Goal: Transaction & Acquisition: Book appointment/travel/reservation

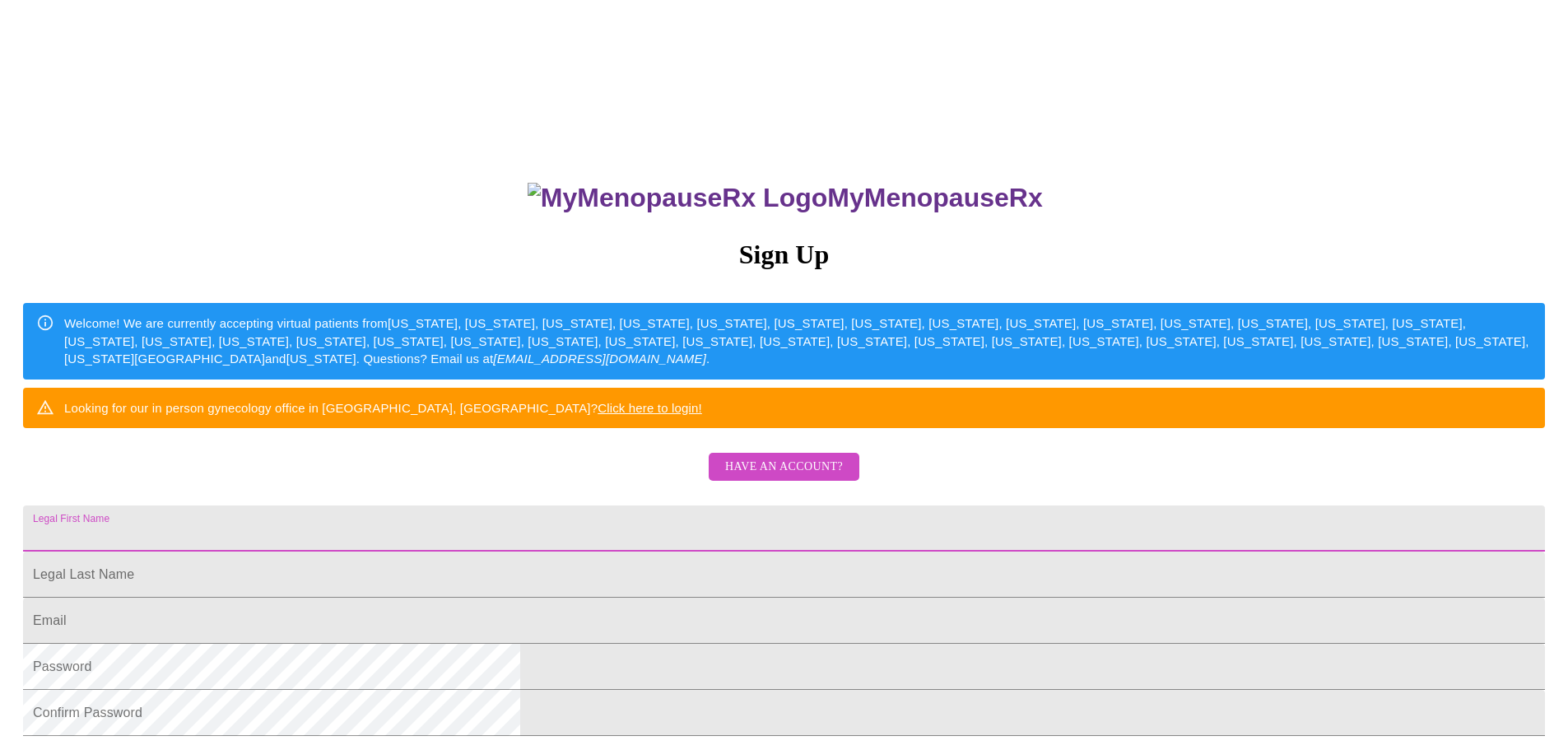
click at [648, 551] on input "Legal First Name" at bounding box center [783, 528] width 1522 height 46
type input "[PERSON_NAME]"
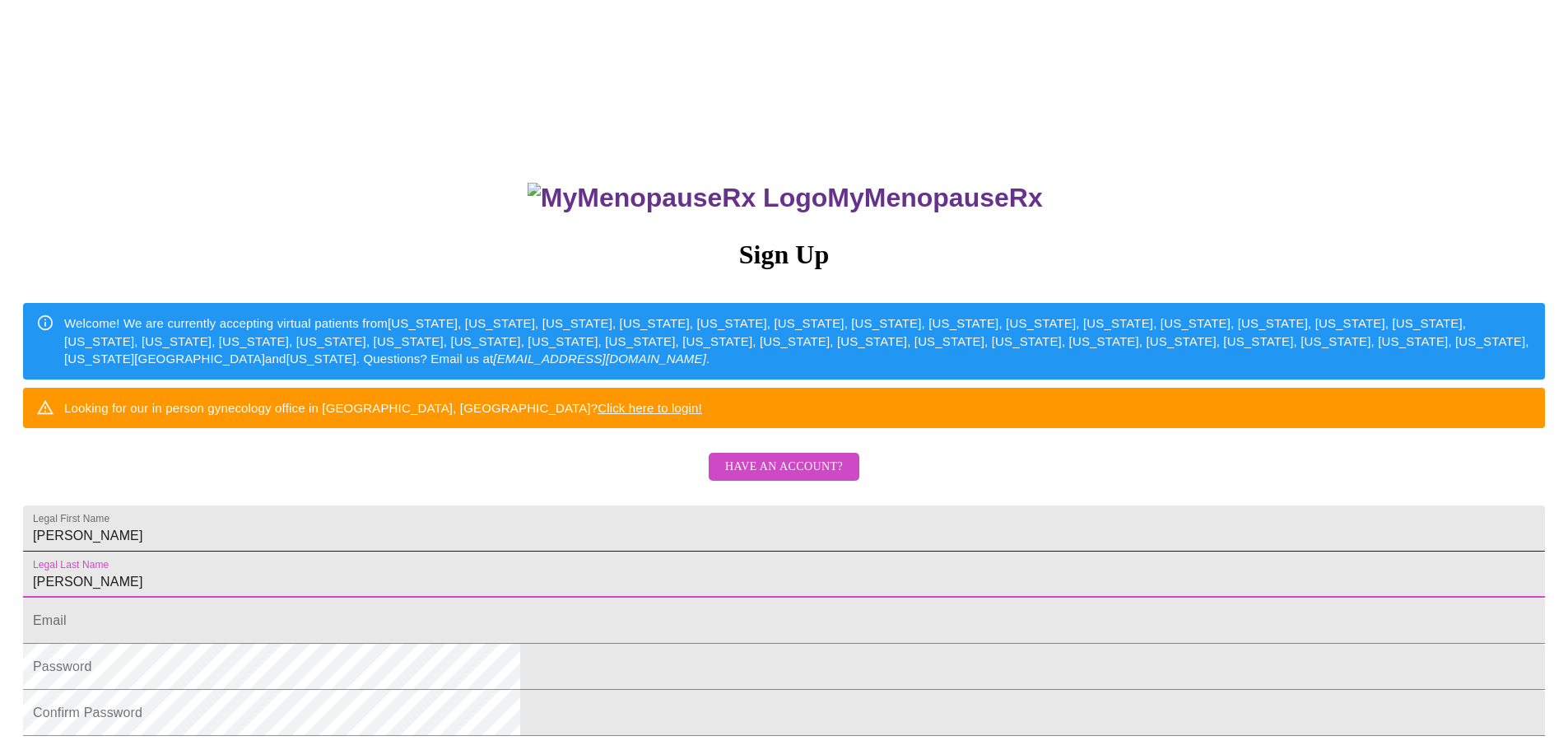
type input "[PERSON_NAME]"
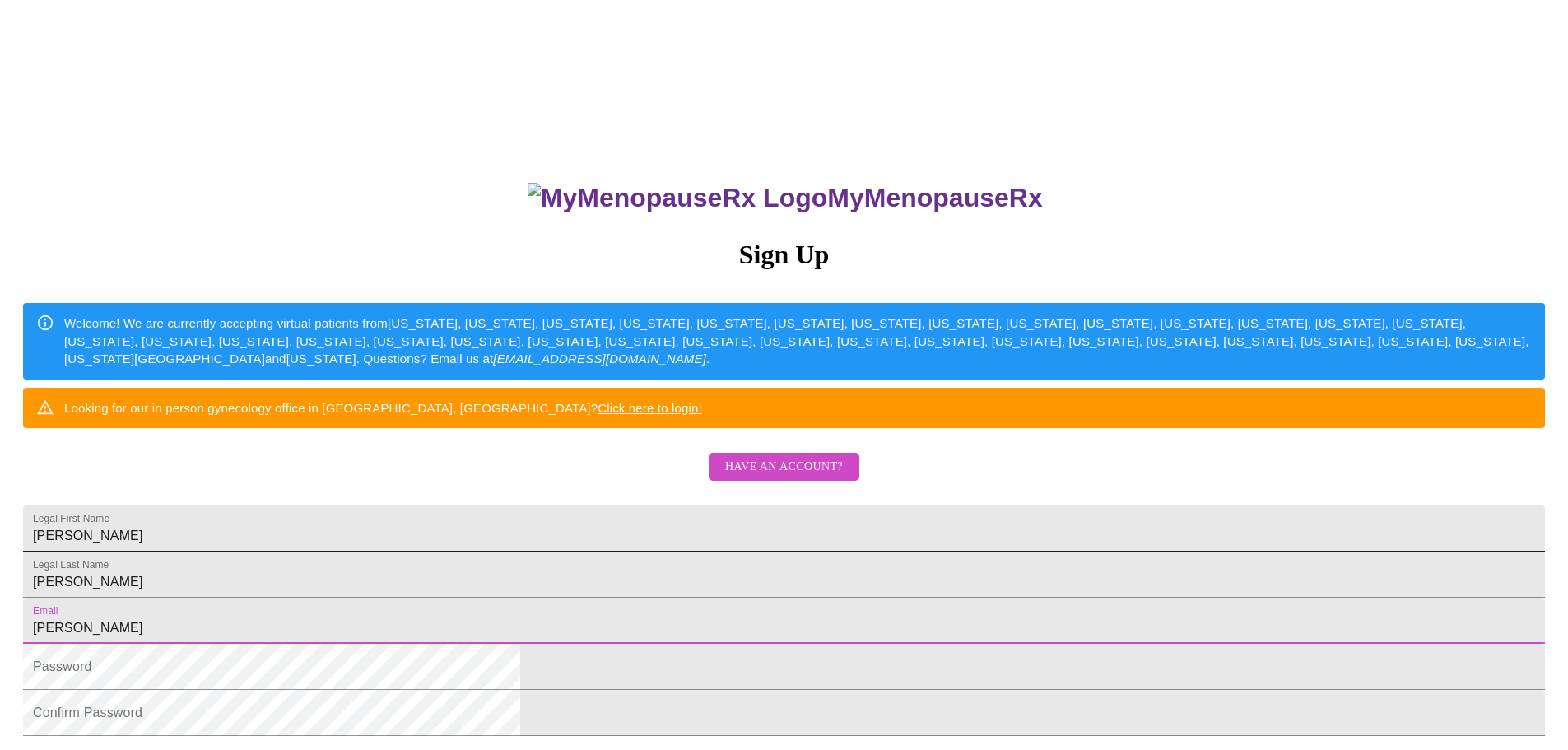
type input "[PERSON_NAME][EMAIL_ADDRESS][DOMAIN_NAME]"
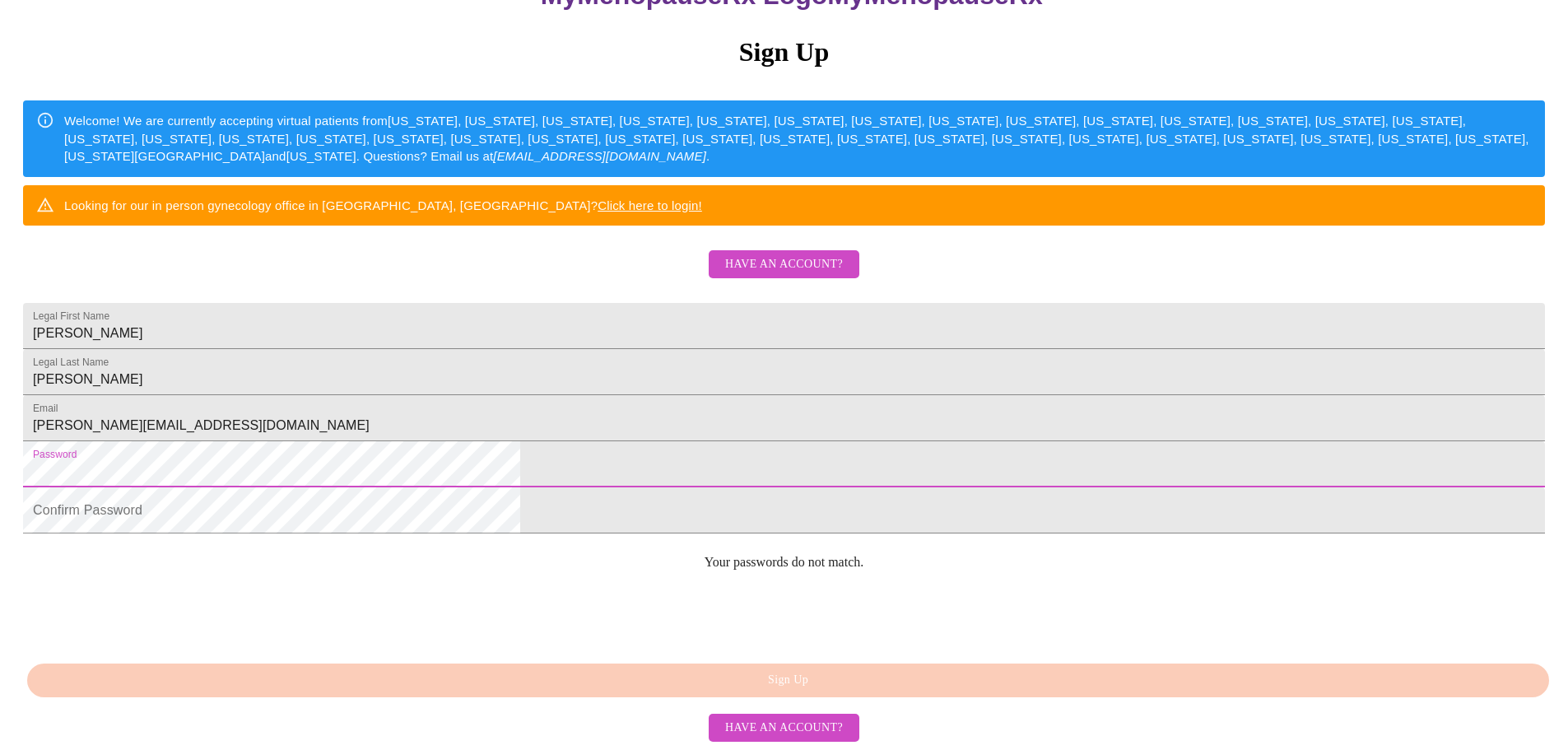
click at [501, 457] on div "MyMenopauseRx Sign Up Welcome! We are currently accepting virtual patients from…" at bounding box center [784, 254] width 1555 height 900
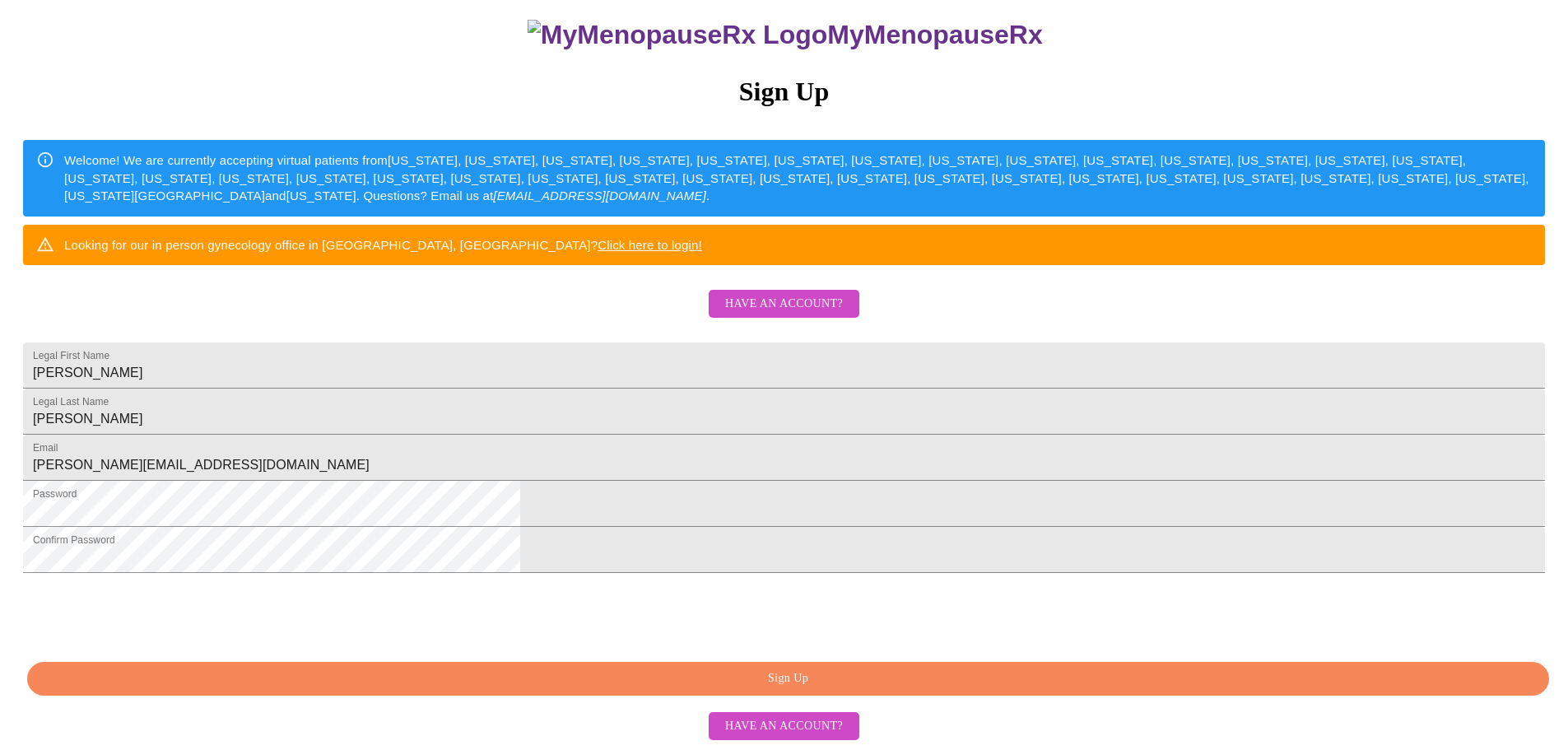
click at [778, 683] on span "Sign Up" at bounding box center [788, 679] width 1484 height 21
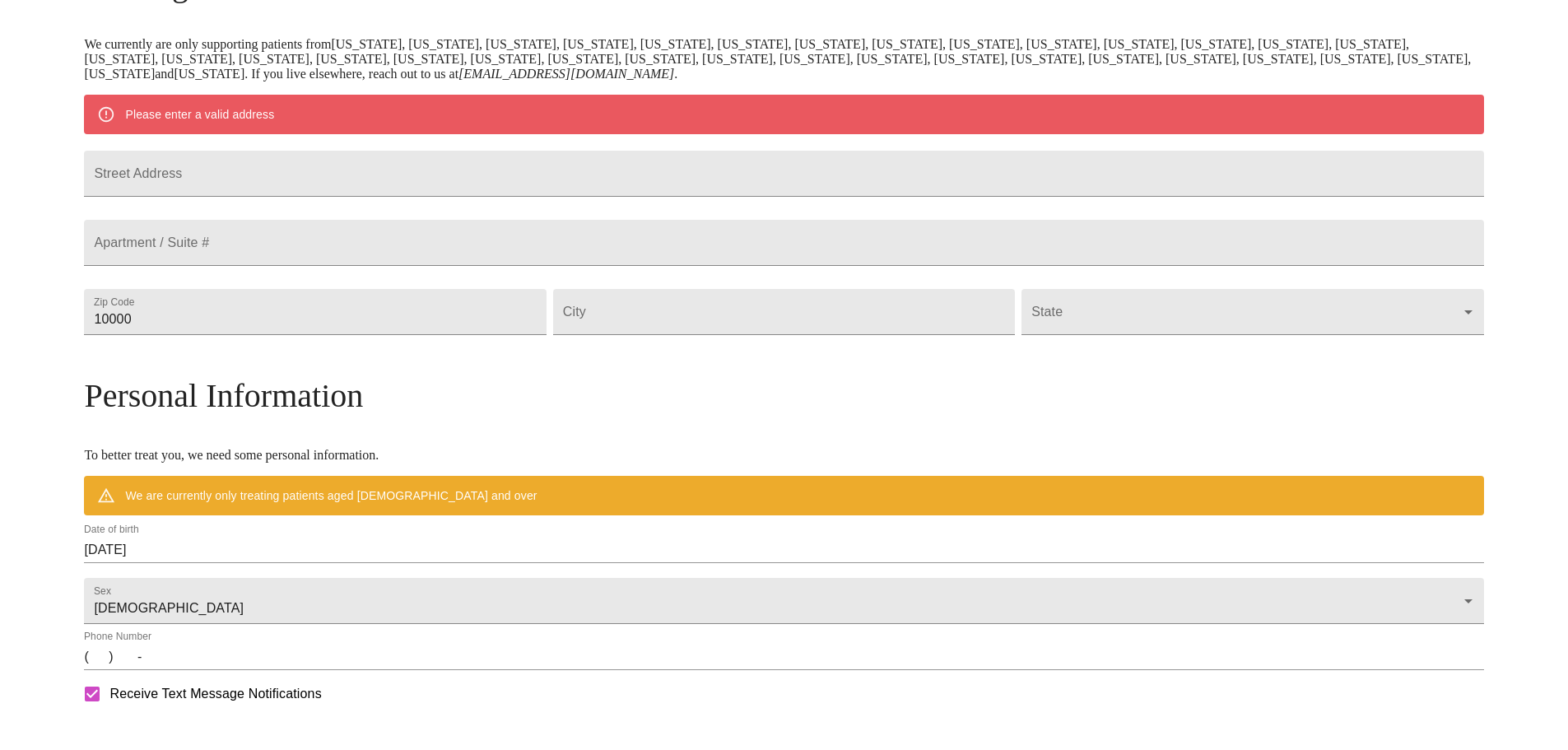
scroll to position [242, 0]
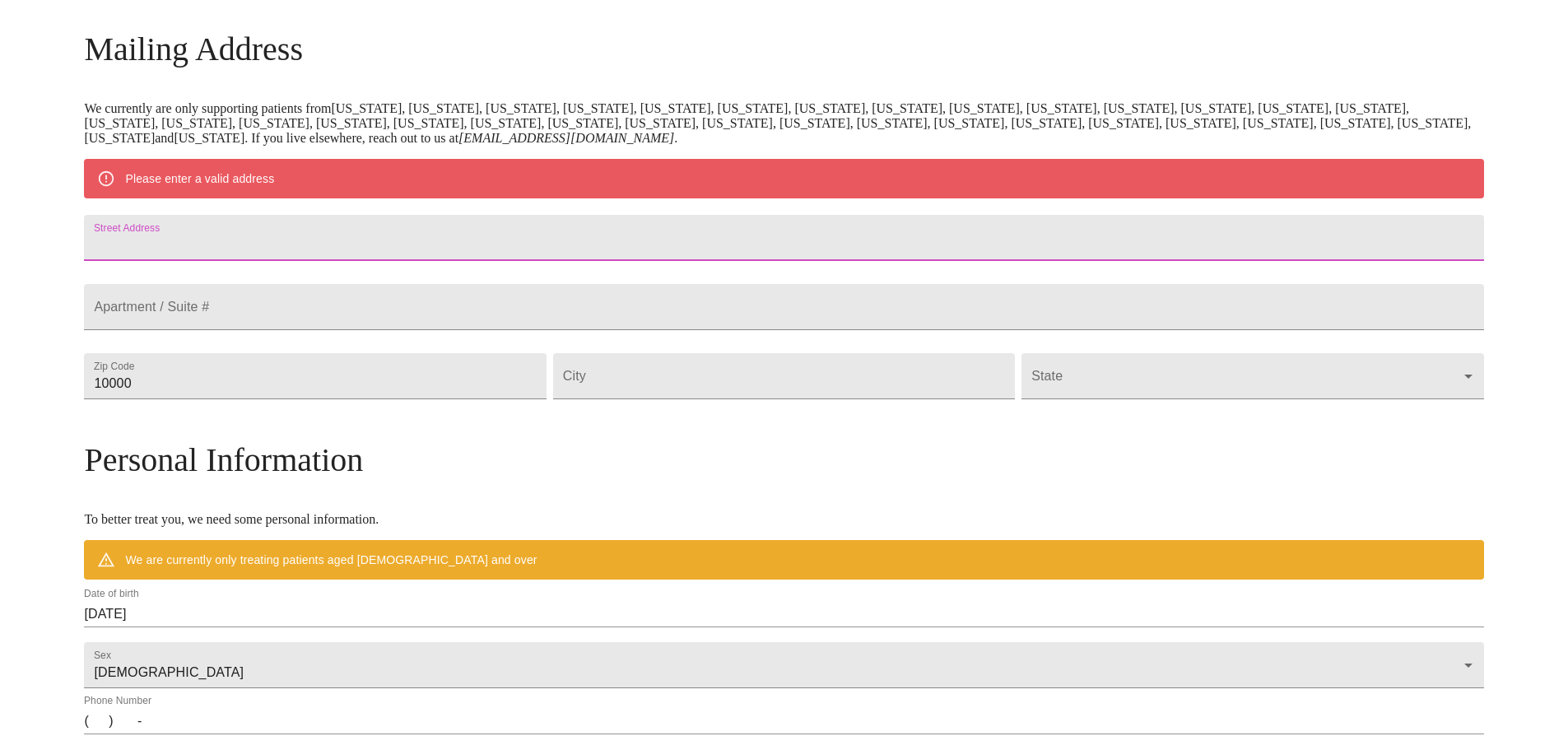
click at [476, 249] on input "Street Address" at bounding box center [783, 237] width 1400 height 46
type input "PO Box 835"
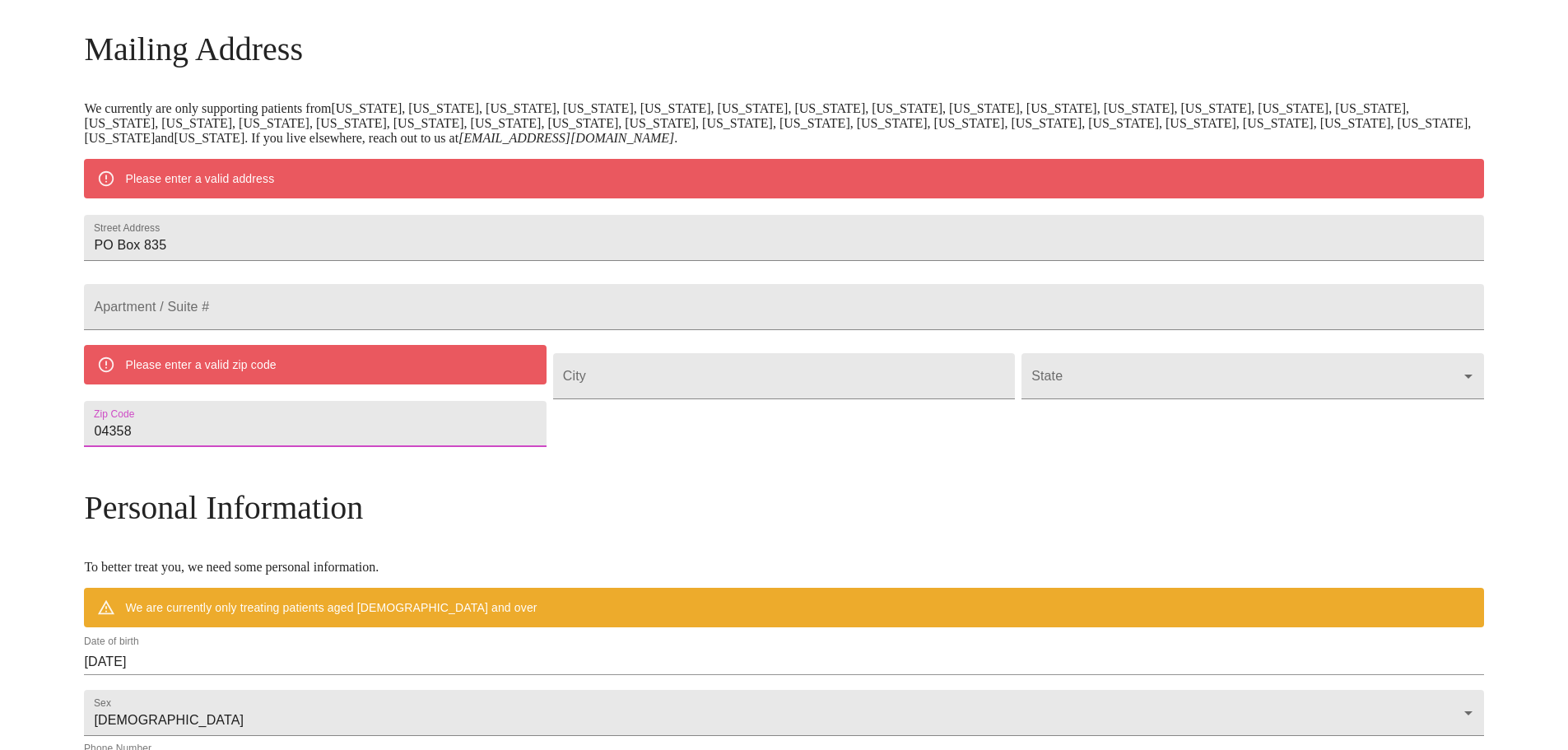
type input "04358"
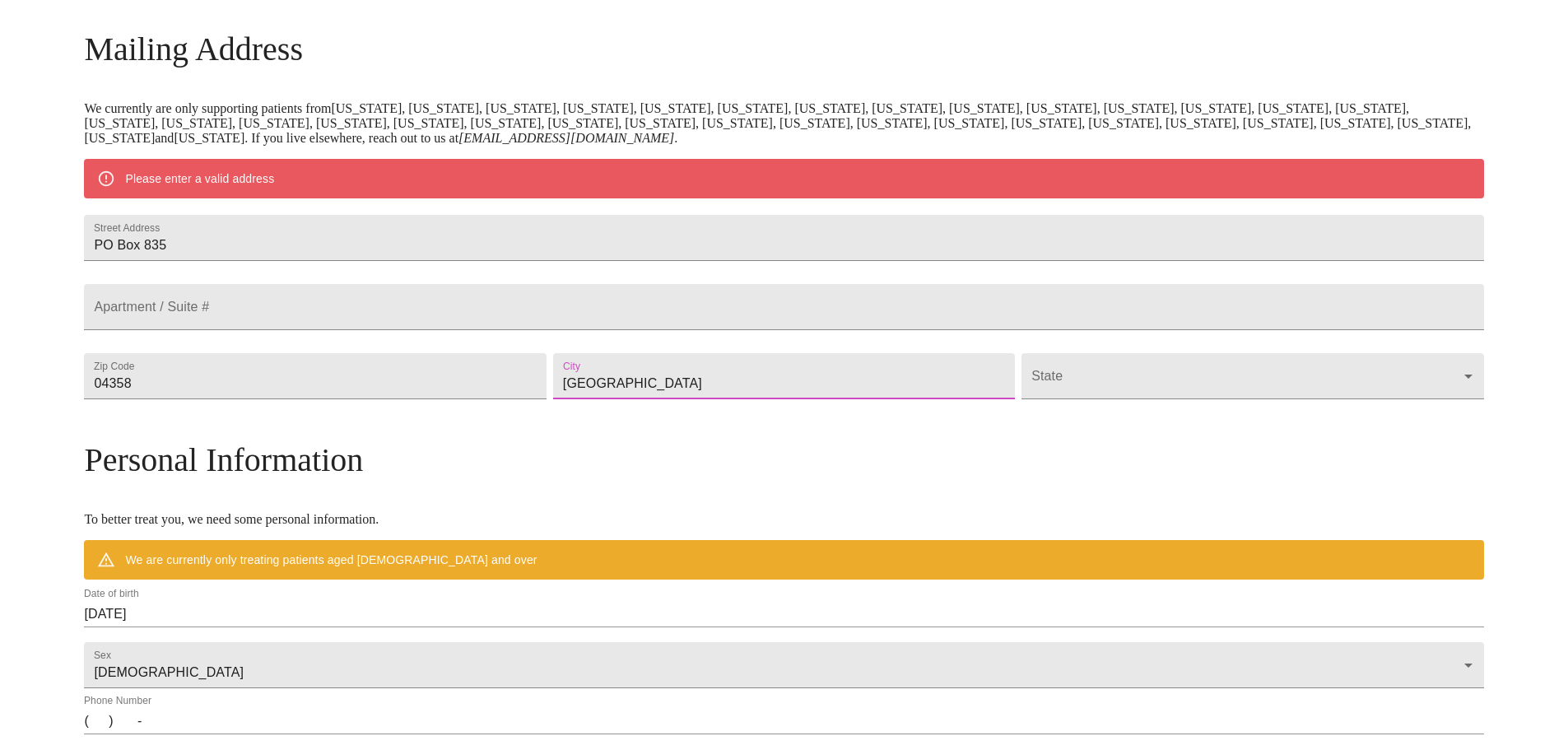
type input "[GEOGRAPHIC_DATA]"
click at [1041, 419] on body "MyMenopauseRx Welcome to MyMenopauseRx Since it's your first time here, you'll …" at bounding box center [784, 406] width 1555 height 1284
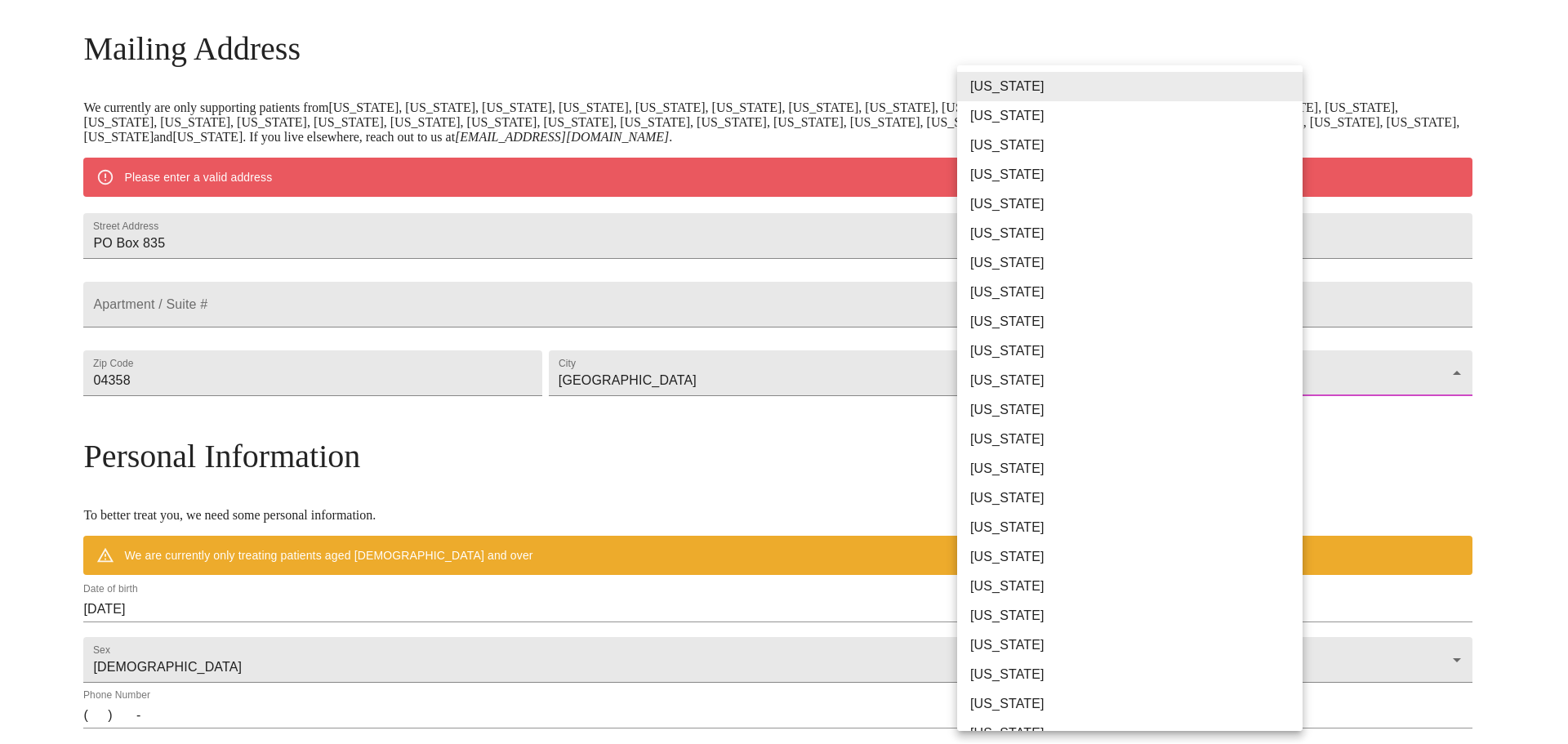
click at [1030, 613] on li "[US_STATE]" at bounding box center [1135, 616] width 357 height 29
type input "[US_STATE]"
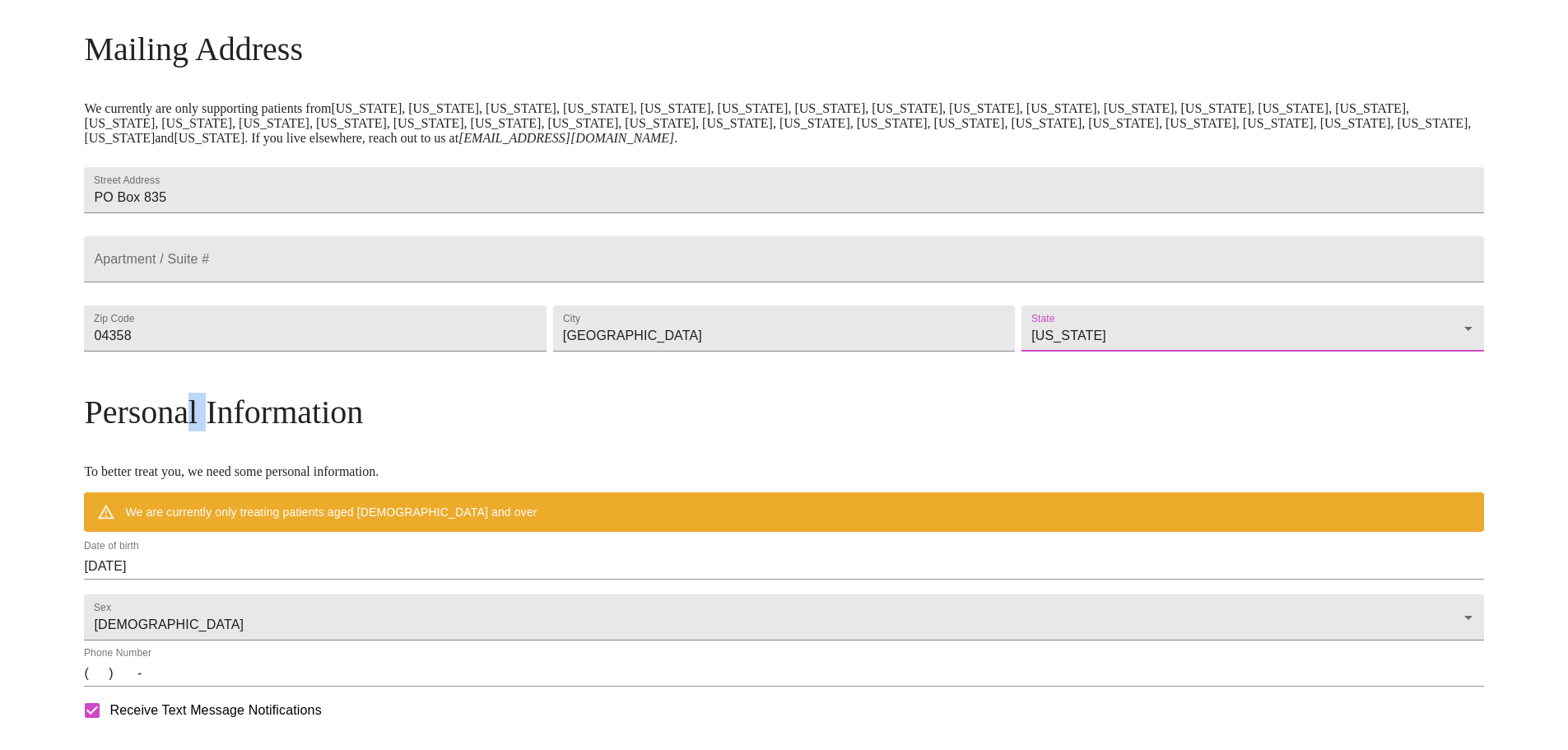
drag, startPoint x: 400, startPoint y: 444, endPoint x: 255, endPoint y: 391, distance: 154.4
click at [401, 442] on div "Mailing Address We currently are only supporting patients from [US_STATE], [US_…" at bounding box center [783, 515] width 1400 height 971
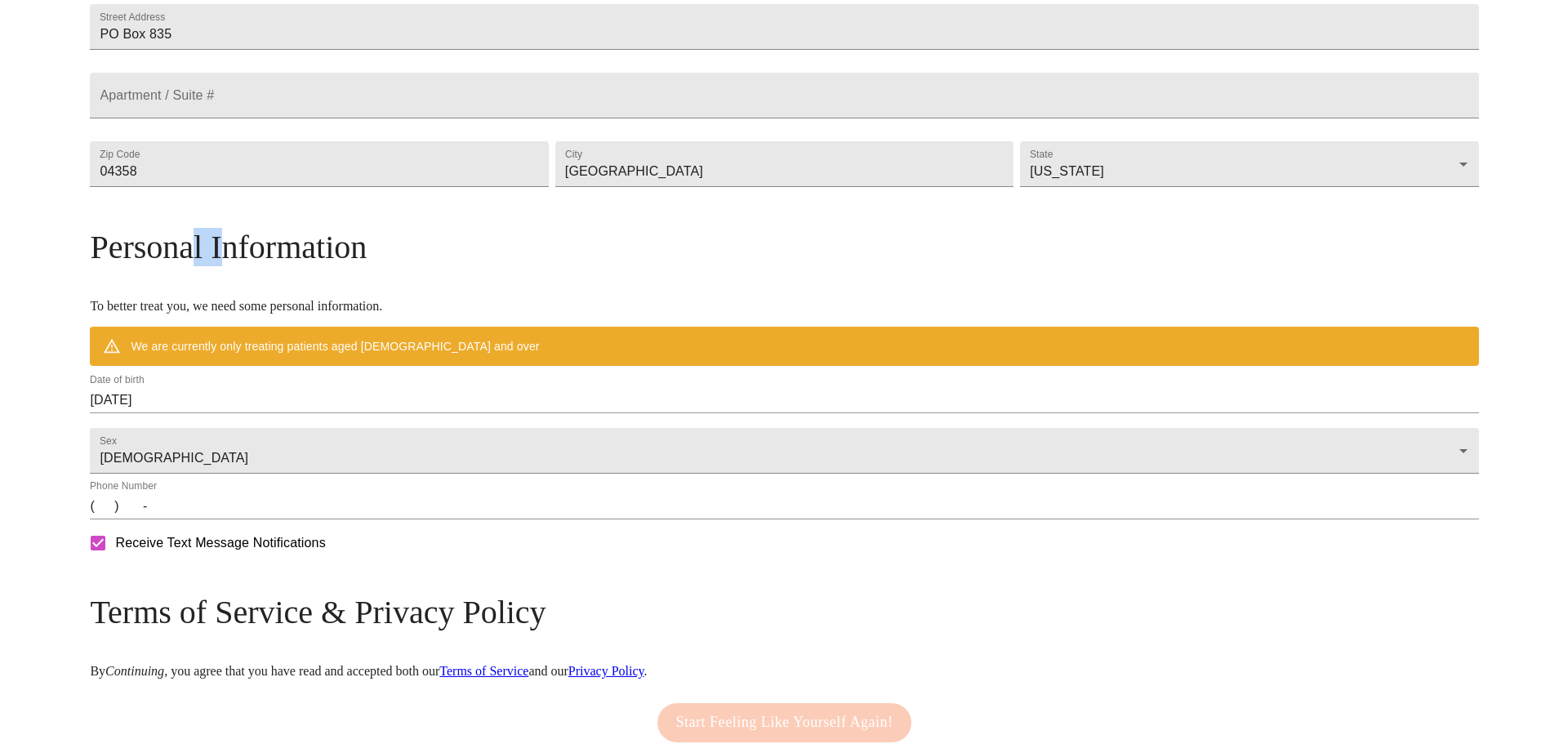
scroll to position [403, 0]
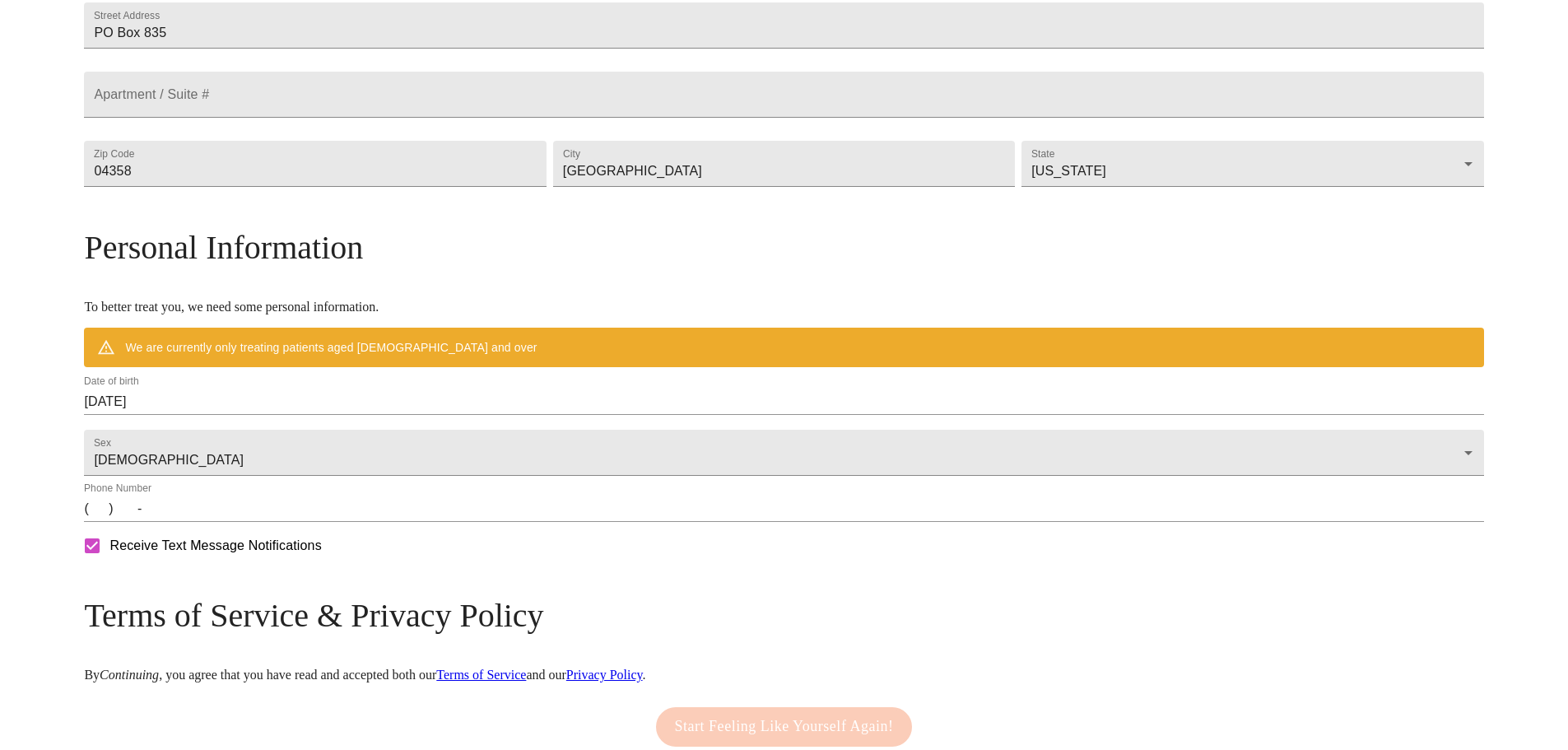
click at [334, 415] on input "[DATE]" at bounding box center [783, 402] width 1400 height 26
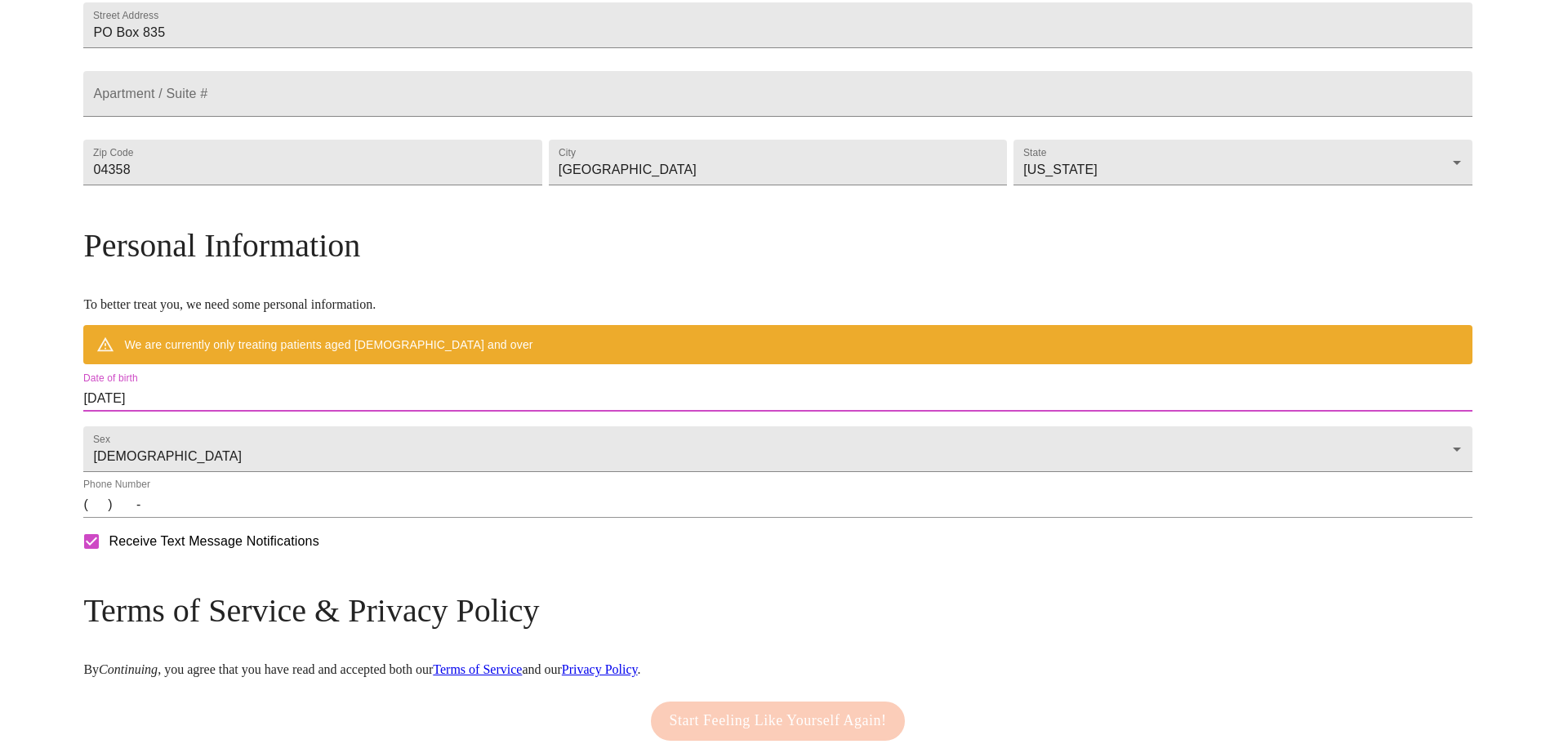
scroll to position [4018, 0]
click at [332, 433] on div "2025 [DATE] 1900 1901 1902 1903 1904 1905 1906 1907 1908 1909 1910 1911 1912 19…" at bounding box center [784, 372] width 1568 height 744
click at [286, 412] on input "[DATE]" at bounding box center [777, 399] width 1389 height 26
click at [286, 421] on div "2025 [DATE] 1900 1901 1902 1903 1904 1905 1906 1907 1908 1909 1910 1911 1912 19…" at bounding box center [784, 372] width 1568 height 744
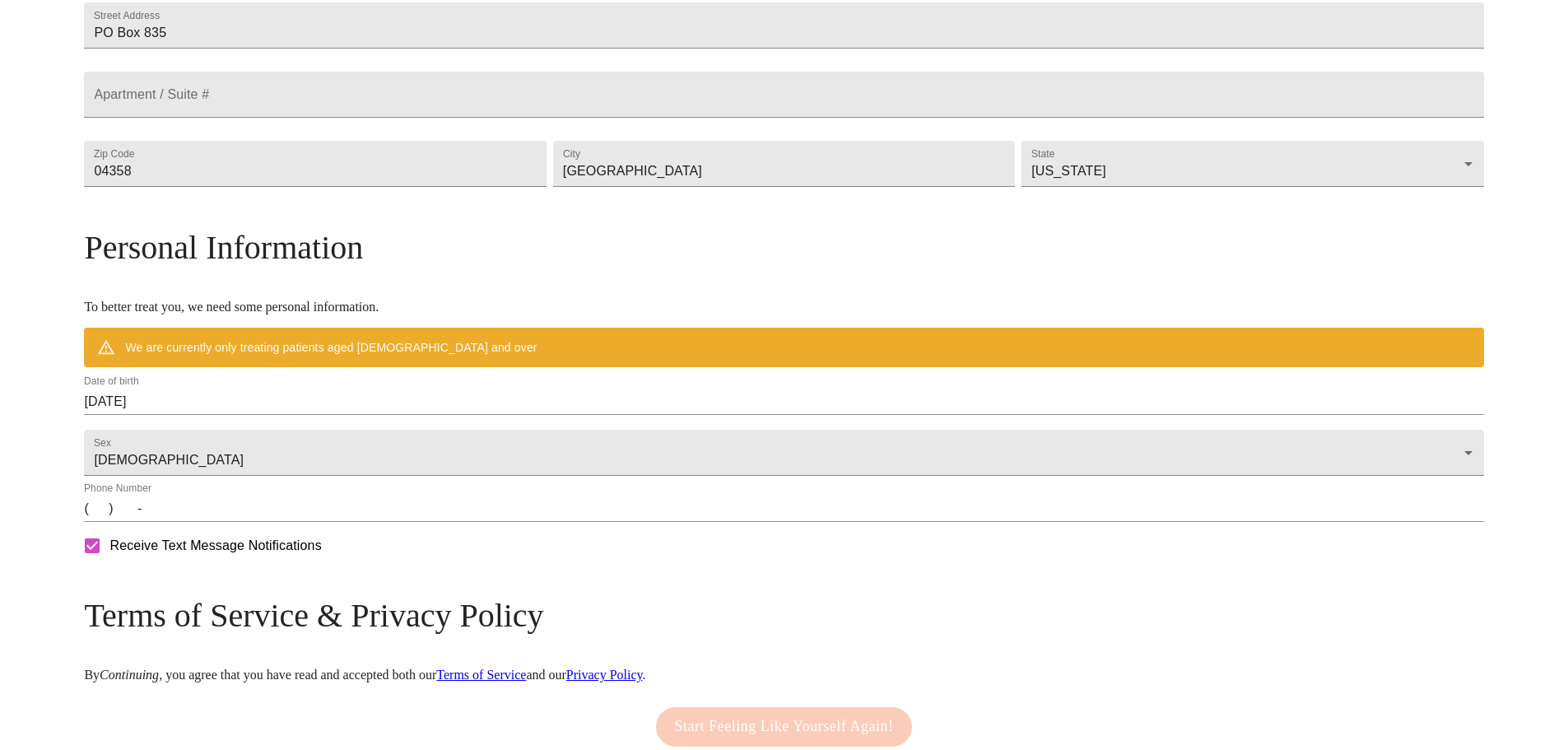
click at [288, 415] on input "[DATE]" at bounding box center [783, 402] width 1400 height 26
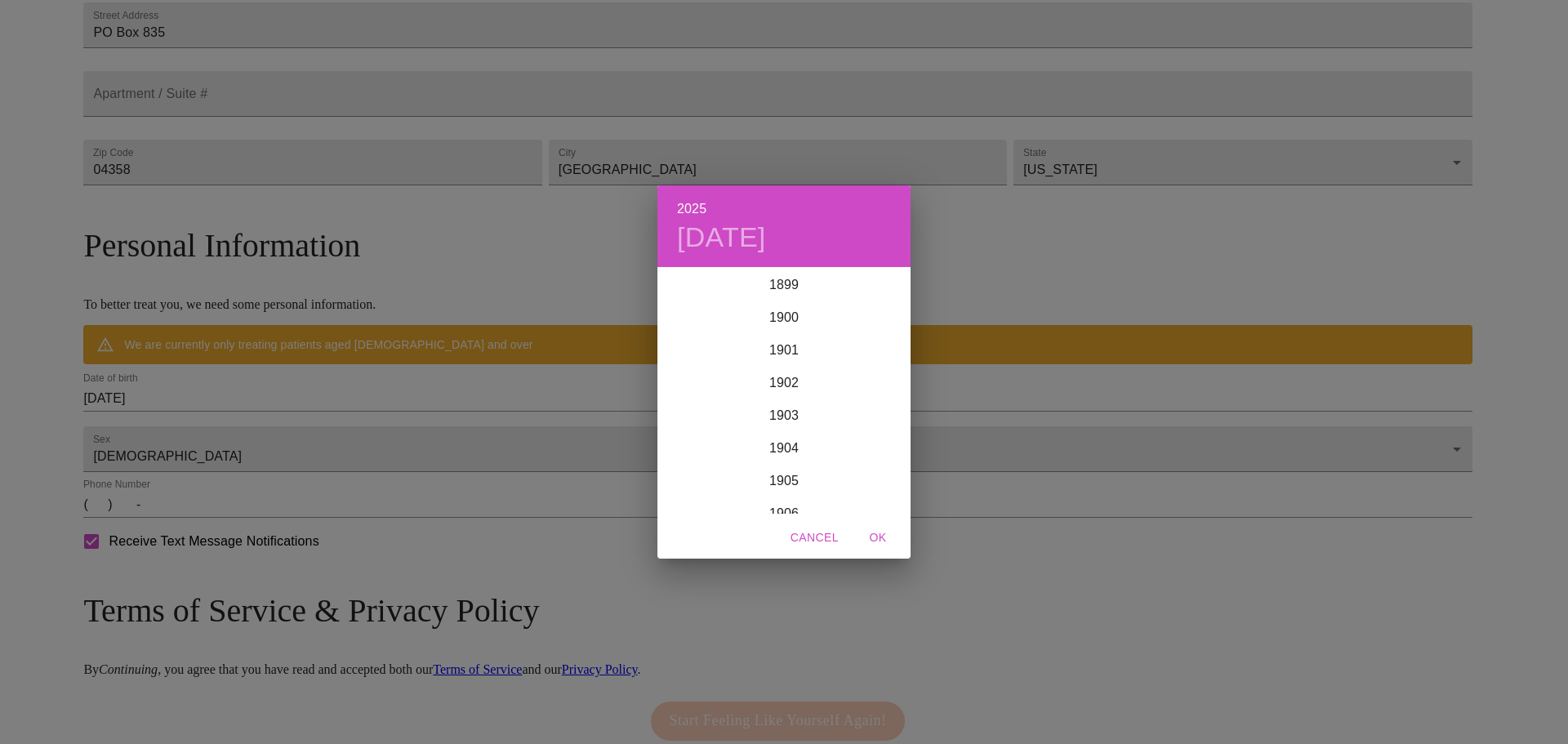
click at [286, 428] on div "2025 [DATE] 1900 1901 1902 1903 1904 1905 1906 1907 1908 1909 1910 1911 1912 19…" at bounding box center [784, 372] width 1568 height 744
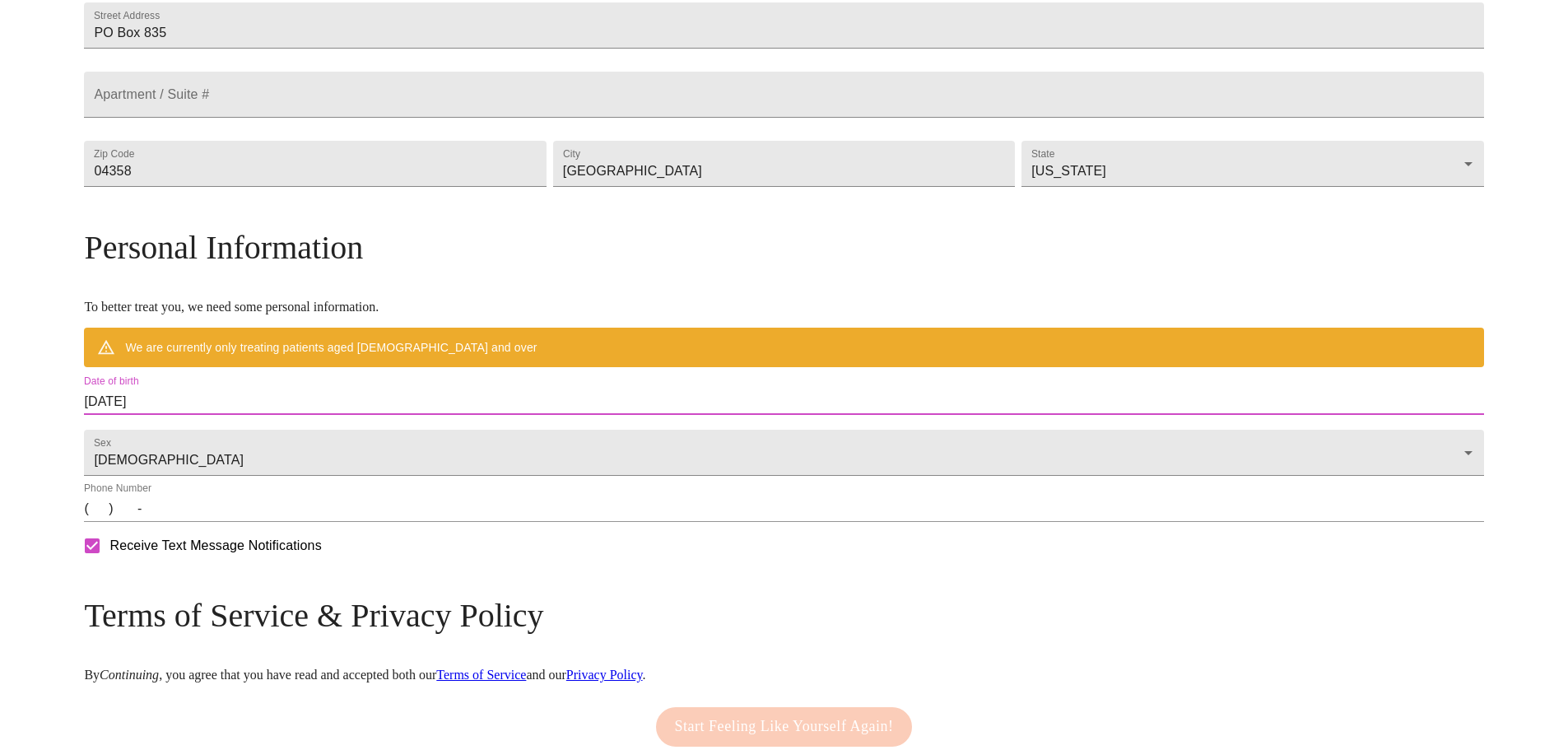
click at [258, 415] on input "[DATE]" at bounding box center [783, 402] width 1400 height 26
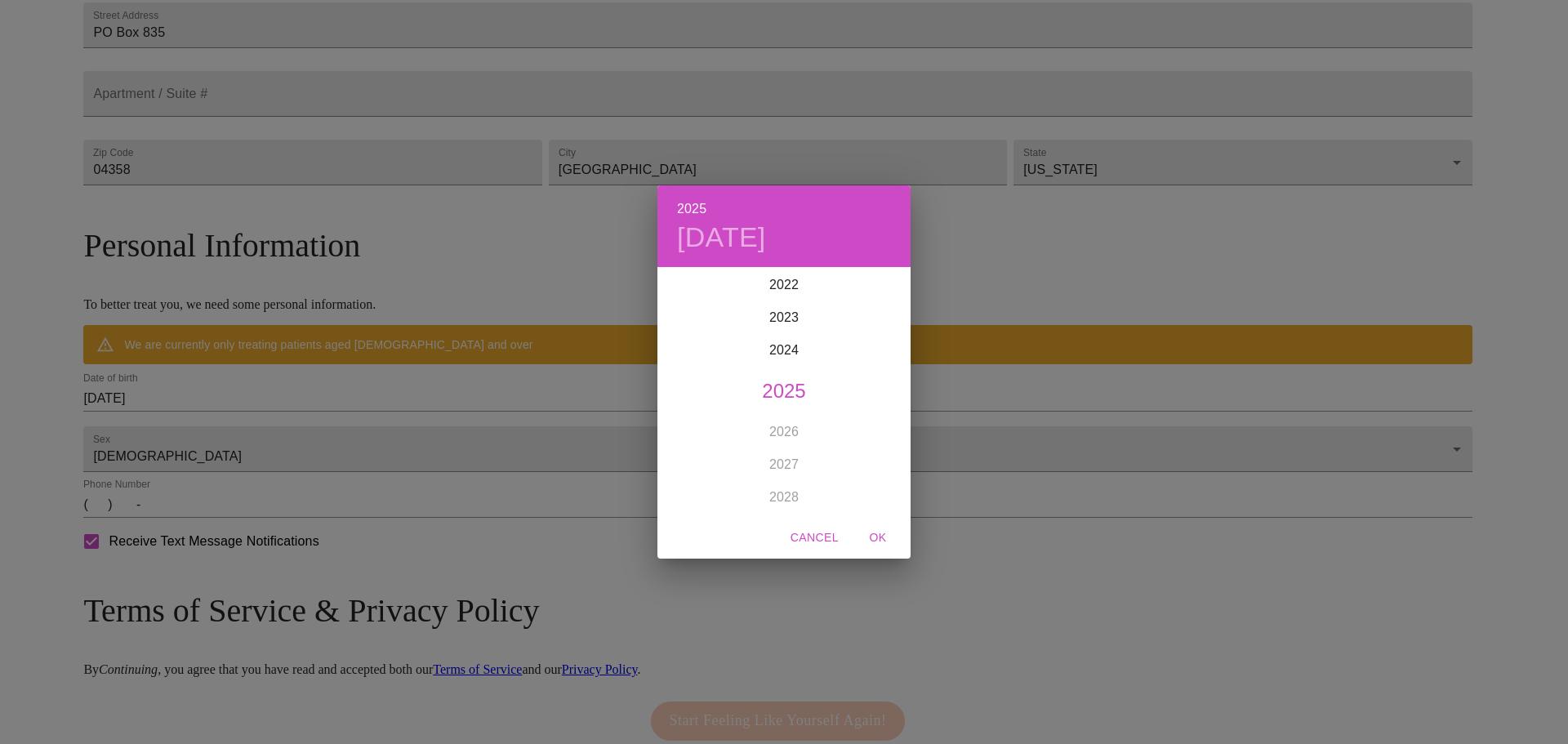
click at [643, 189] on div "2025 [DATE] 1900 1901 1902 1903 1904 1905 1906 1907 1908 1909 1910 1911 1912 19…" at bounding box center [784, 372] width 1568 height 744
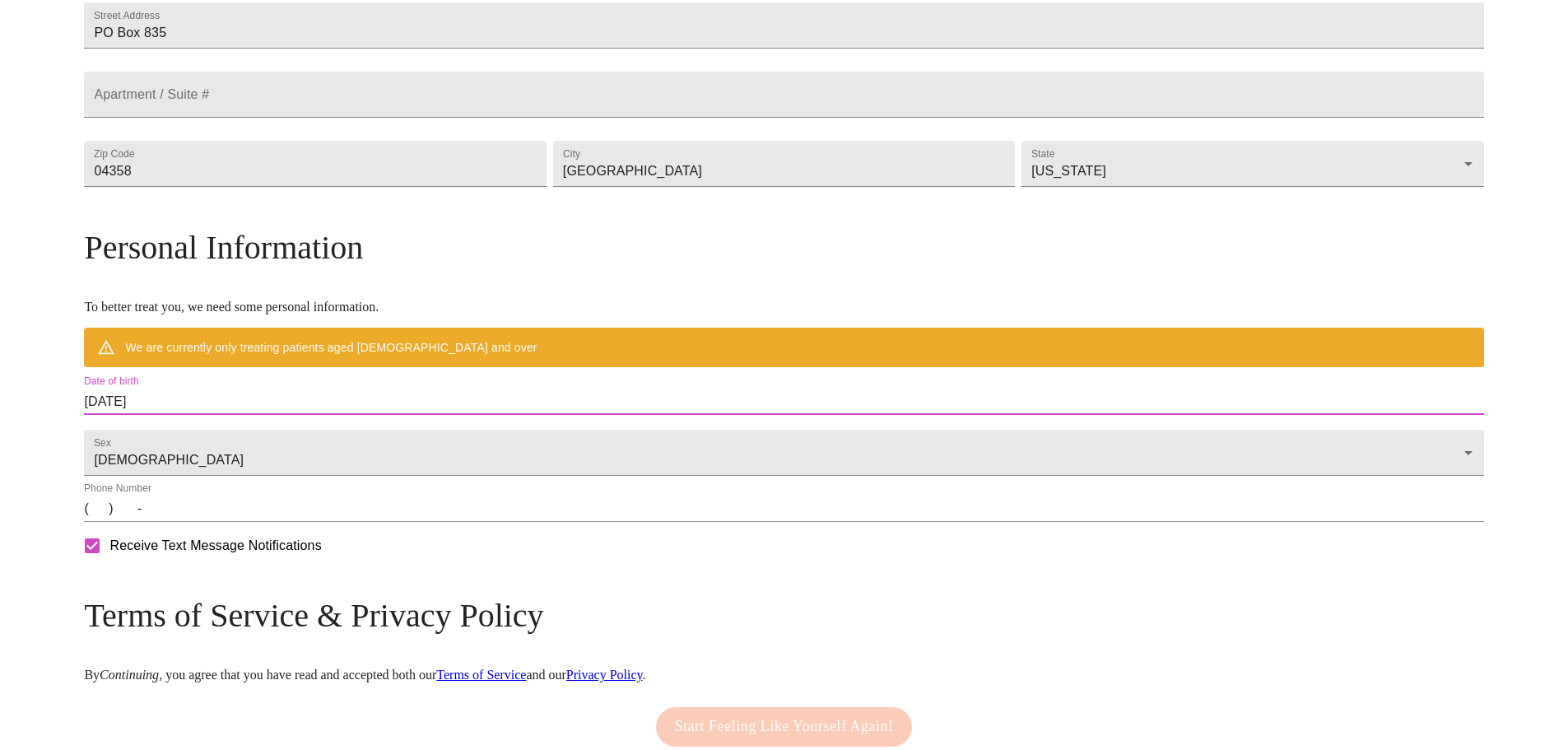
click at [358, 415] on input "[DATE]" at bounding box center [783, 402] width 1400 height 26
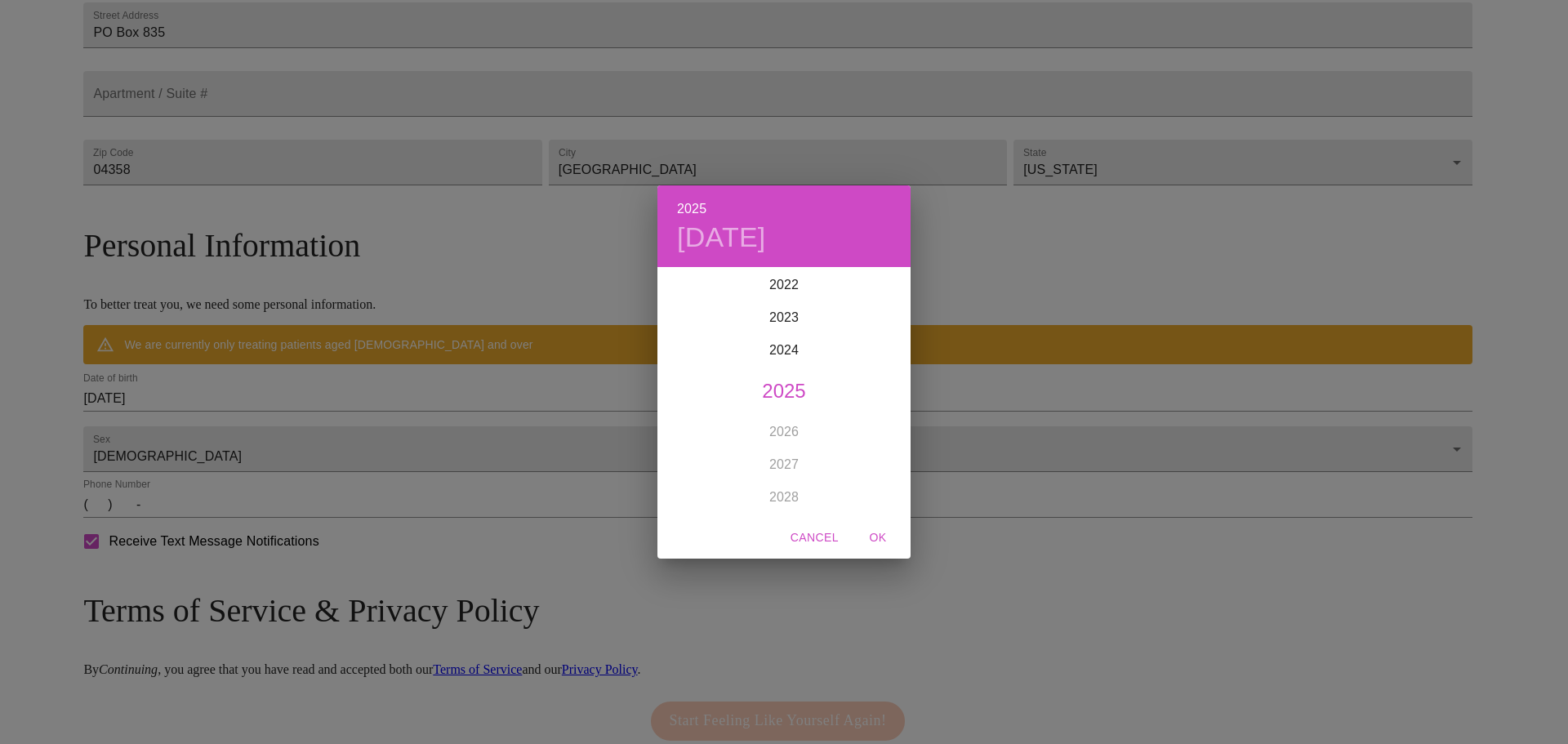
drag, startPoint x: 880, startPoint y: 532, endPoint x: 814, endPoint y: 549, distance: 68.2
click at [814, 549] on div "Cancel OK" at bounding box center [784, 538] width 254 height 43
click at [813, 539] on span "Cancel" at bounding box center [815, 538] width 48 height 21
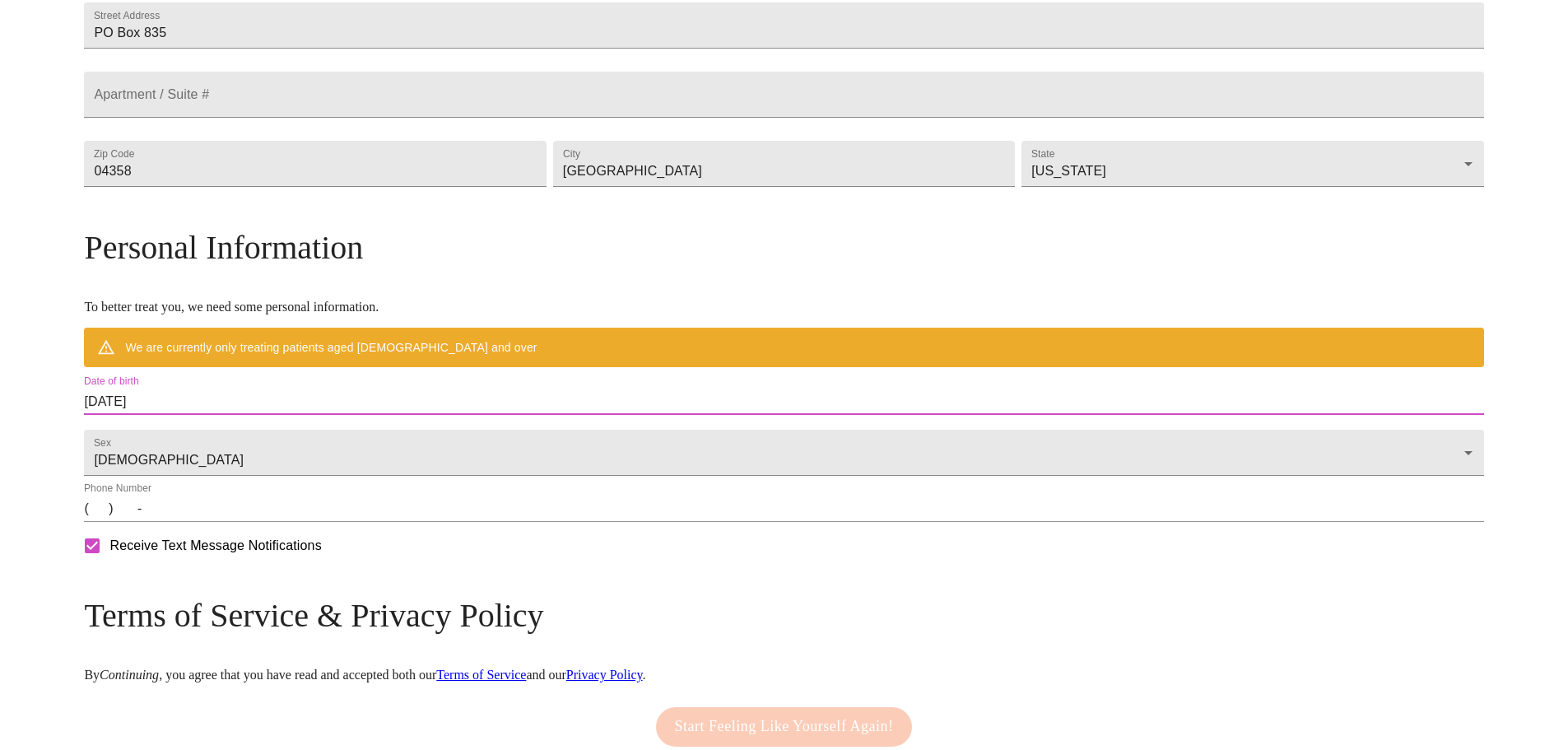
drag, startPoint x: 343, startPoint y: 437, endPoint x: 234, endPoint y: 439, distance: 109.0
click at [237, 445] on div "MyMenopauseRx Welcome to MyMenopauseRx Since it's your first time here, you'll …" at bounding box center [783, 217] width 1400 height 1236
click at [497, 415] on div "Date of birth [DEMOGRAPHIC_DATA]" at bounding box center [783, 394] width 1400 height 39
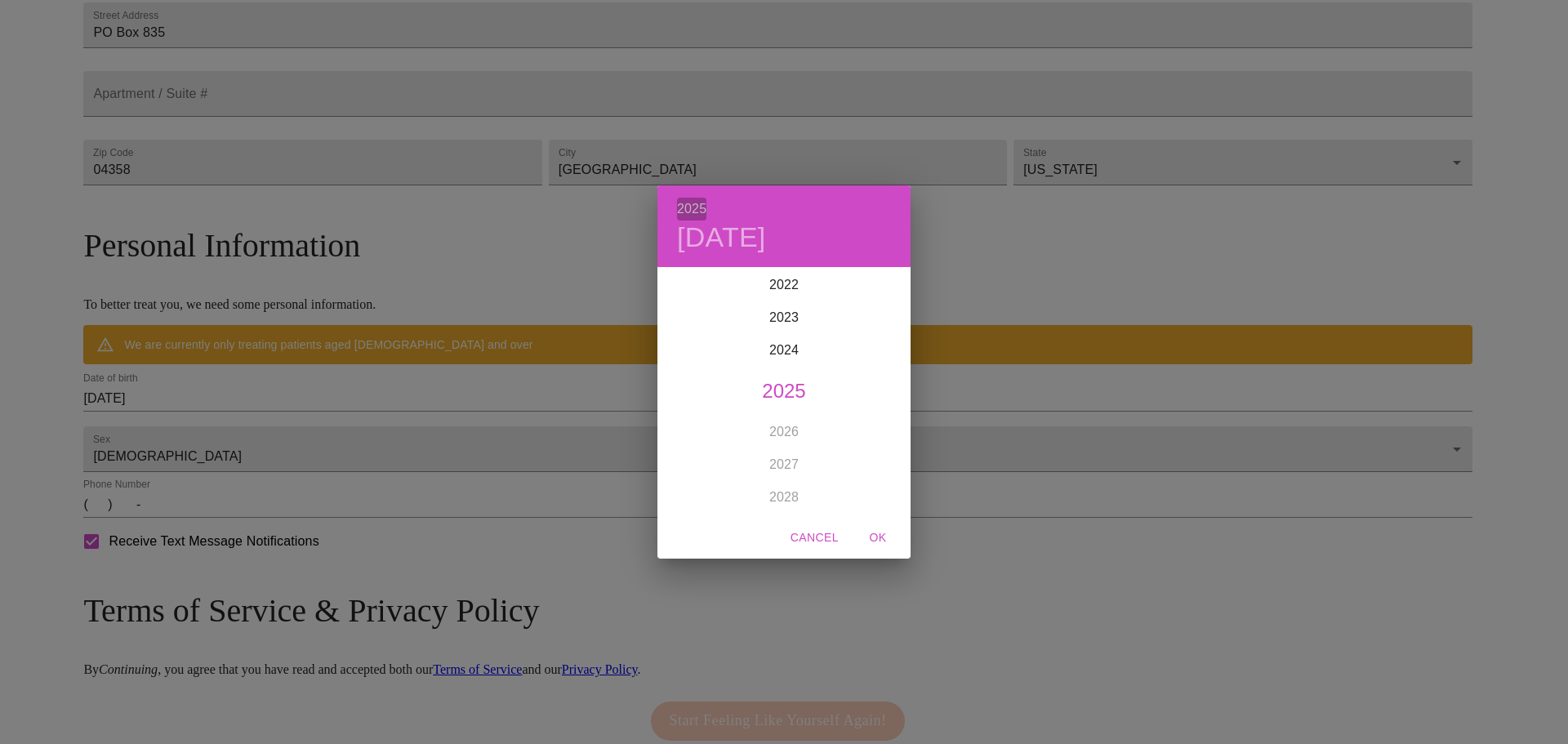
click at [693, 208] on h6 "2025" at bounding box center [692, 208] width 29 height 22
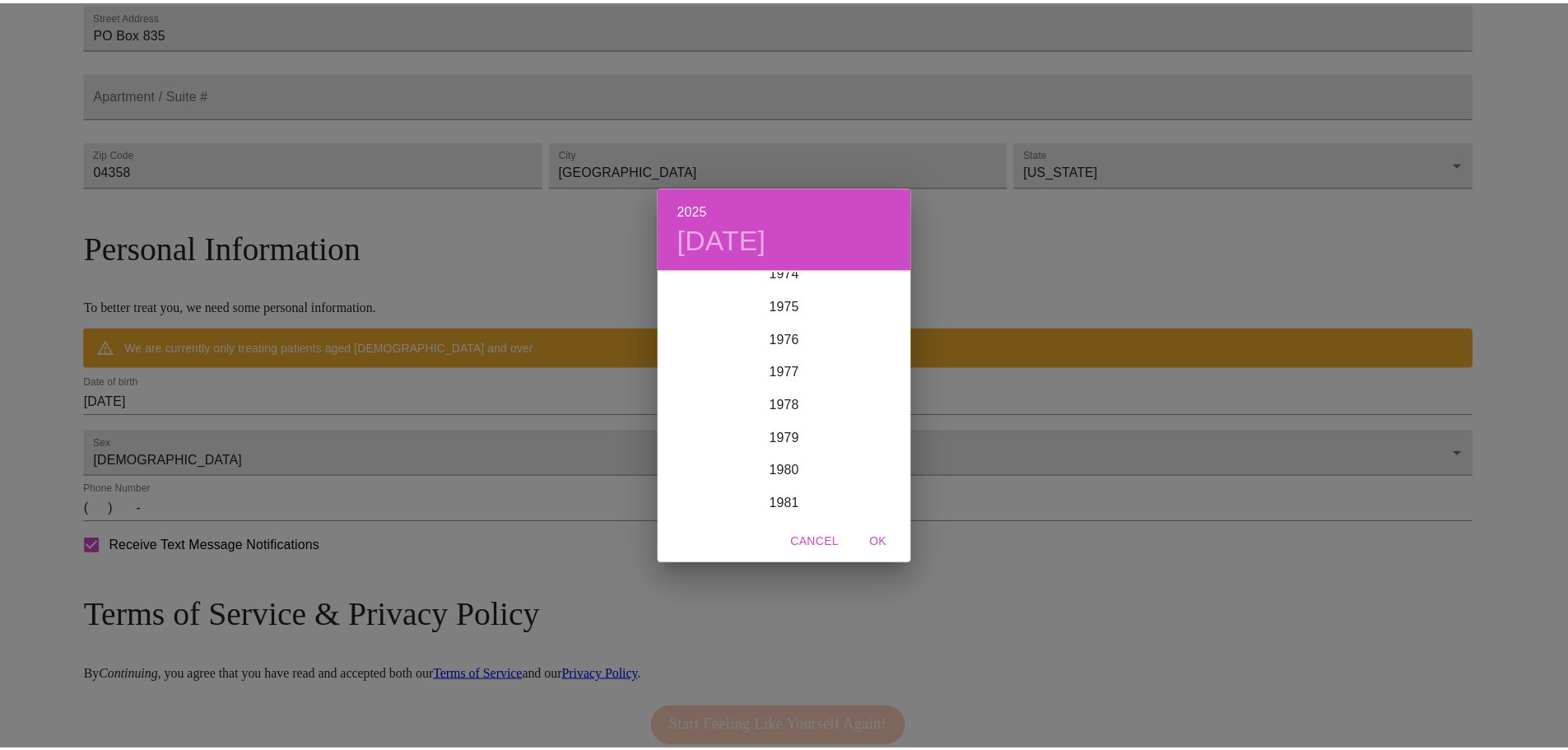
scroll to position [2485, 0]
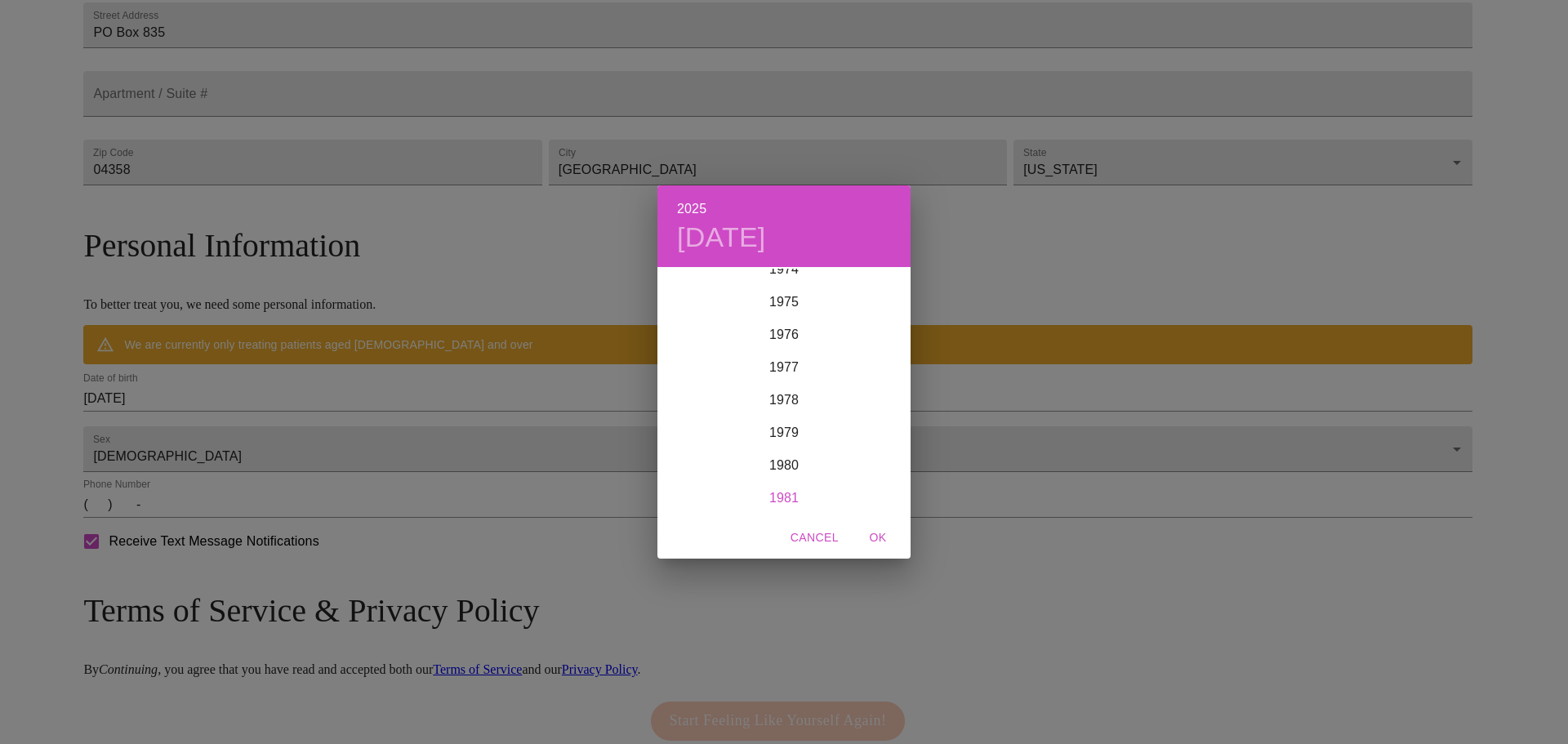
click at [792, 499] on div "1981" at bounding box center [784, 498] width 254 height 33
click at [787, 359] on div "May" at bounding box center [783, 360] width 84 height 61
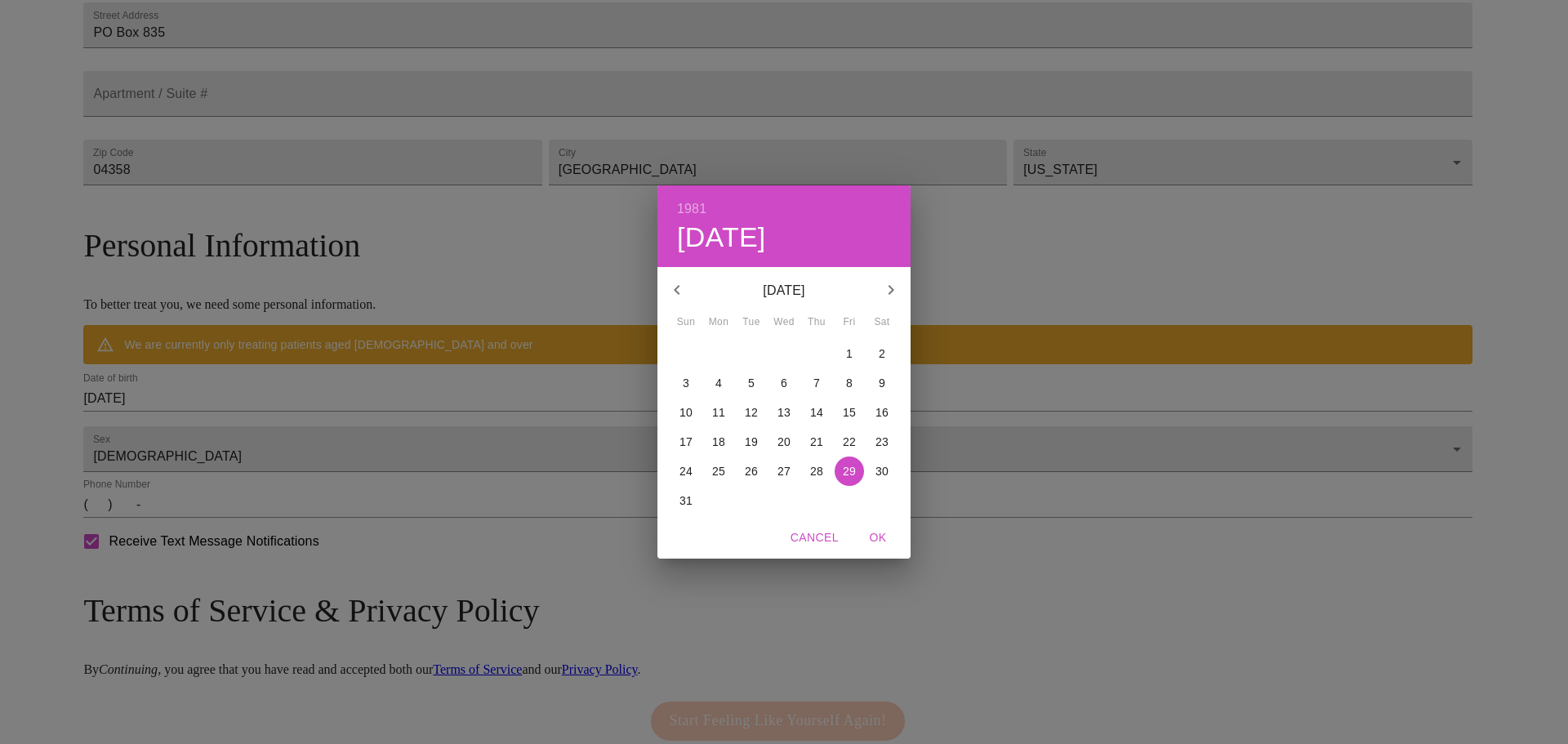
click at [887, 463] on p "30" at bounding box center [882, 471] width 13 height 16
click at [882, 535] on span "OK" at bounding box center [877, 538] width 39 height 21
type input "[DATE]"
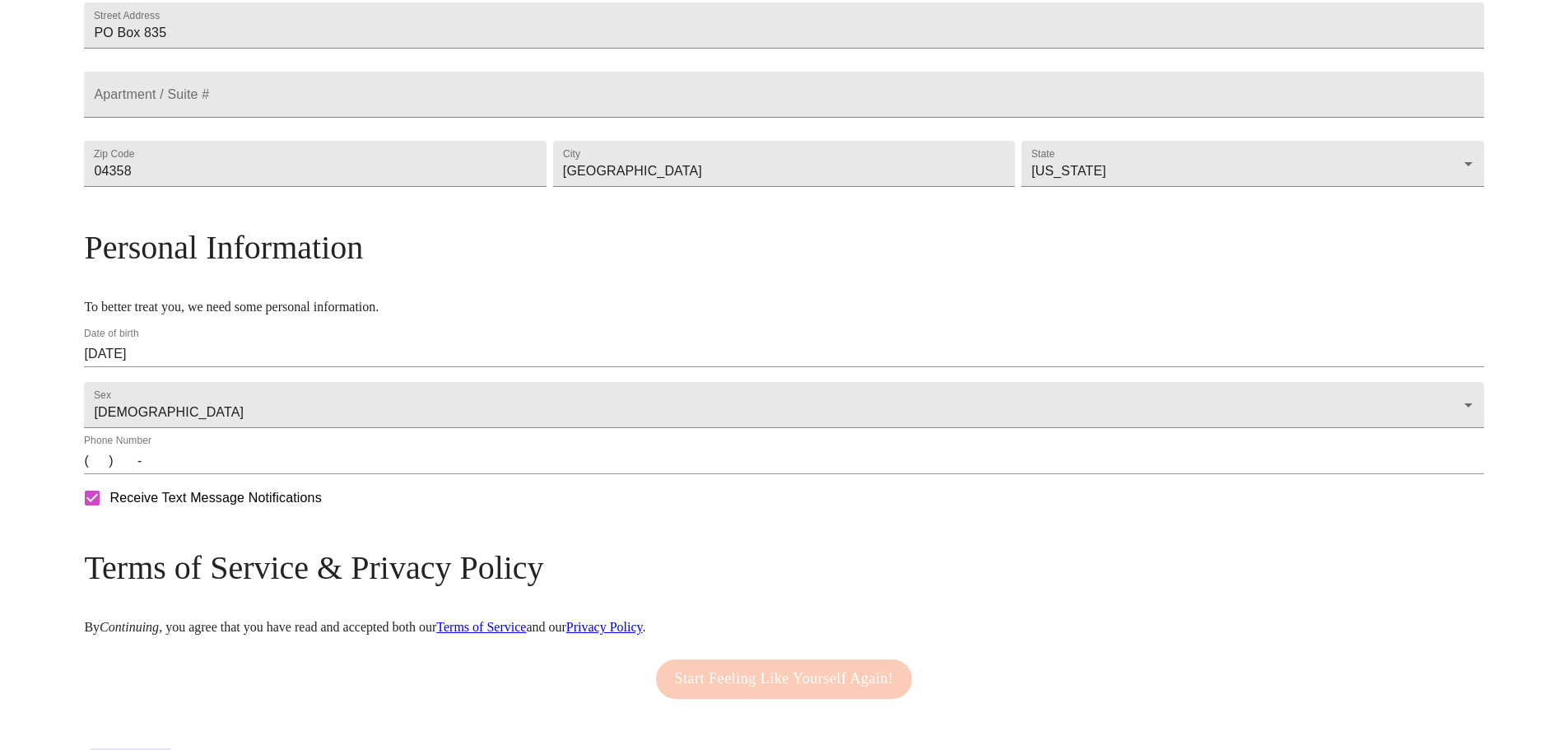
click at [349, 474] on input "(   )    -" at bounding box center [783, 461] width 1400 height 26
drag, startPoint x: 262, startPoint y: 516, endPoint x: 274, endPoint y: 484, distance: 34.2
click at [262, 474] on input "(   )    -" at bounding box center [783, 461] width 1400 height 26
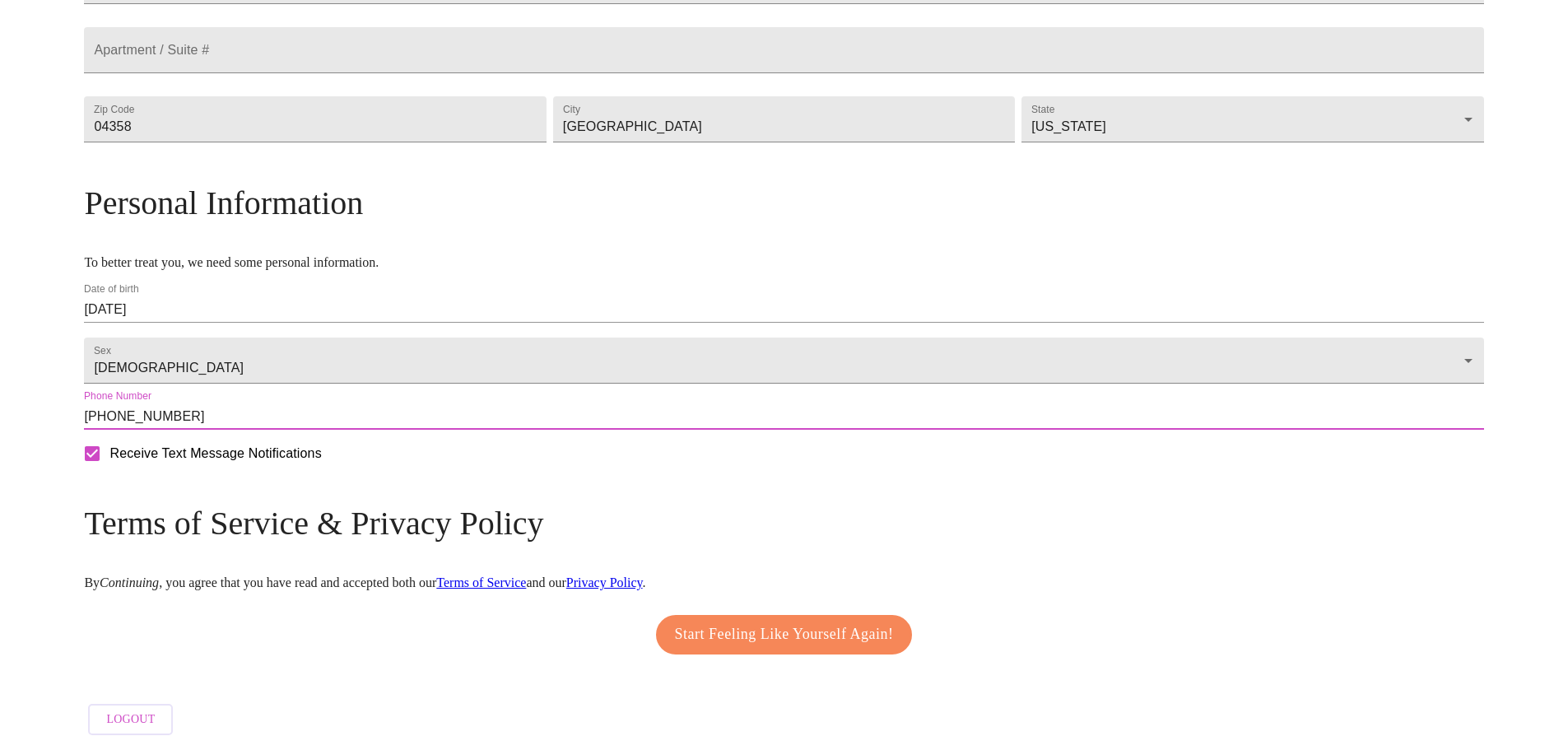
scroll to position [498, 0]
type input "[PHONE_NUMBER]"
click at [780, 622] on span "Start Feeling Like Yourself Again!" at bounding box center [784, 635] width 219 height 26
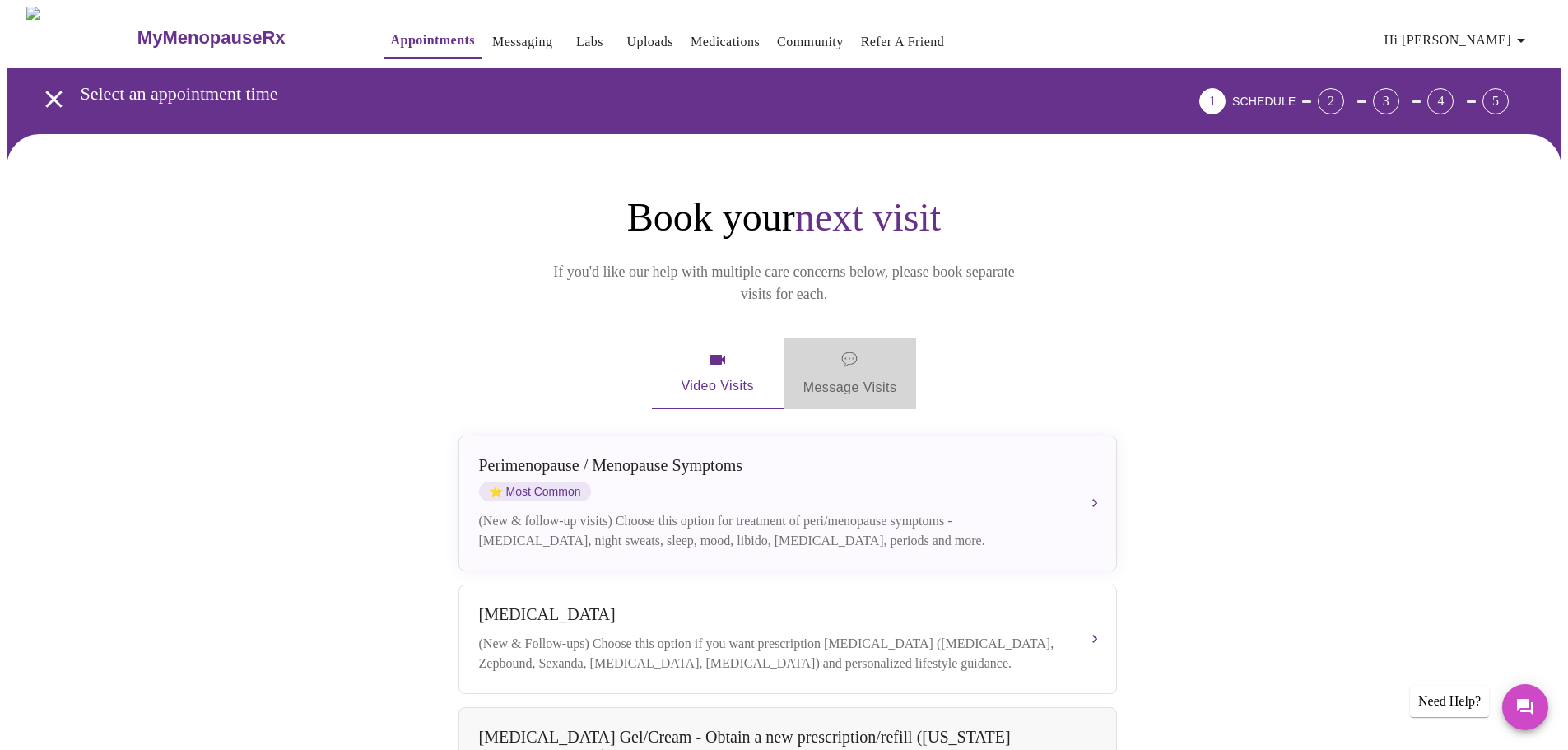
click at [885, 348] on span "💬 Message Visits" at bounding box center [850, 373] width 94 height 51
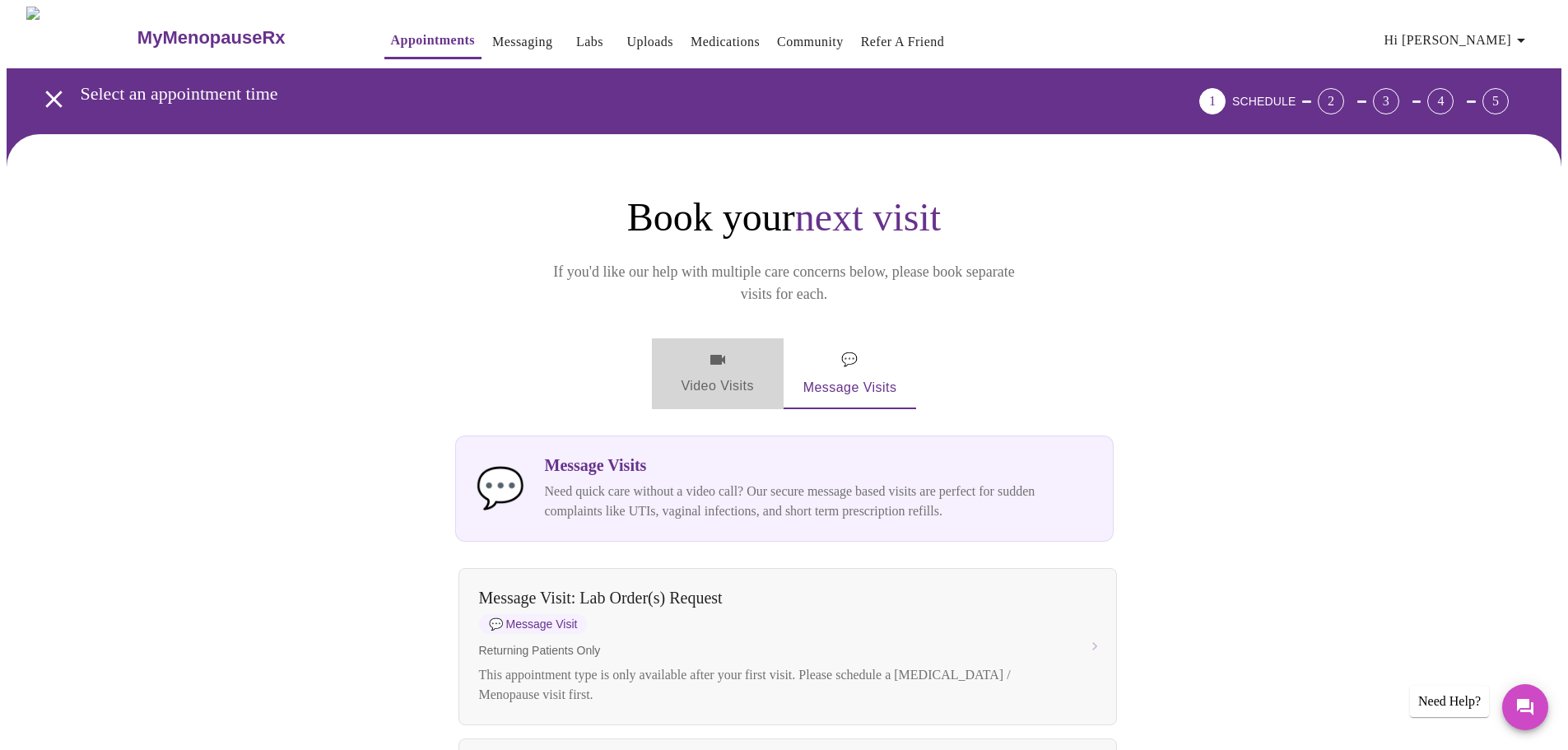
click at [714, 350] on icon "button" at bounding box center [718, 359] width 20 height 20
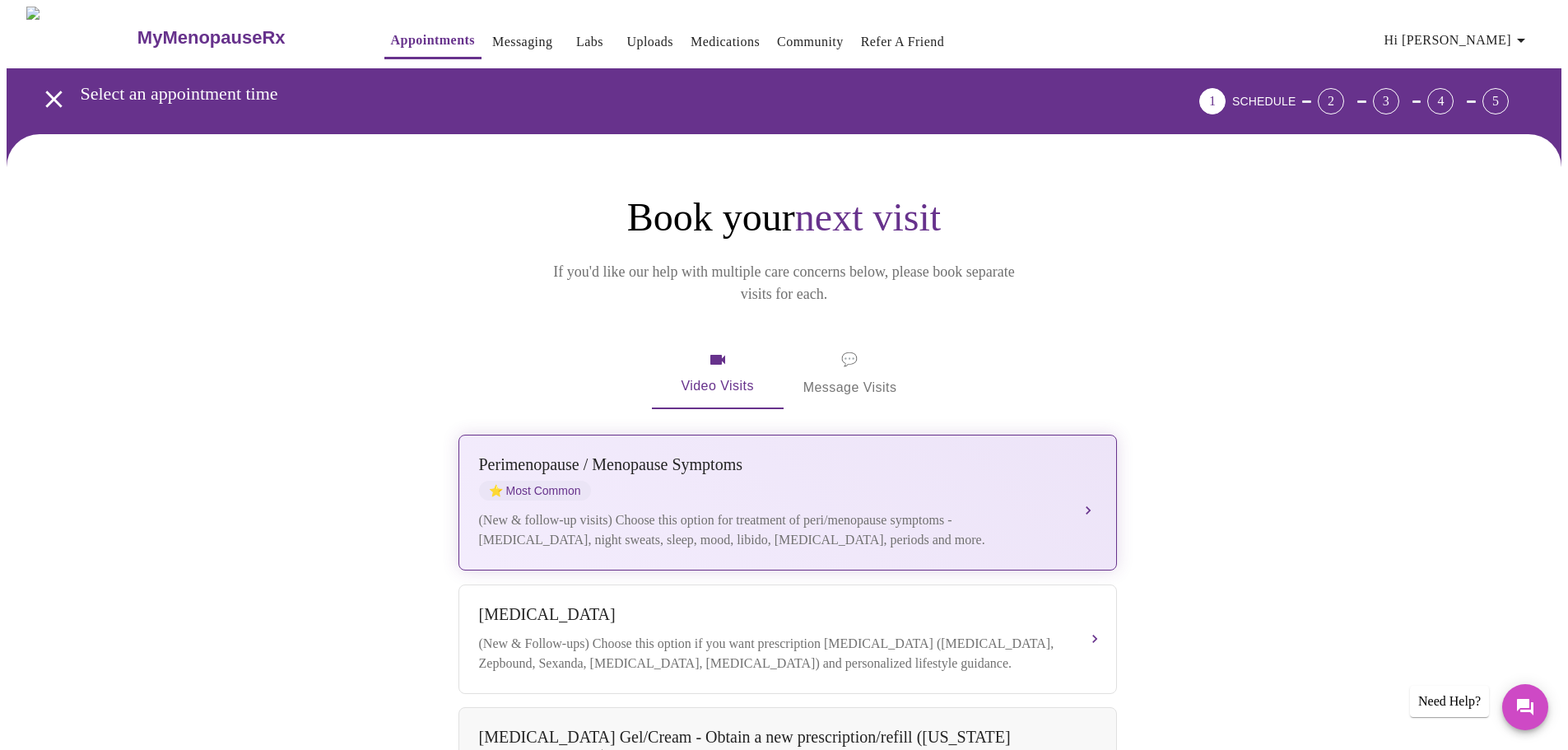
click at [872, 510] on div "(New & follow-up visits) Choose this option for treatment of peri/menopause sym…" at bounding box center [771, 529] width 584 height 39
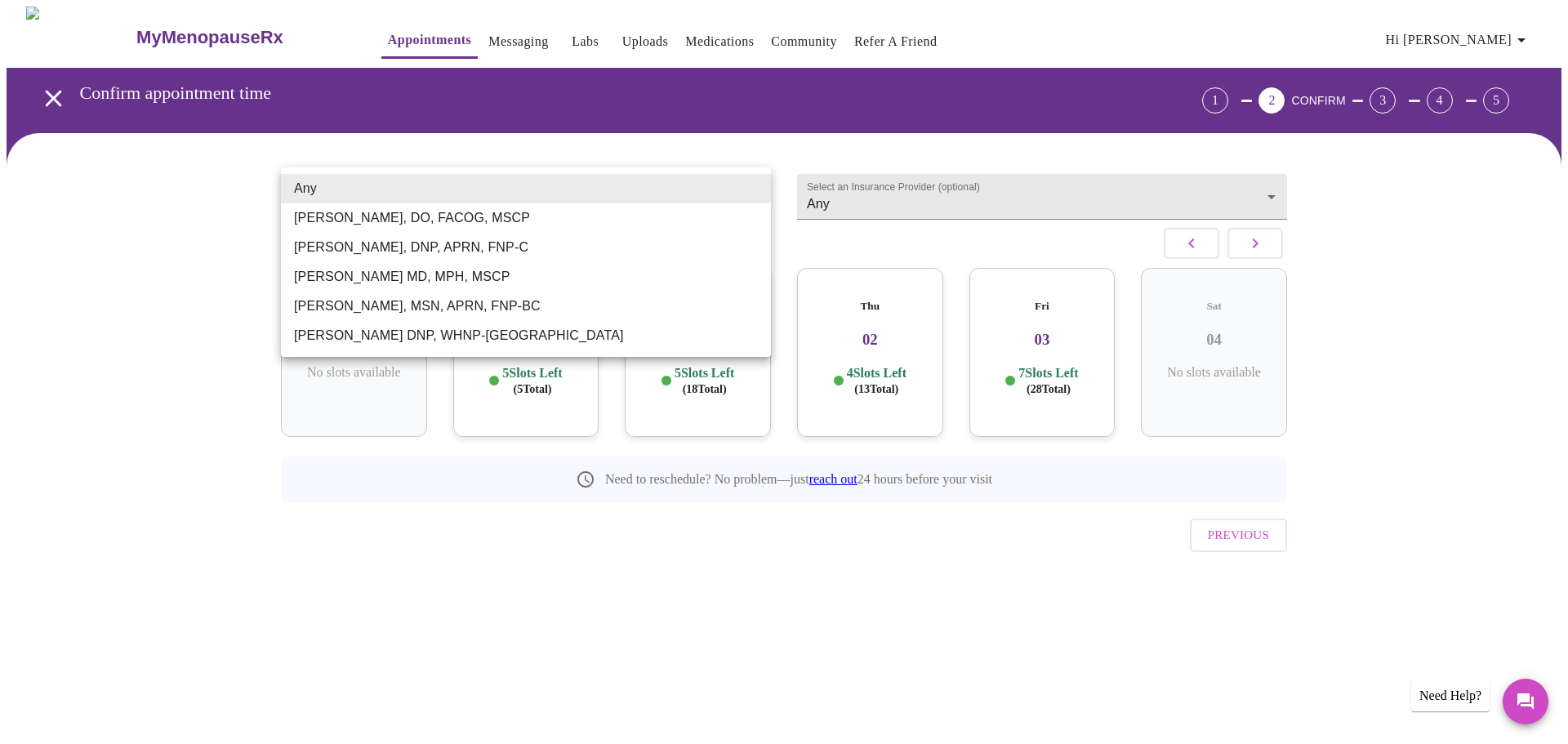
click at [349, 192] on body "MyMenopauseRx Appointments Messaging Labs Uploads Medications Community Refer a…" at bounding box center [784, 320] width 1555 height 627
click at [361, 154] on div at bounding box center [784, 372] width 1568 height 744
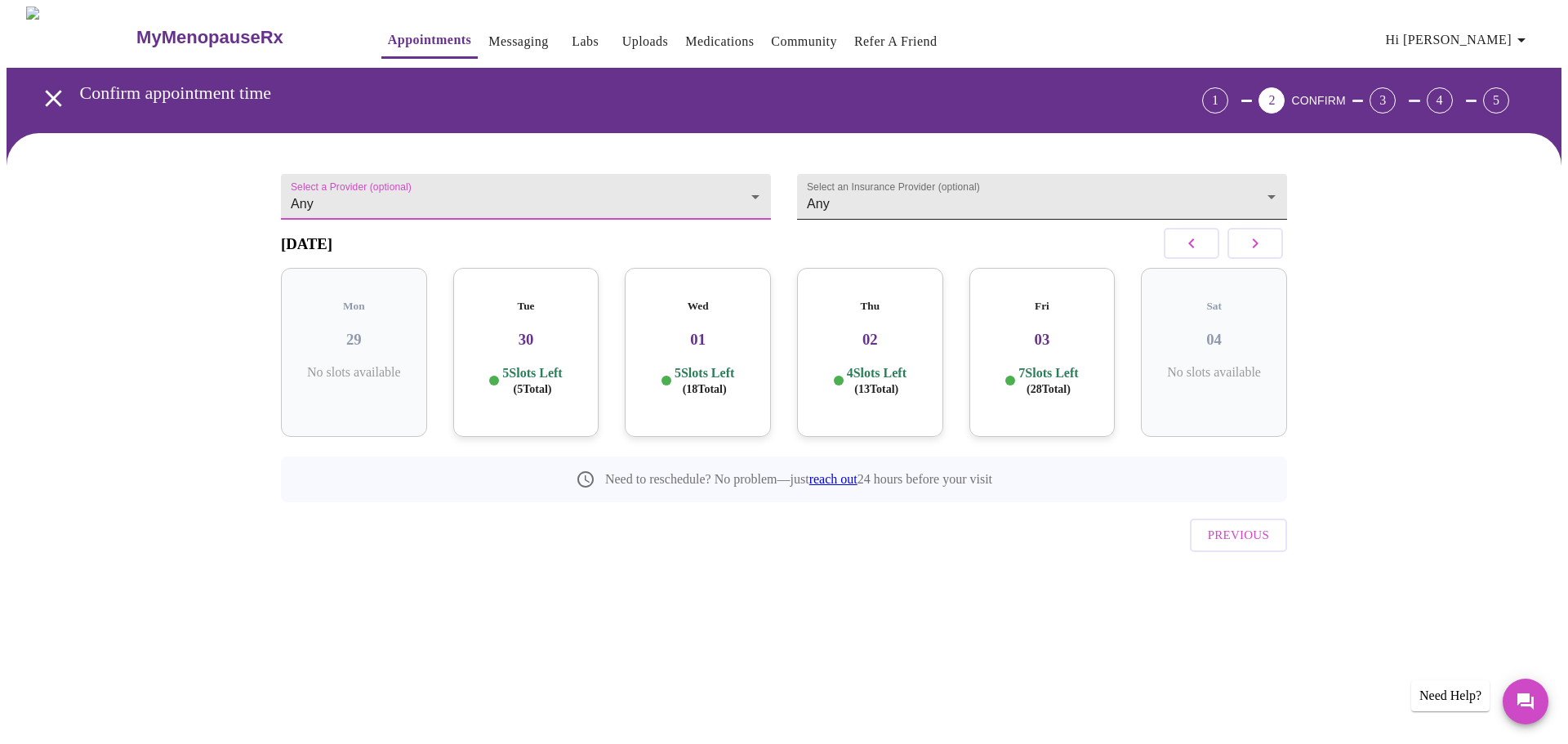
click at [1028, 181] on body "MyMenopauseRx Appointments Messaging Labs Uploads Medications Community Refer a…" at bounding box center [784, 320] width 1555 height 627
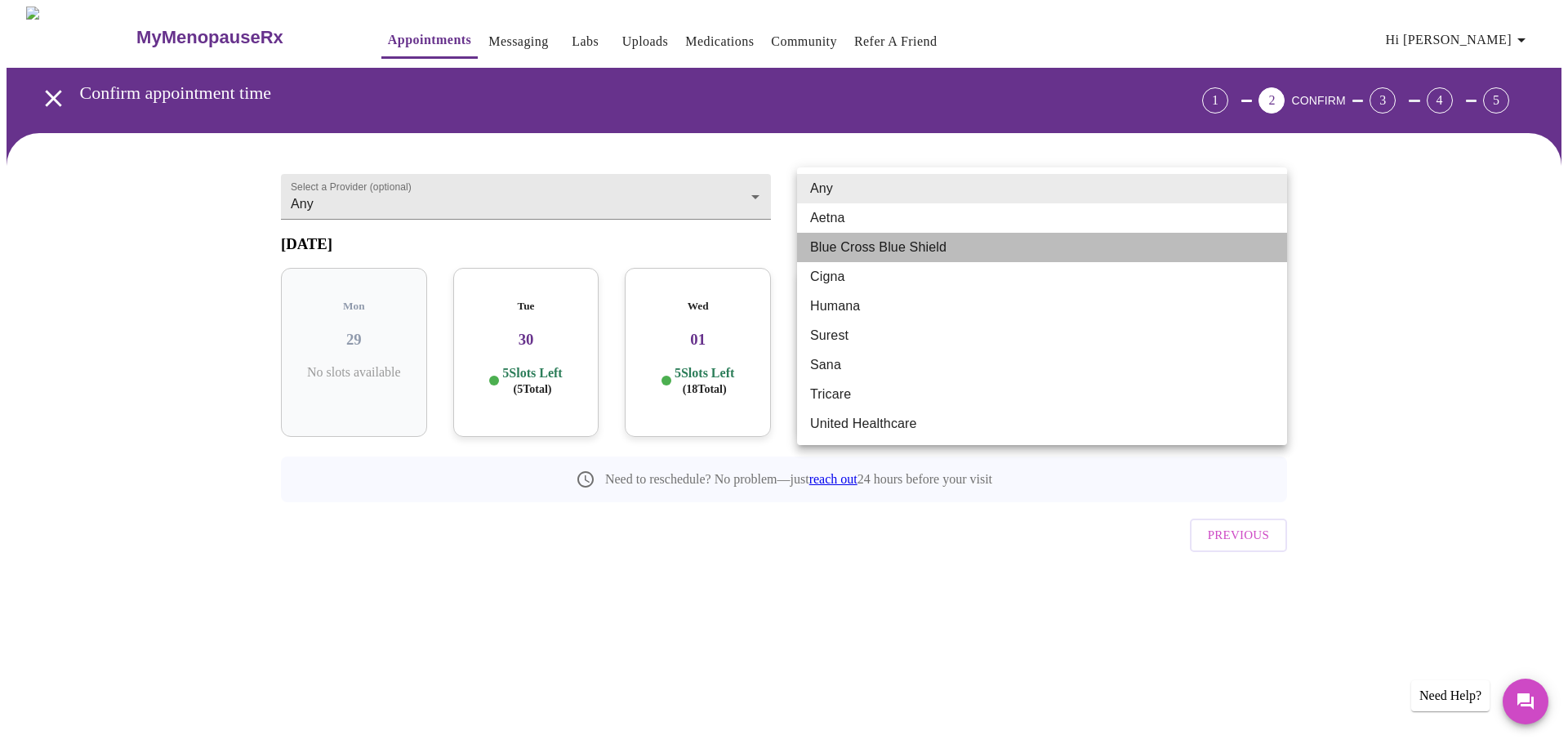
click at [956, 248] on li "Blue Cross Blue Shield" at bounding box center [1042, 247] width 490 height 29
type input "Blue Cross Blue Shield"
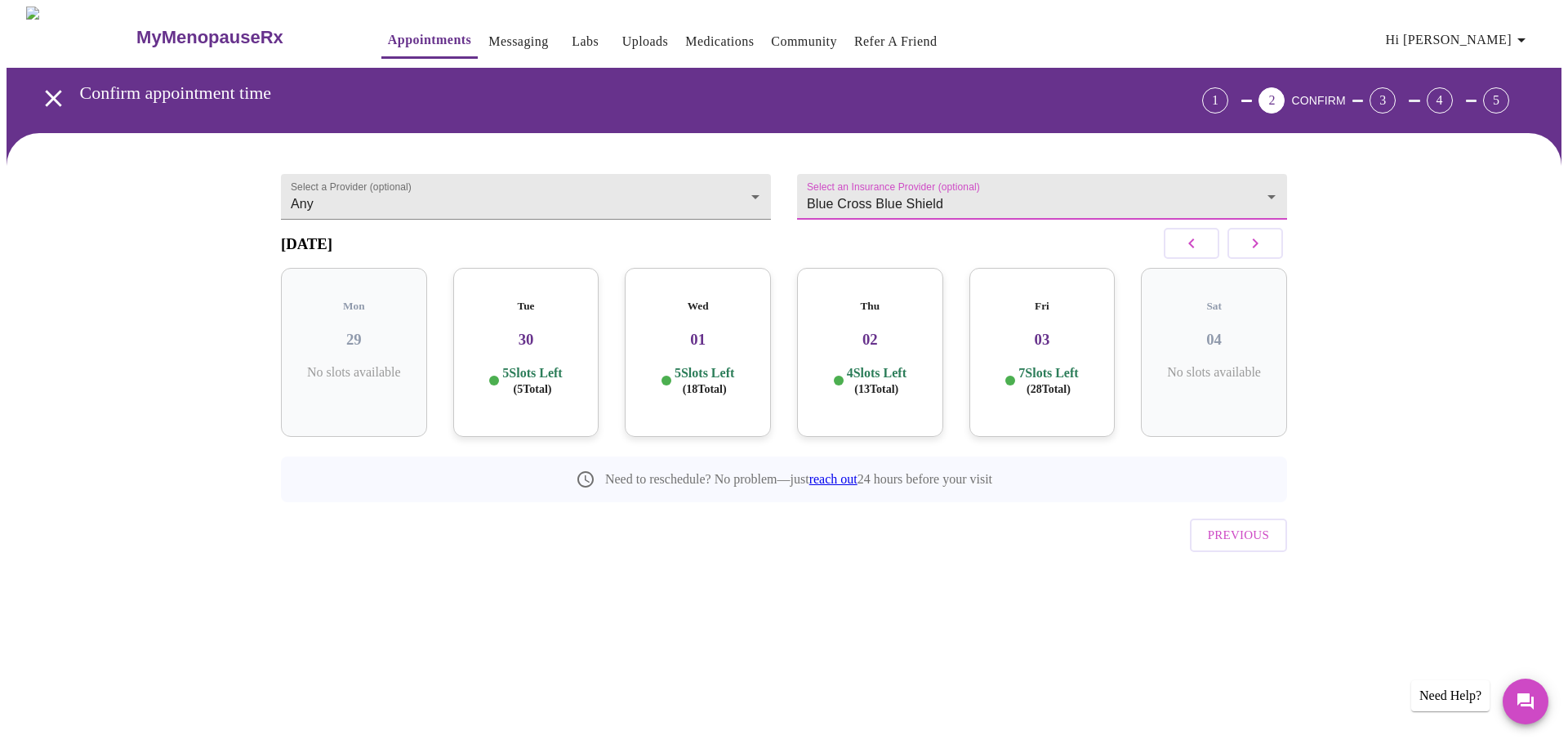
click at [539, 365] on p "5 Slots Left ( 5 Total)" at bounding box center [532, 381] width 60 height 32
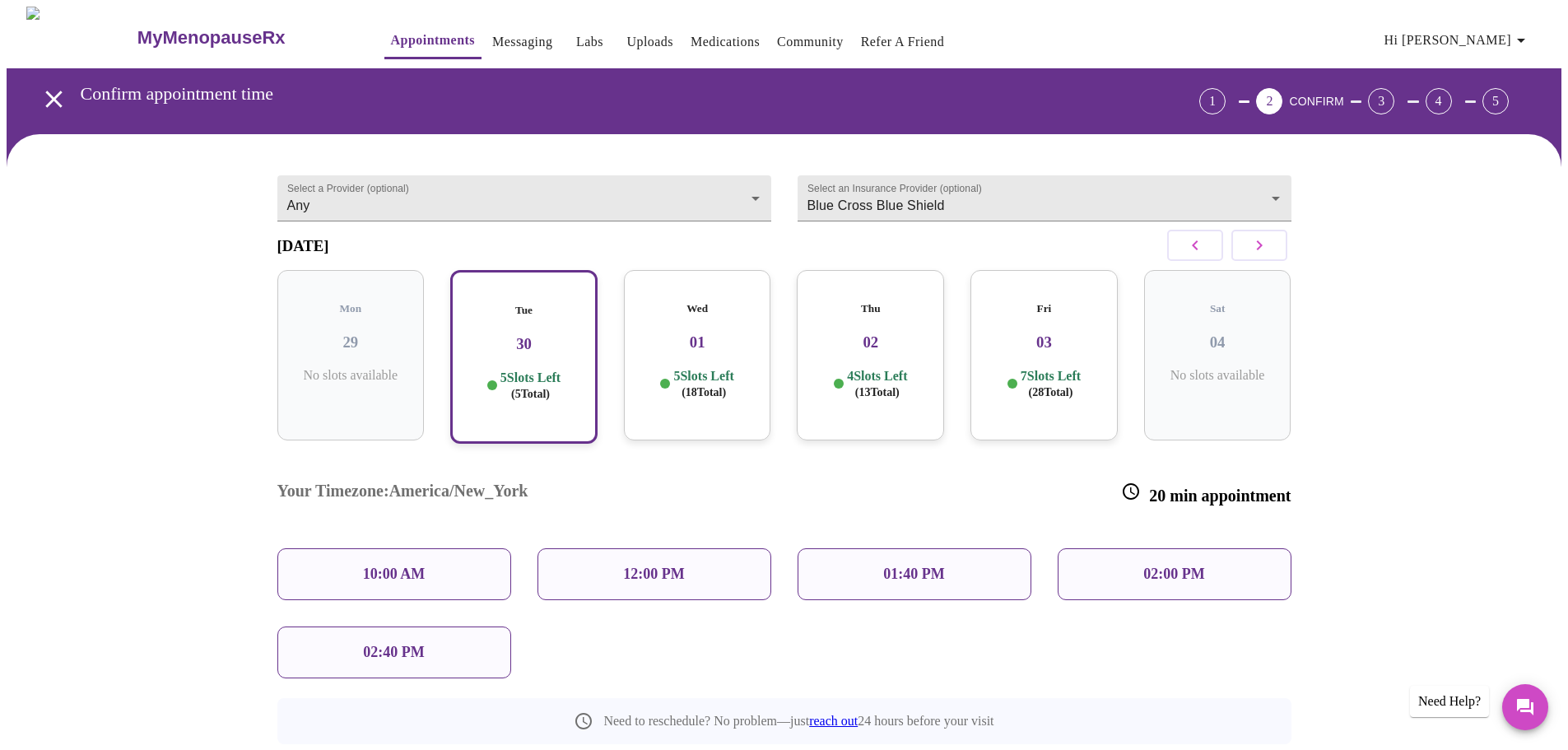
click at [373, 566] on p "10:00 AM" at bounding box center [394, 575] width 63 height 17
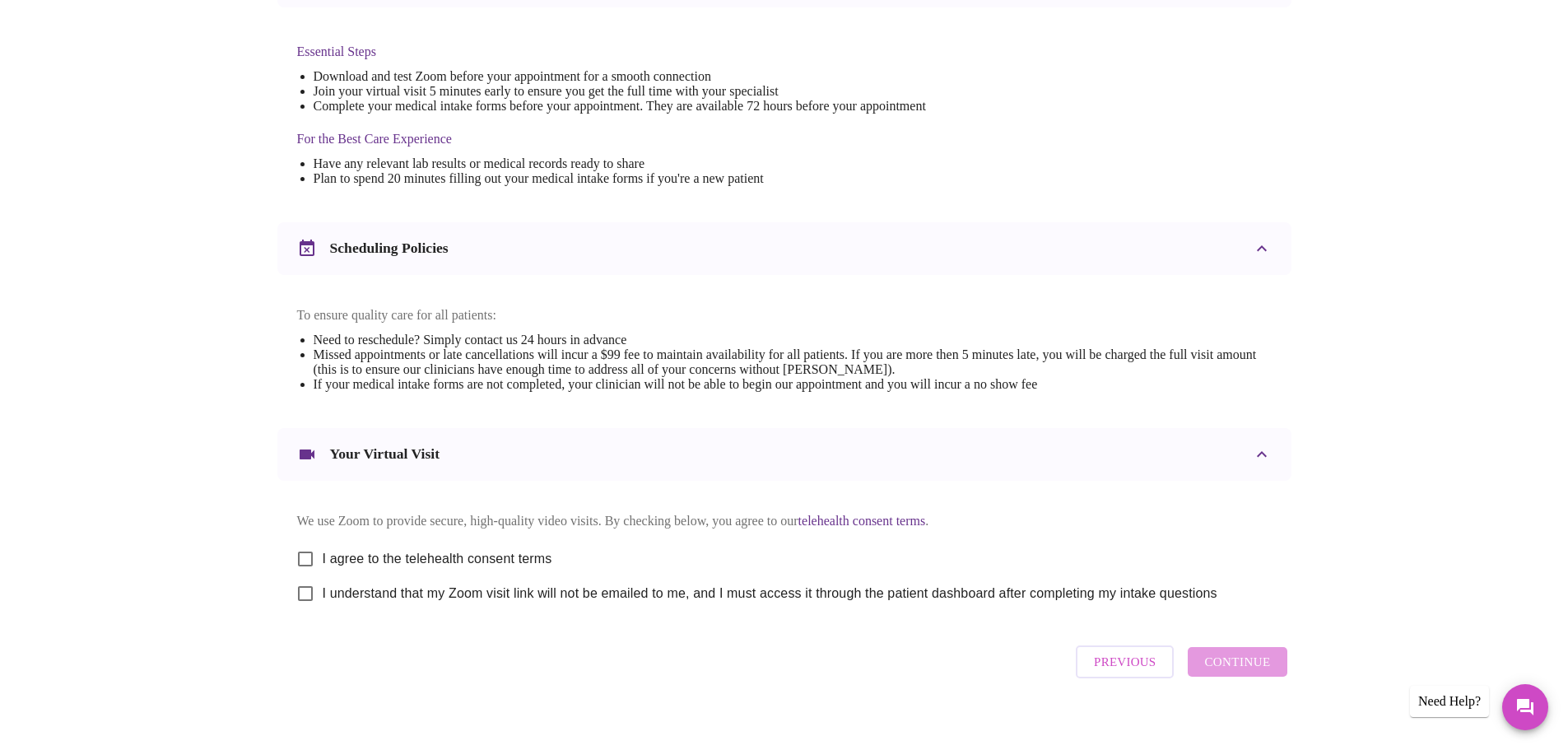
scroll to position [410, 0]
click at [301, 573] on input "I agree to the telehealth consent terms" at bounding box center [305, 558] width 35 height 35
checkbox input "true"
click at [307, 610] on input "I understand that my Zoom visit link will not be emailed to me, and I must acce…" at bounding box center [305, 593] width 35 height 35
checkbox input "true"
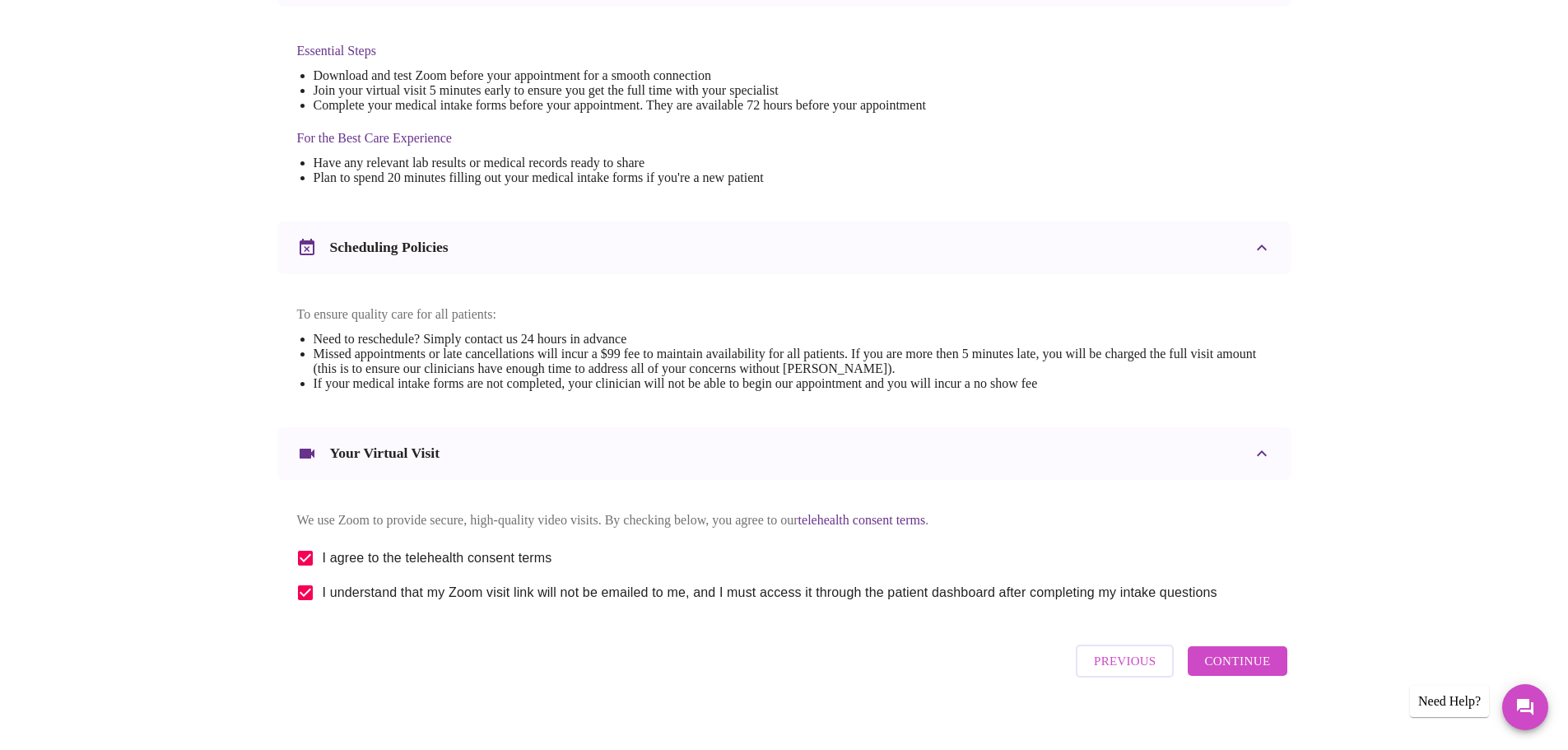
click at [1243, 672] on span "Continue" at bounding box center [1237, 661] width 66 height 22
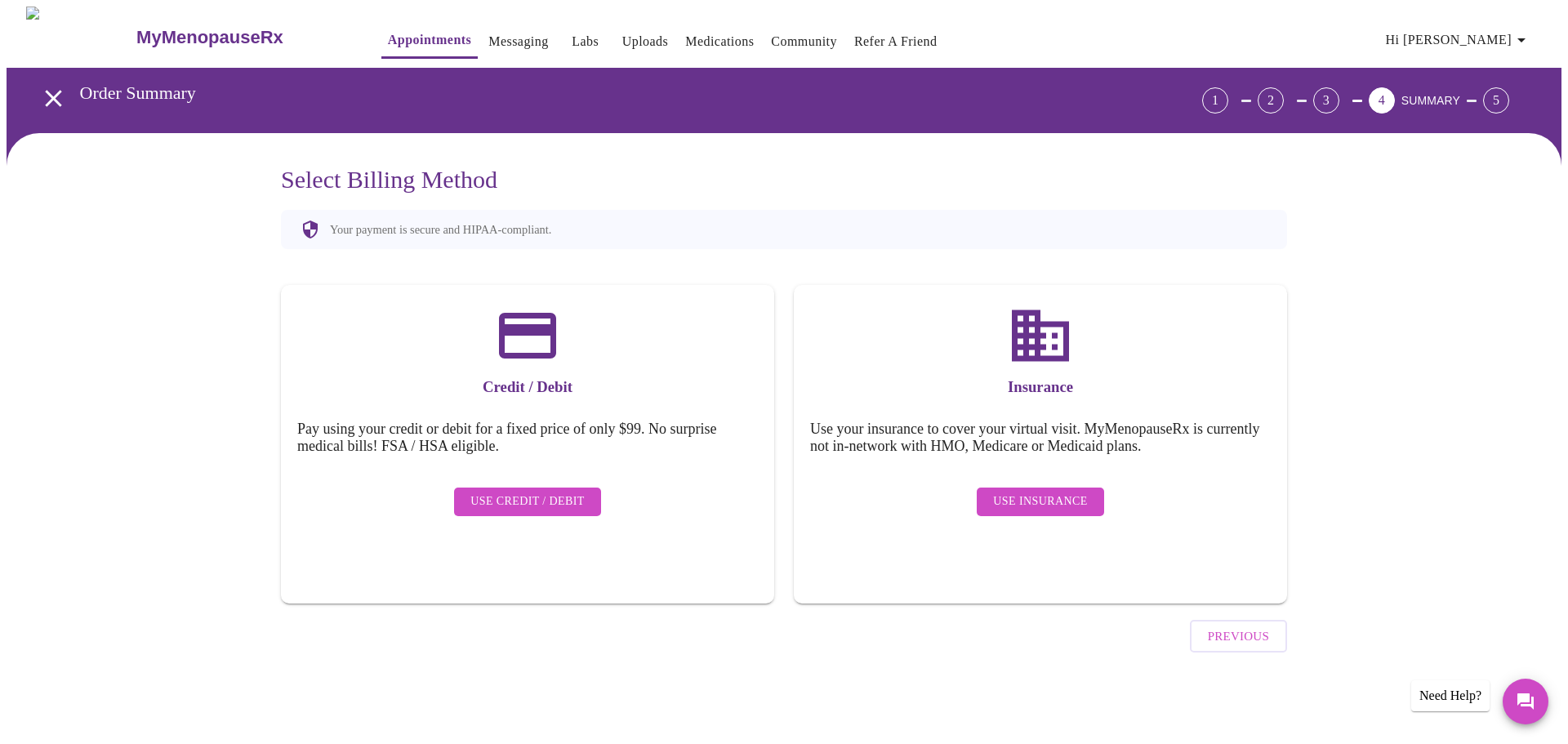
click at [1043, 491] on span "Use Insurance" at bounding box center [1040, 502] width 94 height 21
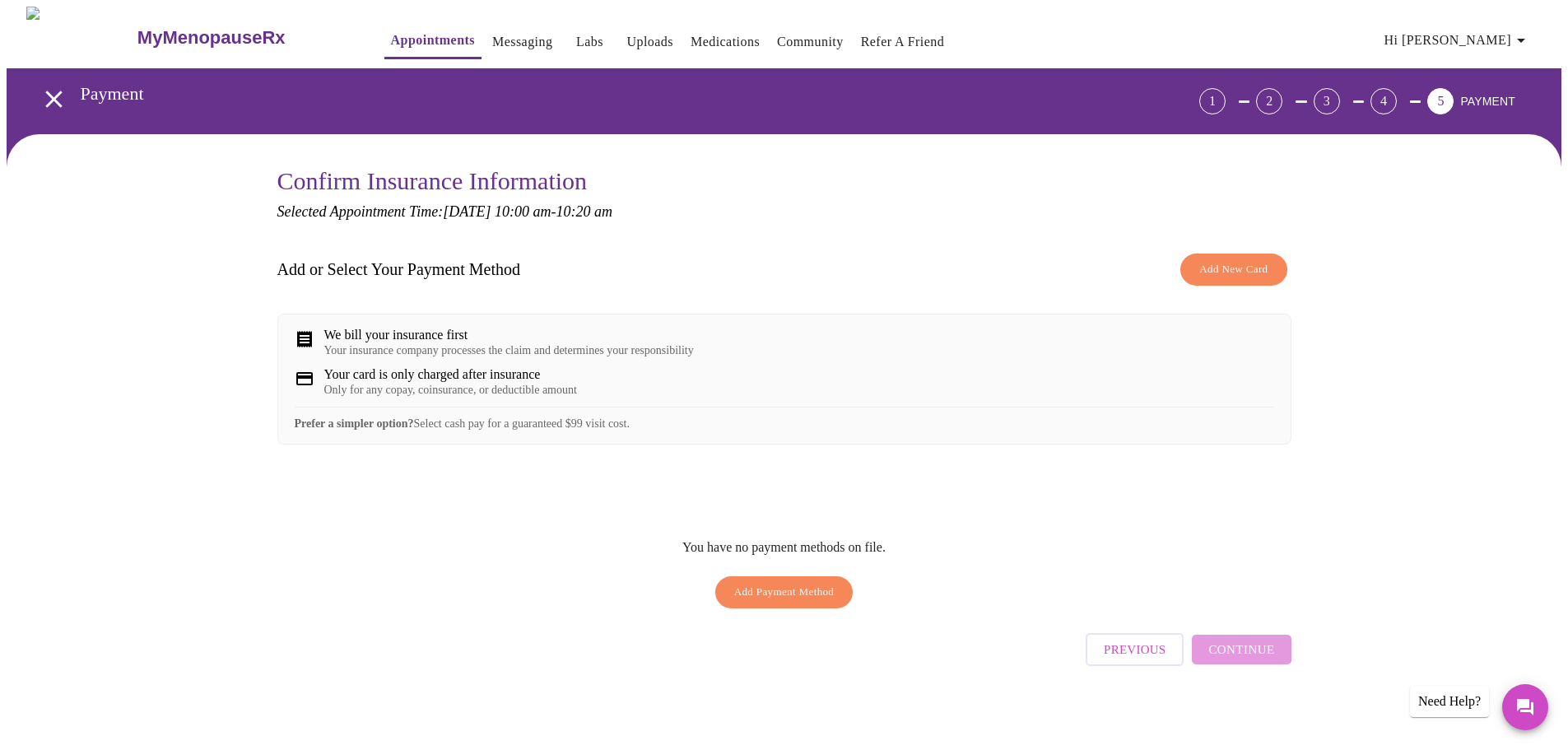
click at [1230, 280] on button "Add New Card" at bounding box center [1234, 269] width 106 height 32
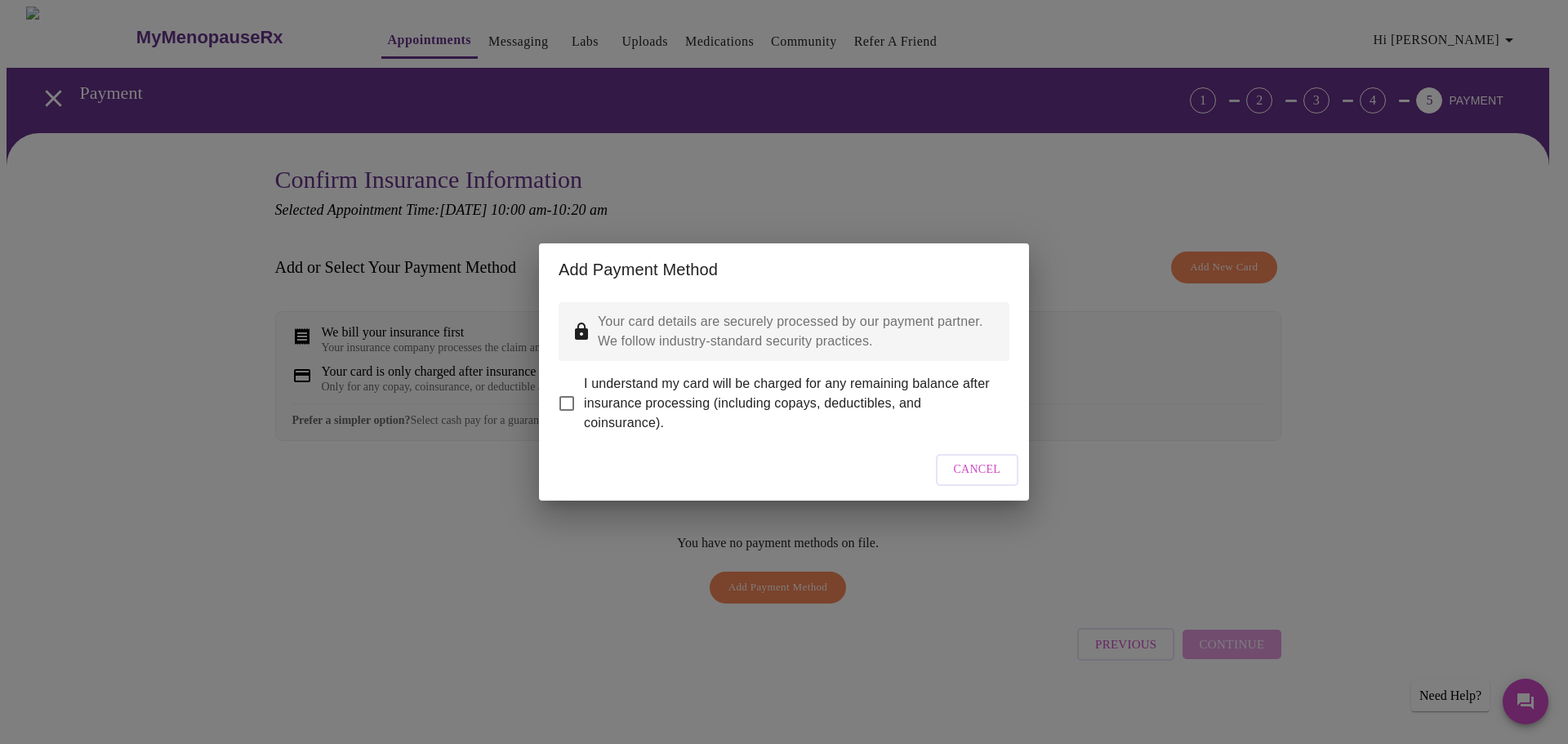
click at [561, 389] on input "I understand my card will be charged for any remaining balance after insurance …" at bounding box center [567, 404] width 35 height 35
checkbox input "true"
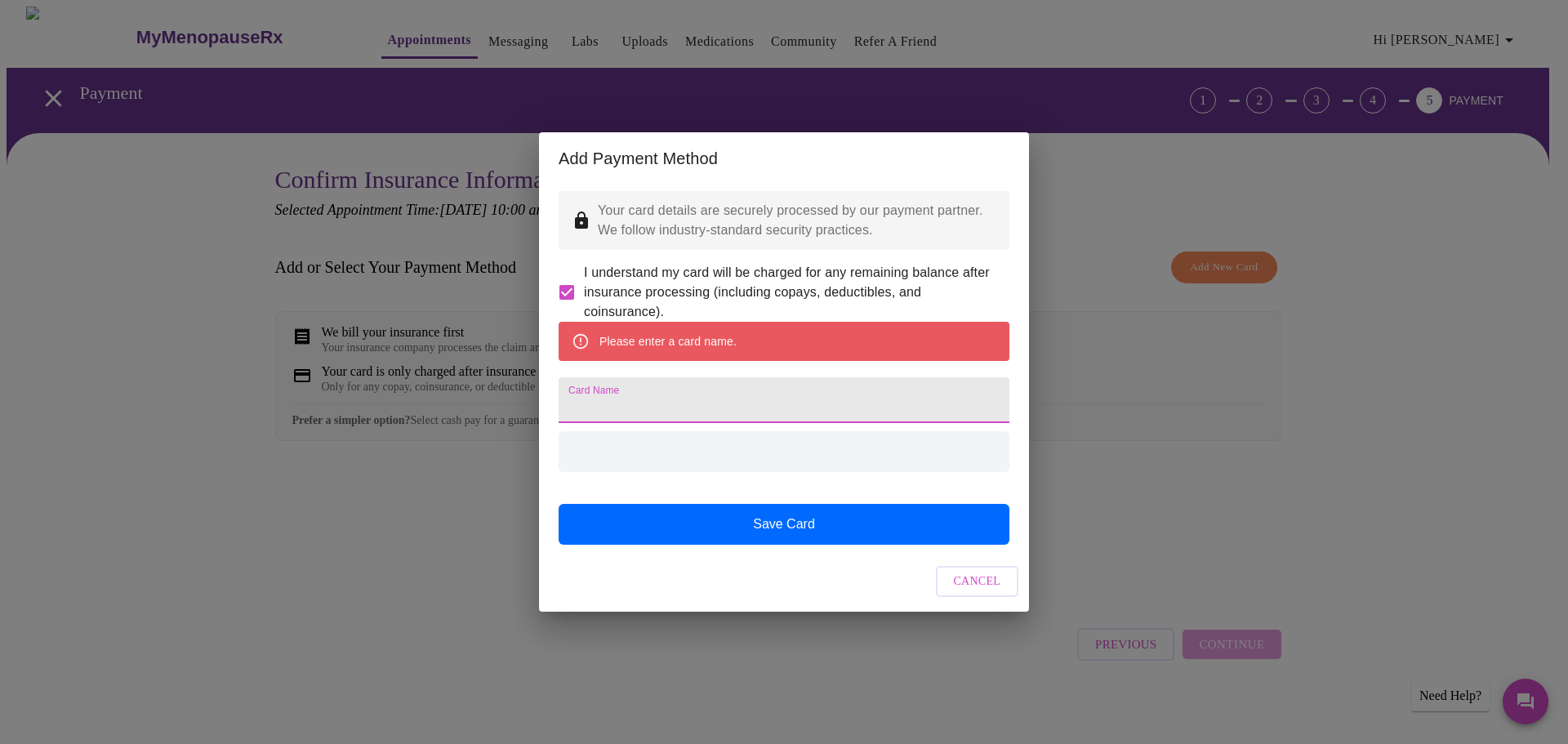
click at [647, 400] on input "Card Name" at bounding box center [784, 400] width 451 height 46
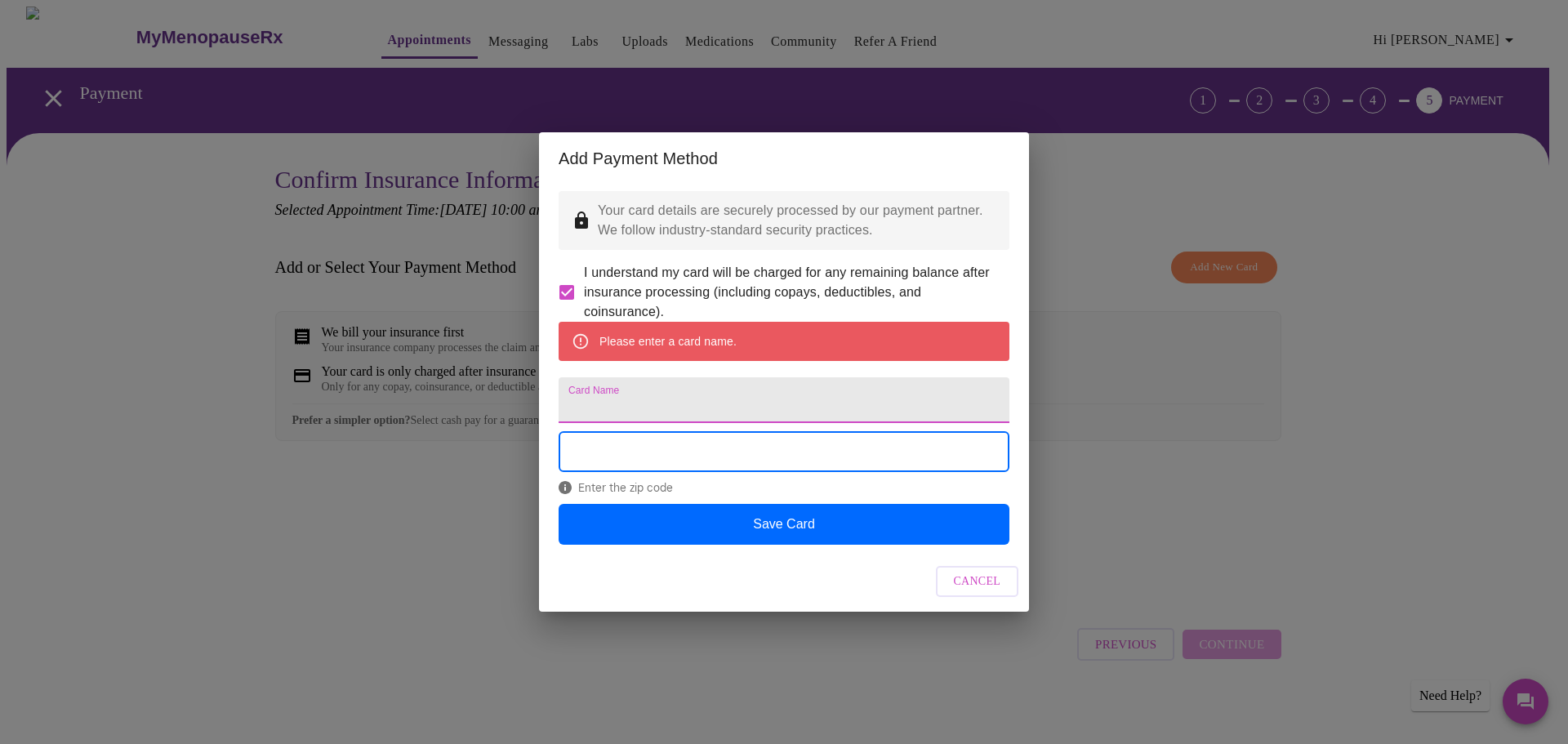
drag, startPoint x: 660, startPoint y: 403, endPoint x: 680, endPoint y: 382, distance: 29.0
click at [669, 401] on input "Card Name" at bounding box center [784, 400] width 451 height 46
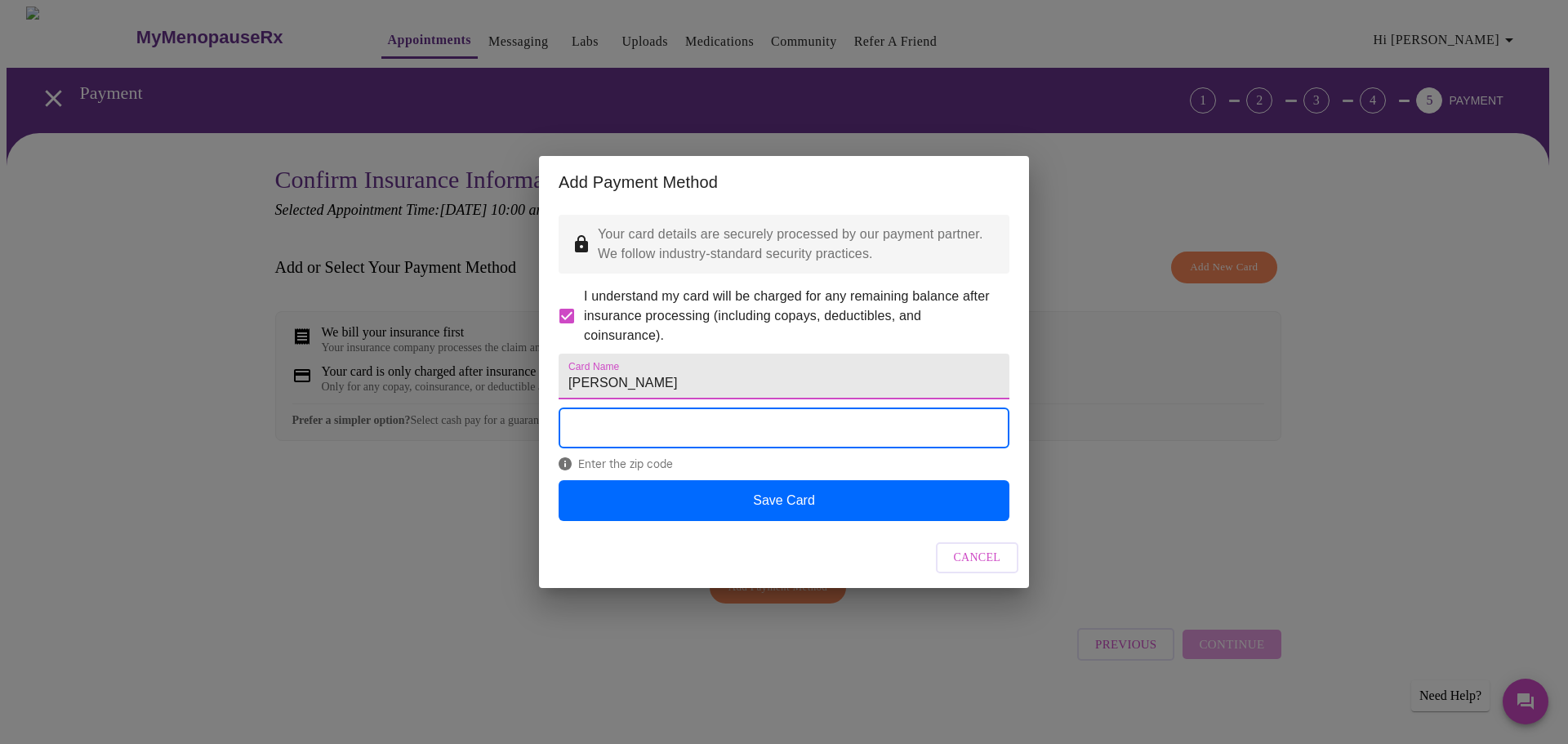
type input "[PERSON_NAME]"
drag, startPoint x: 860, startPoint y: 312, endPoint x: 852, endPoint y: 320, distance: 11.3
click at [859, 312] on span "I understand my card will be charged for any remaining balance after insurance …" at bounding box center [790, 316] width 413 height 59
click at [584, 312] on input "I understand my card will be charged for any remaining balance after insurance …" at bounding box center [567, 317] width 35 height 35
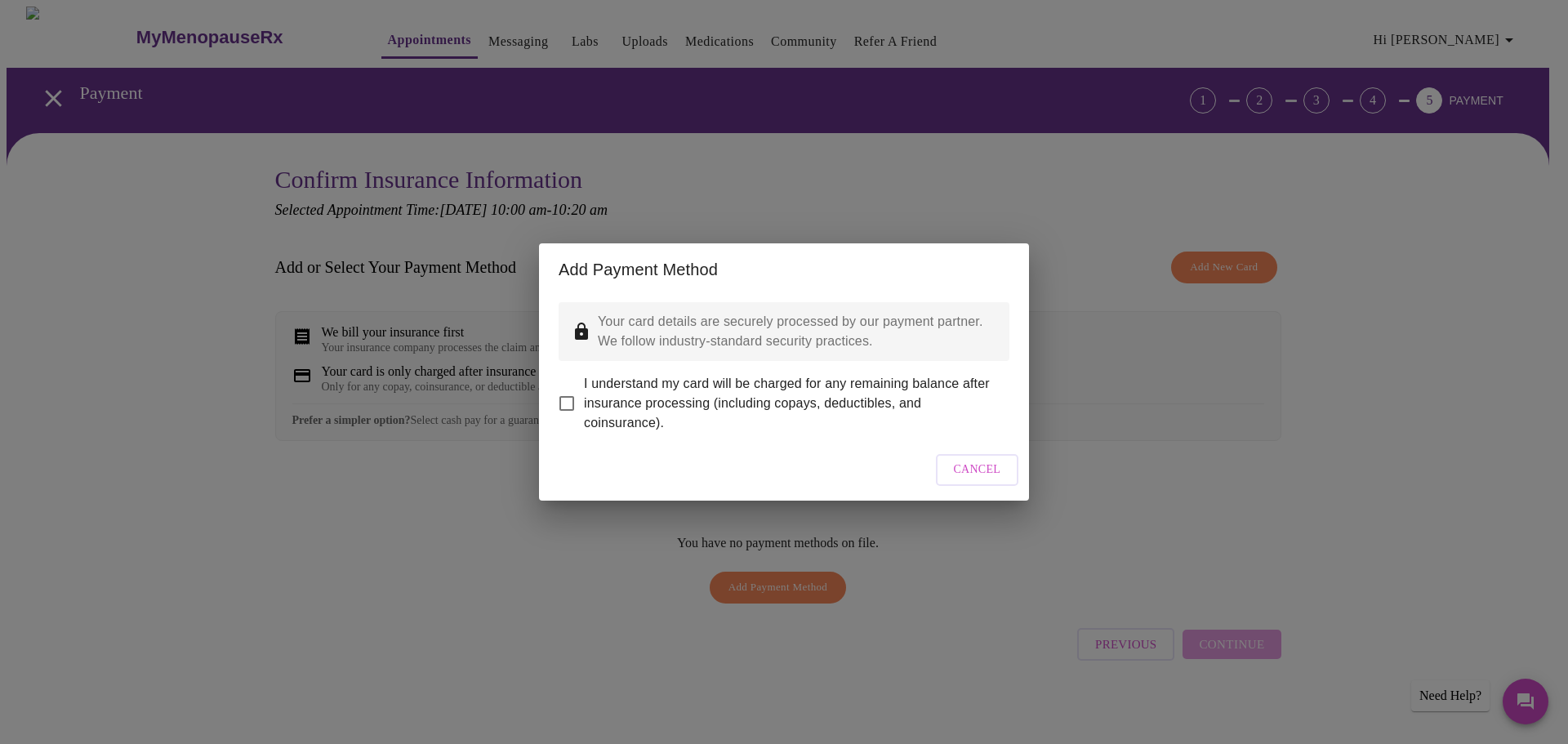
click at [564, 387] on input "I understand my card will be charged for any remaining balance after insurance …" at bounding box center [567, 404] width 35 height 35
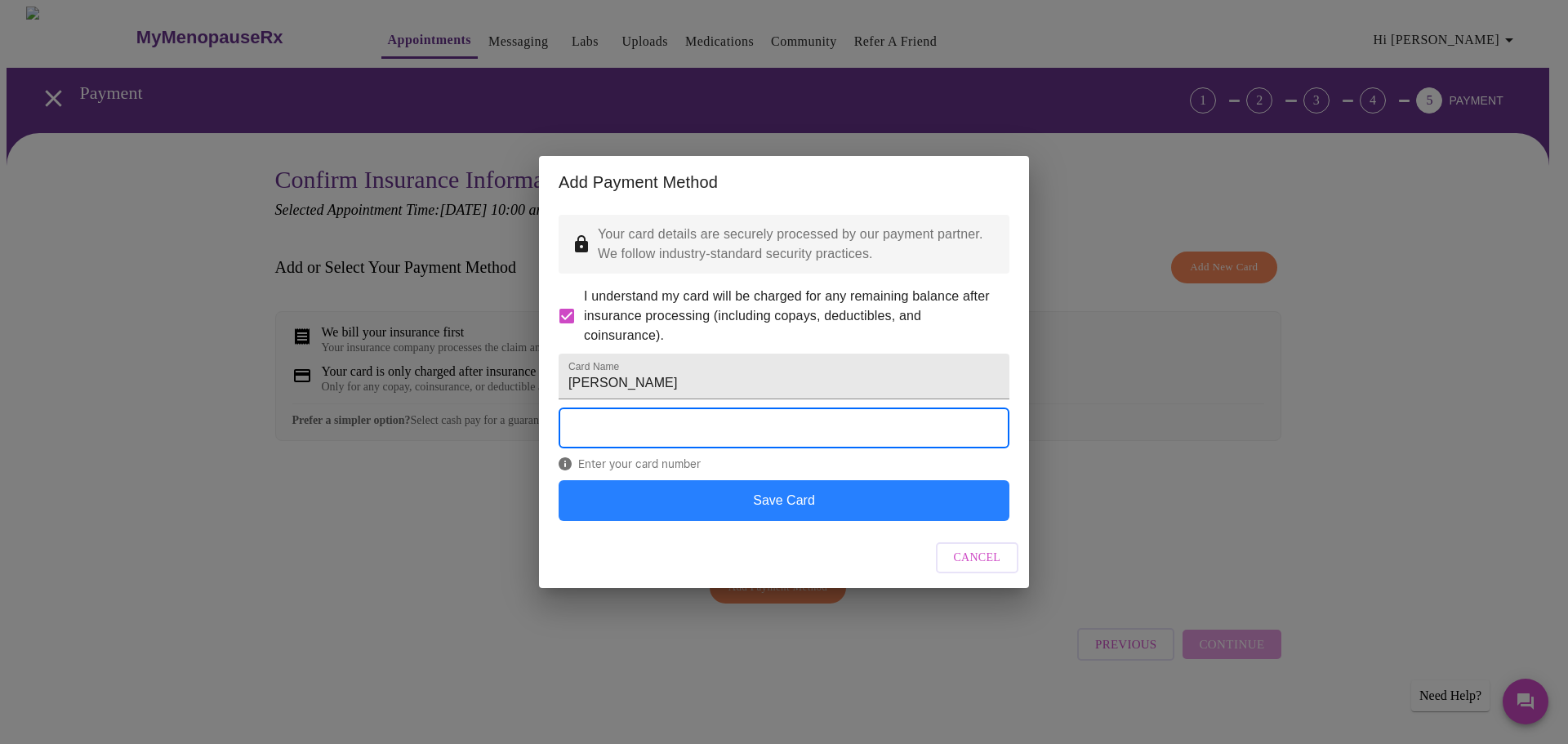
click at [888, 521] on button "Save Card" at bounding box center [784, 500] width 451 height 41
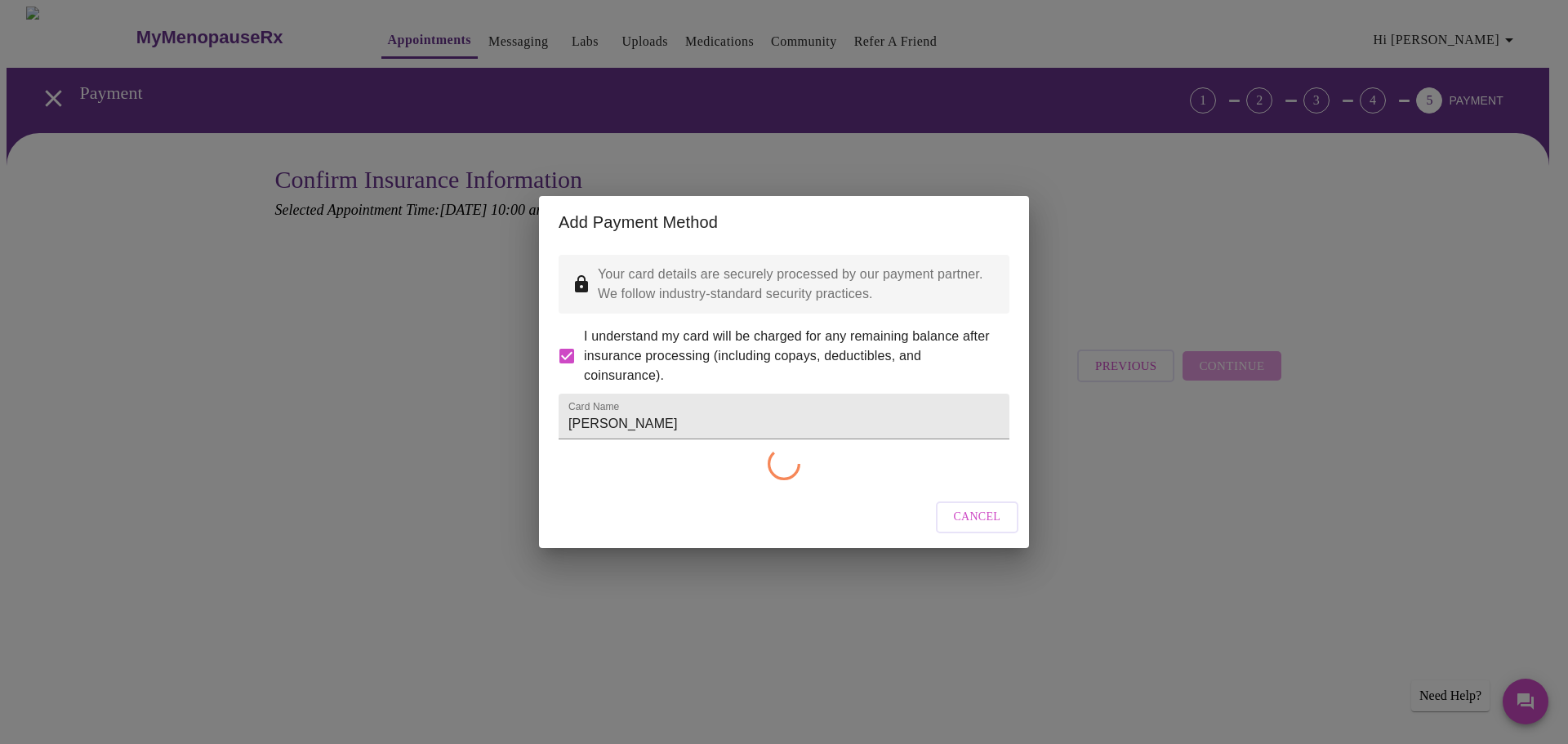
checkbox input "false"
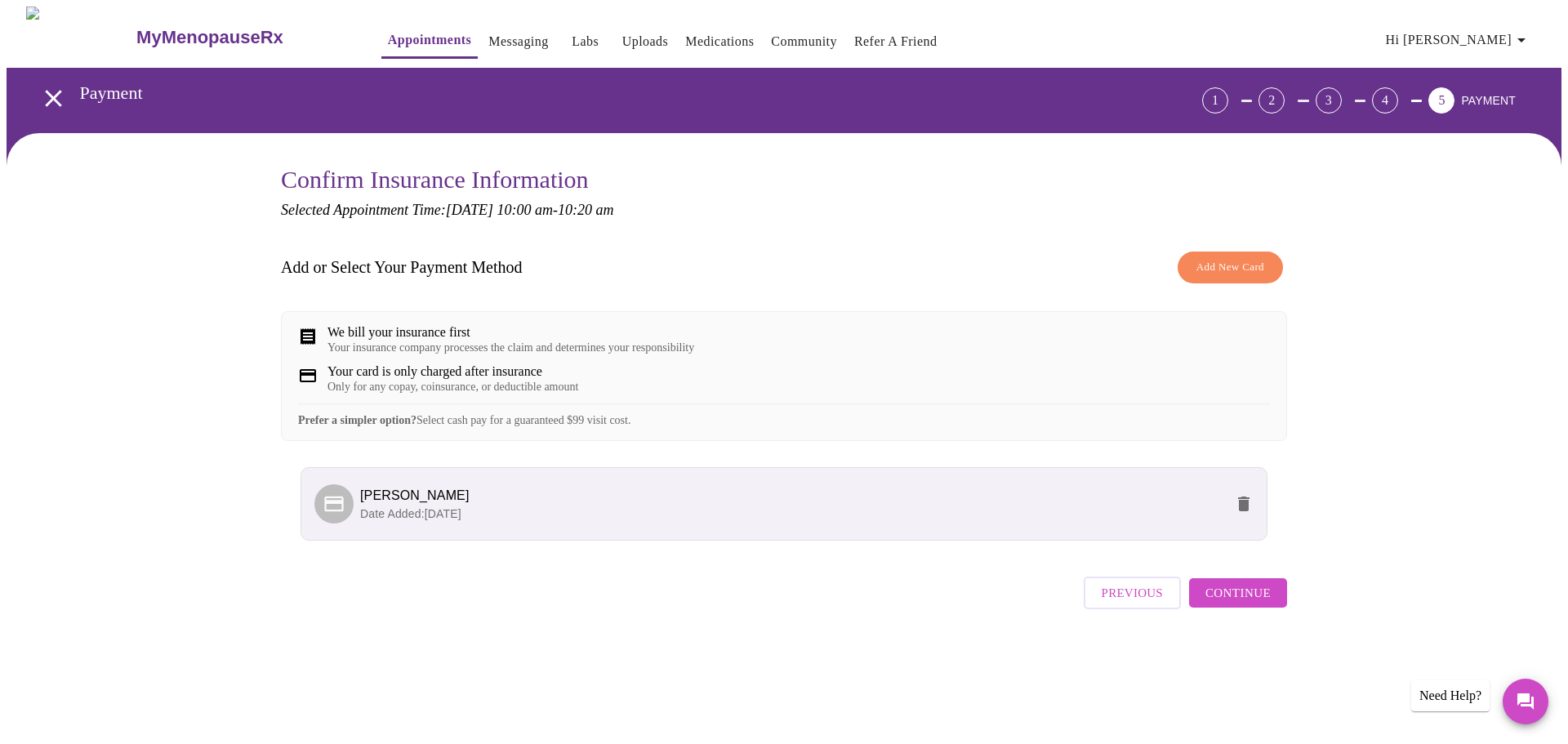
click at [1248, 600] on button "Continue" at bounding box center [1237, 593] width 98 height 29
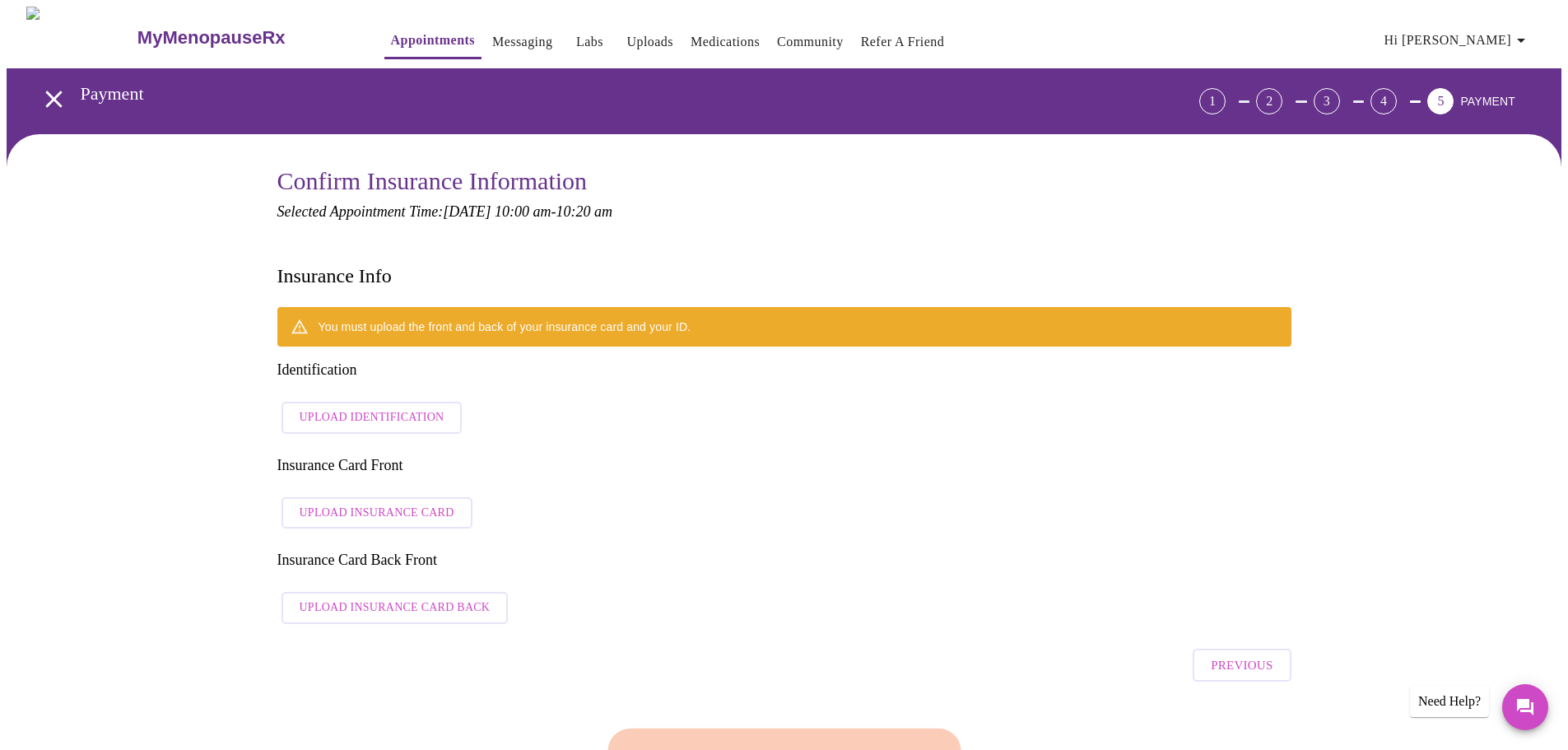
click at [395, 503] on span "Upload Insurance Card" at bounding box center [377, 514] width 154 height 21
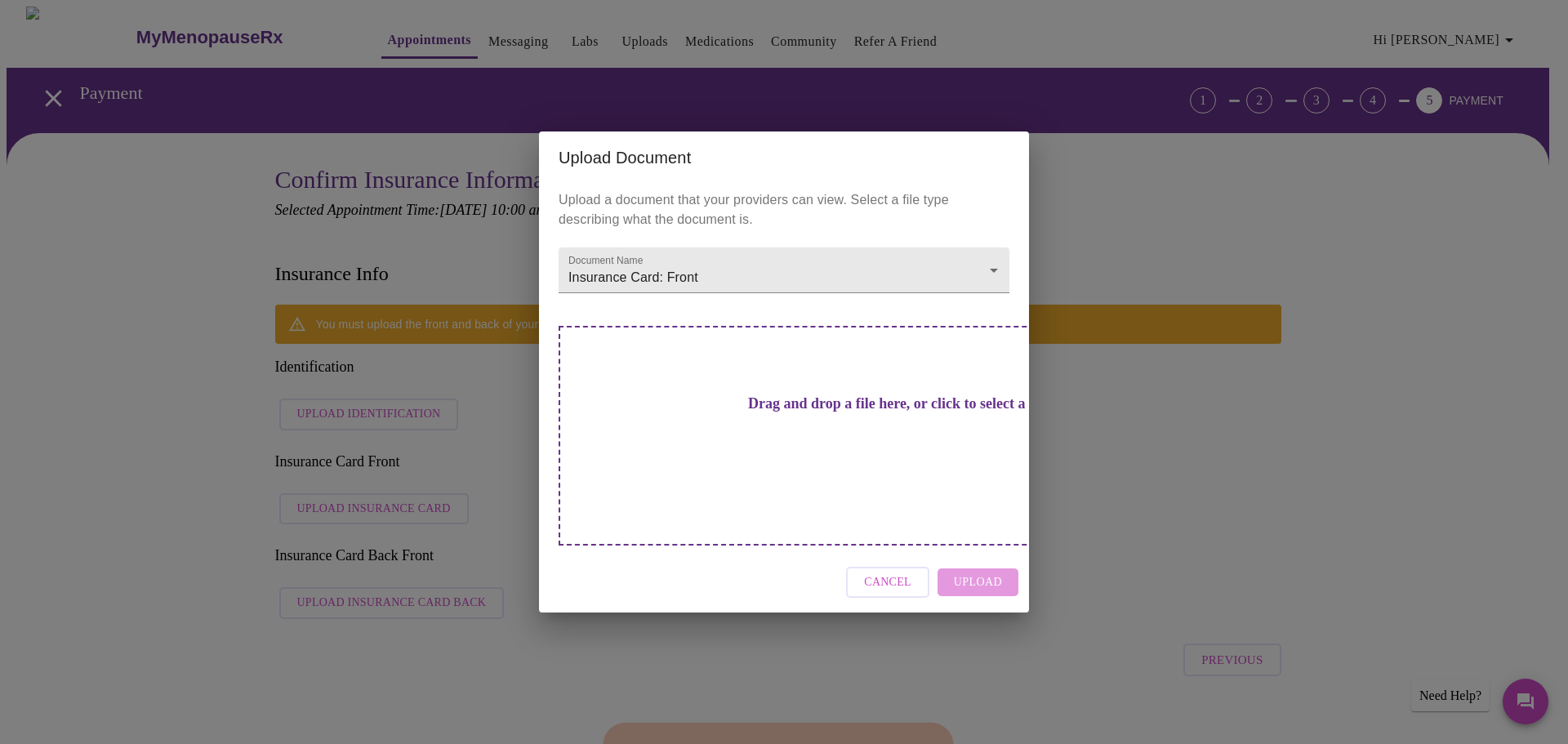
click at [833, 413] on h3 "Drag and drop a file here, or click to select a file" at bounding box center [898, 404] width 451 height 17
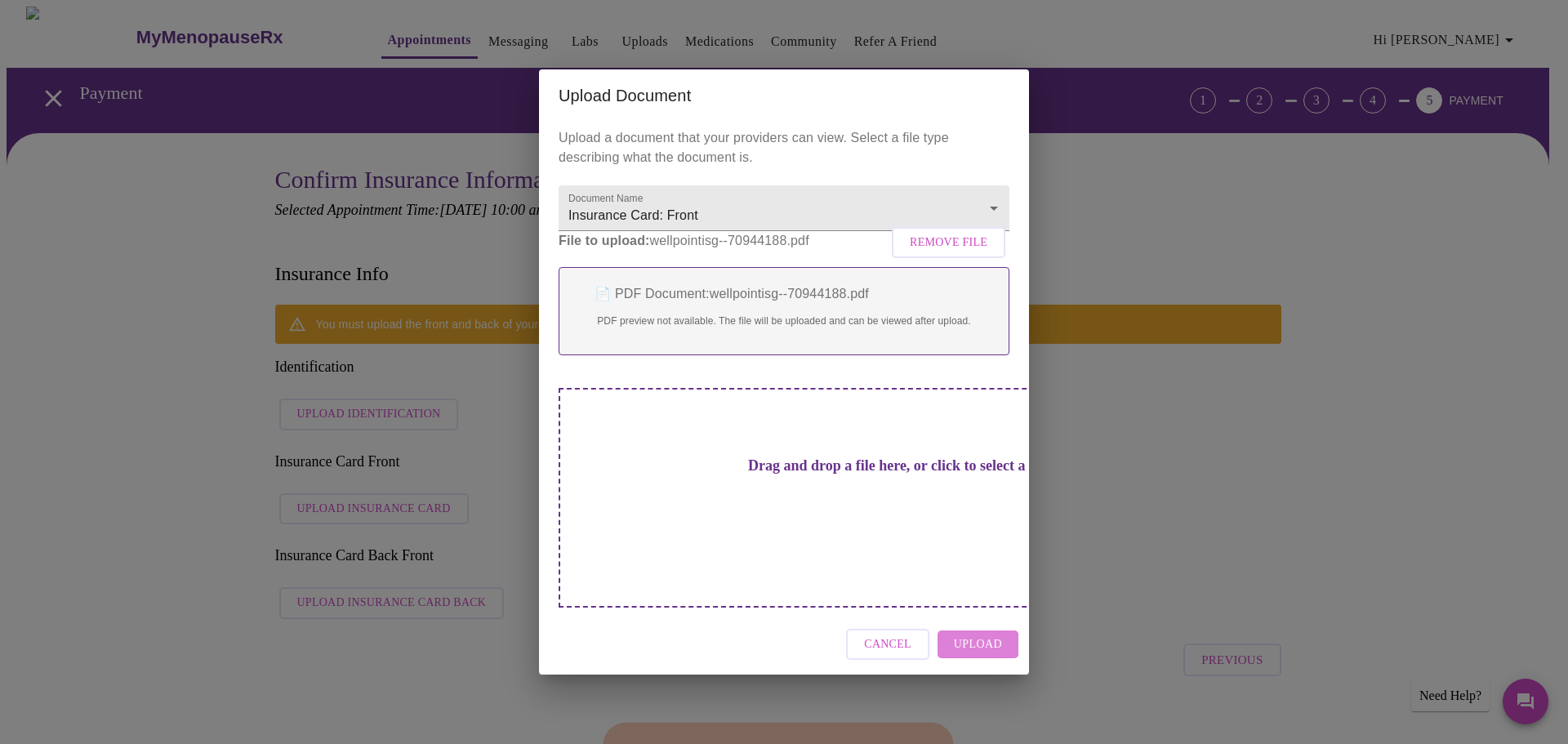
click at [964, 634] on span "Upload" at bounding box center [979, 645] width 48 height 21
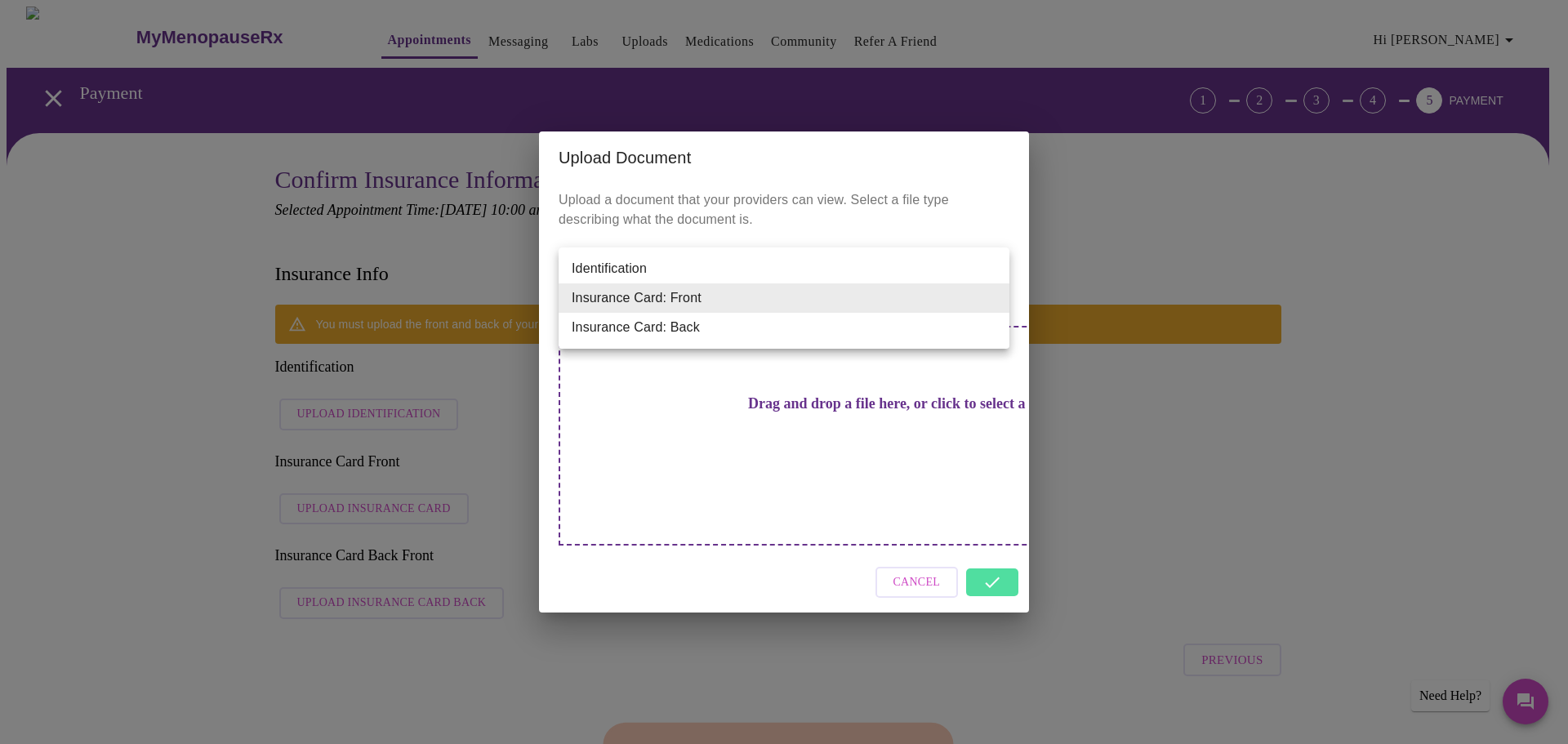
drag, startPoint x: 976, startPoint y: 293, endPoint x: 965, endPoint y: 300, distance: 13.0
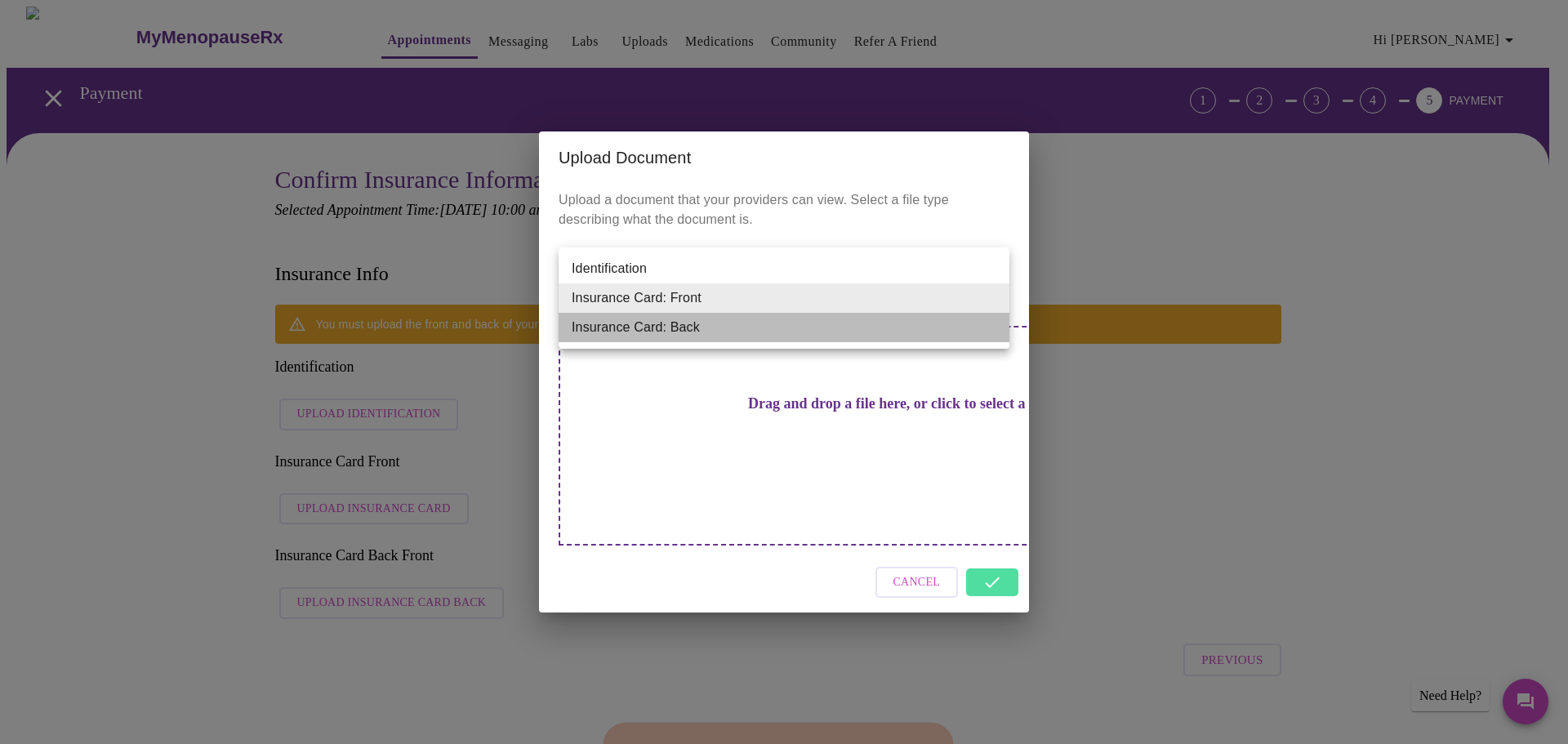
click at [652, 325] on li "Insurance Card: Back" at bounding box center [784, 328] width 451 height 29
type input "Insurance Card: Back"
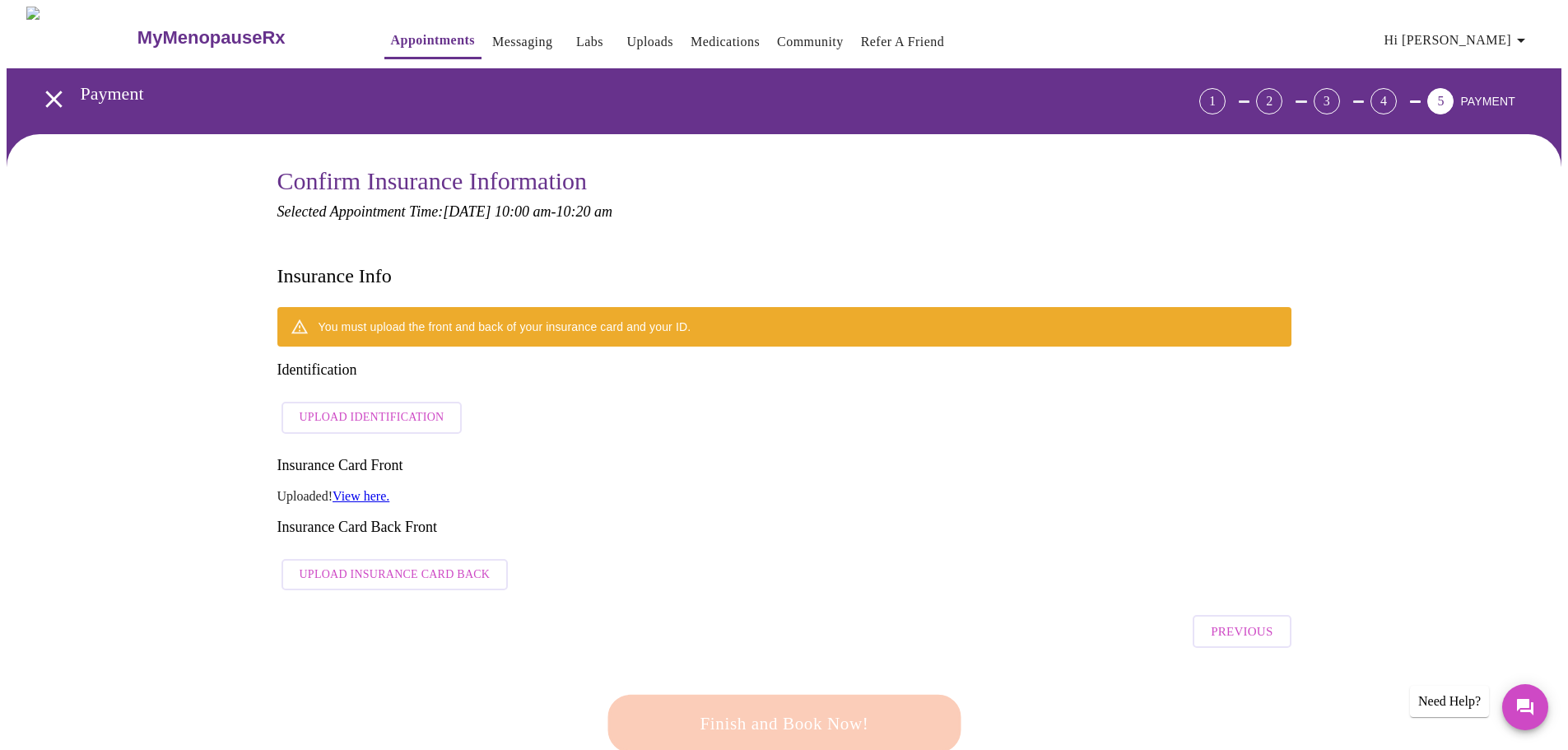
click at [391, 565] on span "Upload Insurance Card Back" at bounding box center [395, 576] width 191 height 21
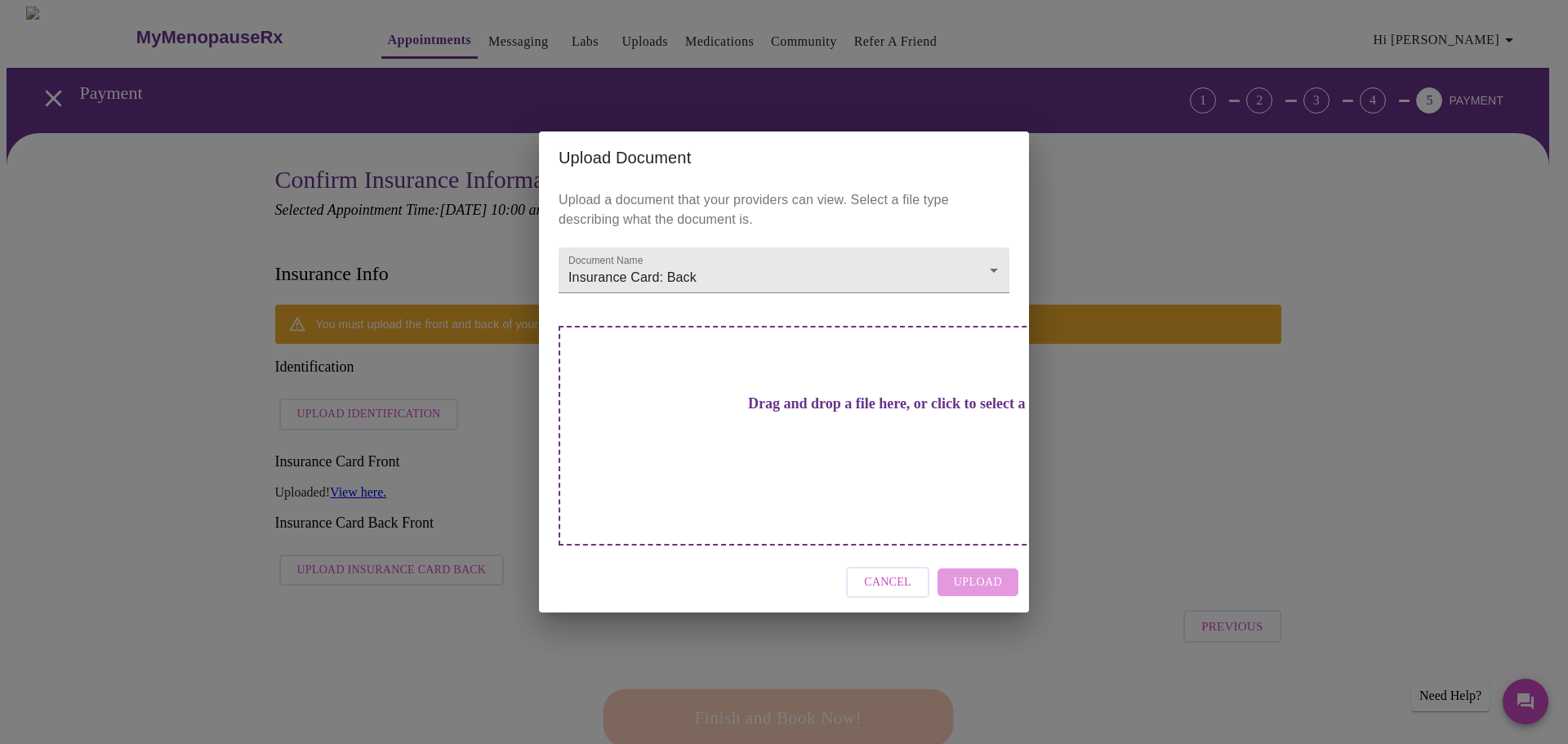
click at [803, 413] on h3 "Drag and drop a file here, or click to select a file" at bounding box center [898, 404] width 451 height 17
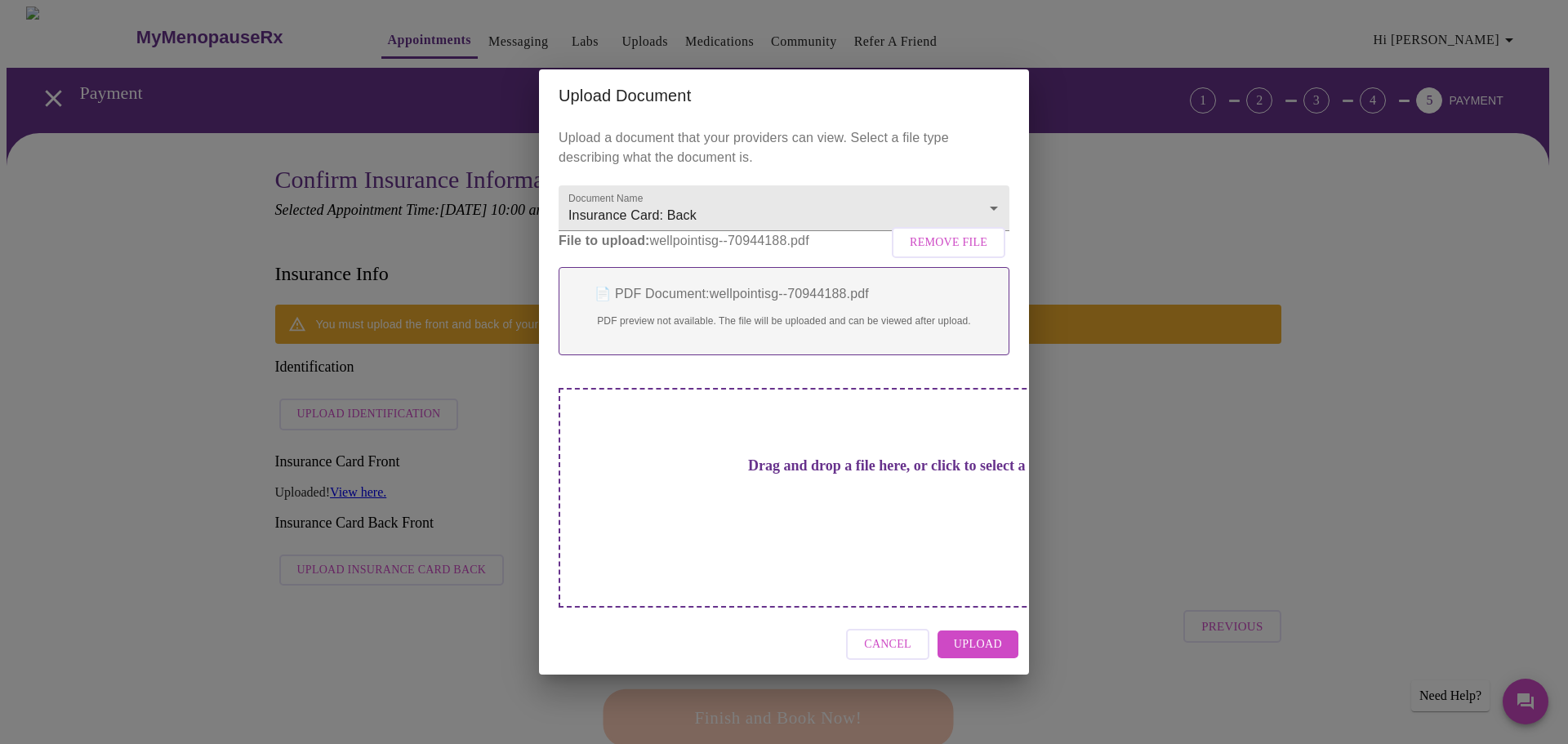
click at [966, 634] on span "Upload" at bounding box center [979, 645] width 48 height 21
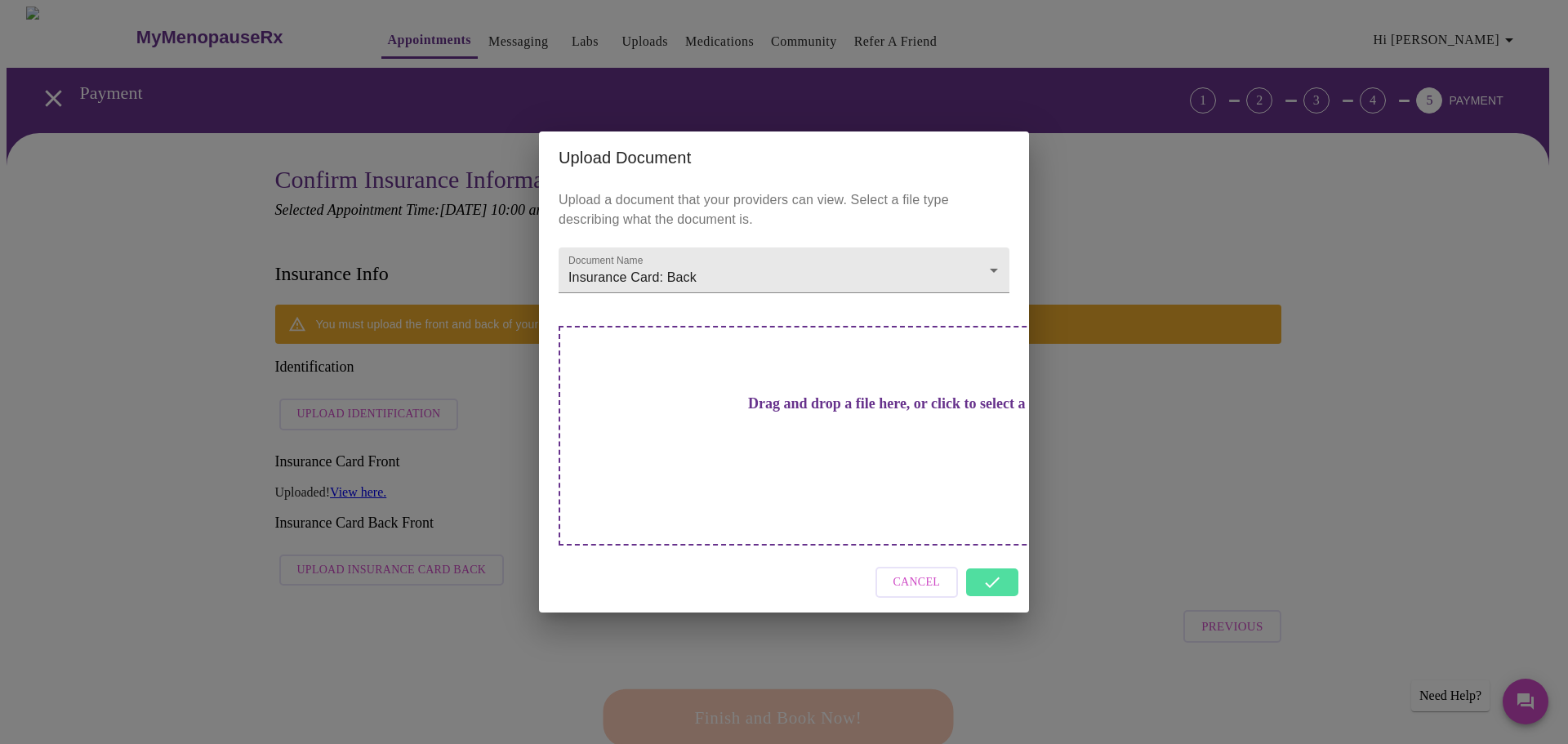
click at [992, 552] on div "Cancel" at bounding box center [784, 582] width 490 height 61
click at [935, 573] on span "Cancel" at bounding box center [917, 583] width 48 height 21
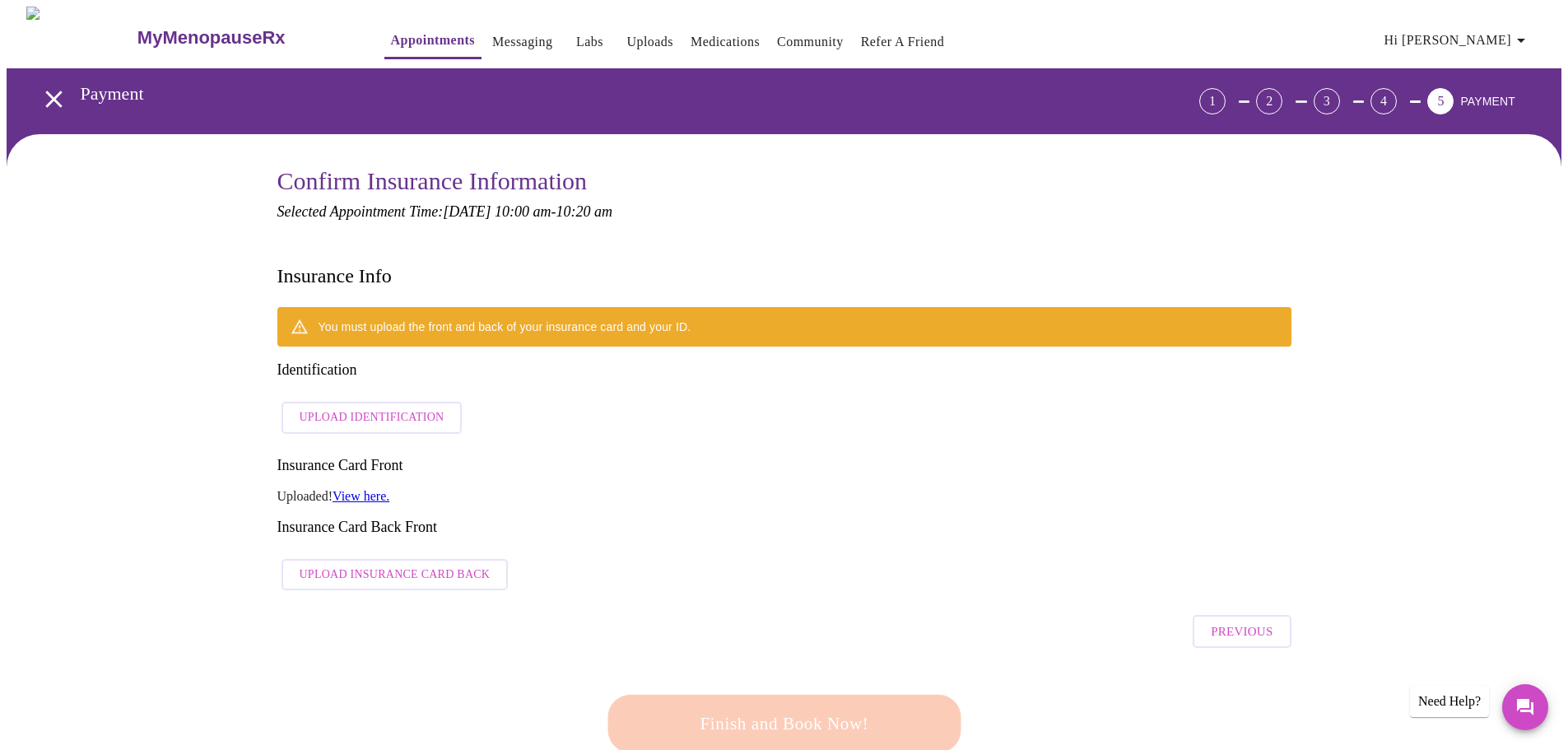
drag, startPoint x: 942, startPoint y: 555, endPoint x: 782, endPoint y: 284, distance: 314.7
click at [390, 565] on span "Upload Insurance Card Back" at bounding box center [395, 576] width 191 height 21
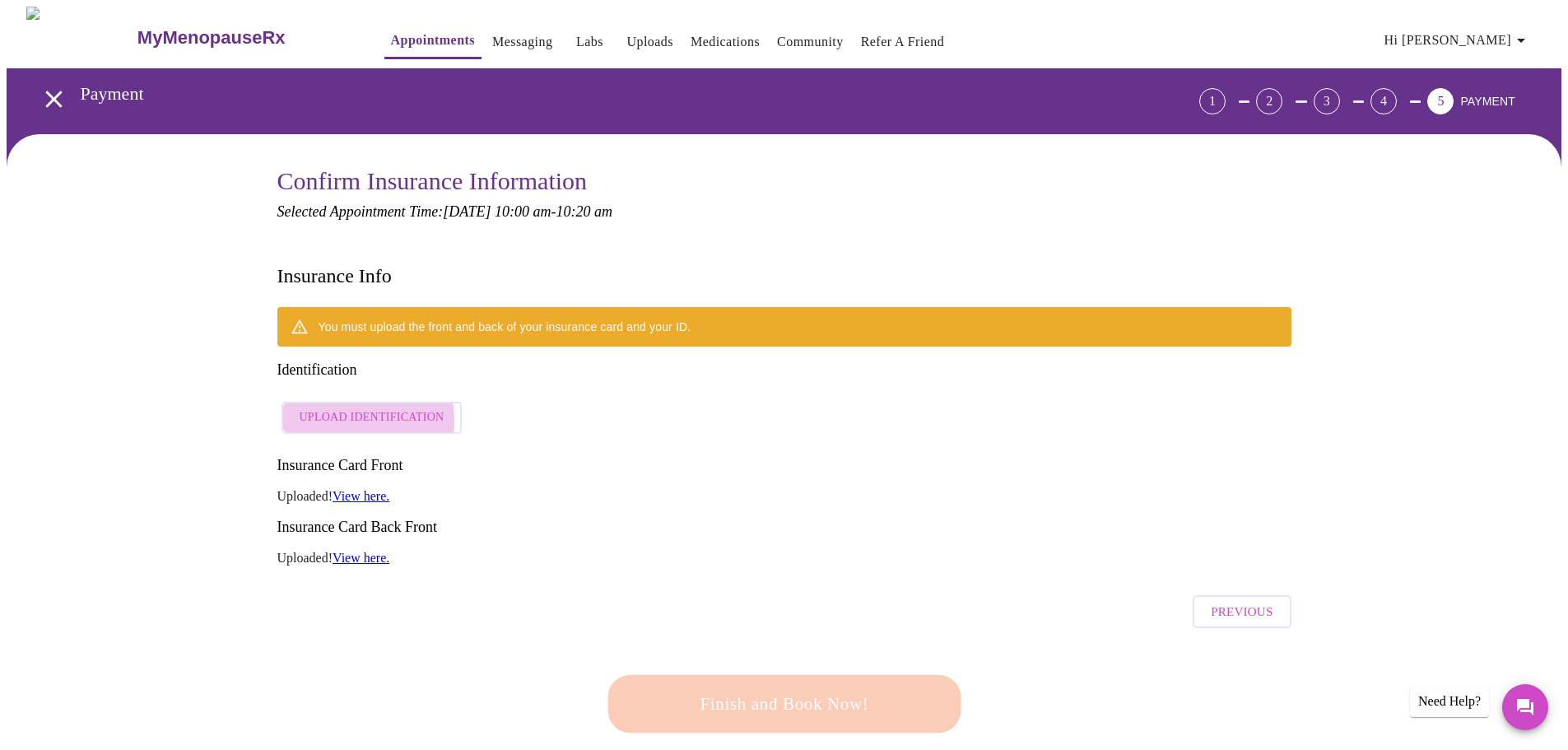
click at [332, 407] on span "Upload Identification" at bounding box center [372, 418] width 145 height 21
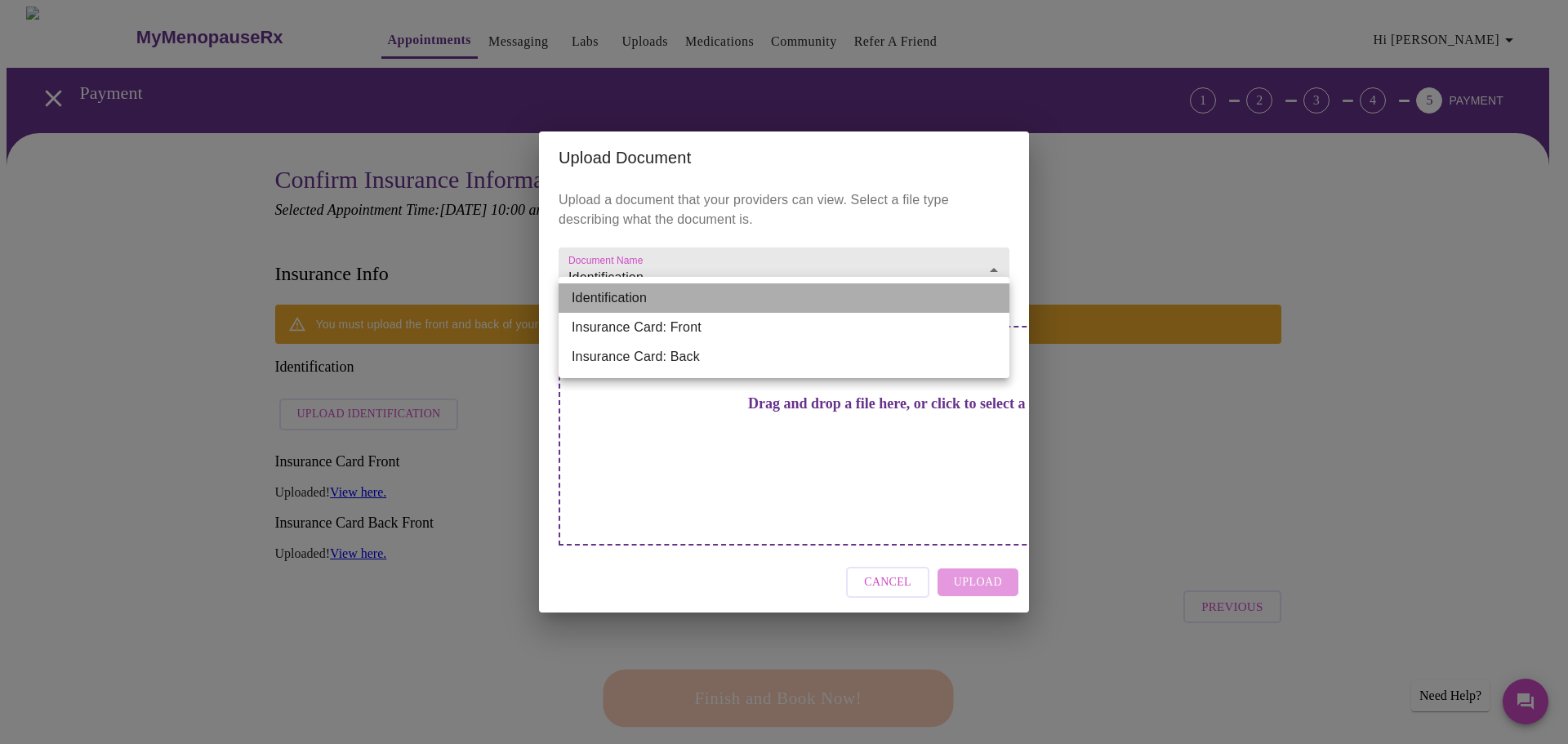
click at [659, 297] on li "Identification" at bounding box center [784, 298] width 451 height 29
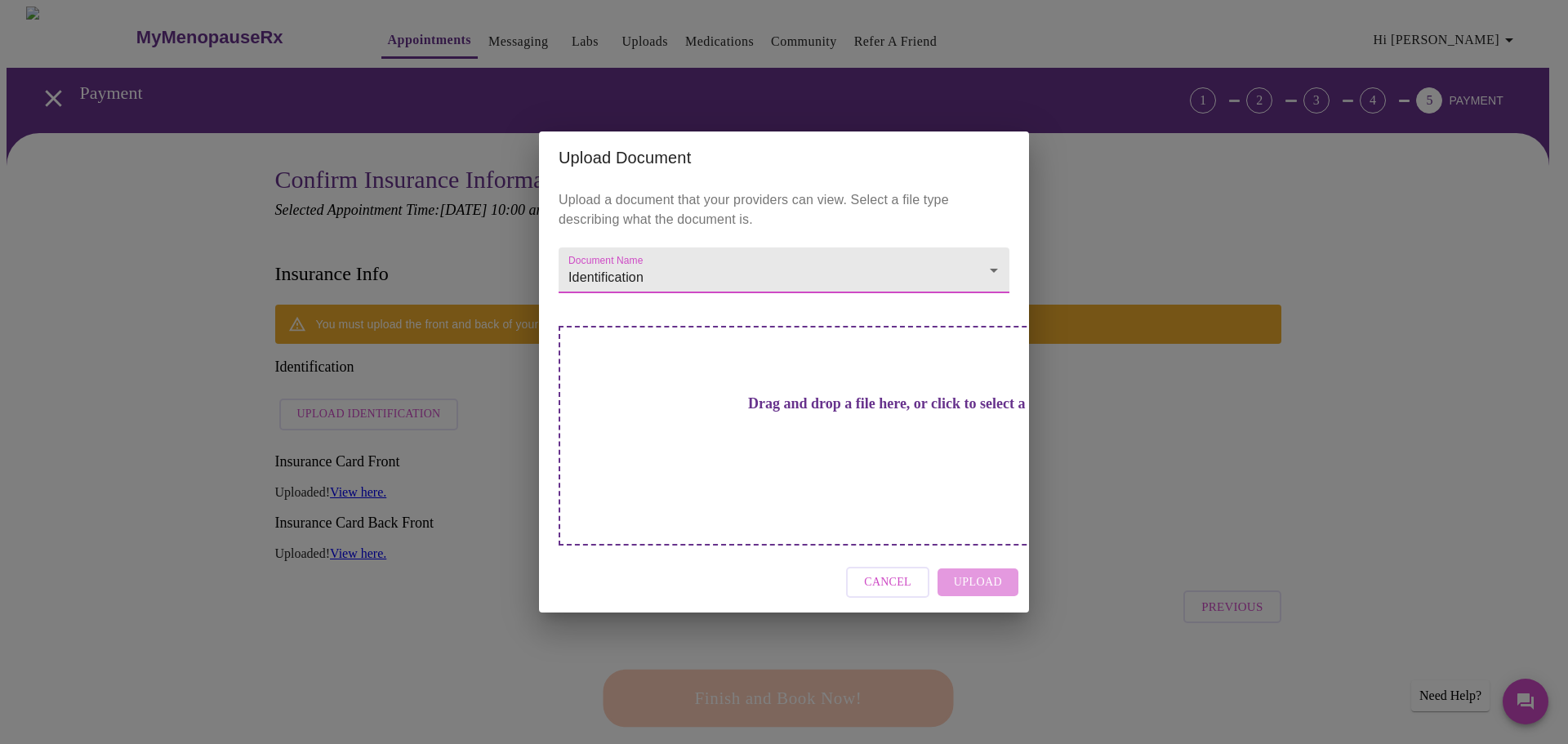
click at [864, 413] on h3 "Drag and drop a file here, or click to select a file" at bounding box center [898, 404] width 451 height 17
click at [894, 413] on h3 "Drag and drop a file here, or click to select a file" at bounding box center [898, 404] width 451 height 17
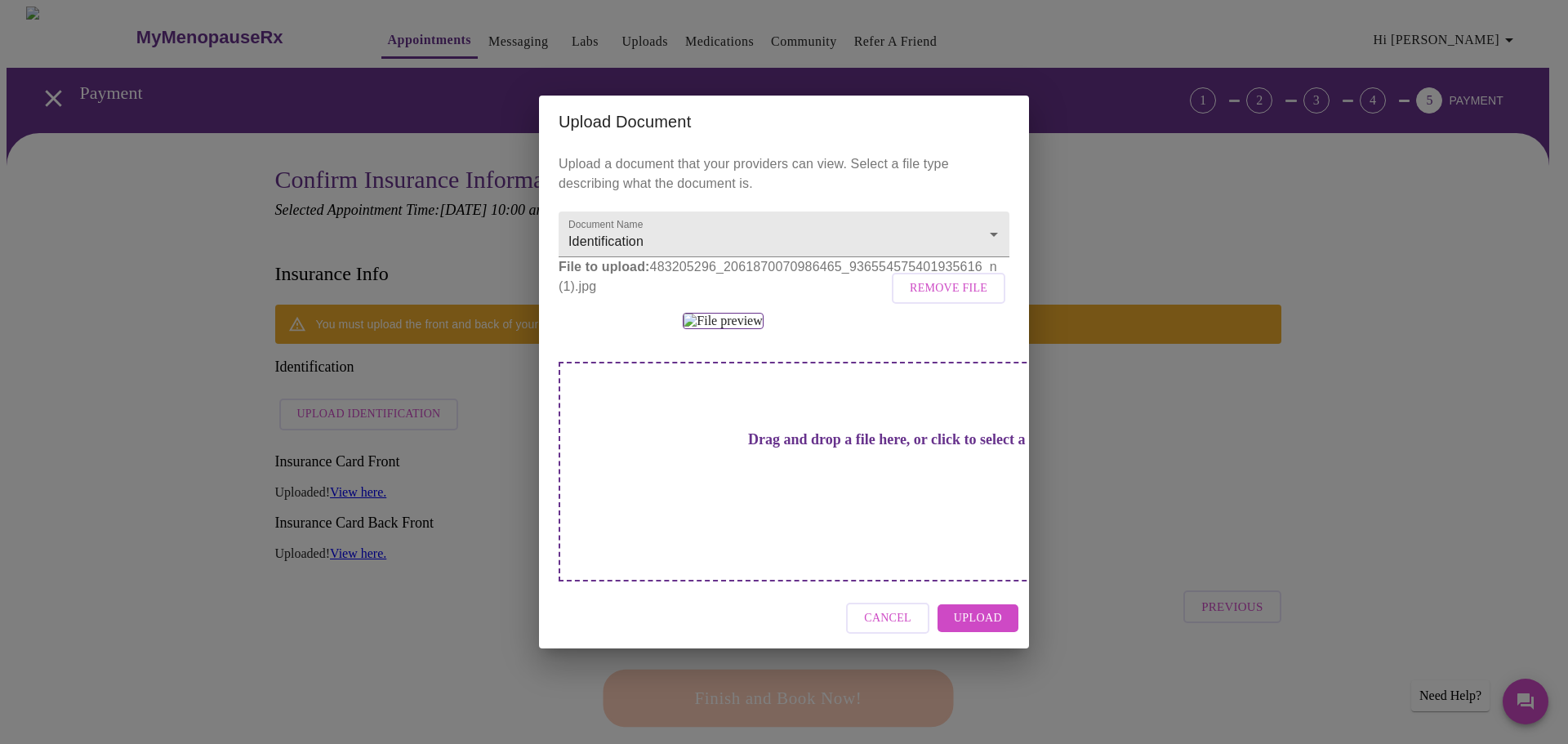
click at [966, 633] on button "Upload" at bounding box center [978, 619] width 80 height 29
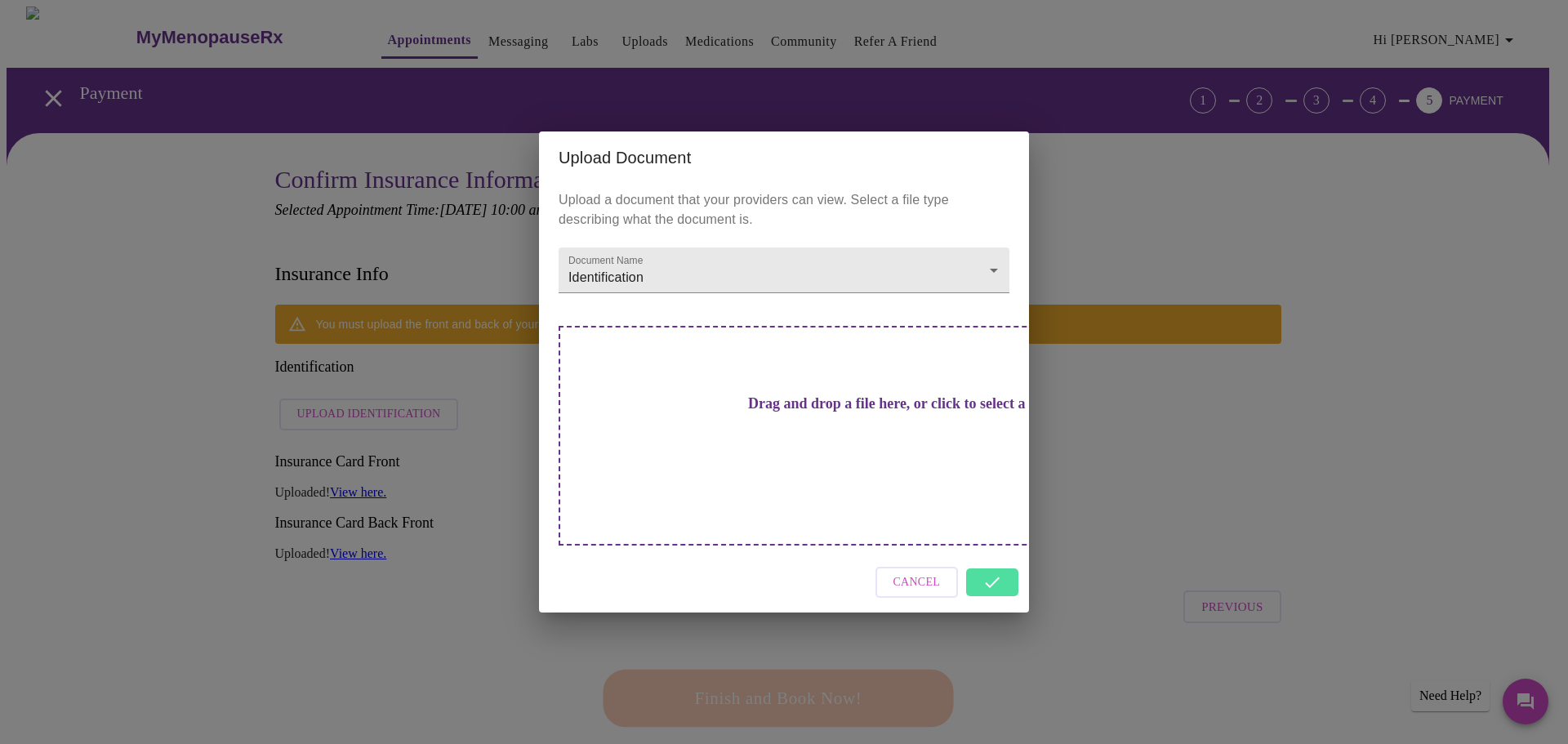
click at [1000, 552] on div "Cancel" at bounding box center [784, 582] width 490 height 61
click at [932, 573] on span "Cancel" at bounding box center [917, 583] width 48 height 21
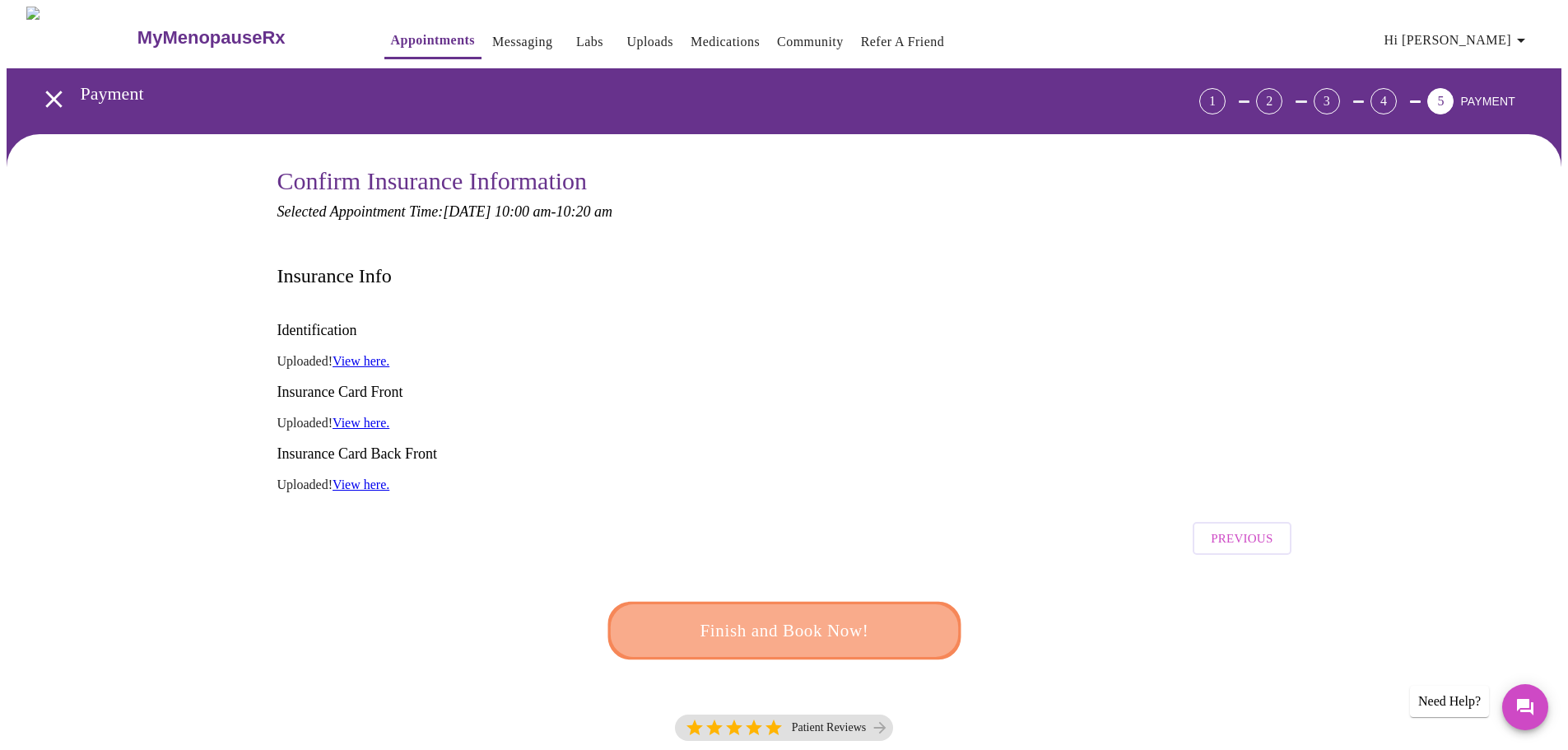
click at [830, 616] on span "Finish and Book Now!" at bounding box center [784, 631] width 304 height 31
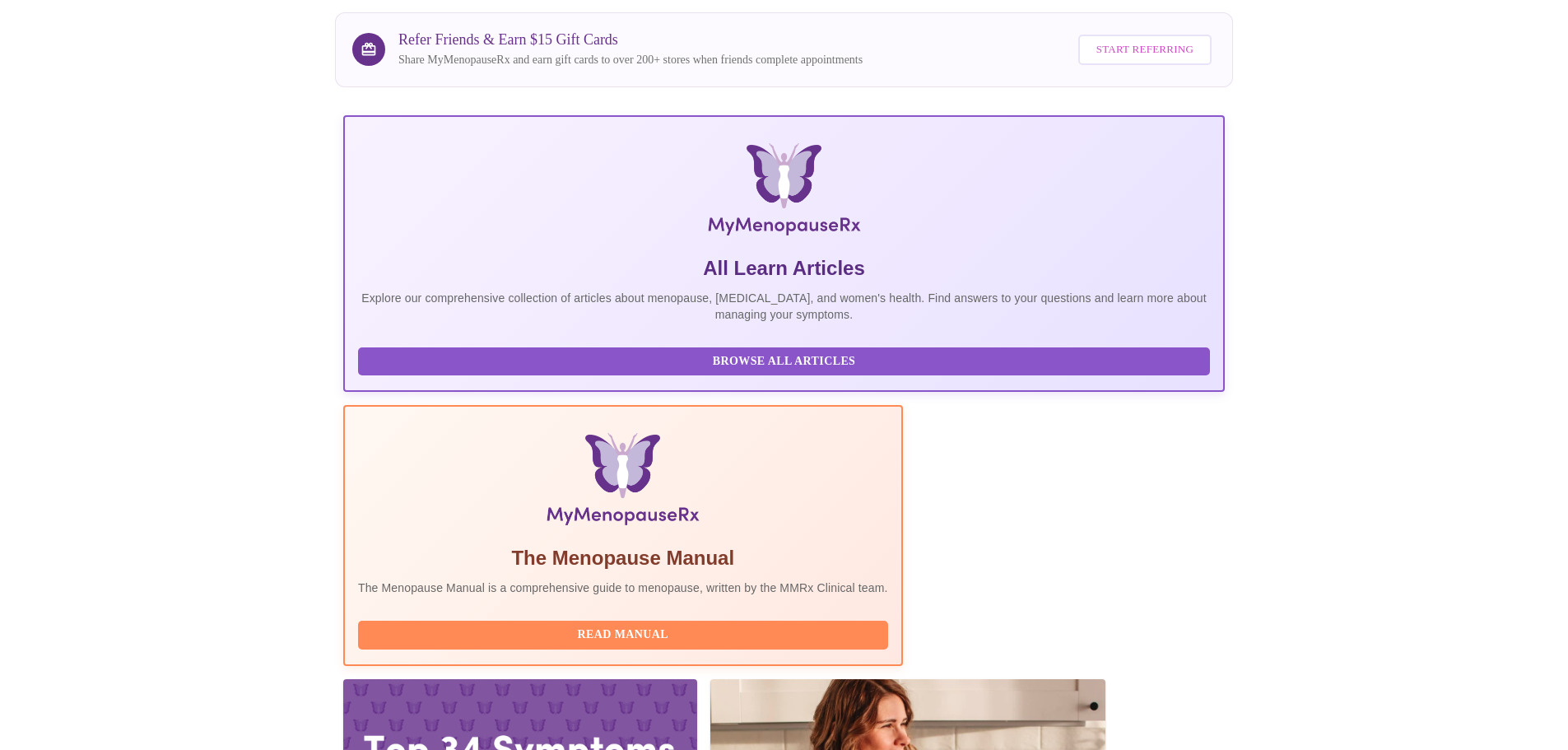
scroll to position [152, 0]
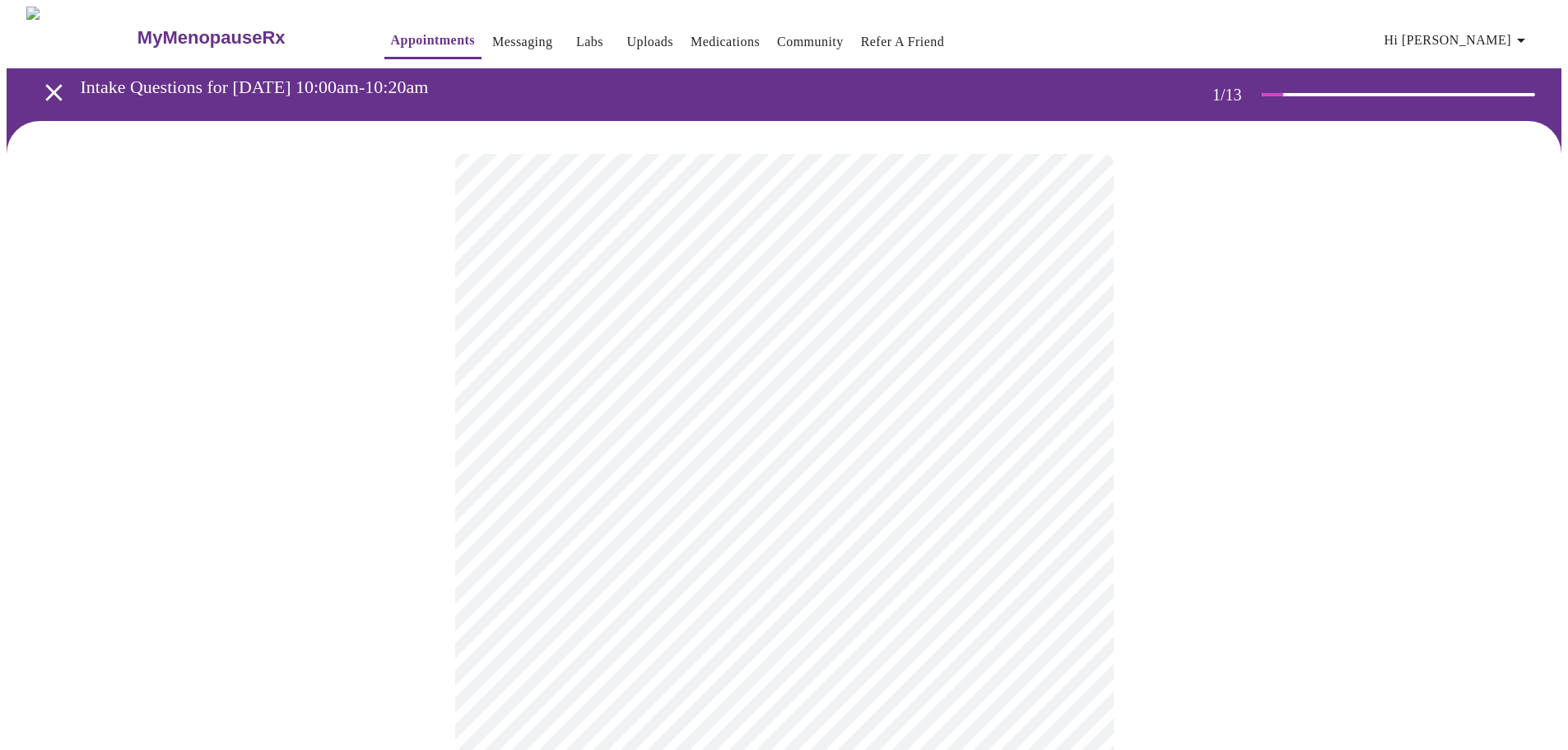
click at [672, 355] on body "MyMenopauseRx Appointments Messaging Labs Uploads Medications Community Refer a…" at bounding box center [784, 764] width 1555 height 1514
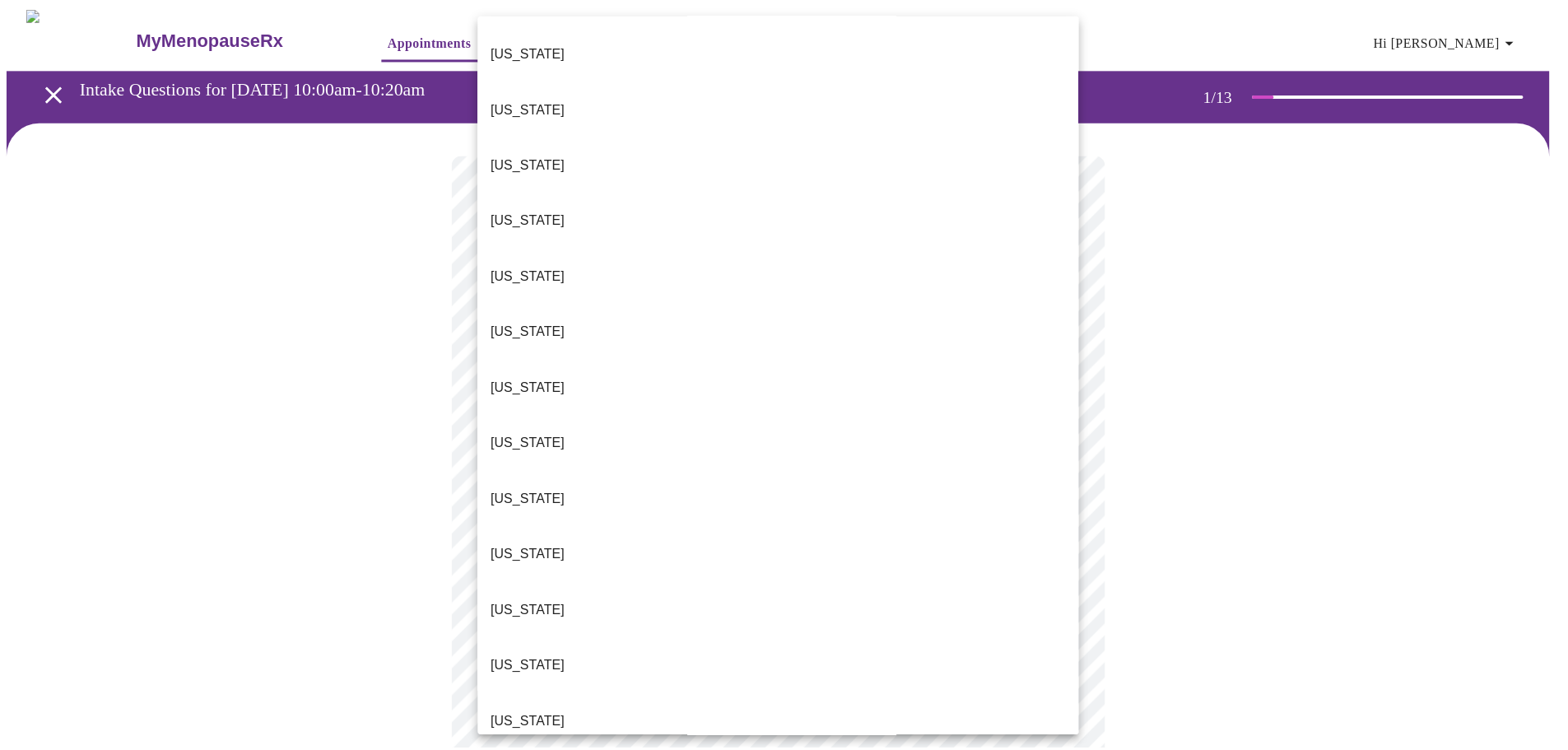
scroll to position [165, 0]
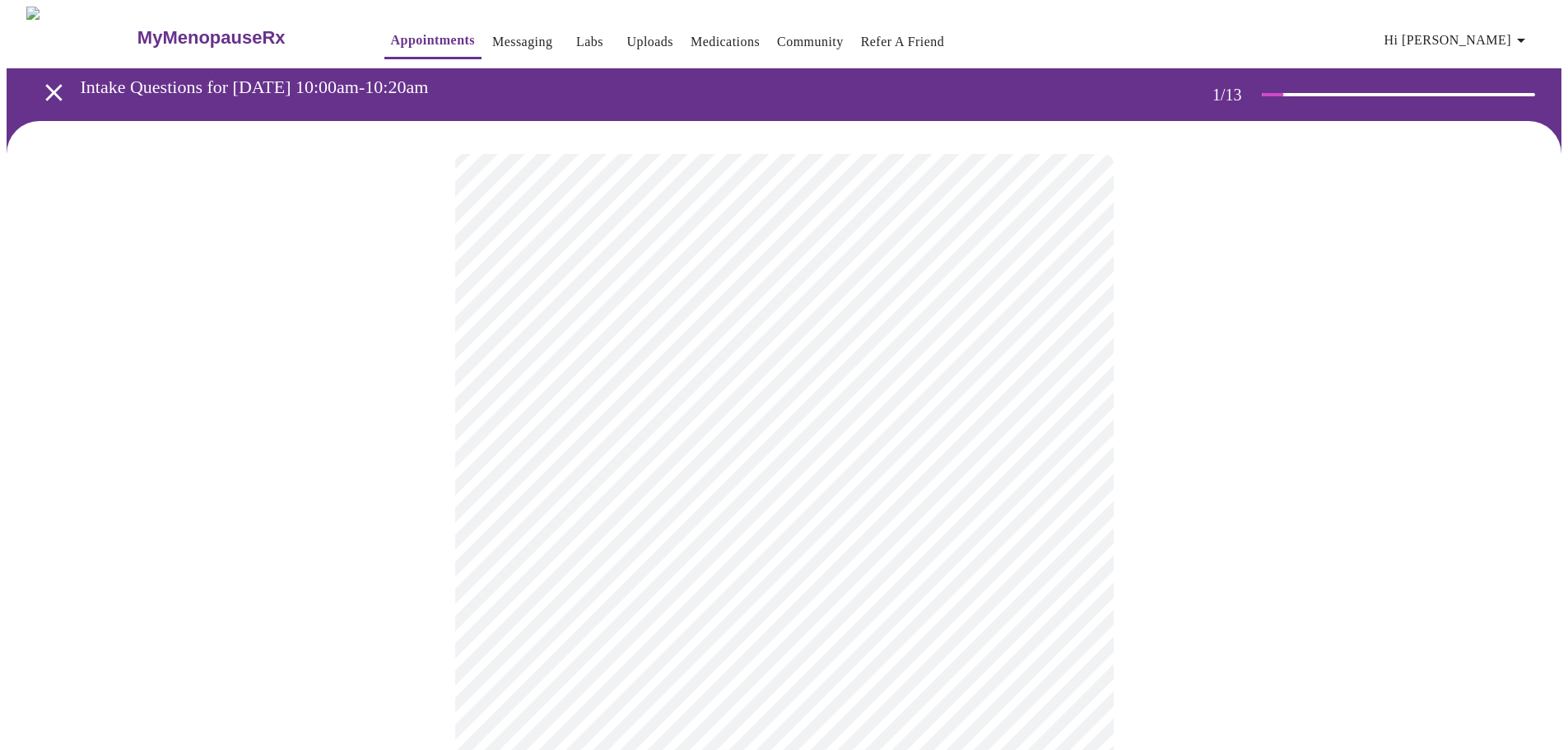
click at [685, 479] on body "MyMenopauseRx Appointments Messaging Labs Uploads Medications Community Refer a…" at bounding box center [784, 759] width 1555 height 1504
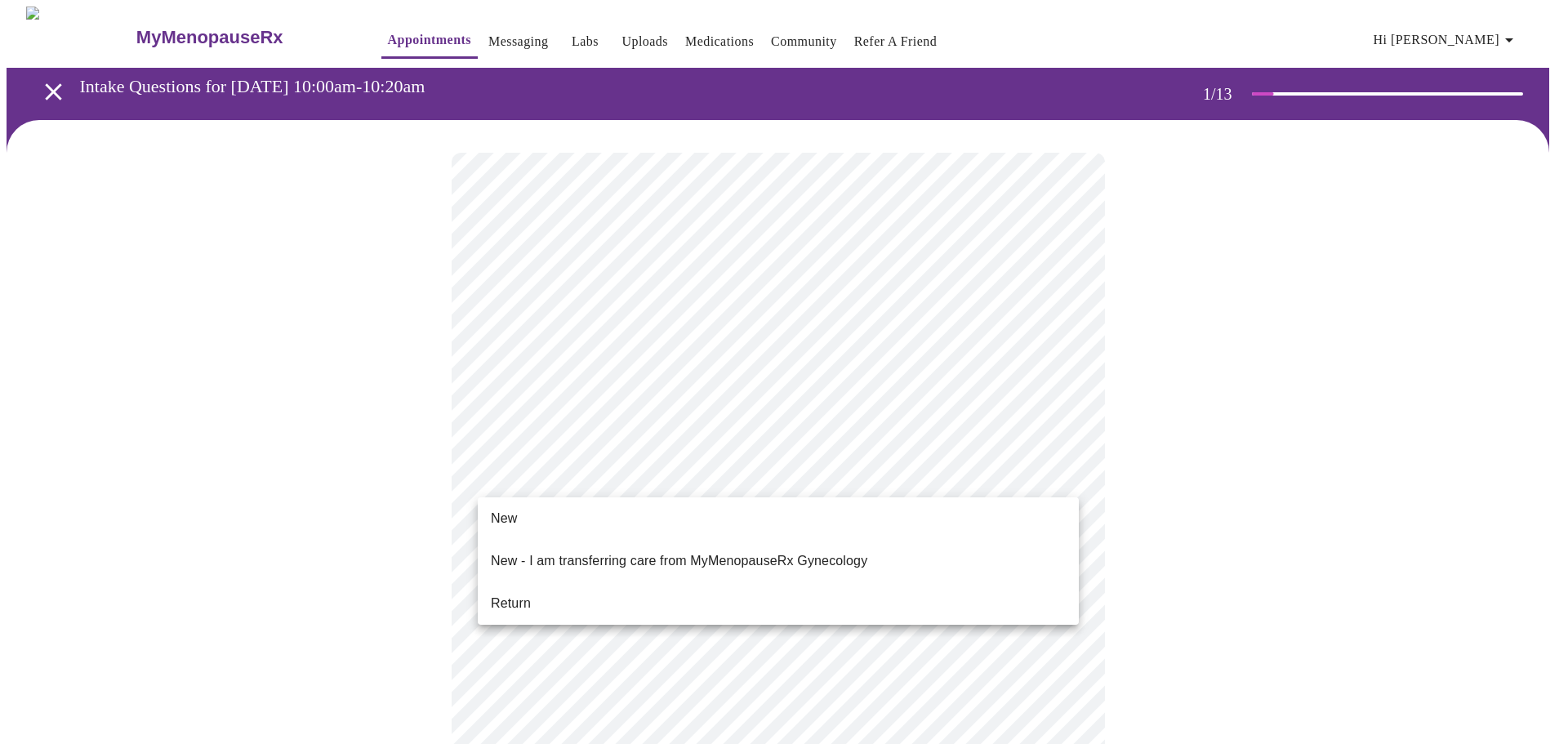
click at [673, 516] on li "New" at bounding box center [778, 518] width 601 height 29
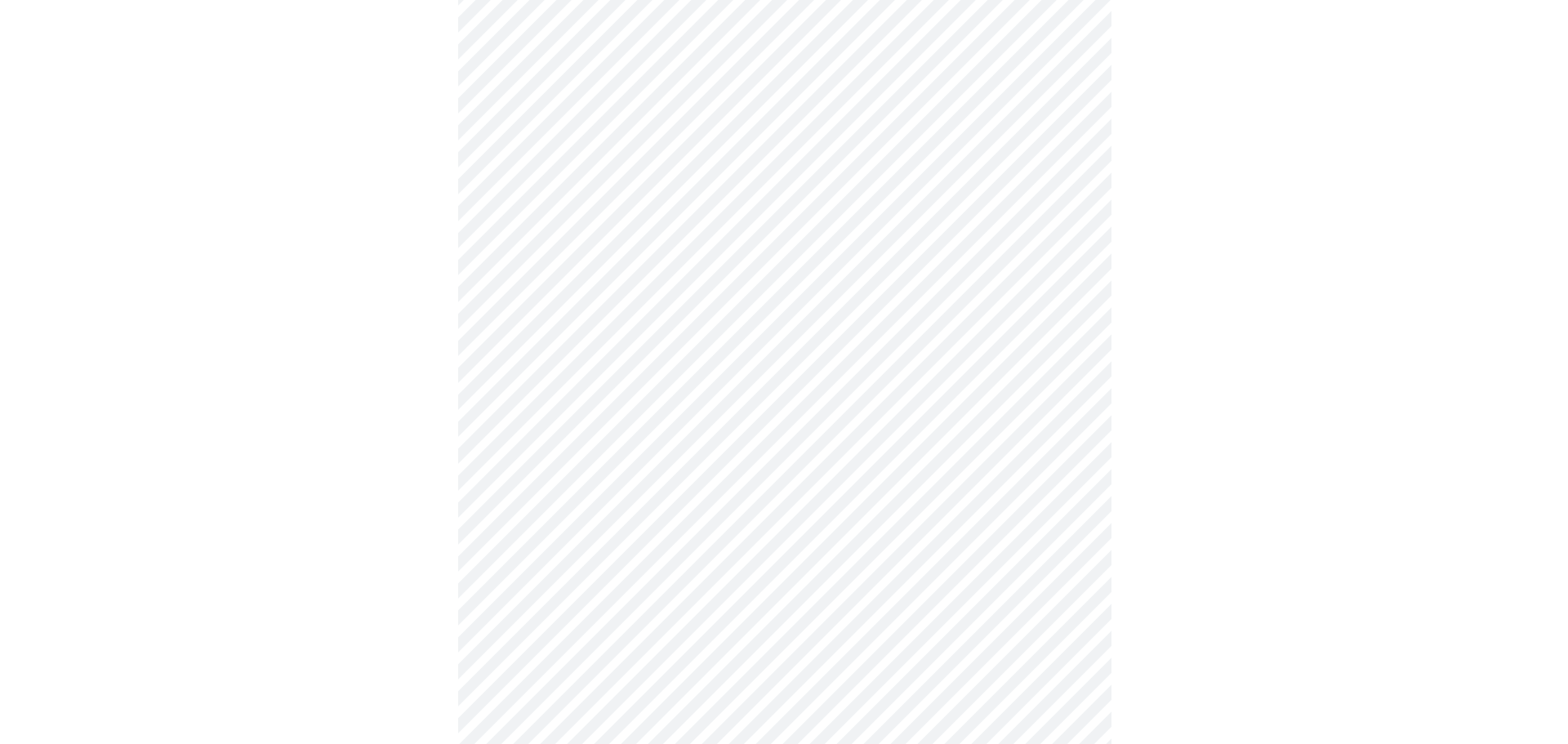
scroll to position [725, 0]
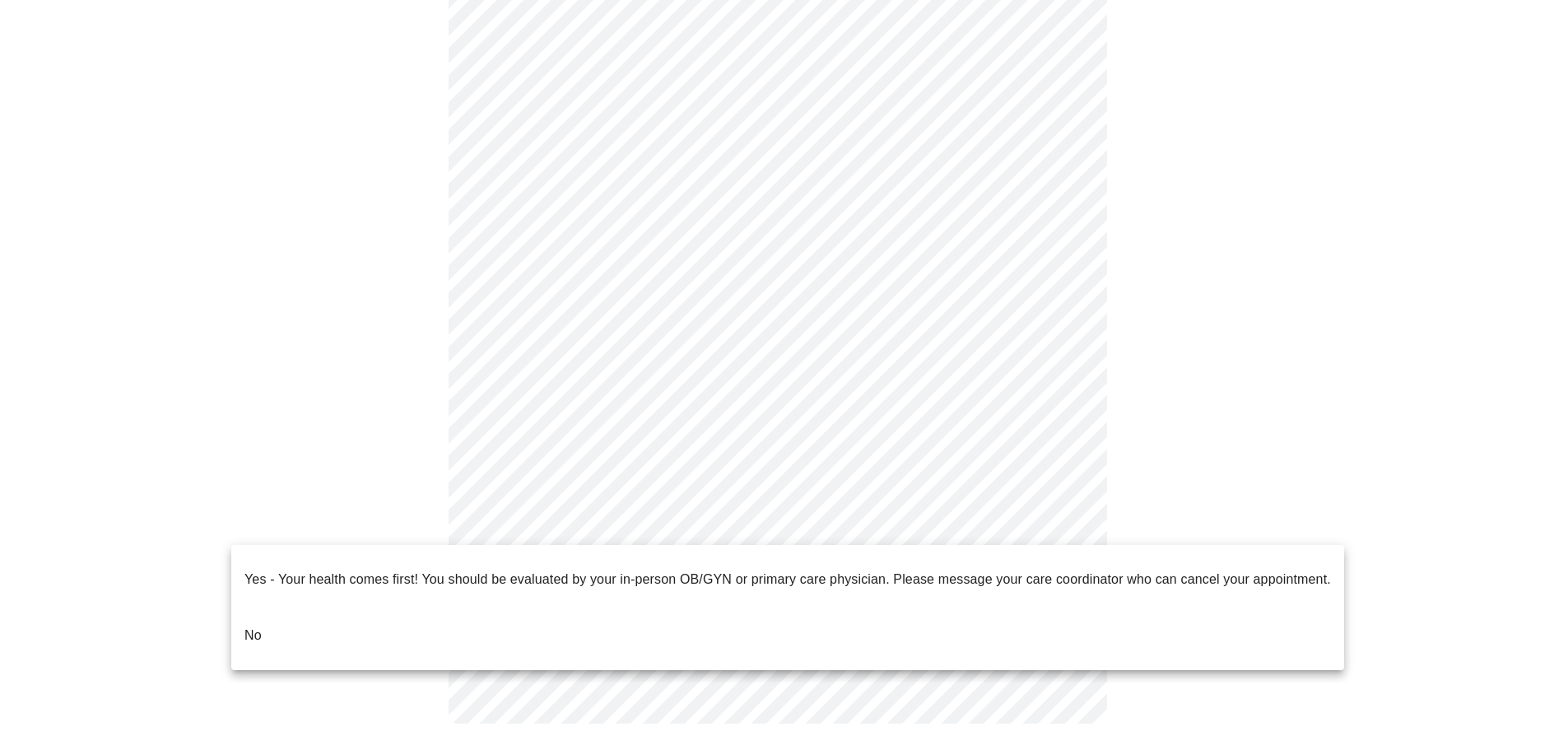
click at [693, 533] on body "MyMenopauseRx Appointments Messaging Labs Uploads Medications Community Refer a…" at bounding box center [784, 16] width 1555 height 1481
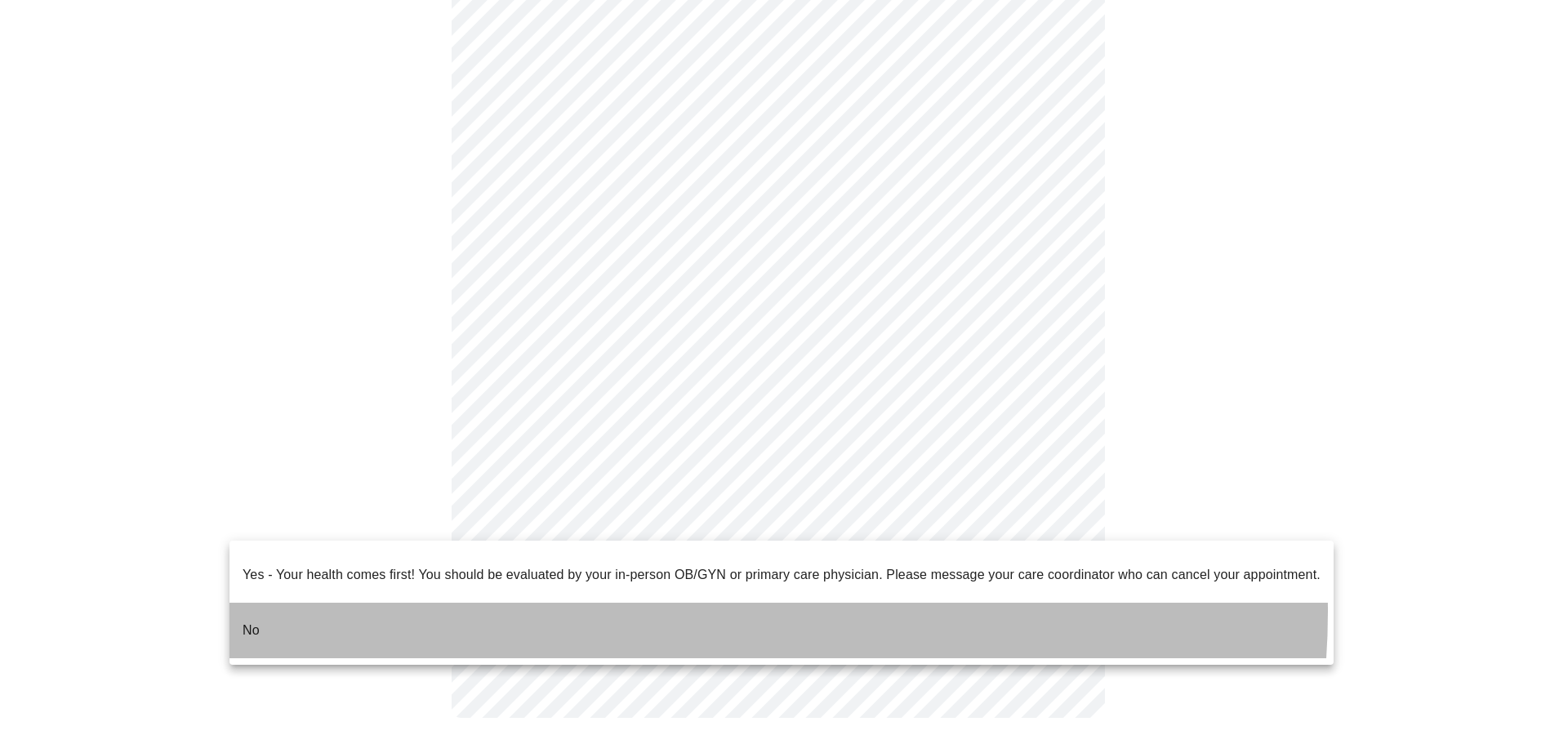
click at [655, 603] on li "No" at bounding box center [781, 631] width 1104 height 55
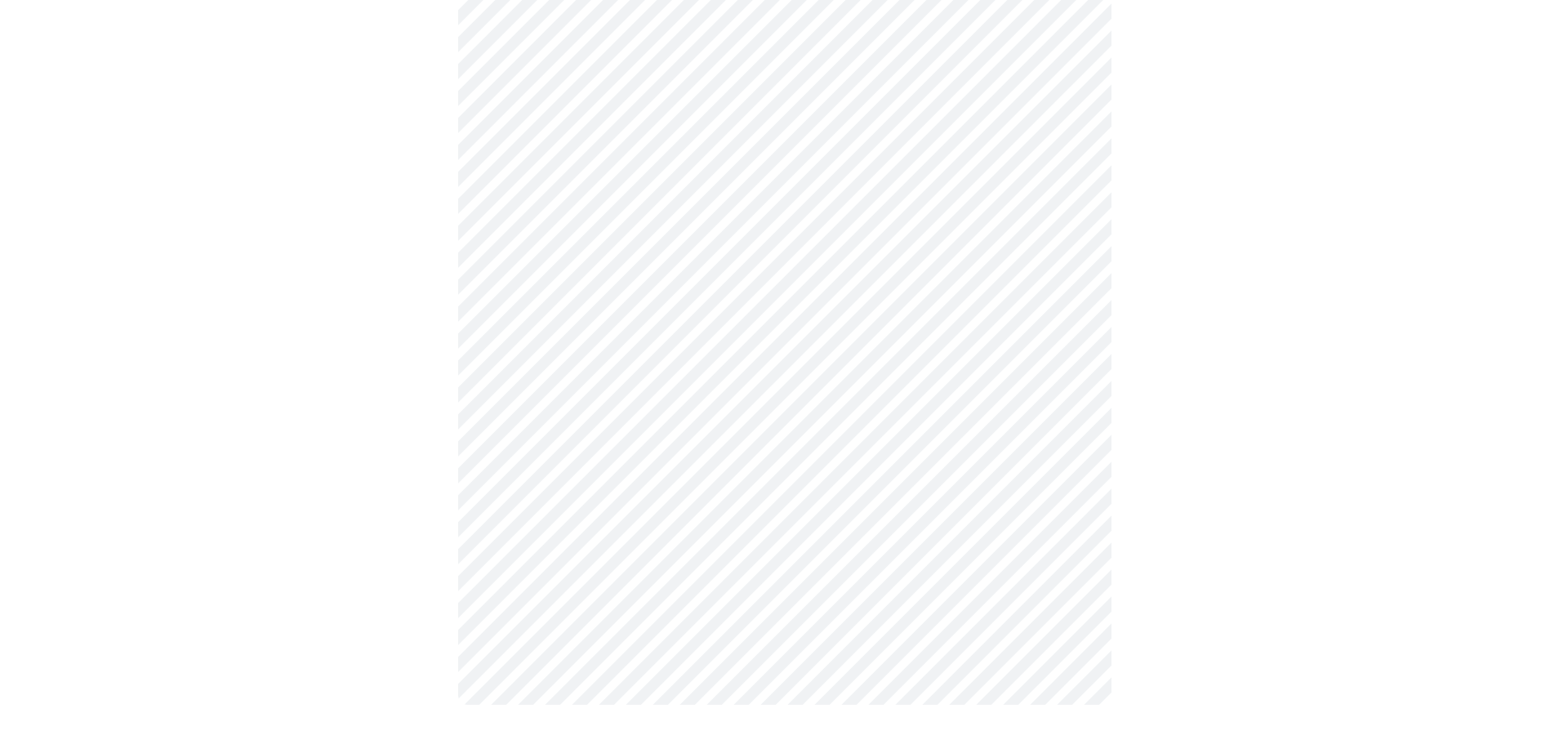
scroll to position [0, 0]
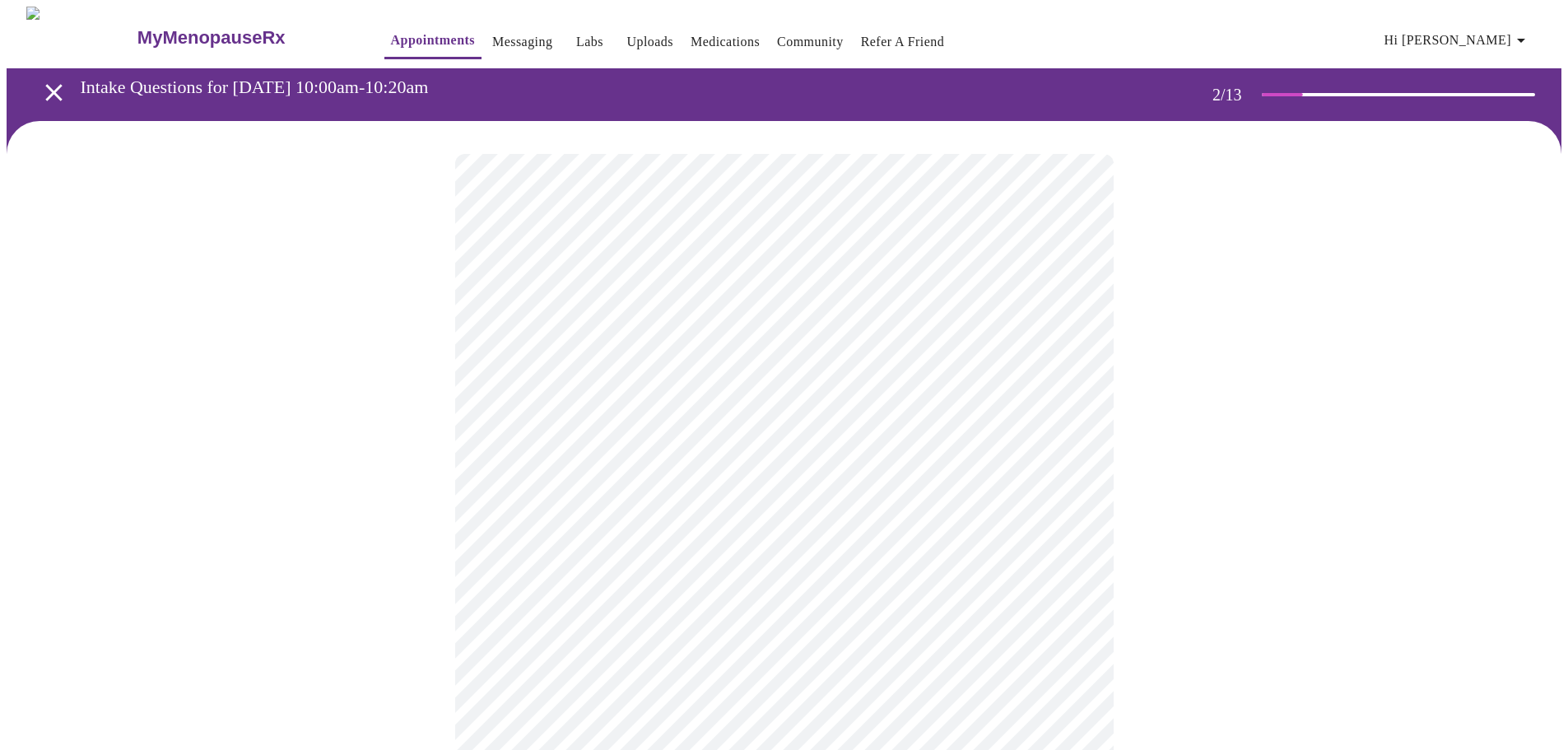
click at [685, 338] on body "MyMenopauseRx Appointments Messaging Labs Uploads Medications Community Refer a…" at bounding box center [784, 501] width 1555 height 990
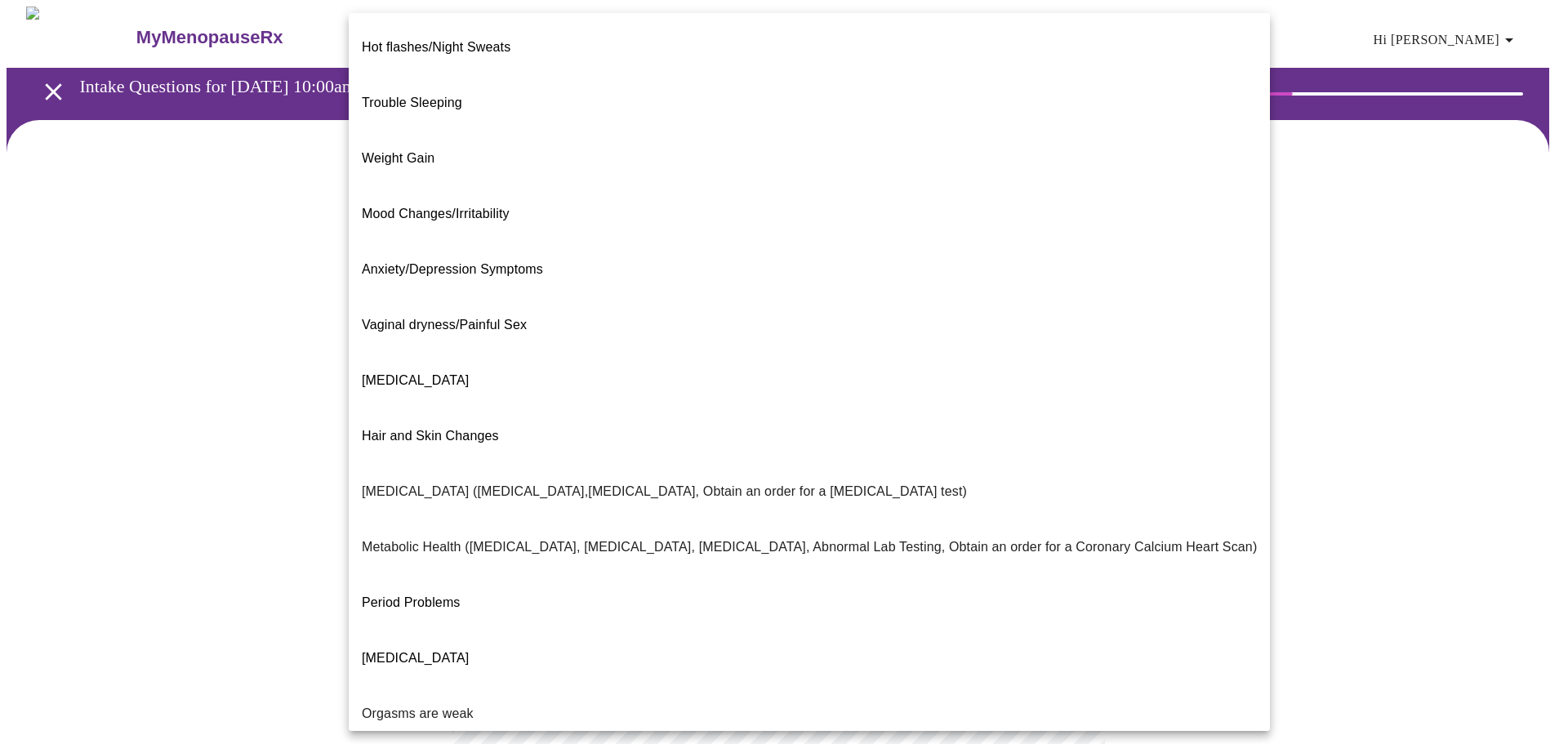
click at [121, 420] on div at bounding box center [784, 372] width 1568 height 744
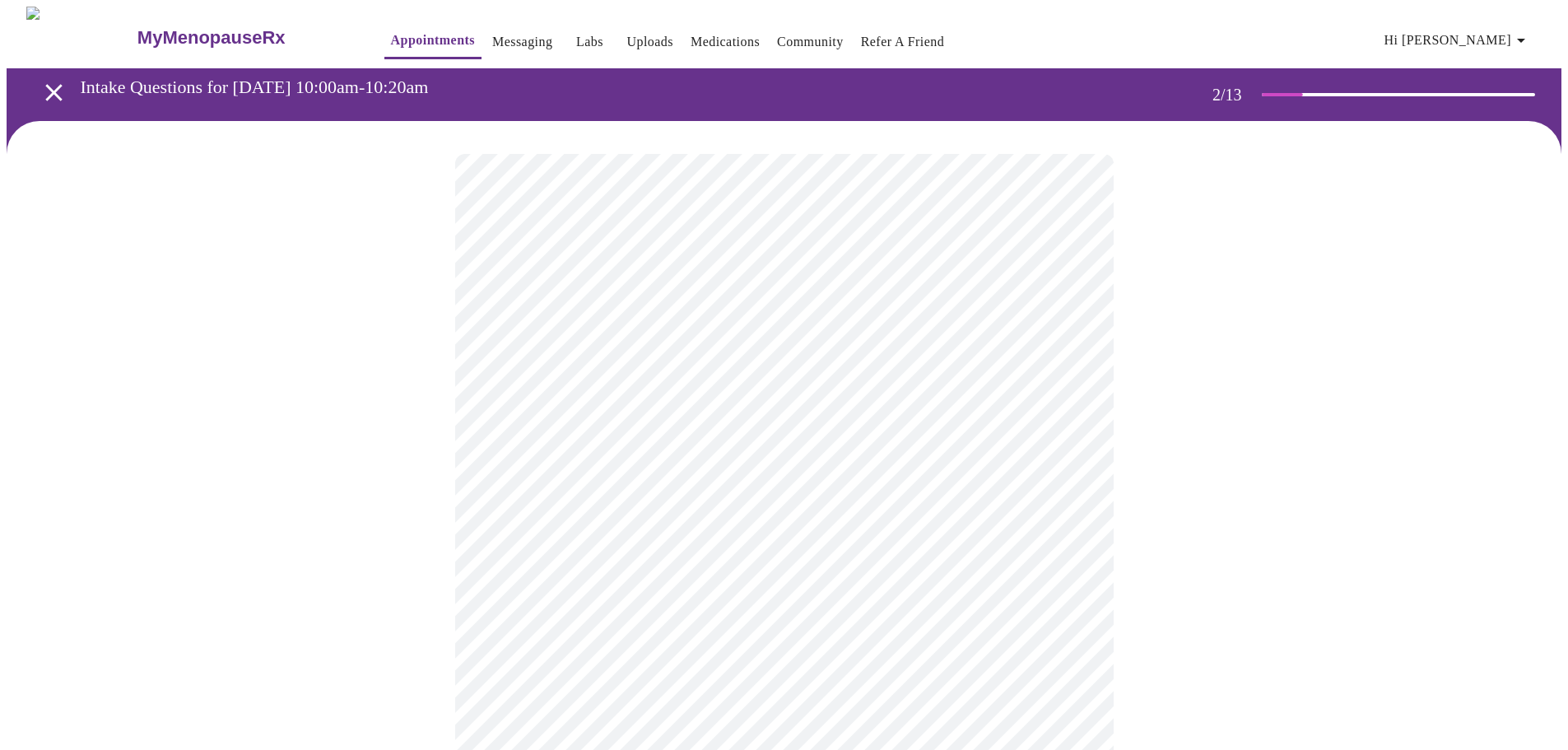
click at [609, 335] on body "MyMenopauseRx Appointments Messaging Labs Uploads Medications Community Refer a…" at bounding box center [784, 501] width 1555 height 990
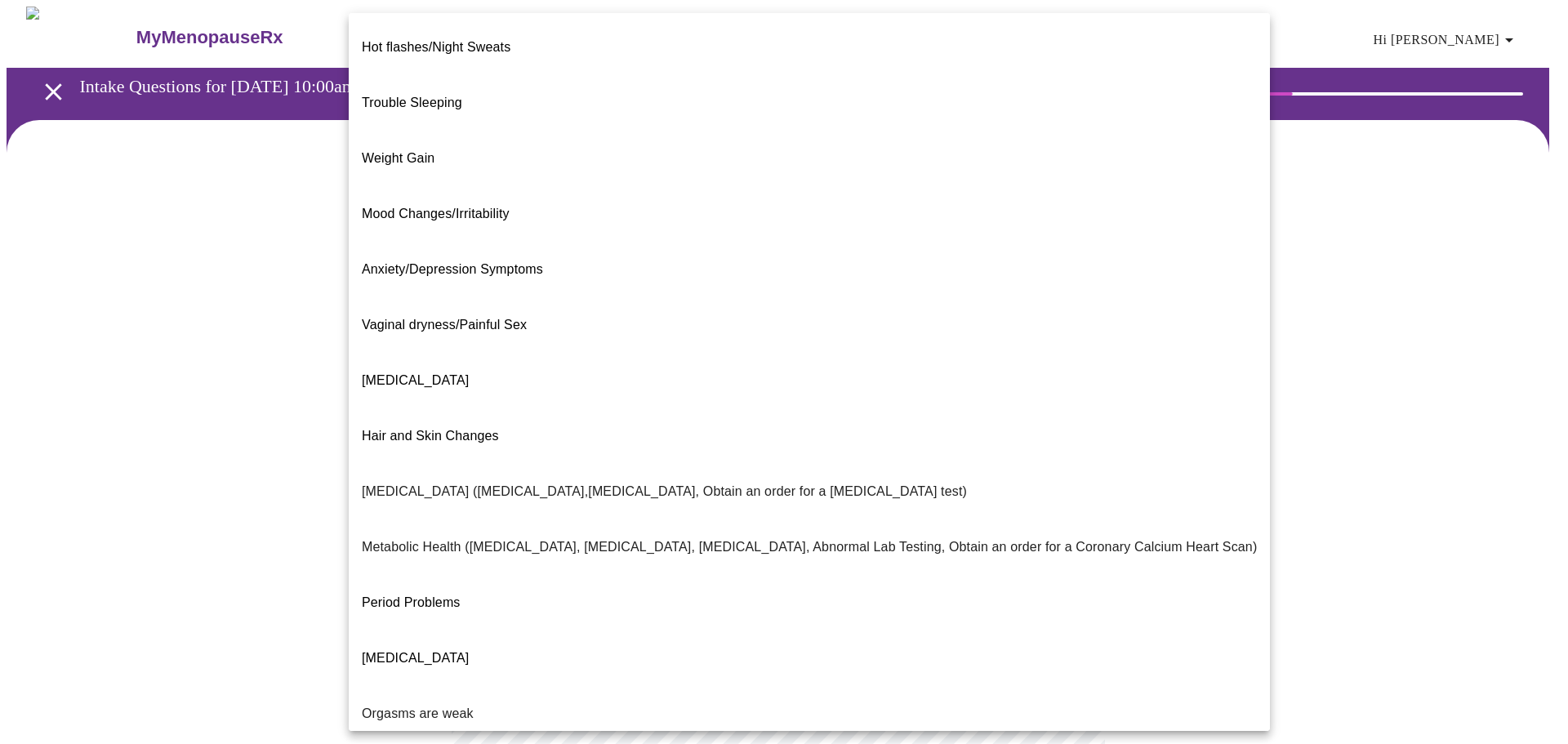
click at [145, 495] on div at bounding box center [784, 372] width 1568 height 744
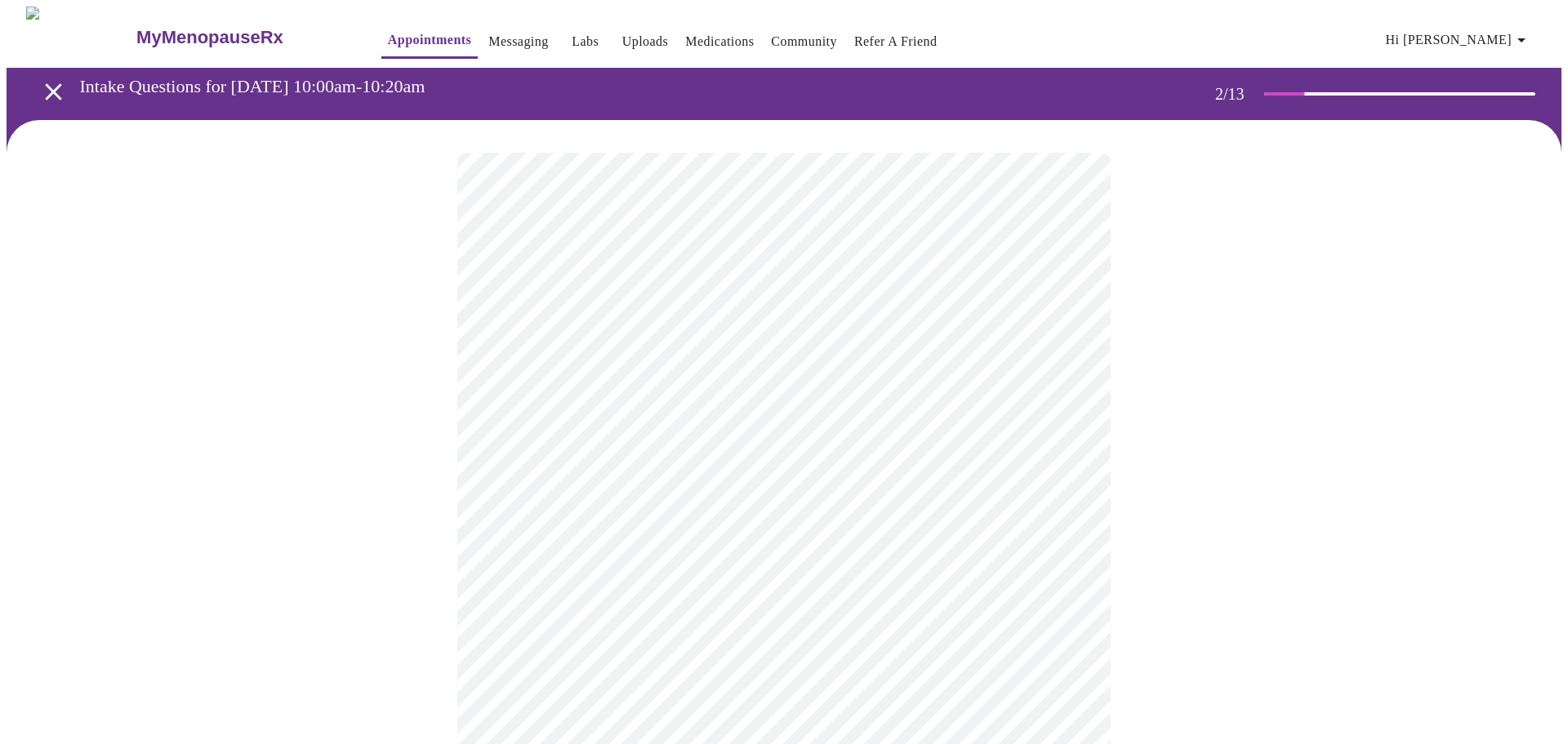
click at [732, 516] on body "MyMenopauseRx Appointments Messaging Labs Uploads Medications Community Refer a…" at bounding box center [784, 497] width 1555 height 982
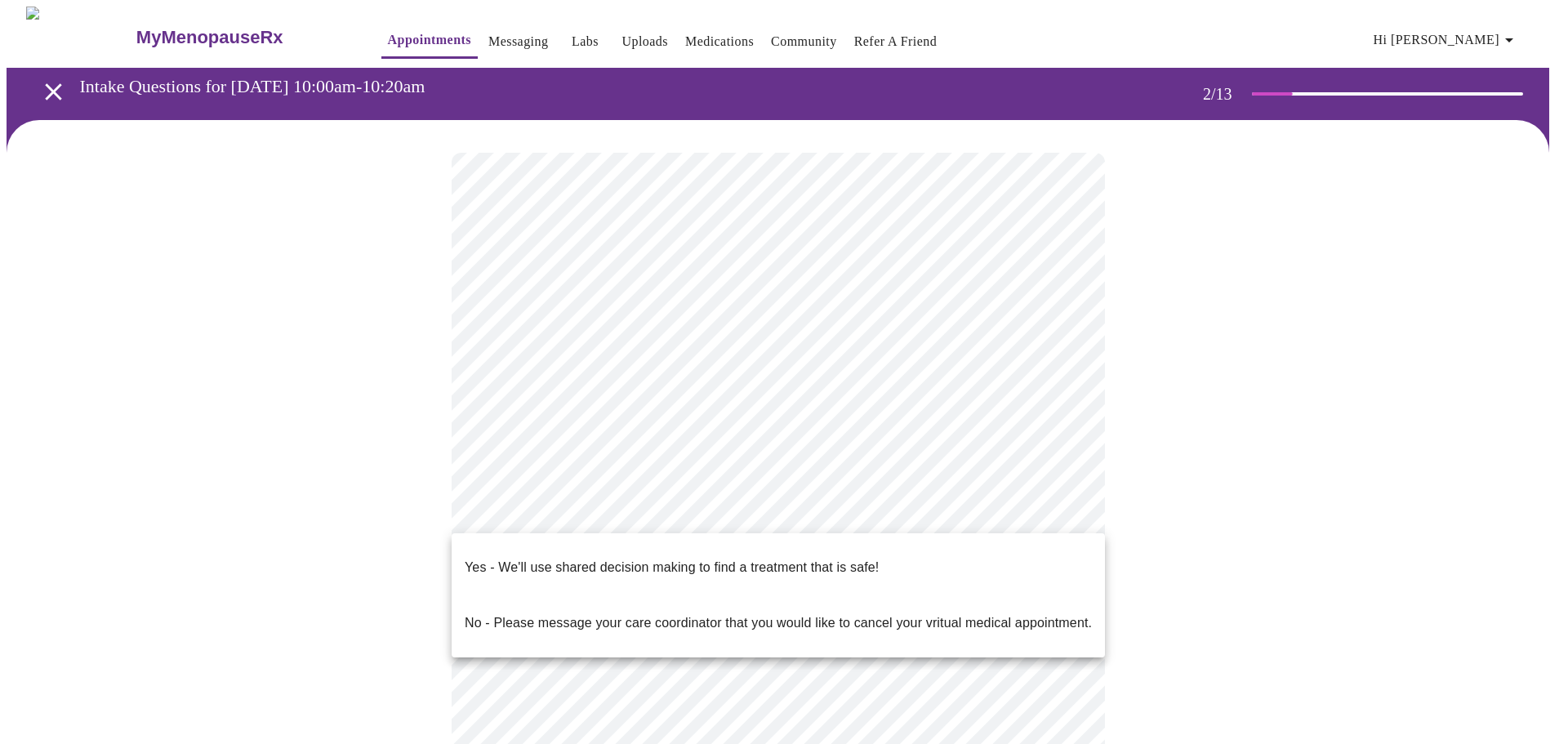
click at [715, 560] on p "Yes - We'll use shared decision making to find a treatment that is safe!" at bounding box center [672, 568] width 414 height 20
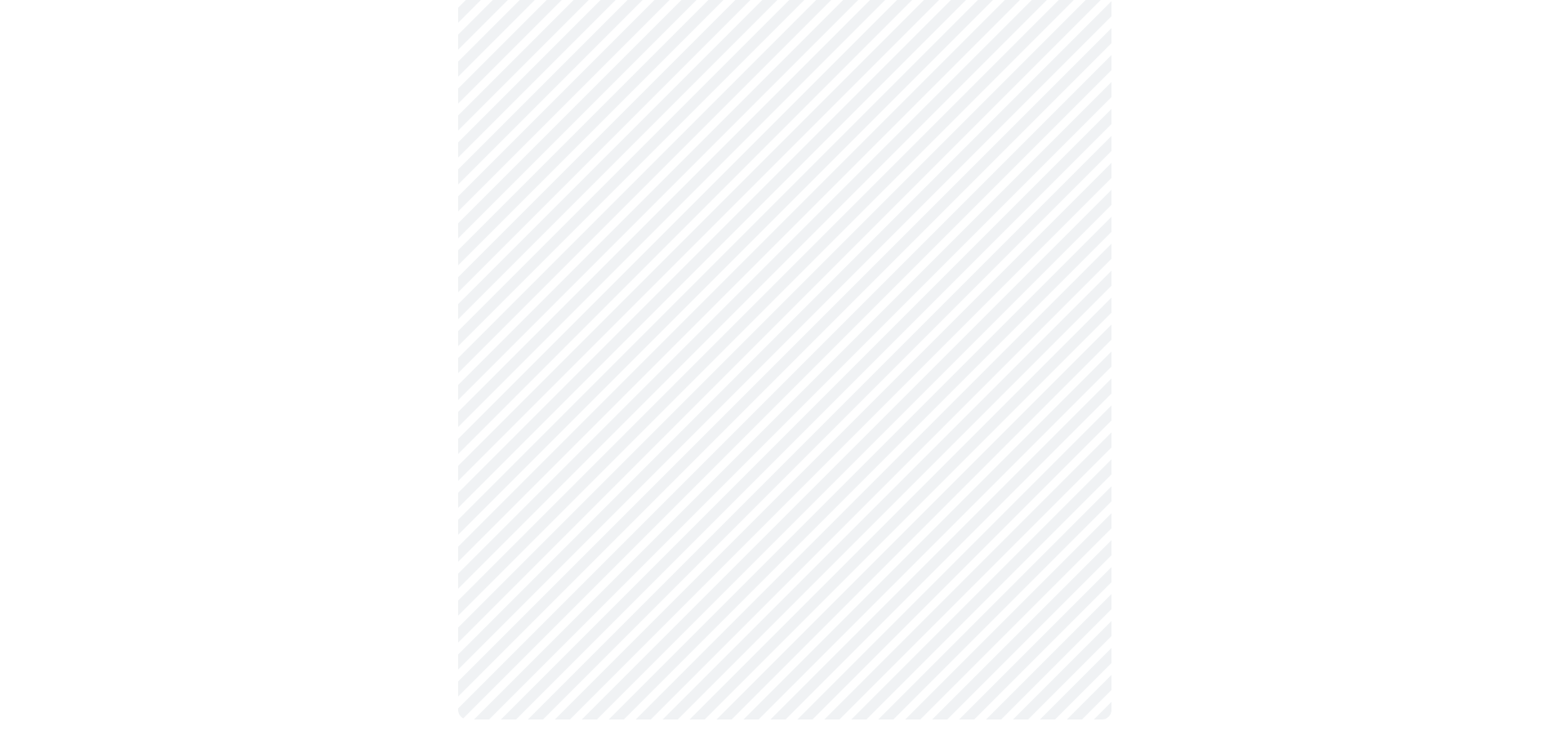
scroll to position [228, 0]
click at [602, 110] on body "MyMenopauseRx Appointments Messaging Labs Uploads Medications Community Refer a…" at bounding box center [778, 264] width 1543 height 972
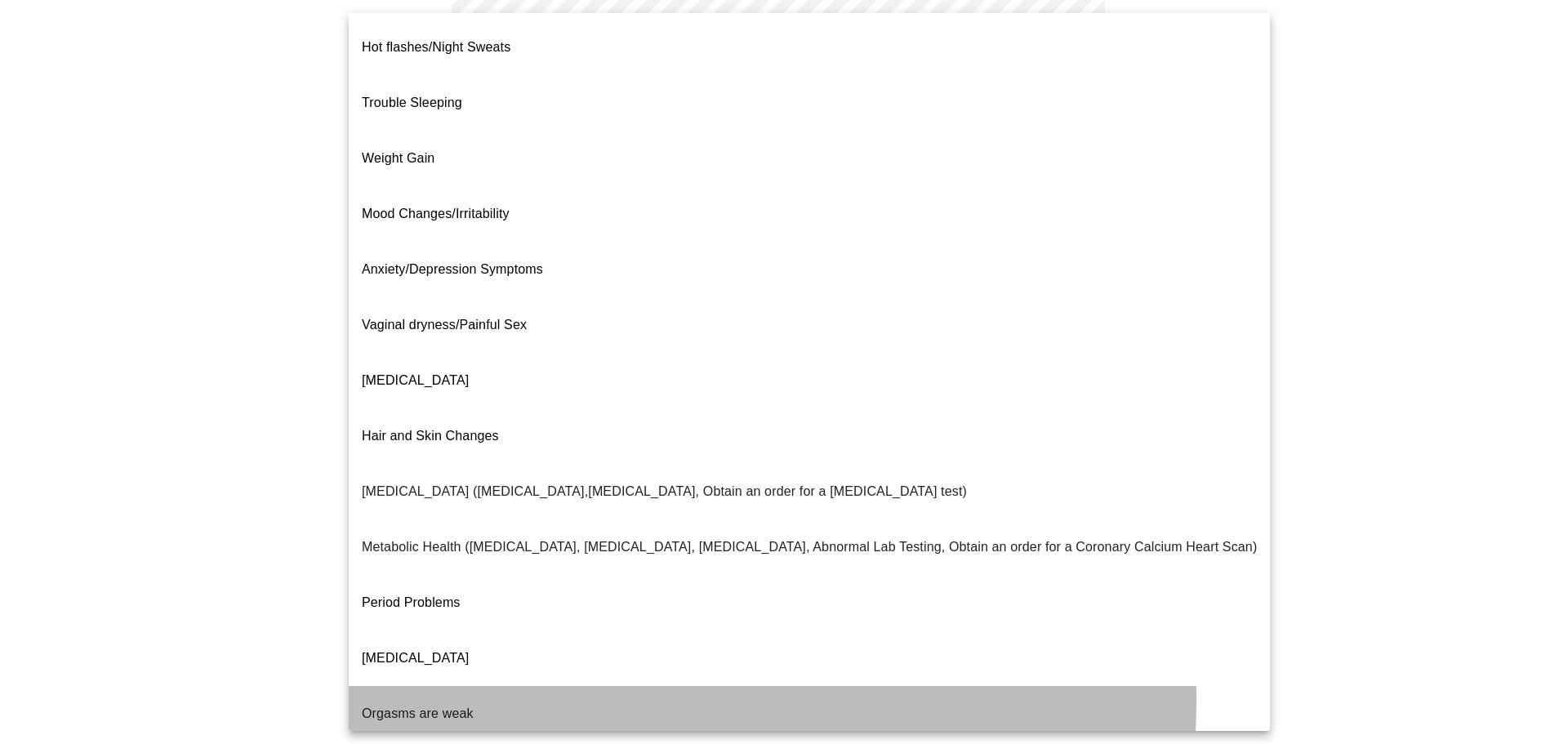
click at [513, 686] on li "Orgasms are weak" at bounding box center [809, 714] width 922 height 55
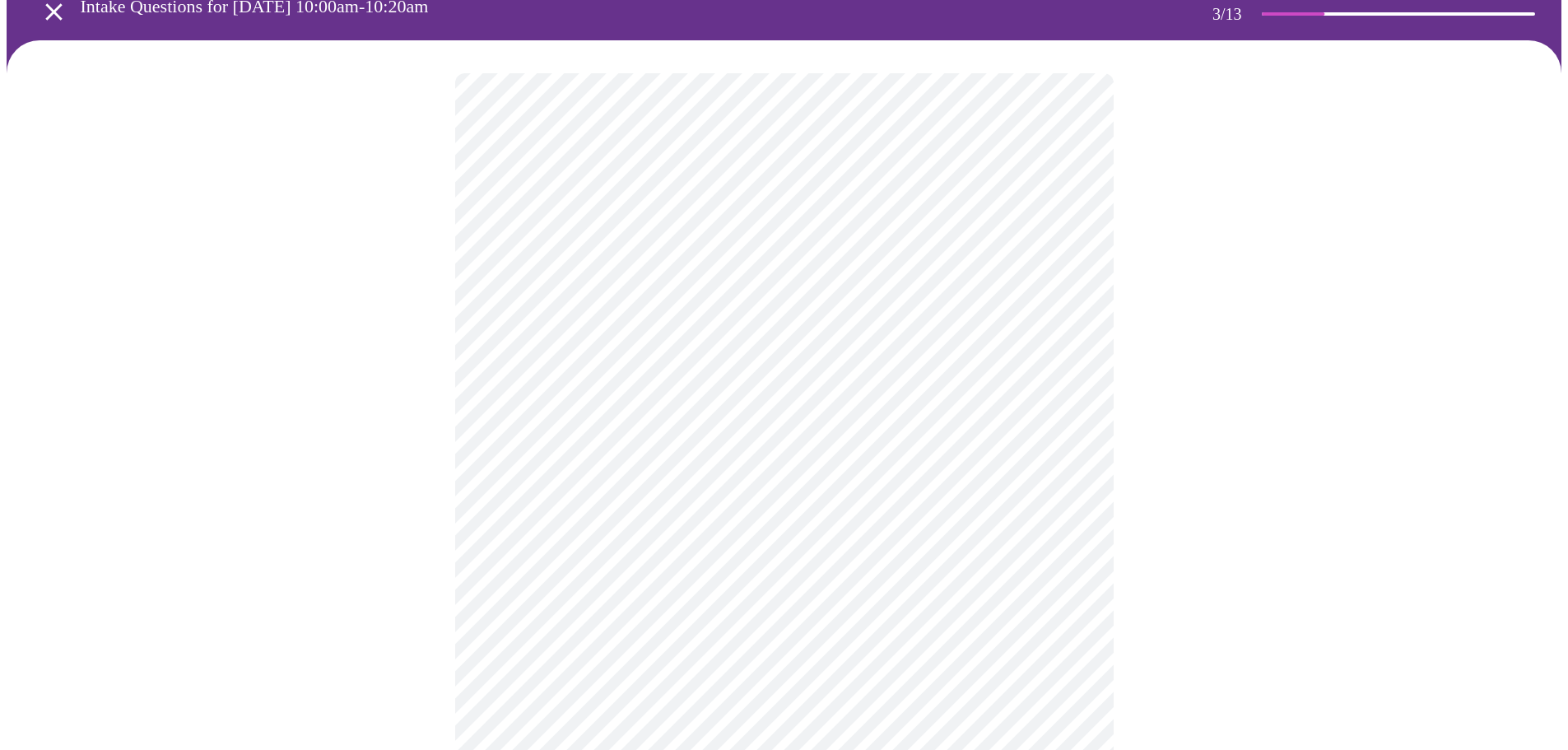
scroll to position [81, 0]
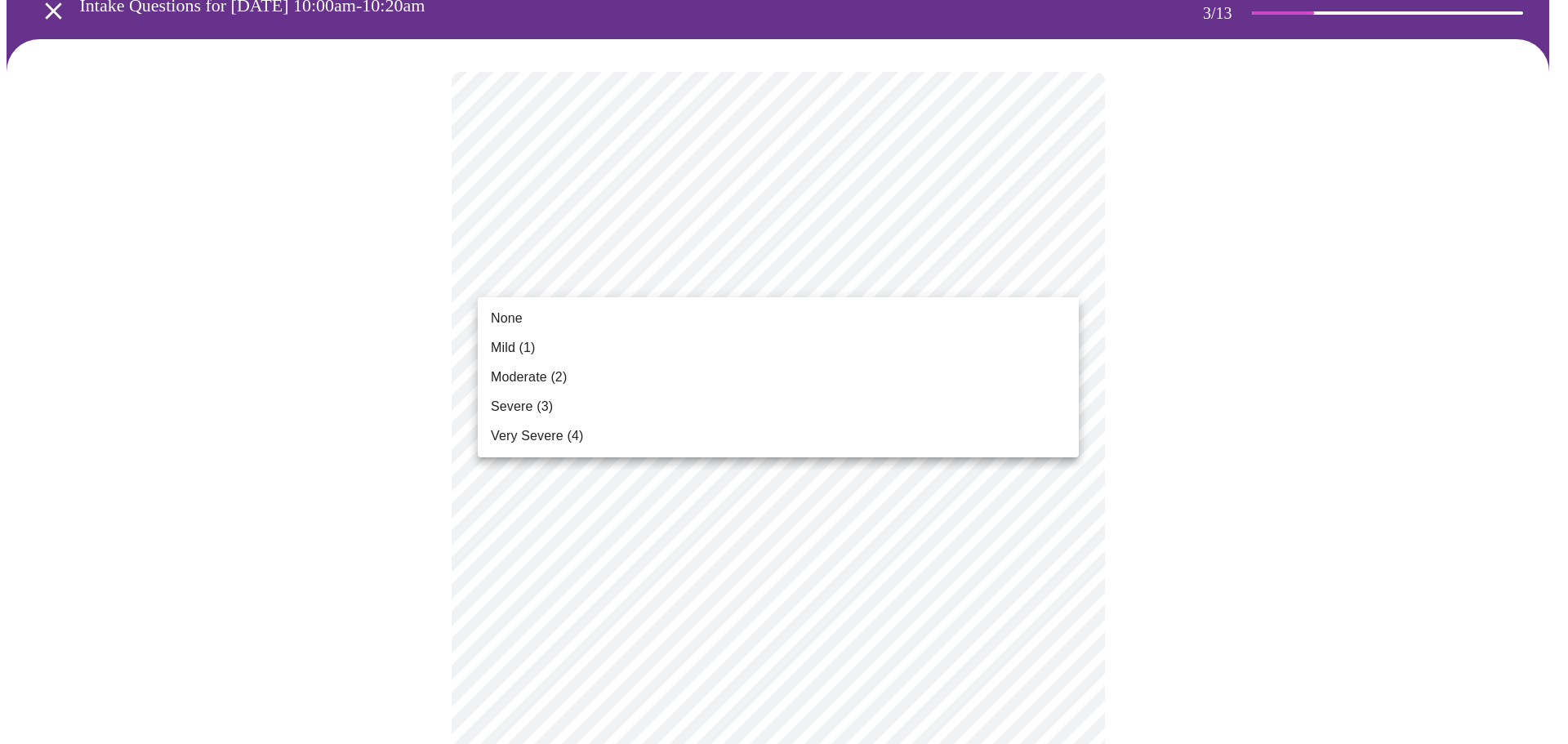
click at [722, 336] on li "Mild (1)" at bounding box center [778, 348] width 601 height 29
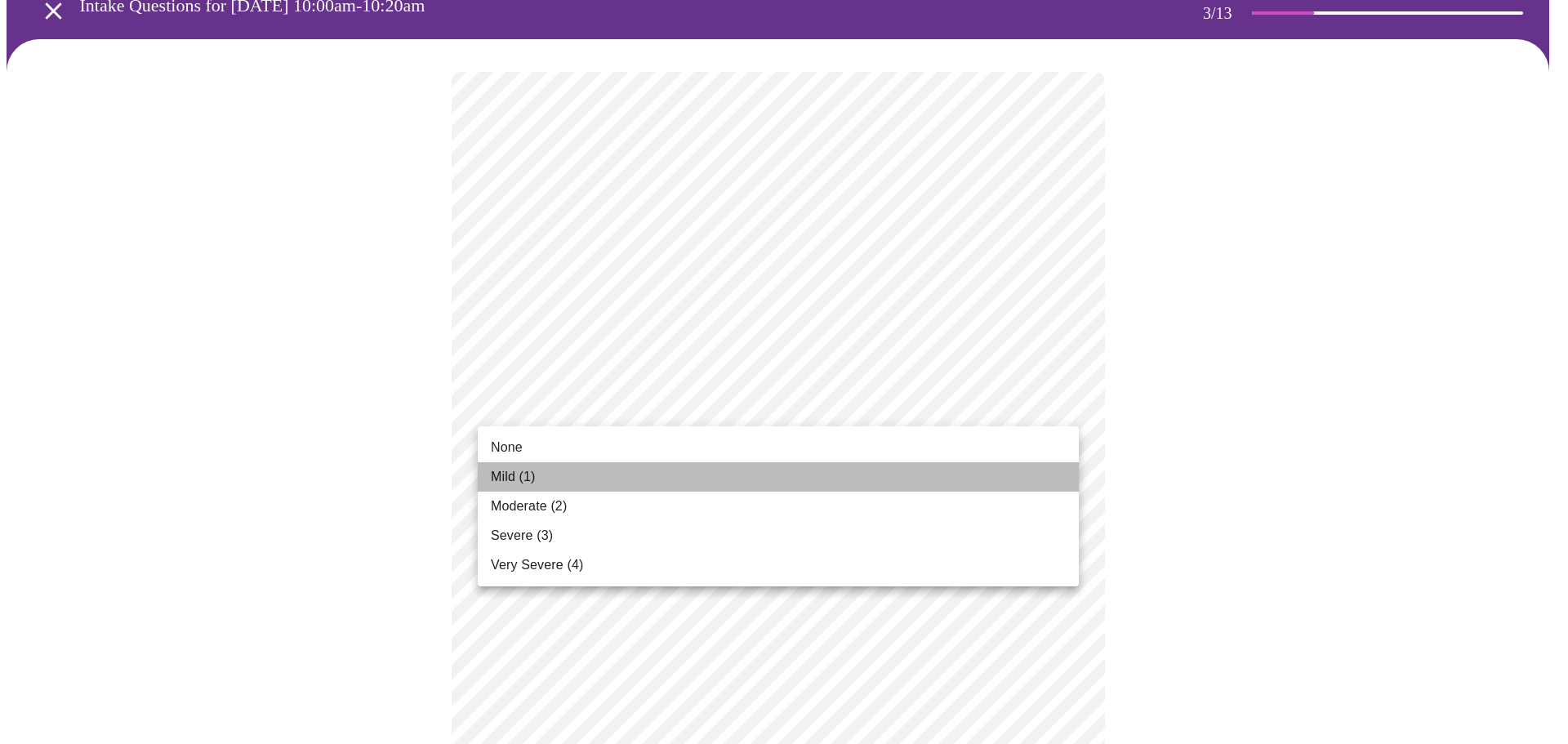
click at [635, 472] on li "Mild (1)" at bounding box center [778, 477] width 601 height 29
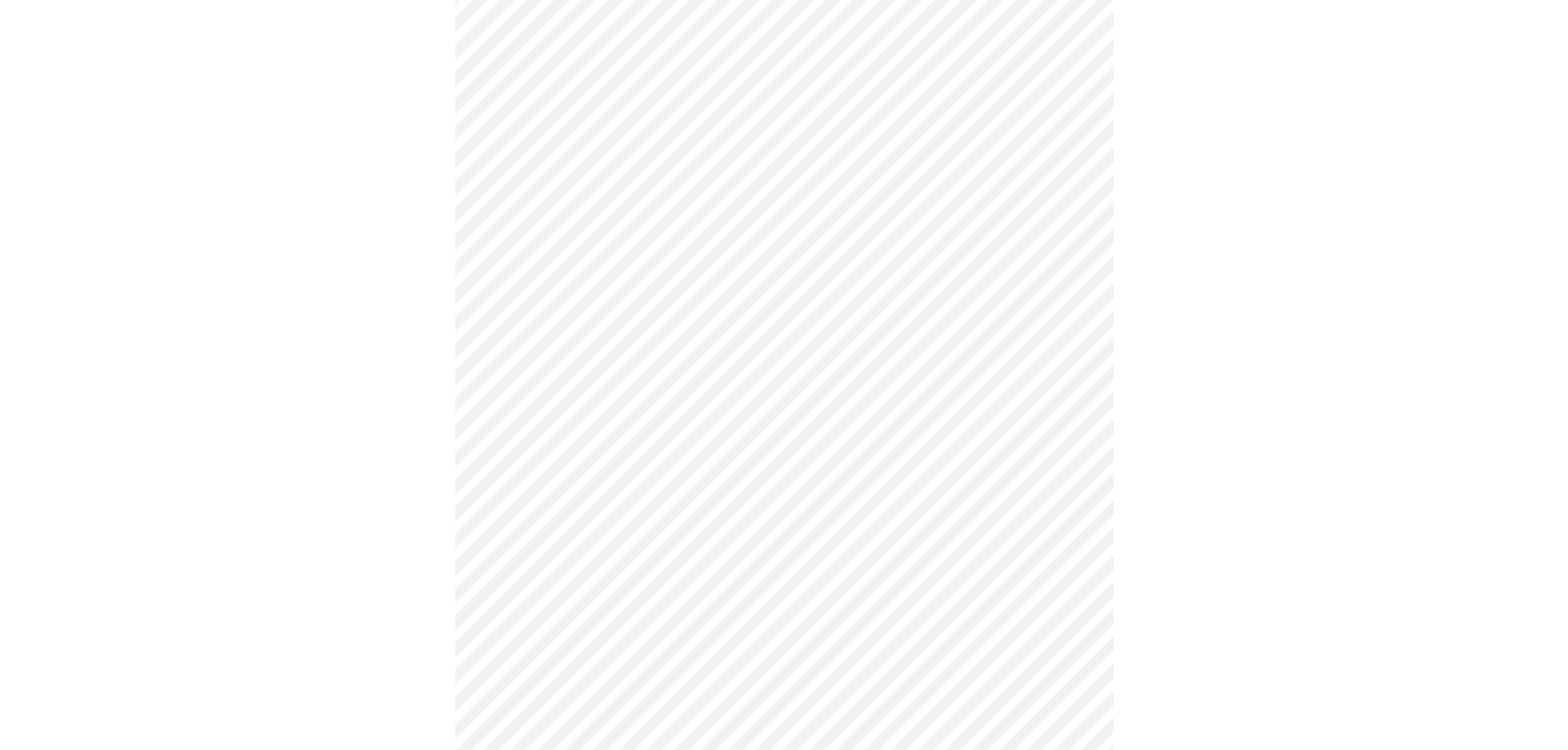
scroll to position [246, 0]
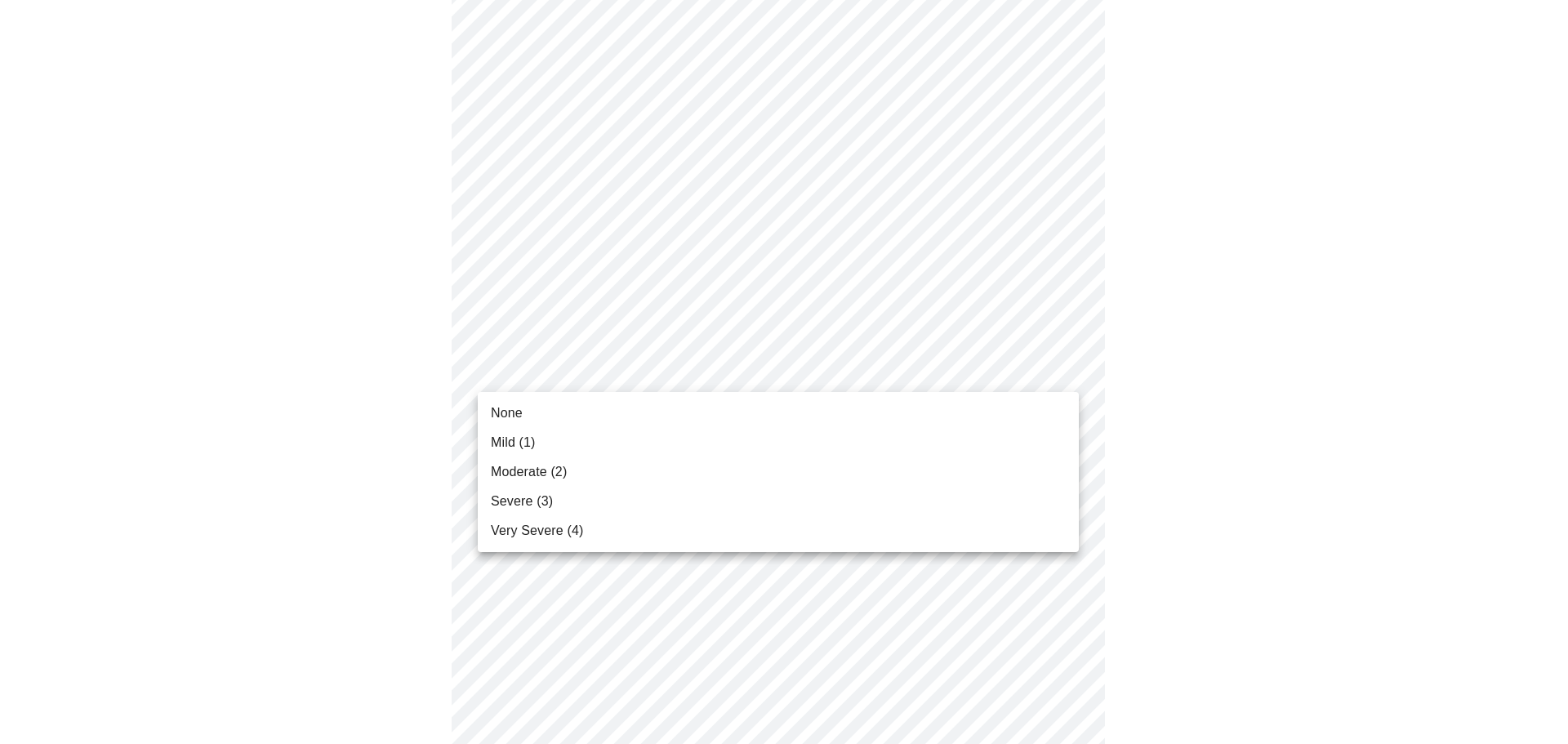
click at [724, 467] on li "Moderate (2)" at bounding box center [778, 472] width 601 height 29
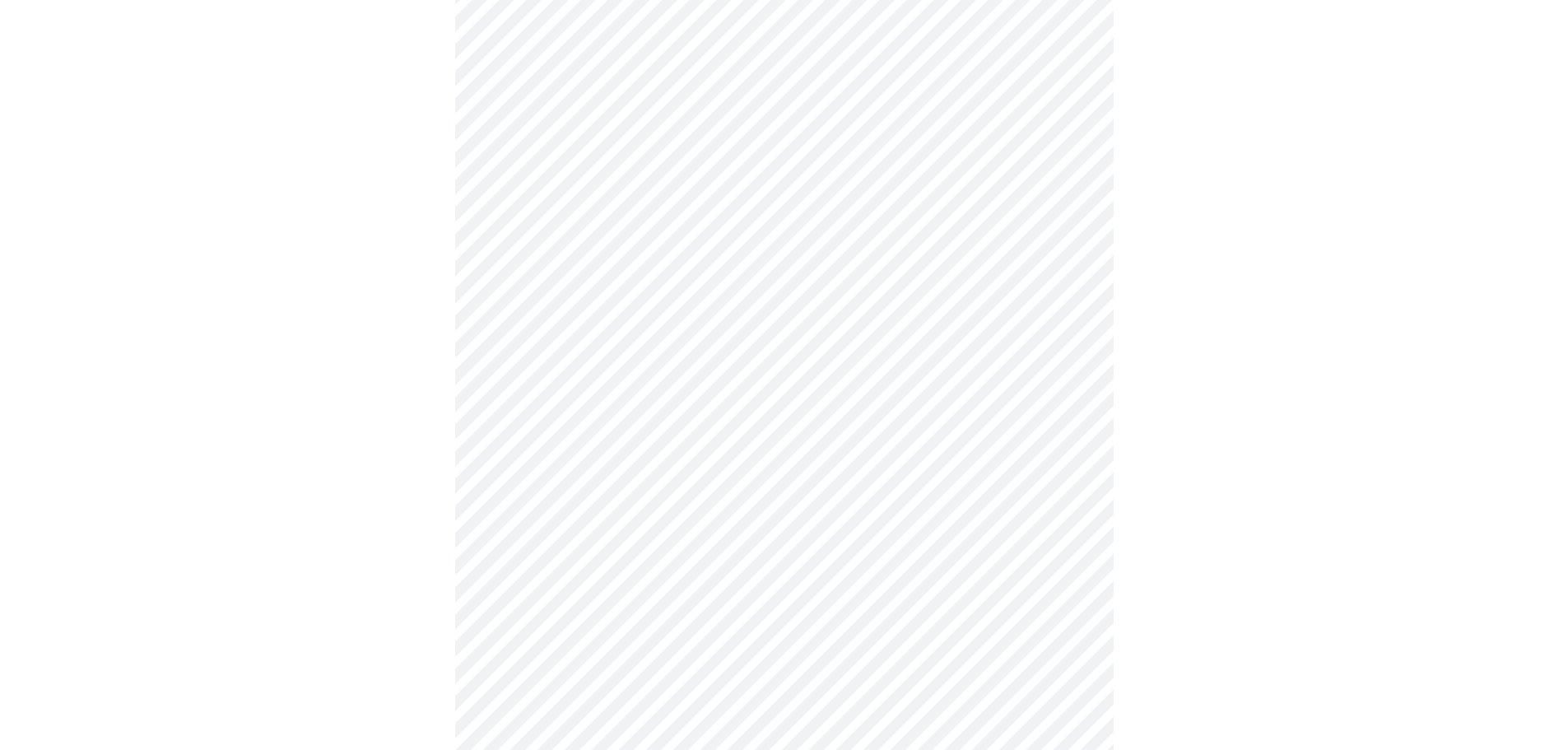
scroll to position [493, 0]
click at [867, 257] on body "MyMenopauseRx Appointments Messaging Labs Uploads Medications Community Refer a…" at bounding box center [784, 575] width 1555 height 2121
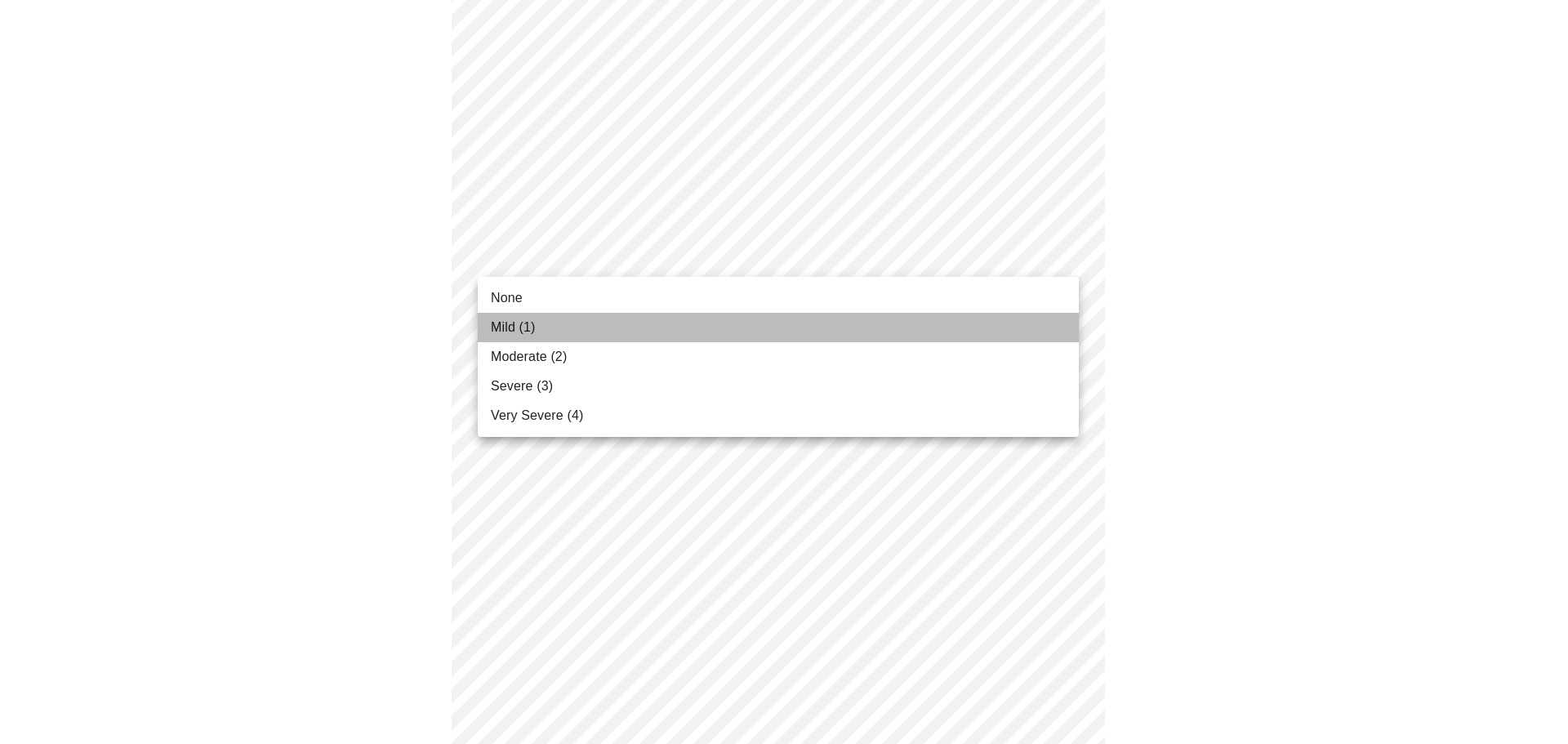
click at [834, 317] on li "Mild (1)" at bounding box center [778, 328] width 601 height 29
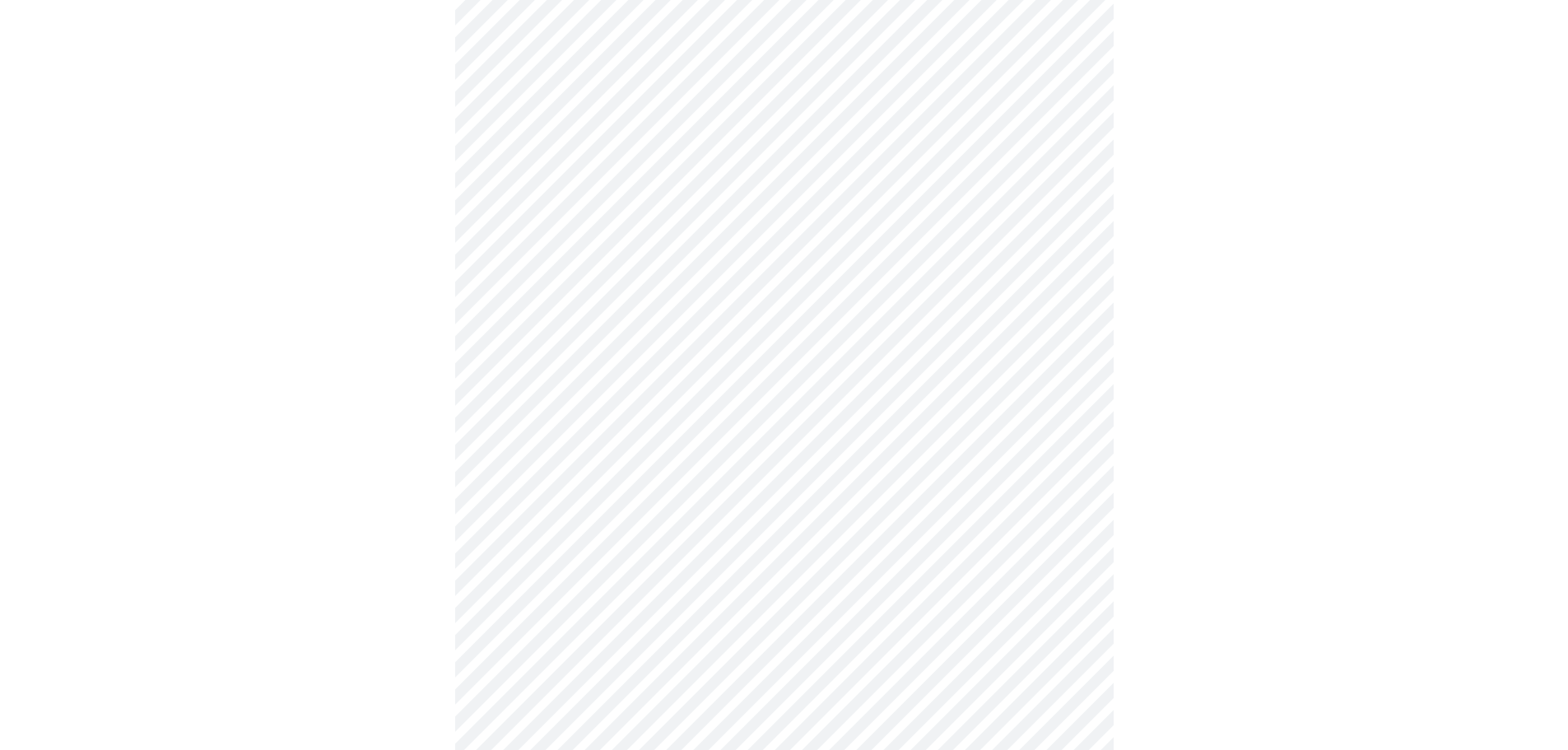
scroll to position [741, 0]
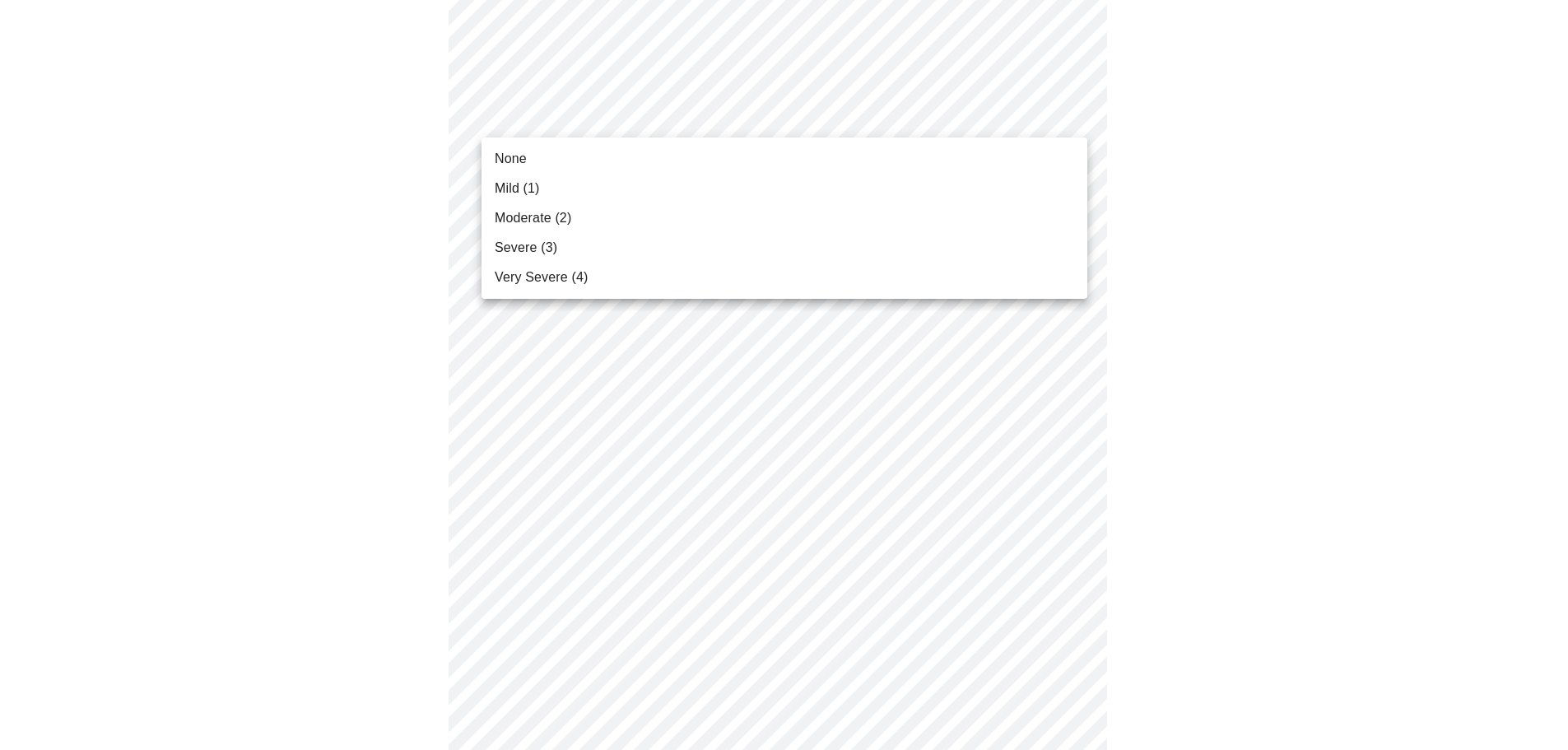
click at [843, 110] on body "MyMenopauseRx Appointments Messaging Labs Uploads Medications Community Refer a…" at bounding box center [784, 314] width 1555 height 2097
click at [798, 207] on li "Moderate (2)" at bounding box center [784, 218] width 606 height 30
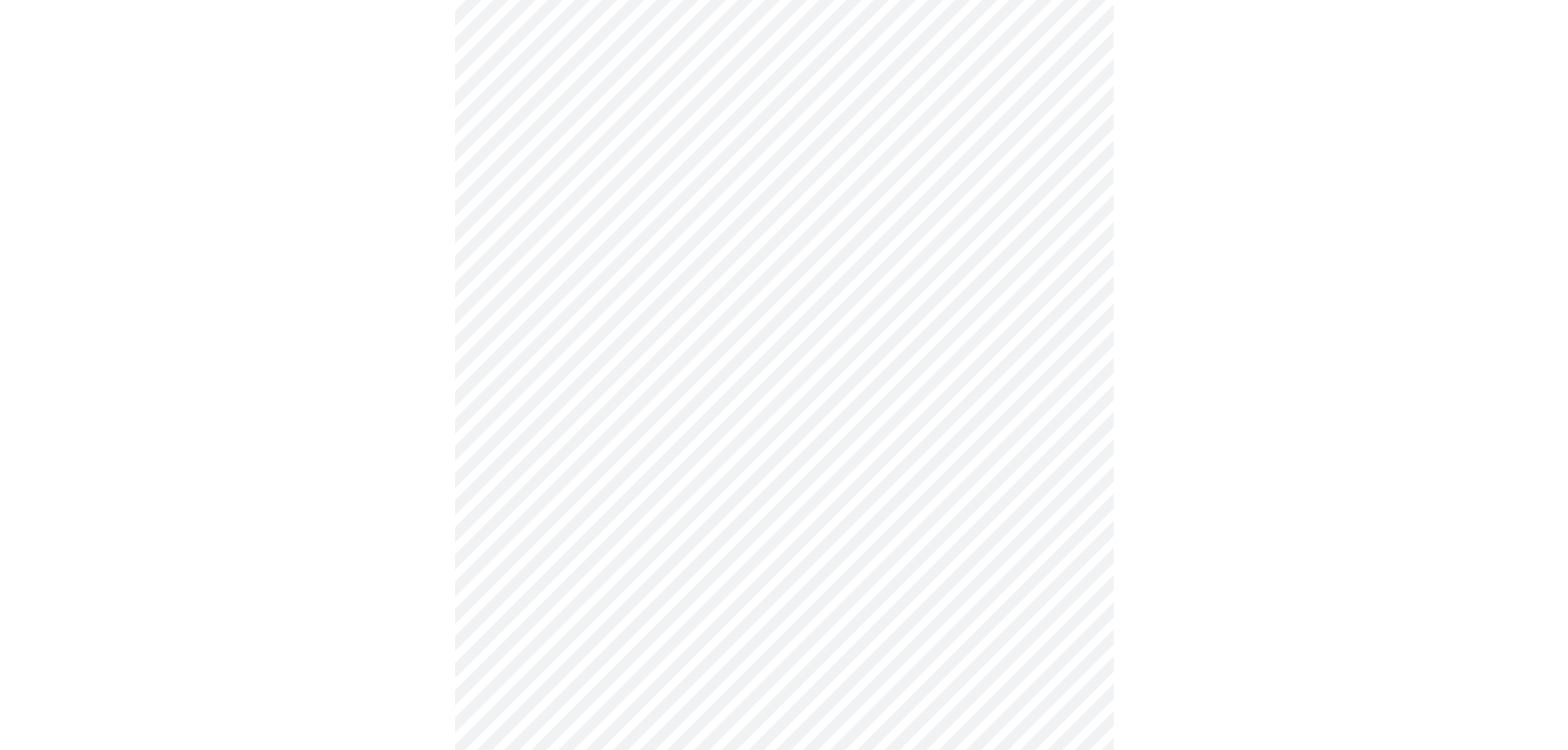
click at [806, 221] on body "MyMenopauseRx Appointments Messaging Labs Uploads Medications Community Refer a…" at bounding box center [784, 303] width 1555 height 2075
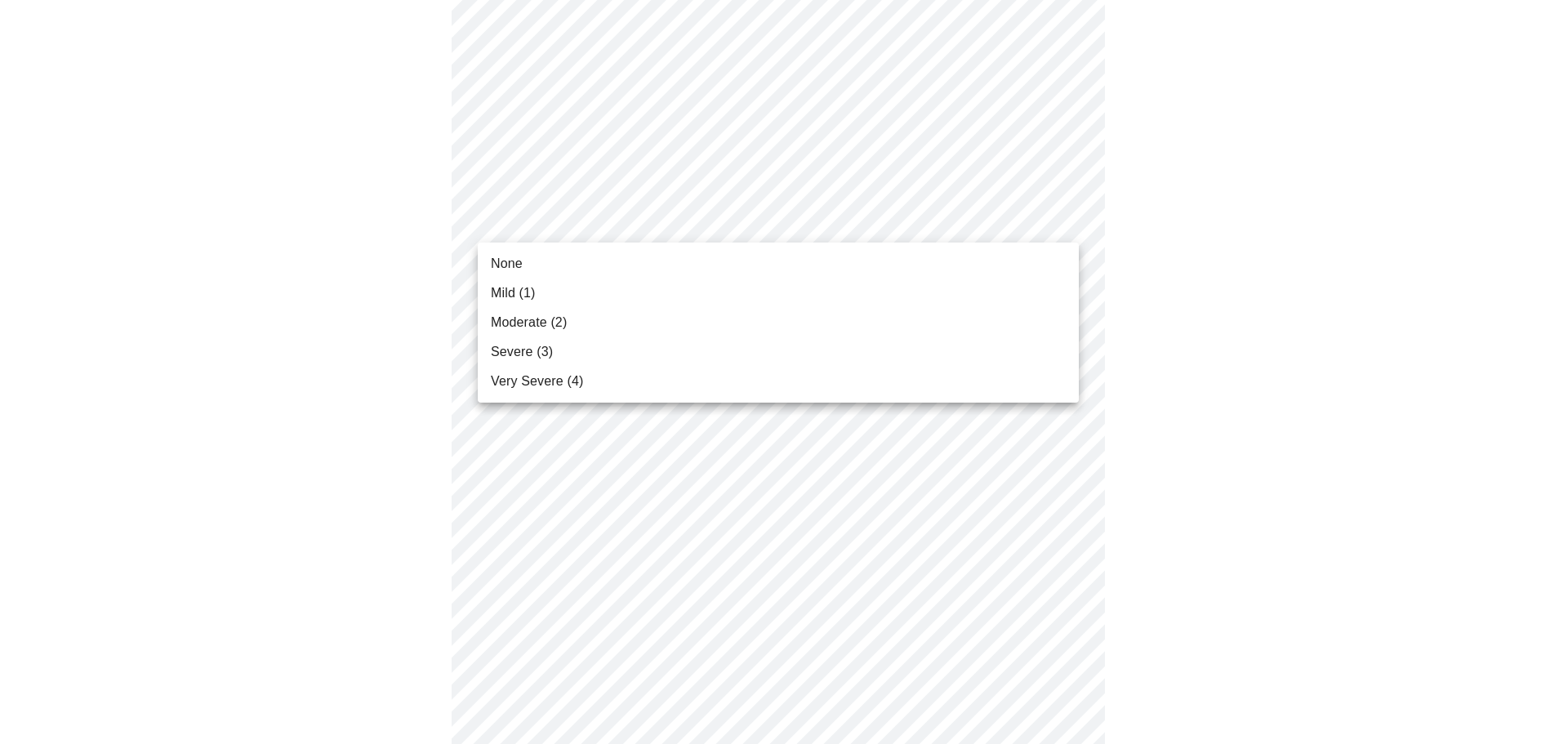
click at [752, 321] on li "Moderate (2)" at bounding box center [778, 323] width 601 height 29
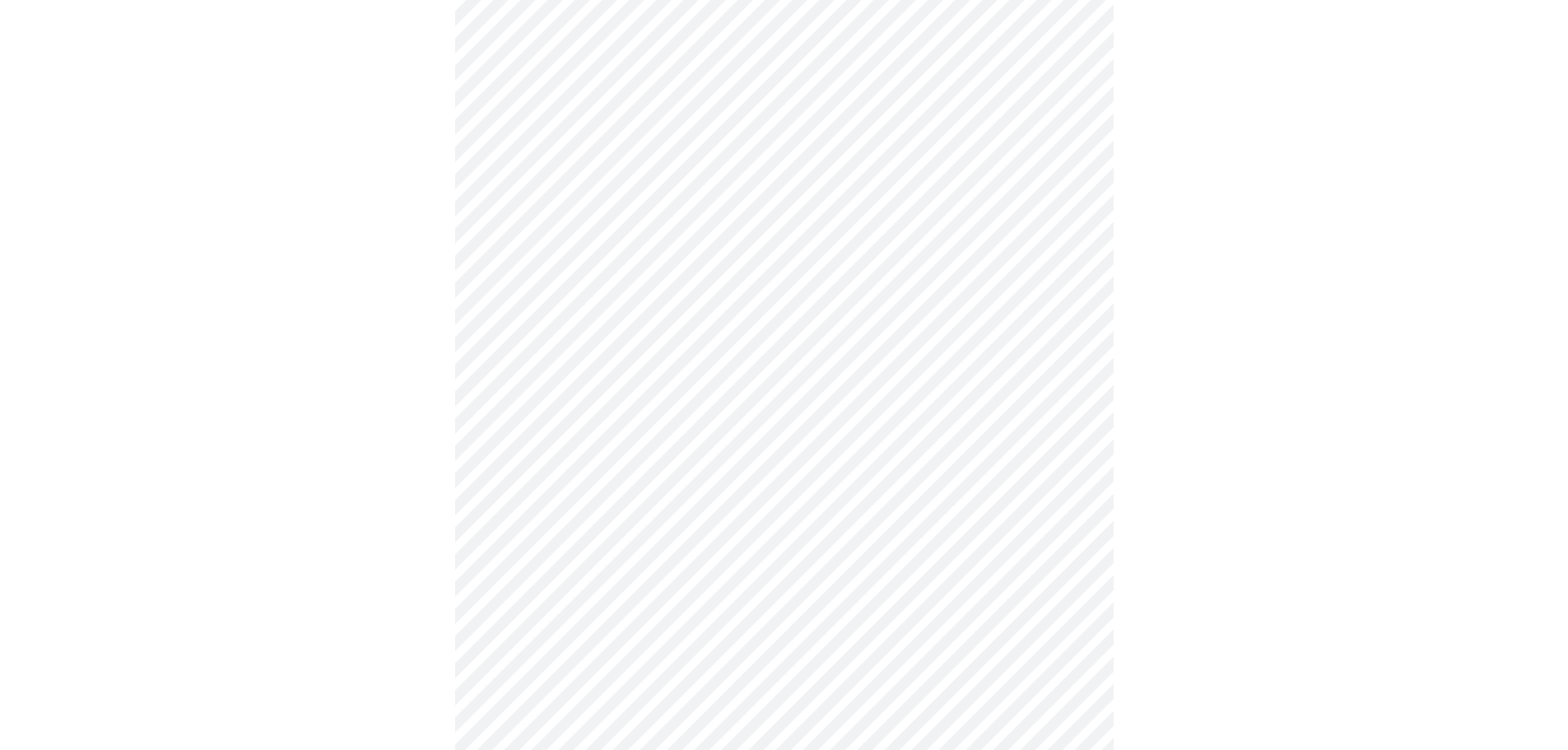
click at [805, 361] on body "MyMenopauseRx Appointments Messaging Labs Uploads Medications Community Refer a…" at bounding box center [784, 291] width 1555 height 2051
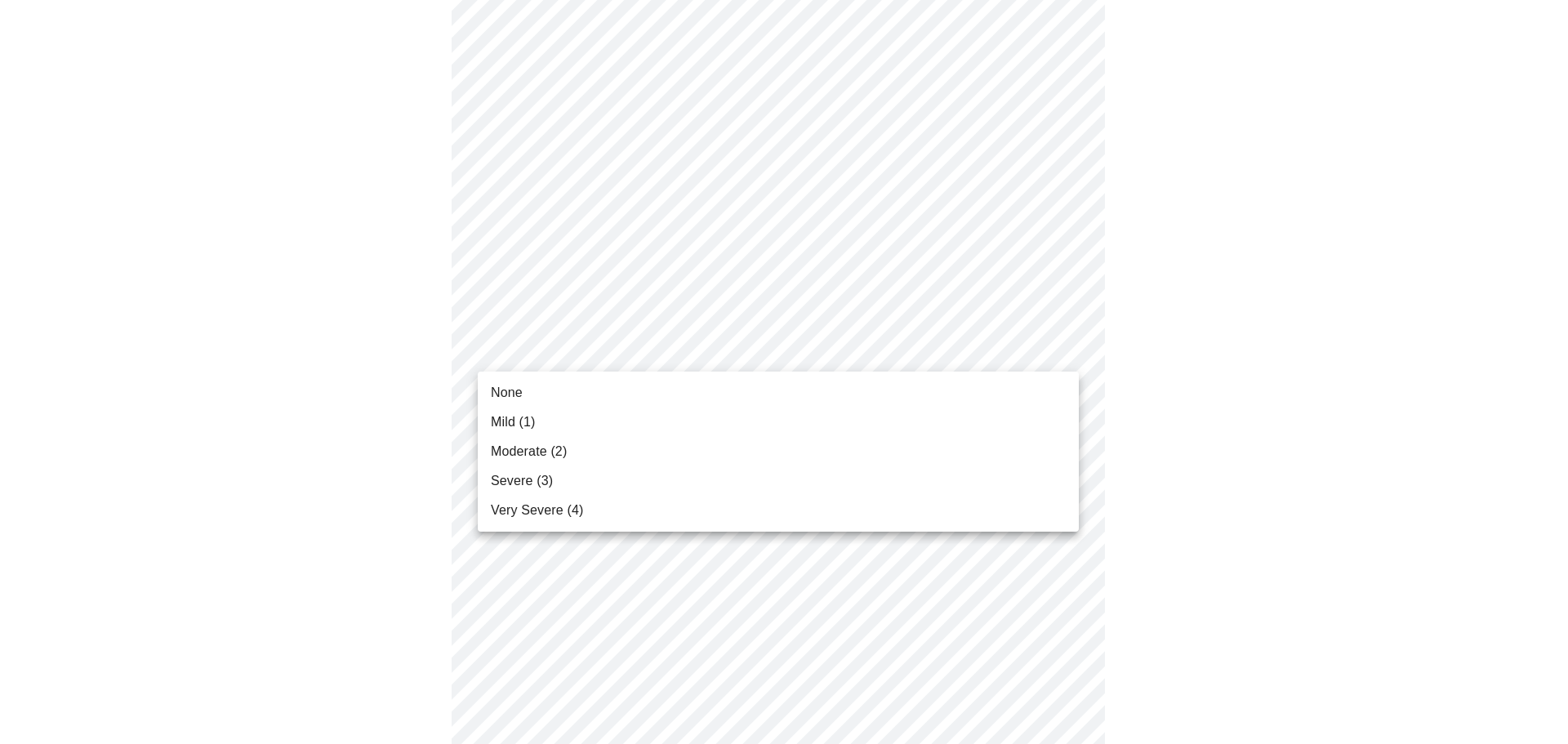
click at [766, 484] on li "Severe (3)" at bounding box center [778, 481] width 601 height 29
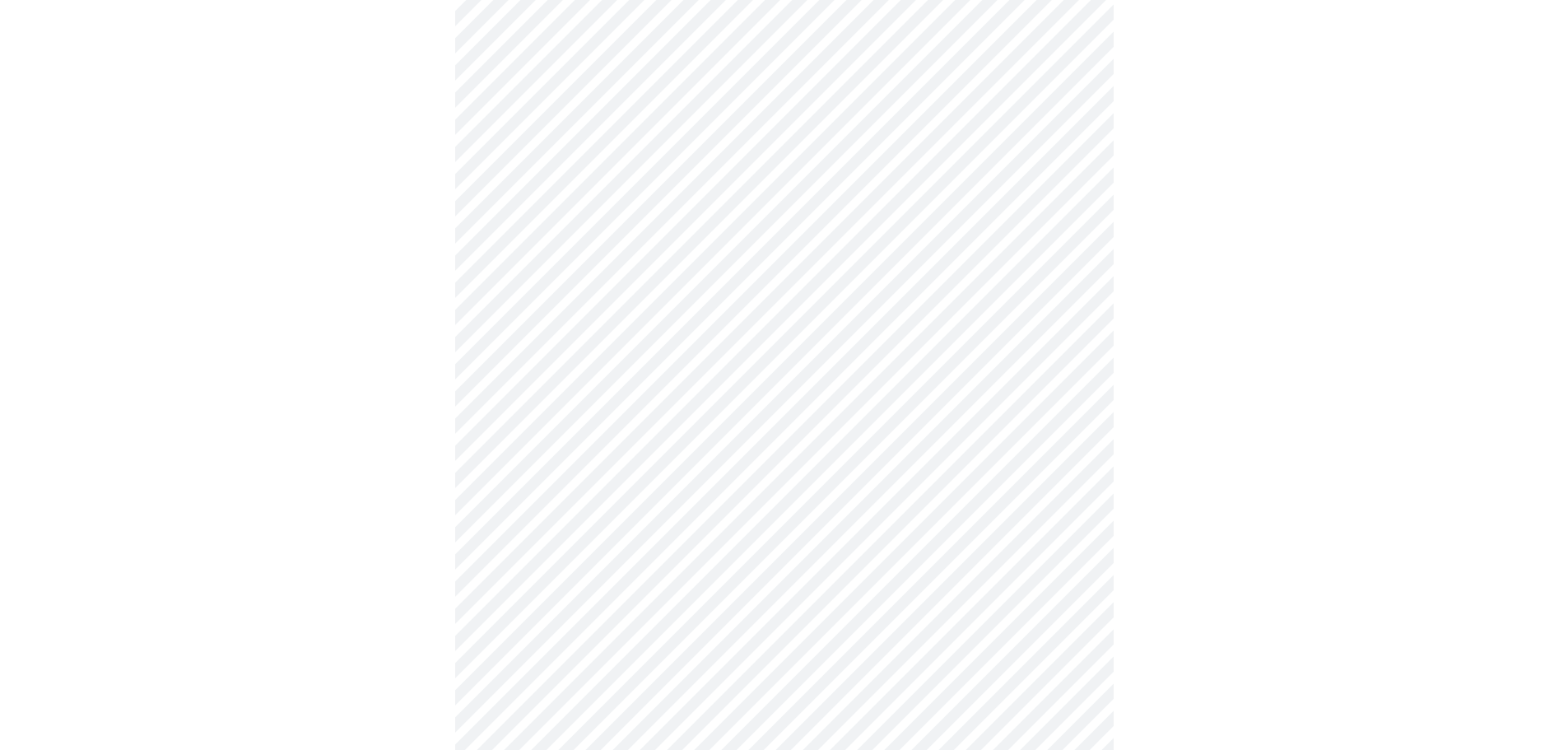
scroll to position [986, 0]
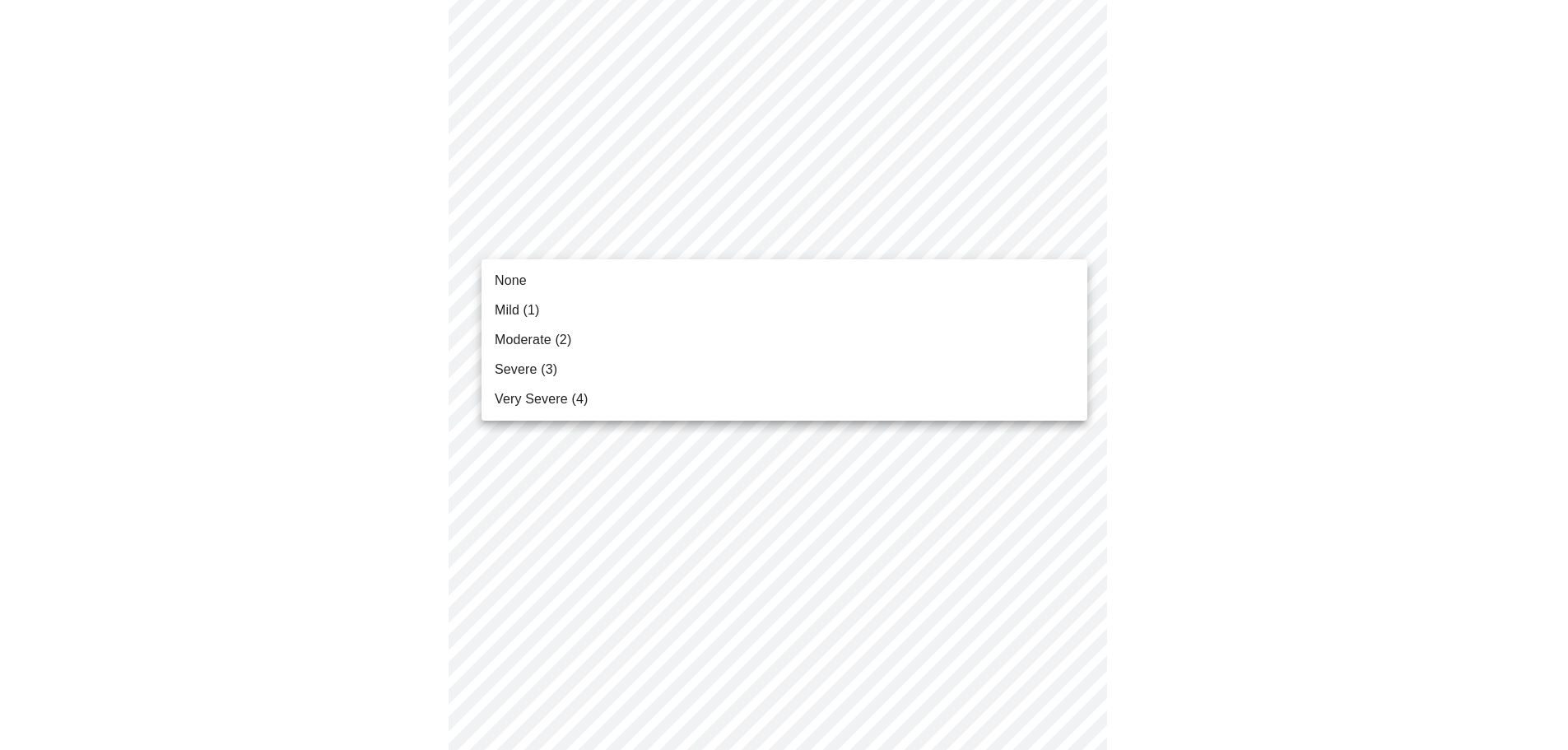
click at [669, 250] on body "MyMenopauseRx Appointments Messaging Labs Uploads Medications Community Refer a…" at bounding box center [784, 35] width 1555 height 2028
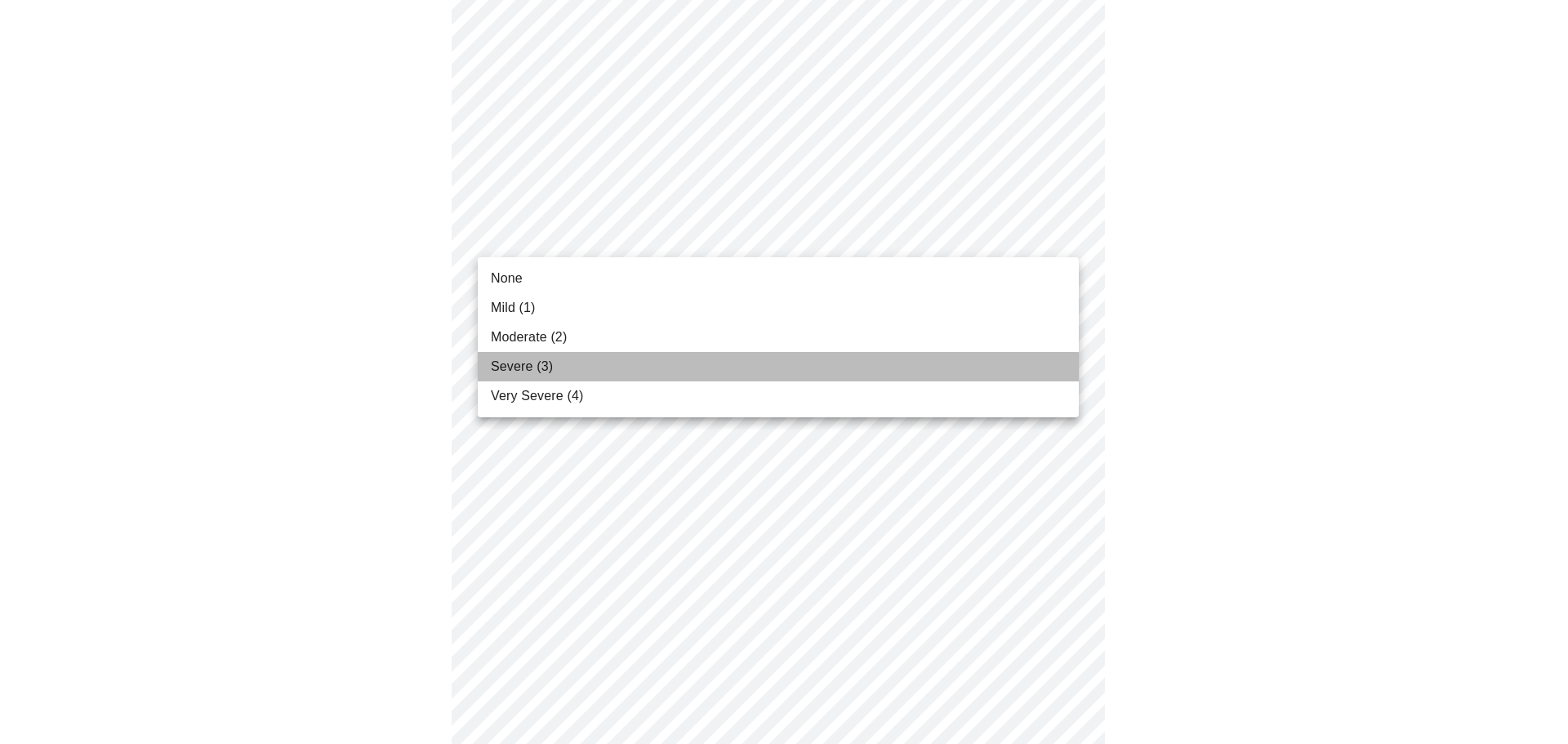
click at [666, 372] on li "Severe (3)" at bounding box center [778, 367] width 601 height 29
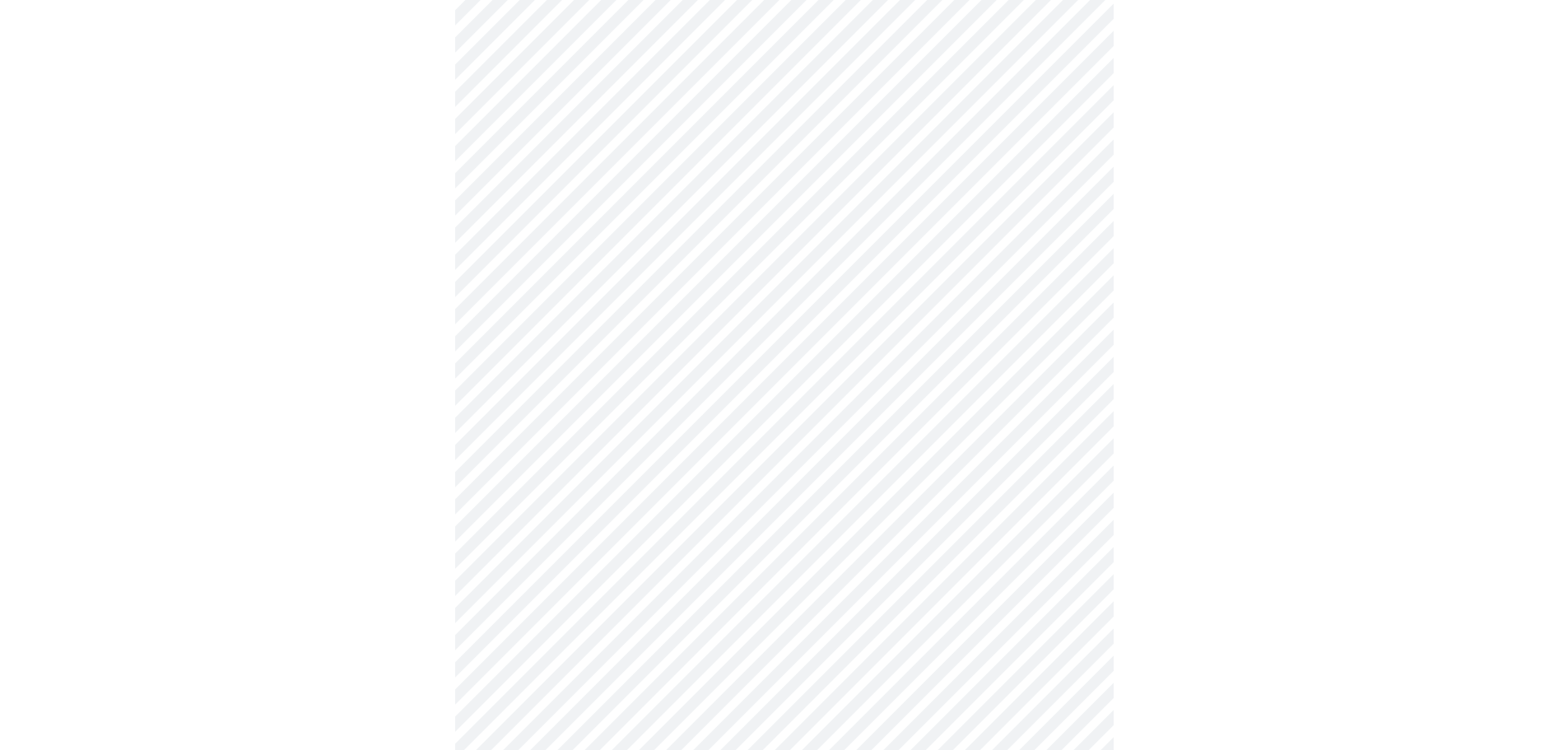
scroll to position [1068, 0]
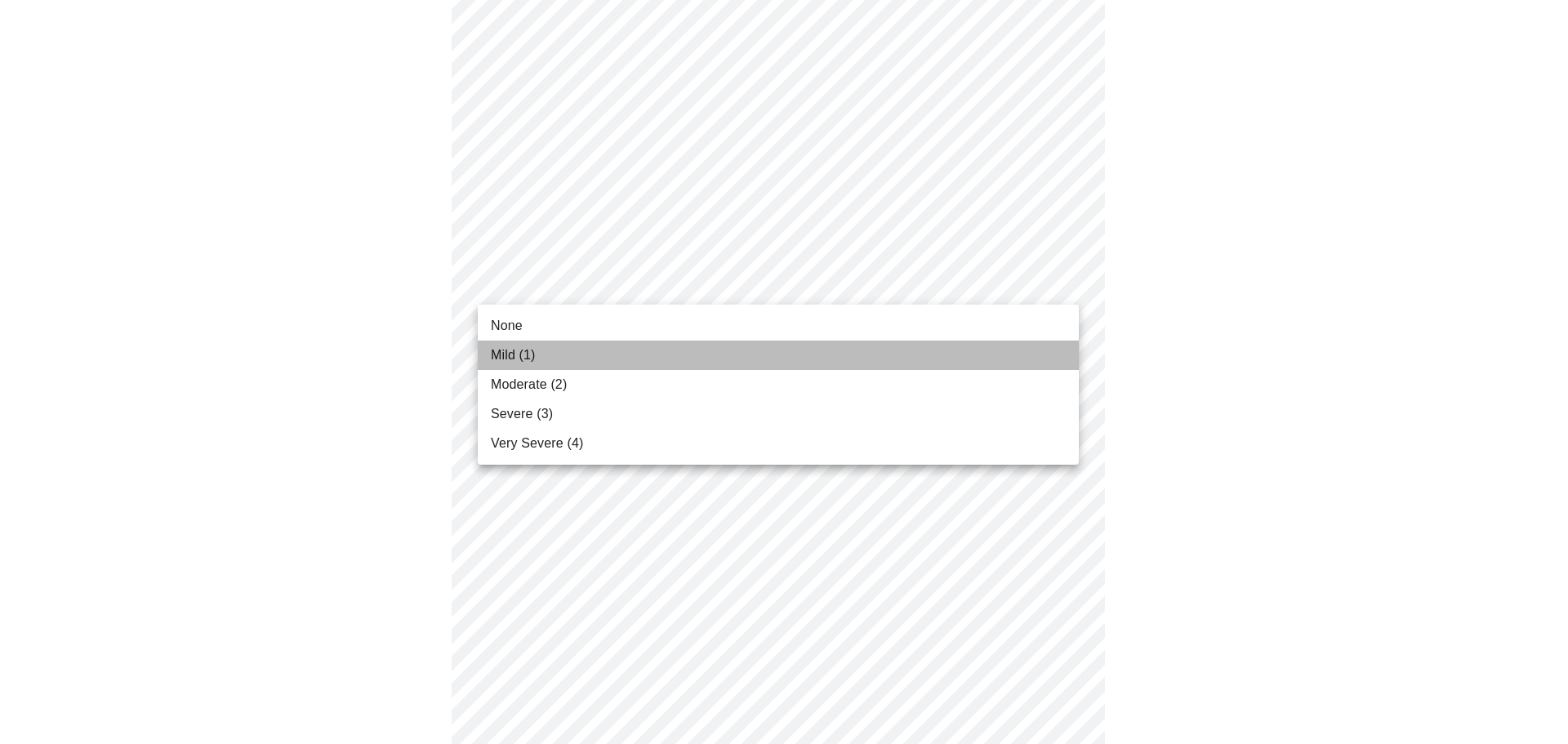
click at [676, 350] on li "Mild (1)" at bounding box center [778, 356] width 601 height 29
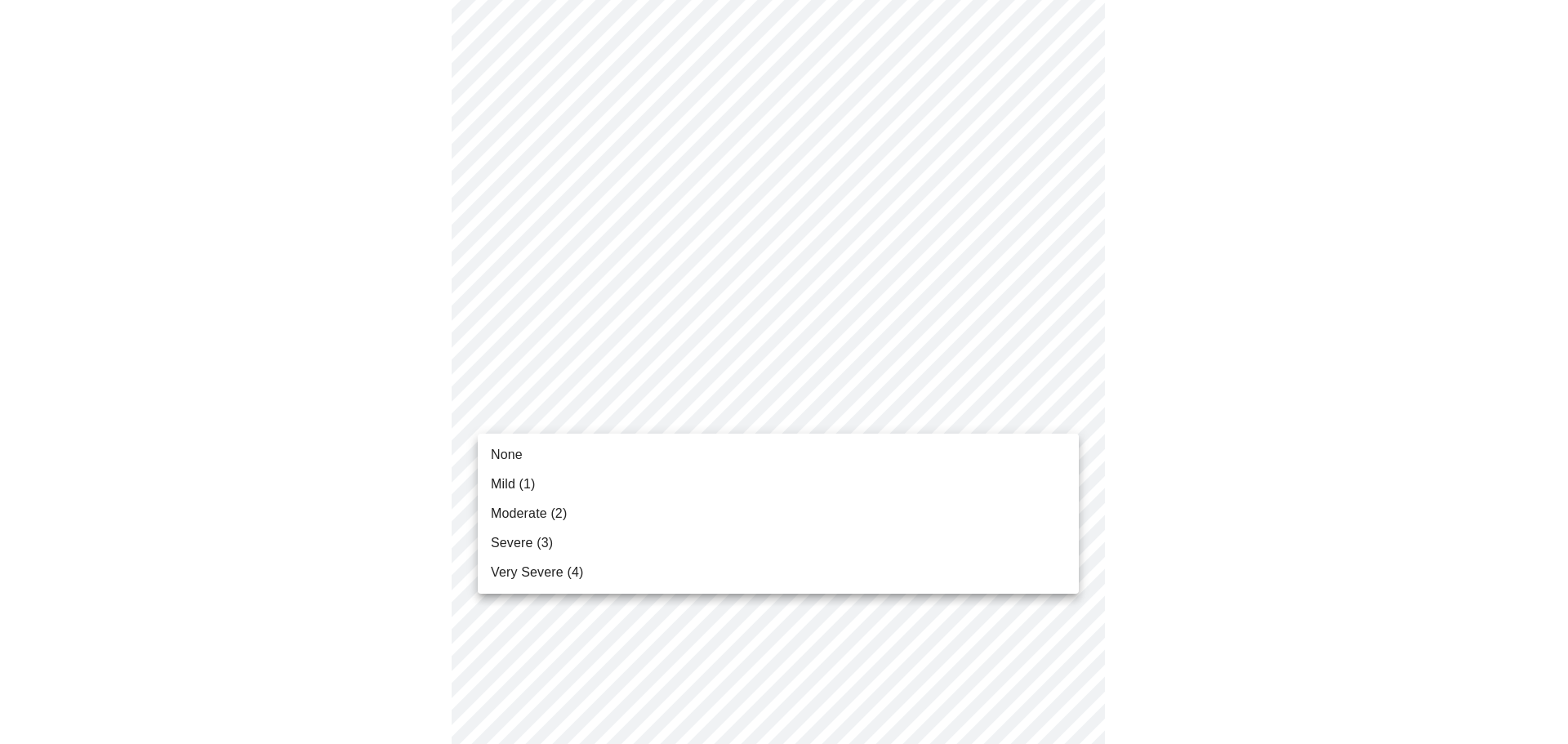
click at [926, 488] on li "Mild (1)" at bounding box center [778, 484] width 601 height 29
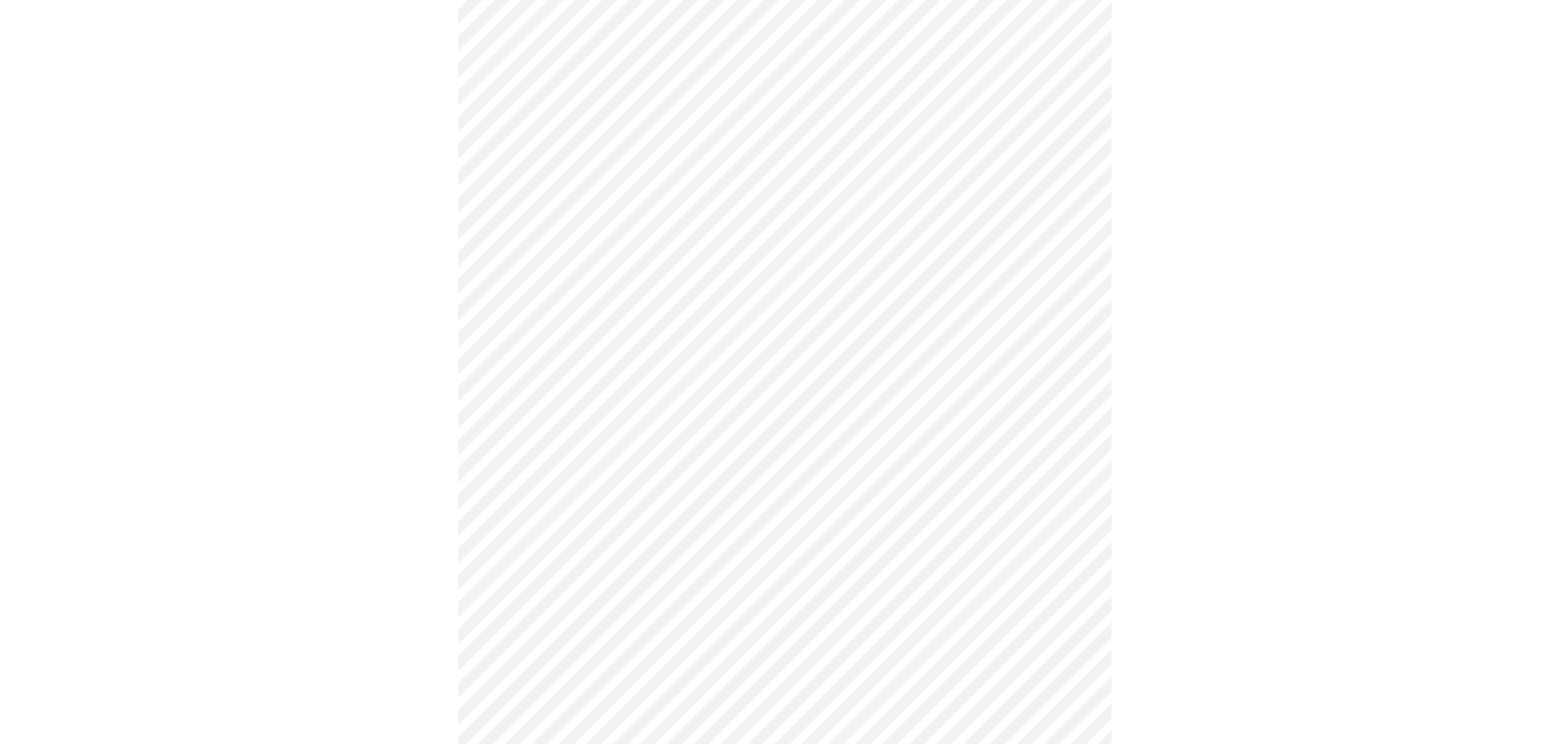
scroll to position [1200, 0]
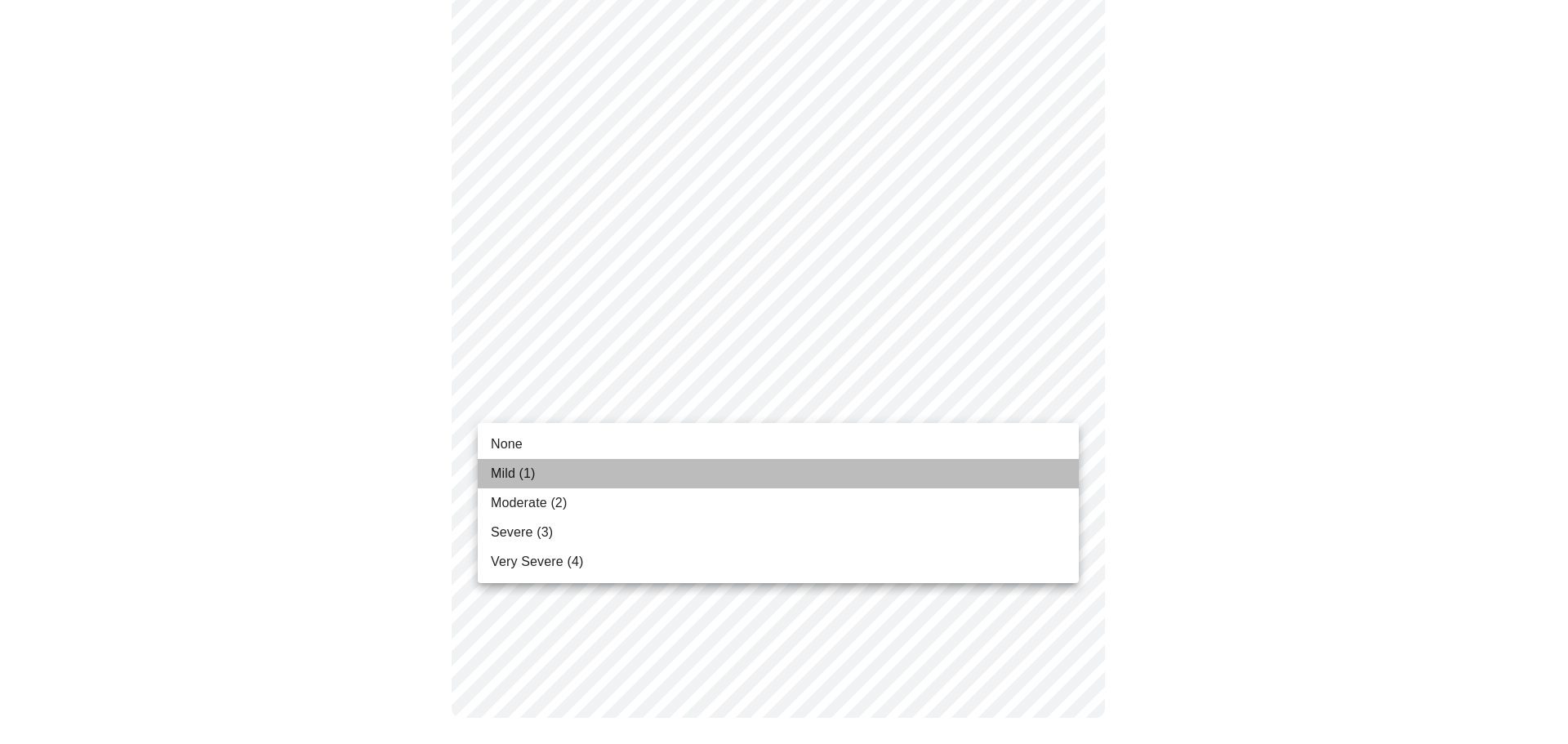
click at [833, 472] on li "Mild (1)" at bounding box center [778, 474] width 601 height 29
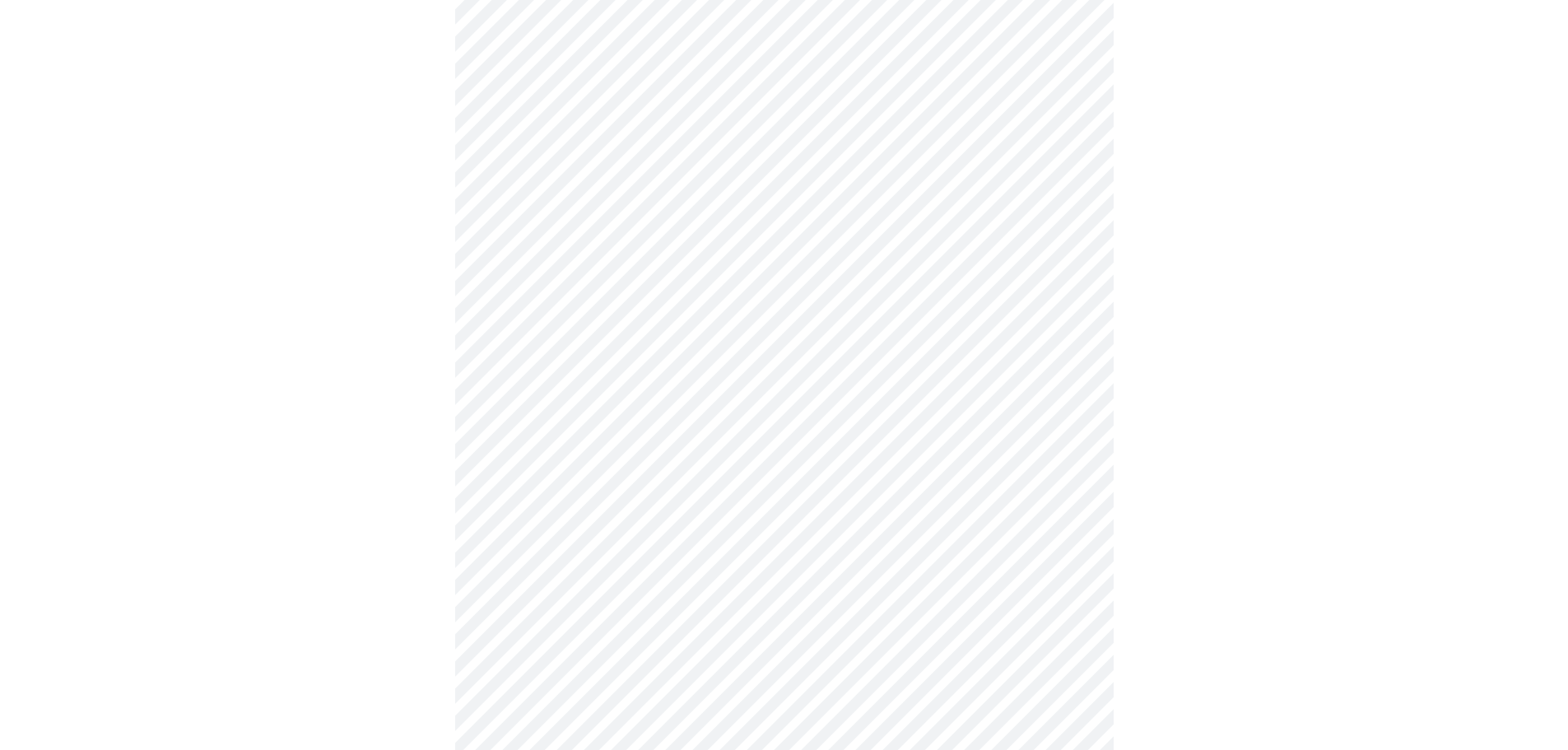
scroll to position [743, 0]
click at [860, 262] on body "MyMenopauseRx Appointments Messaging Labs Uploads Medications Community Refer a…" at bounding box center [784, 75] width 1555 height 1625
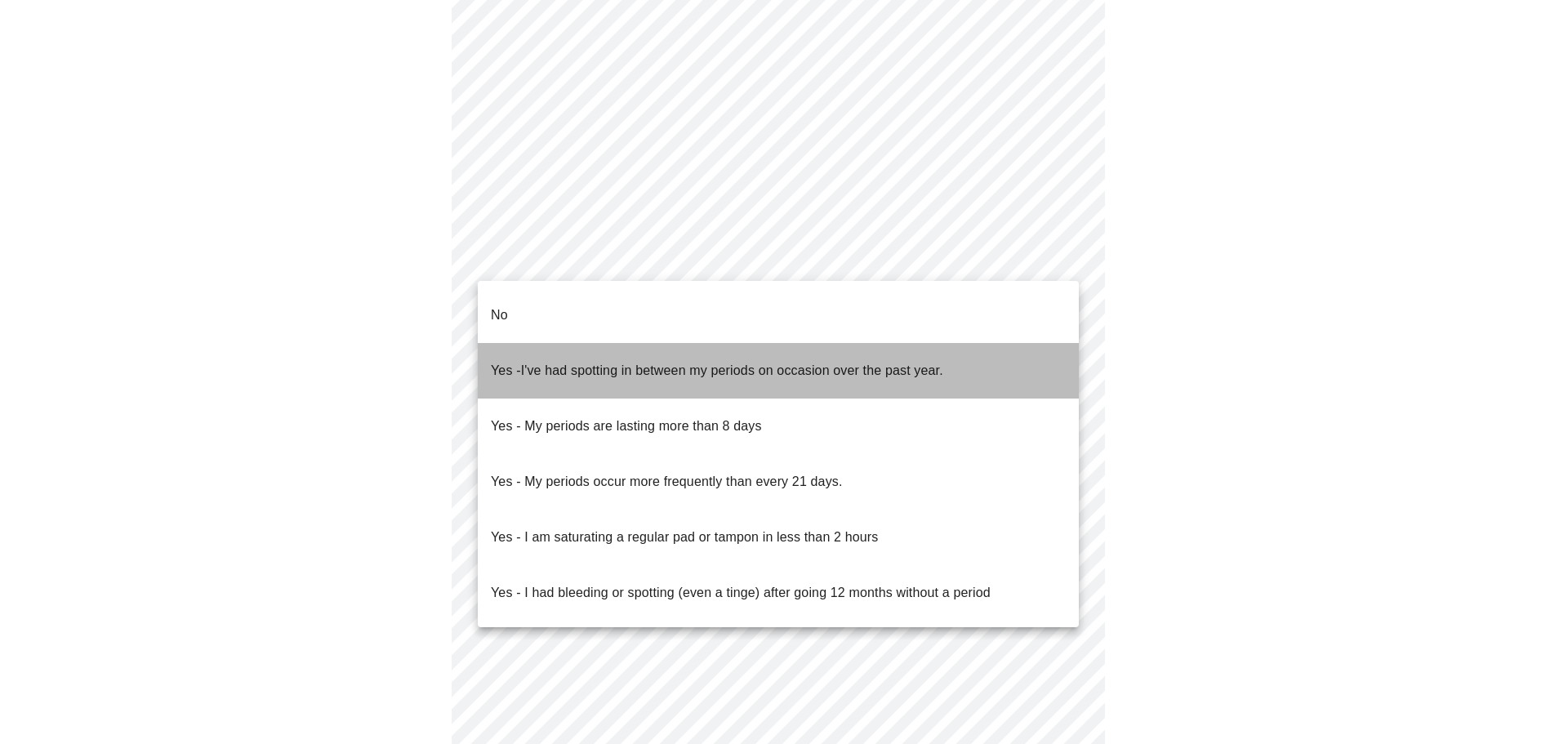
click at [622, 363] on span "I've had spotting in between my periods on occasion over the past year." at bounding box center [732, 370] width 422 height 14
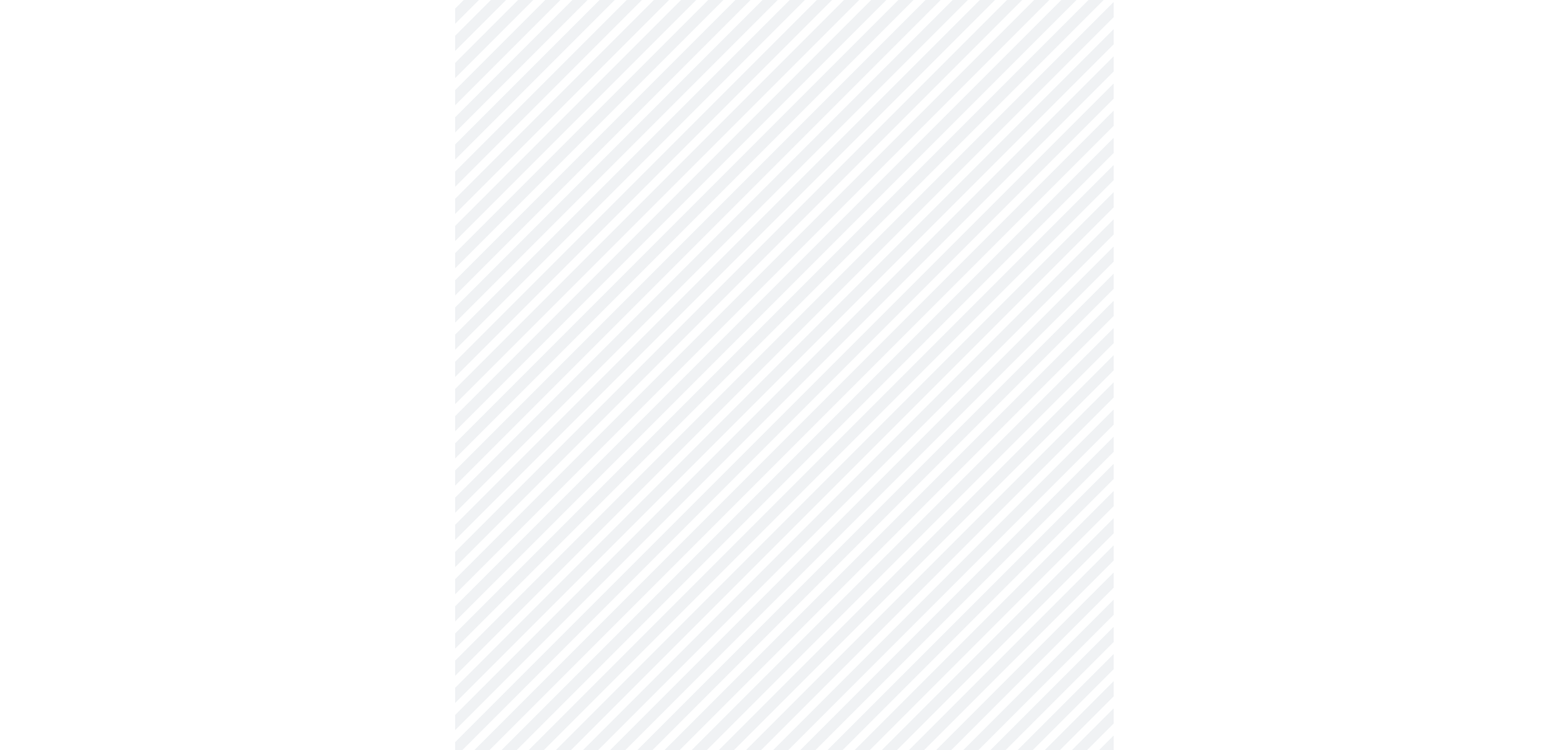
click at [727, 382] on body "MyMenopauseRx Appointments Messaging Labs Uploads Medications Community Refer a…" at bounding box center [784, 71] width 1555 height 1615
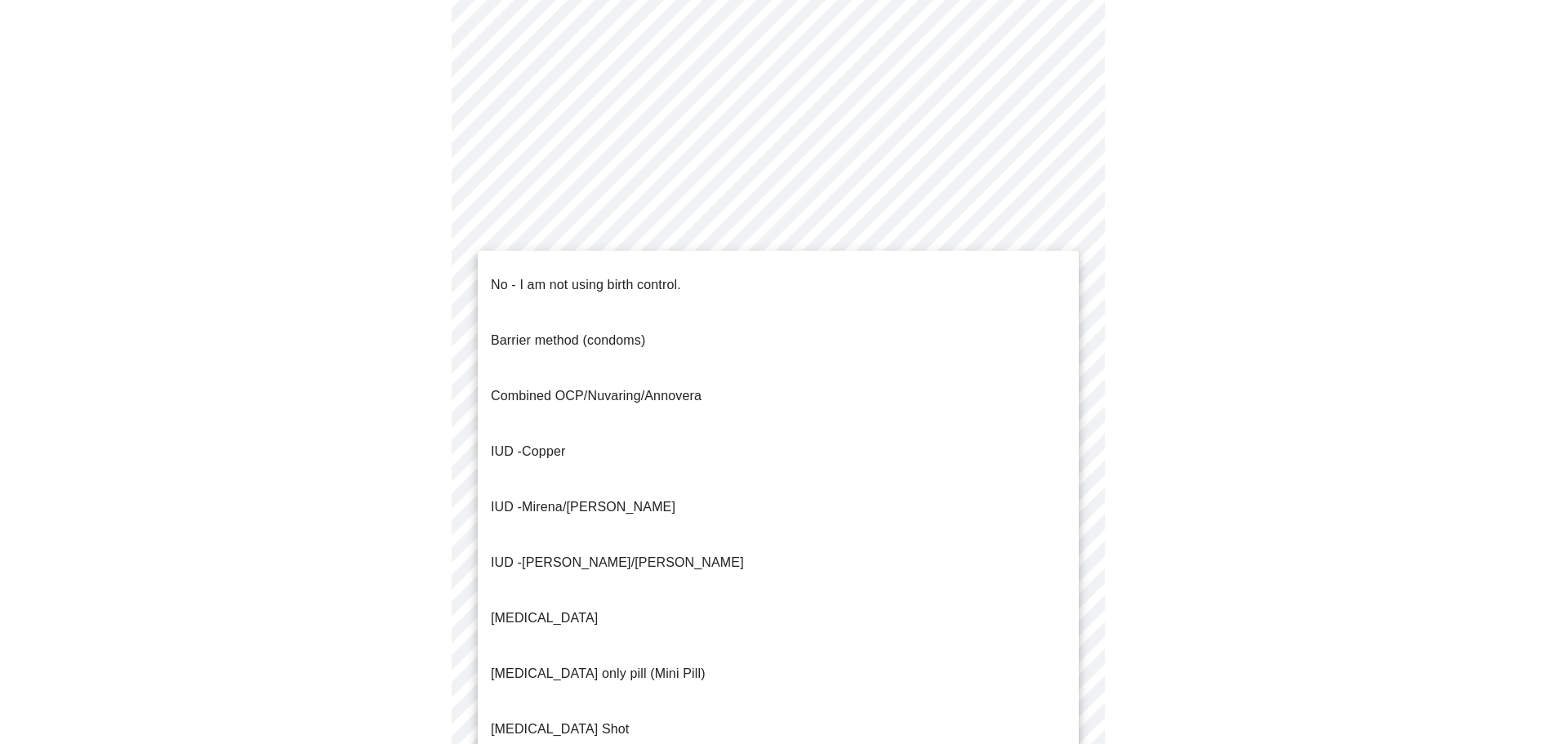
click at [708, 479] on li "IUD - Mirena/[PERSON_NAME]" at bounding box center [778, 507] width 601 height 55
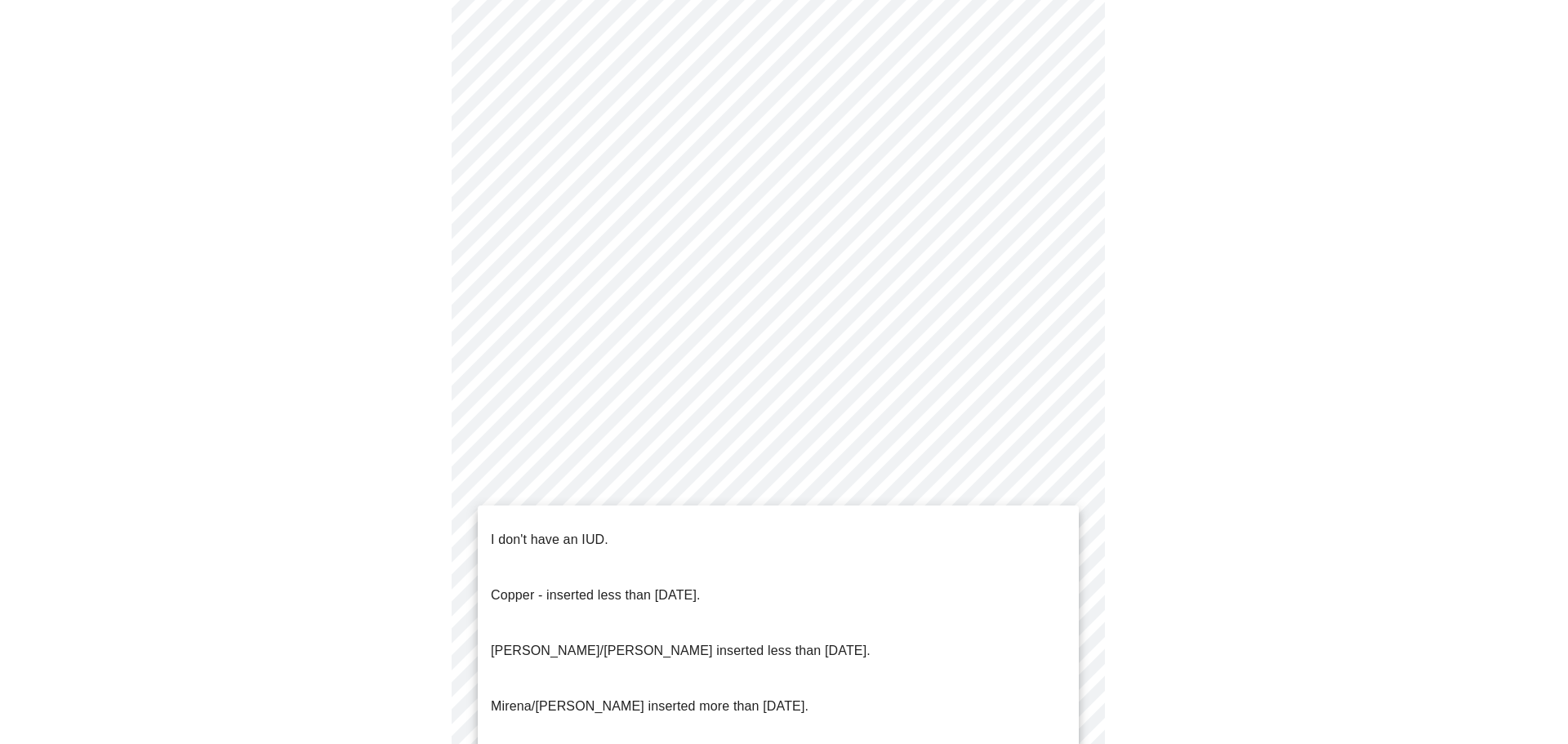
click at [722, 499] on body "MyMenopauseRx Appointments Messaging Labs Uploads Medications Community Refer a…" at bounding box center [784, 65] width 1555 height 1593
click at [722, 641] on p "[PERSON_NAME]/[PERSON_NAME] inserted less than [DATE]." at bounding box center [680, 651] width 380 height 20
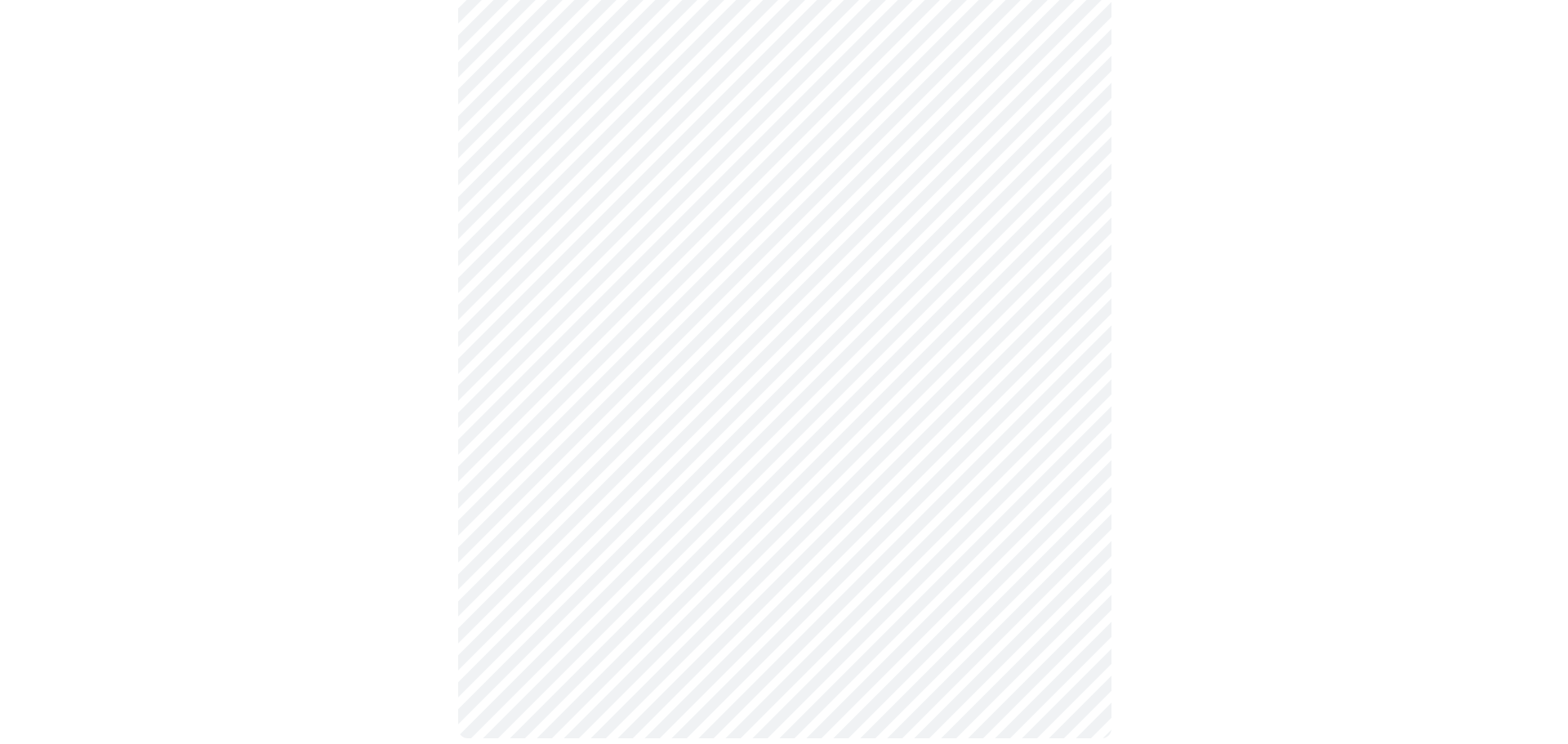
scroll to position [838, 0]
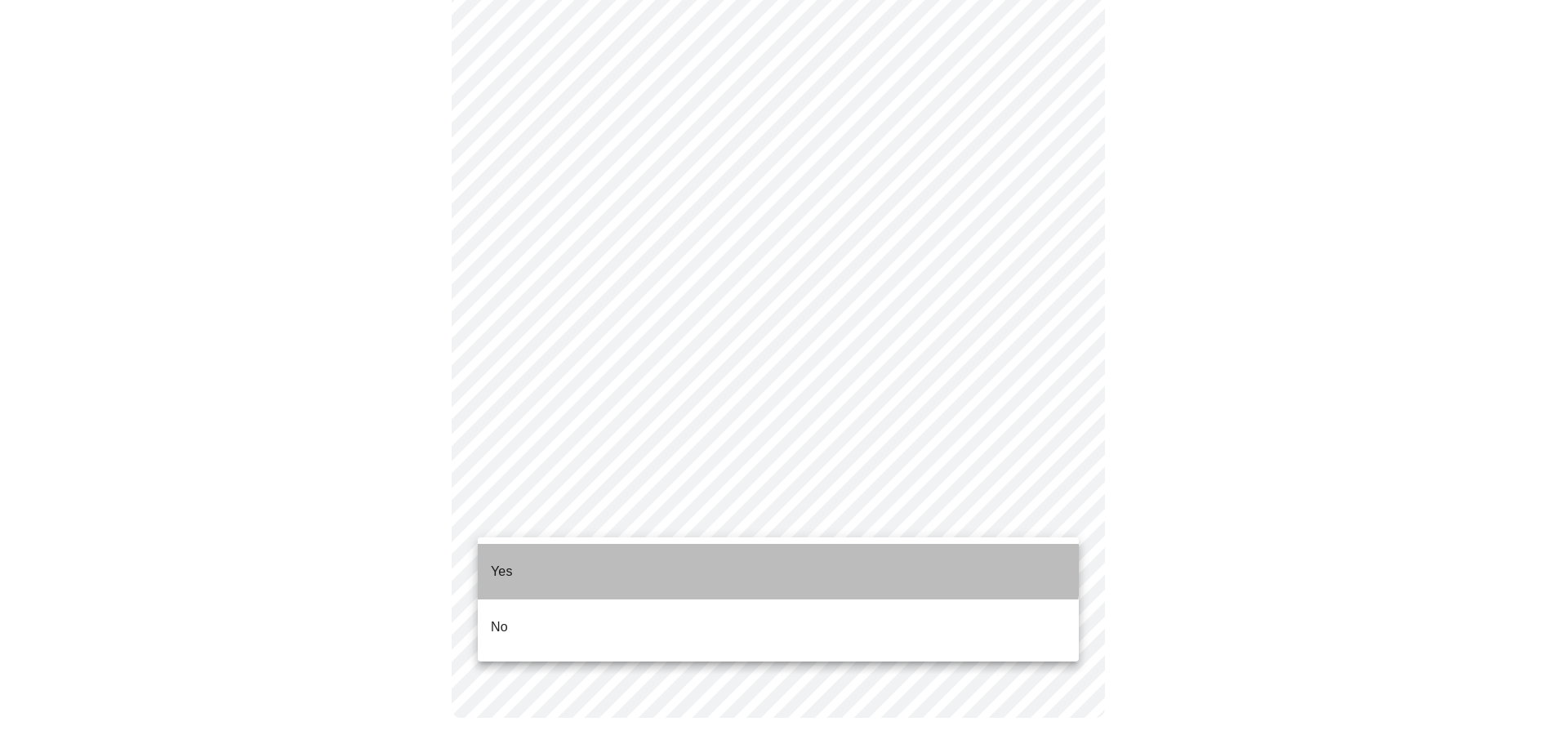
click at [723, 554] on li "Yes" at bounding box center [778, 572] width 601 height 55
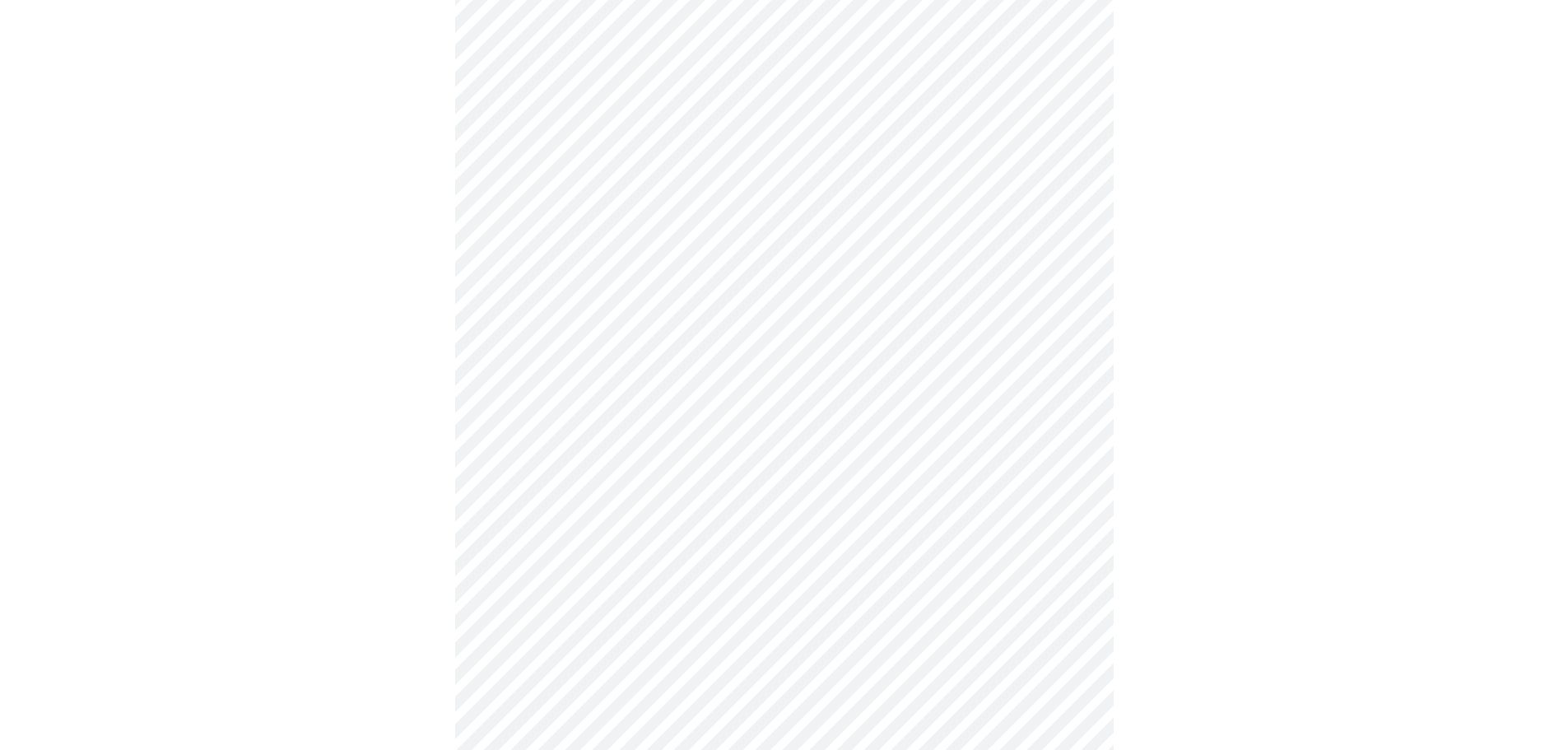
scroll to position [165, 0]
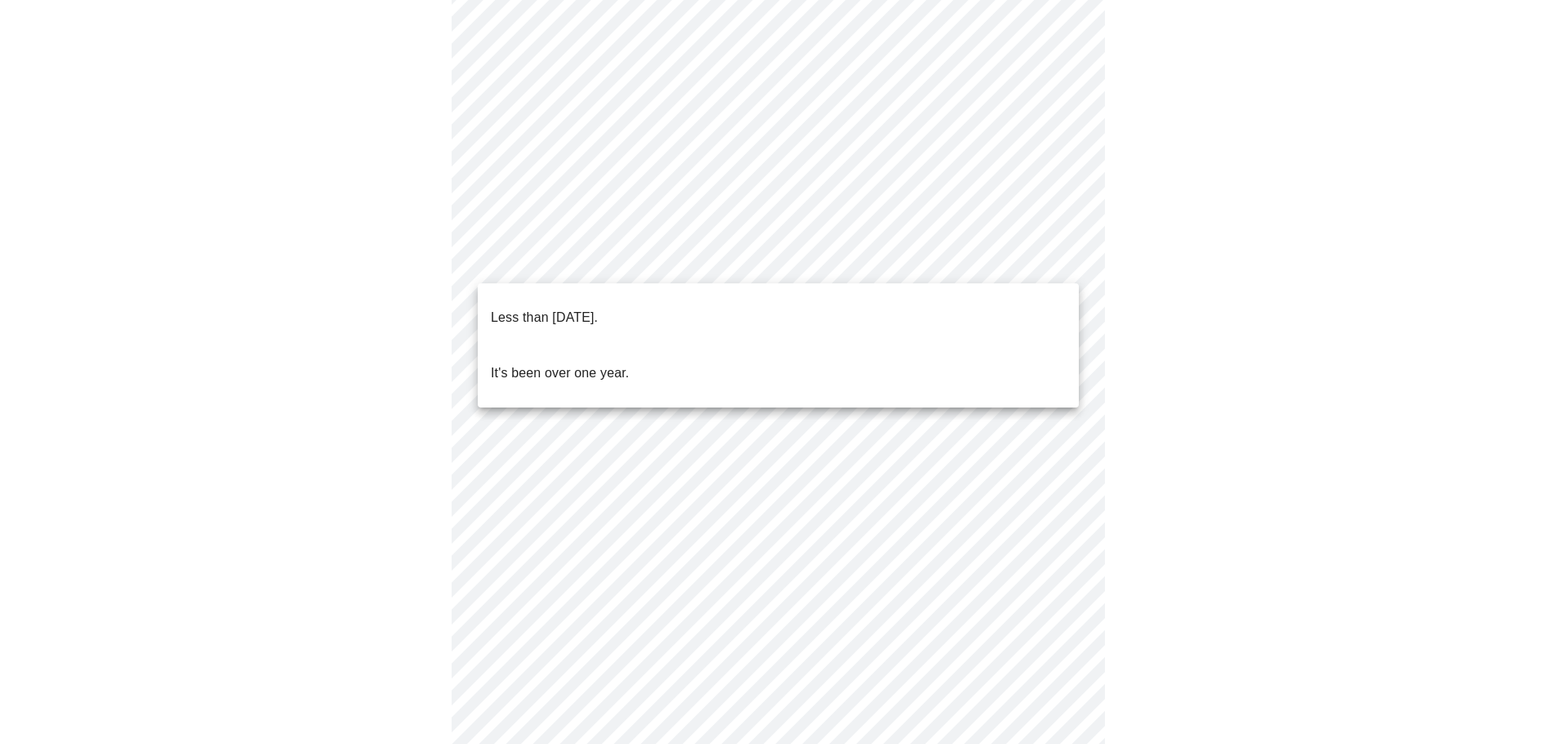
click at [757, 260] on body "MyMenopauseRx Appointments Messaging Labs Uploads Medications Community Refer a…" at bounding box center [784, 504] width 1555 height 1323
click at [370, 217] on div at bounding box center [784, 372] width 1568 height 744
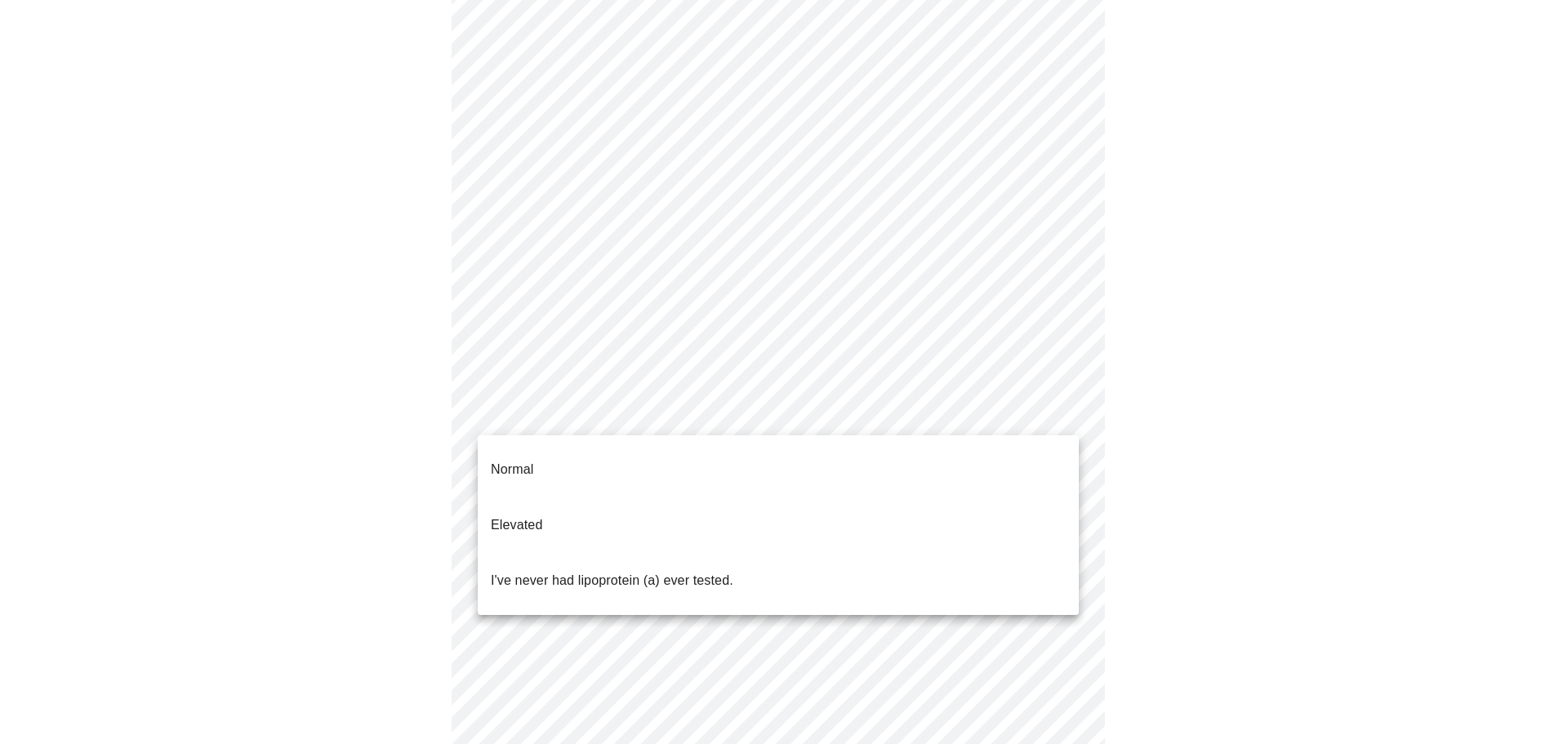
click at [809, 415] on body "MyMenopauseRx Appointments Messaging Labs Uploads Medications Community Refer a…" at bounding box center [784, 504] width 1555 height 1323
click at [781, 553] on li "I've never had lipoprotein (a) ever tested." at bounding box center [778, 580] width 601 height 55
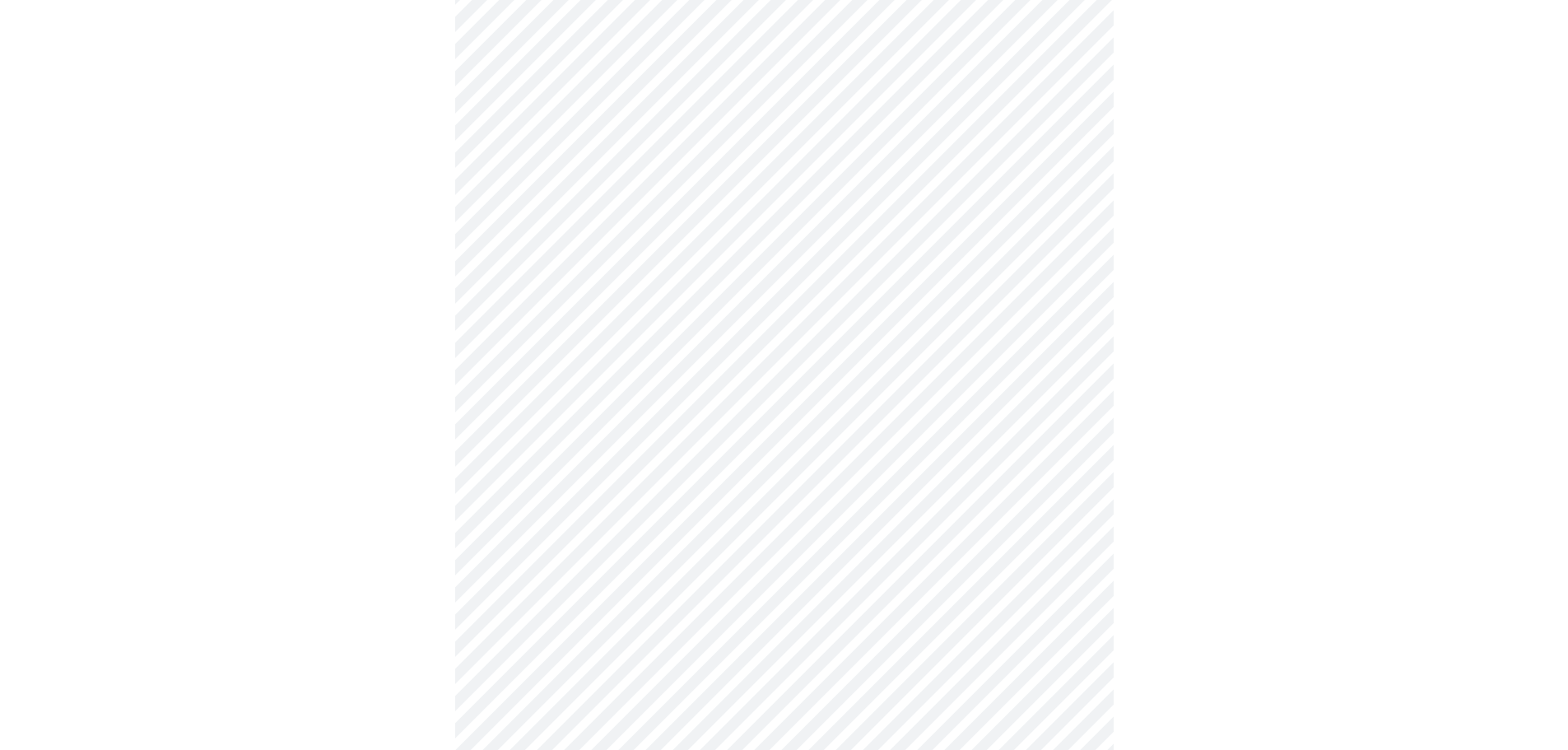
click at [628, 268] on body "MyMenopauseRx Appointments Messaging Labs Uploads Medications Community Refer a…" at bounding box center [784, 504] width 1555 height 1324
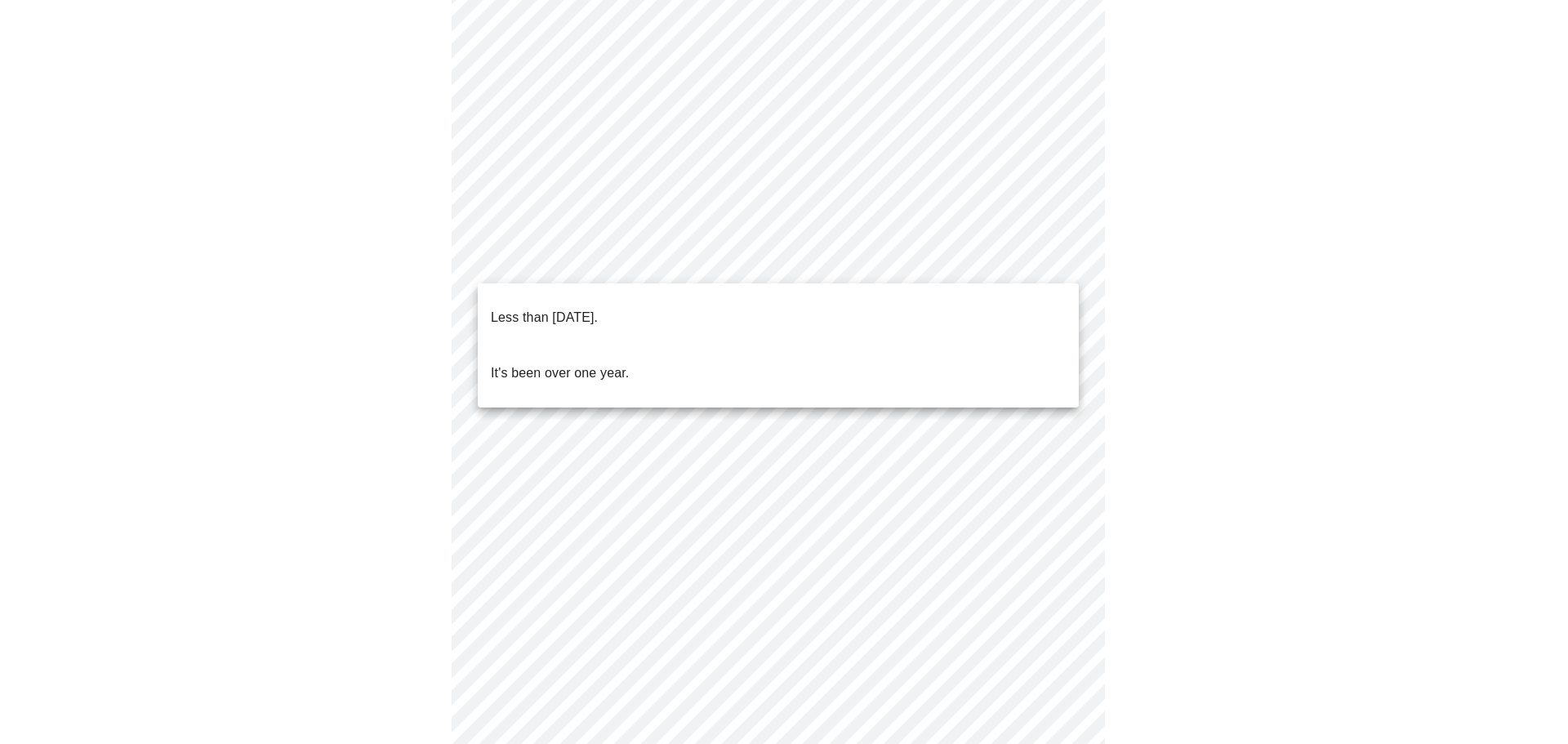
click at [598, 308] on p "Less than [DATE]." at bounding box center [544, 317] width 107 height 20
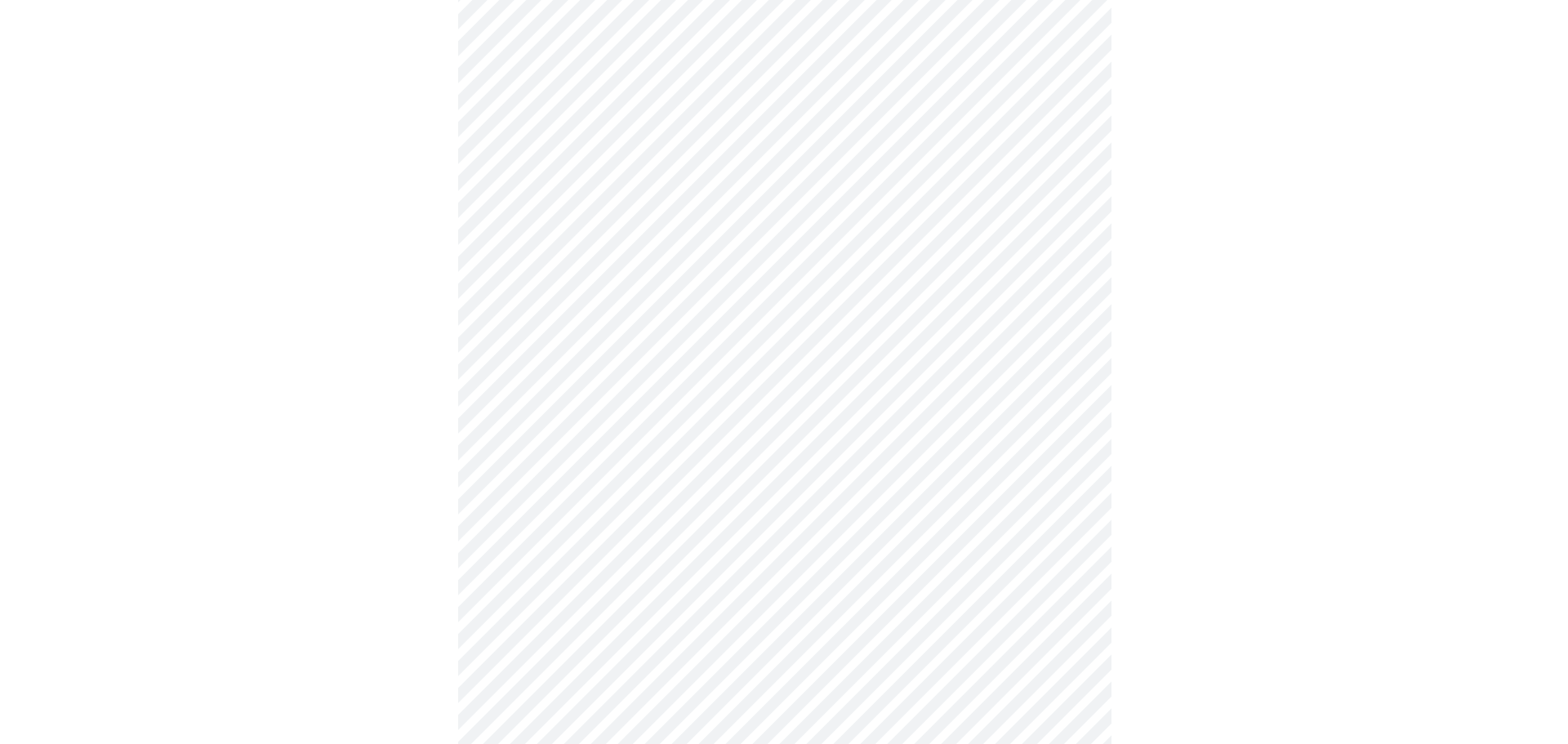
scroll to position [0, 0]
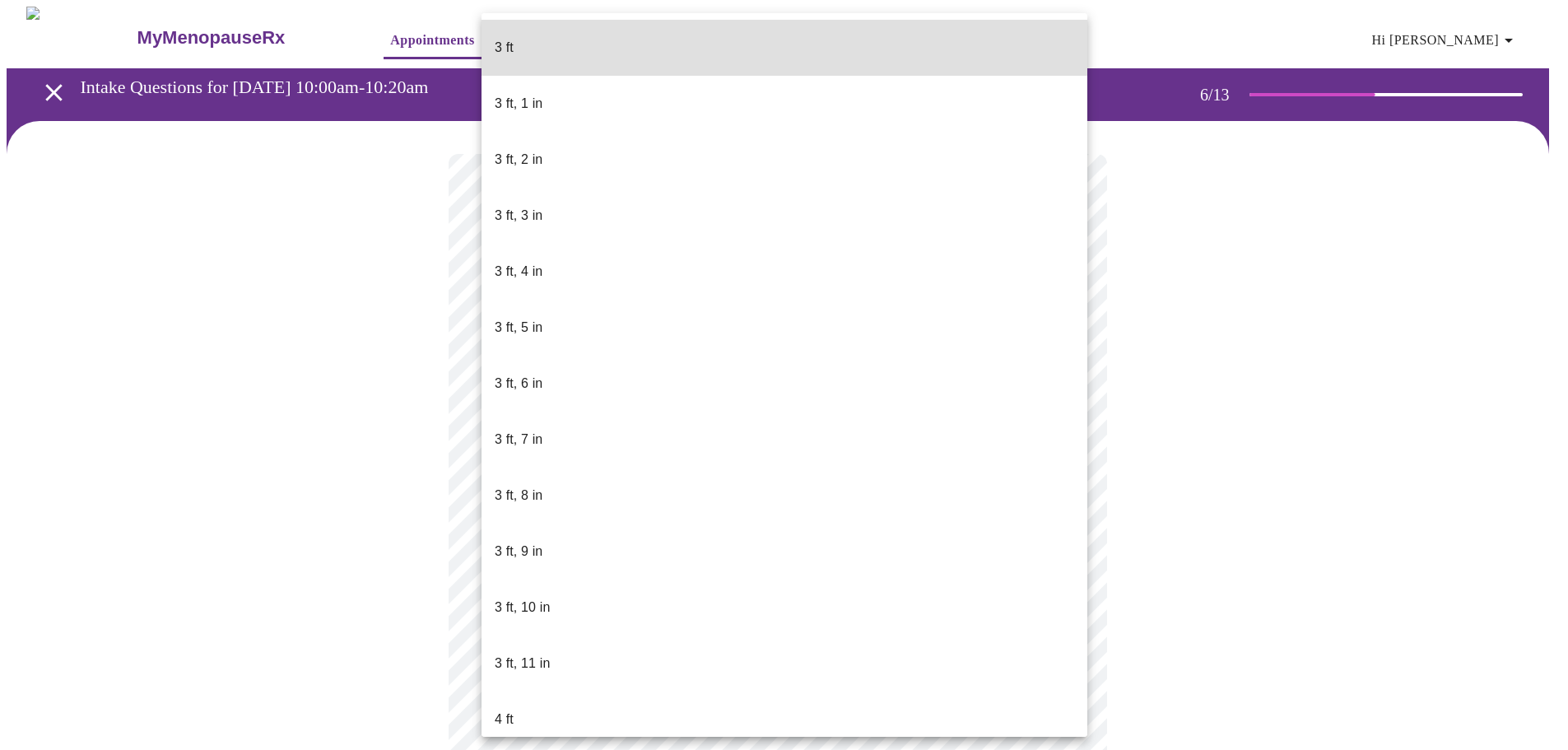
click at [644, 477] on body "MyMenopauseRx Appointments Messaging Labs Uploads Medications Community Refer a…" at bounding box center [784, 447] width 1555 height 879
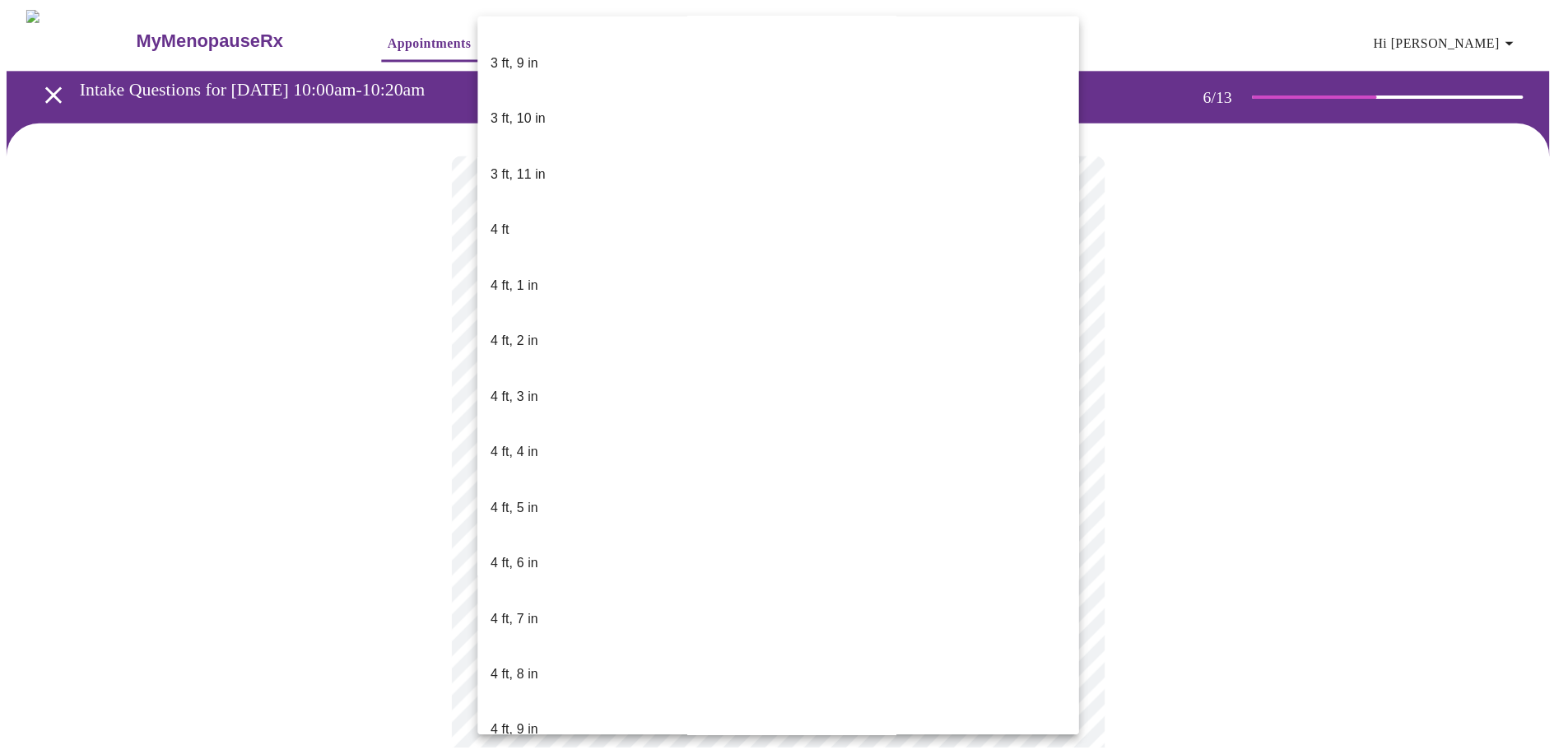
scroll to position [493, 0]
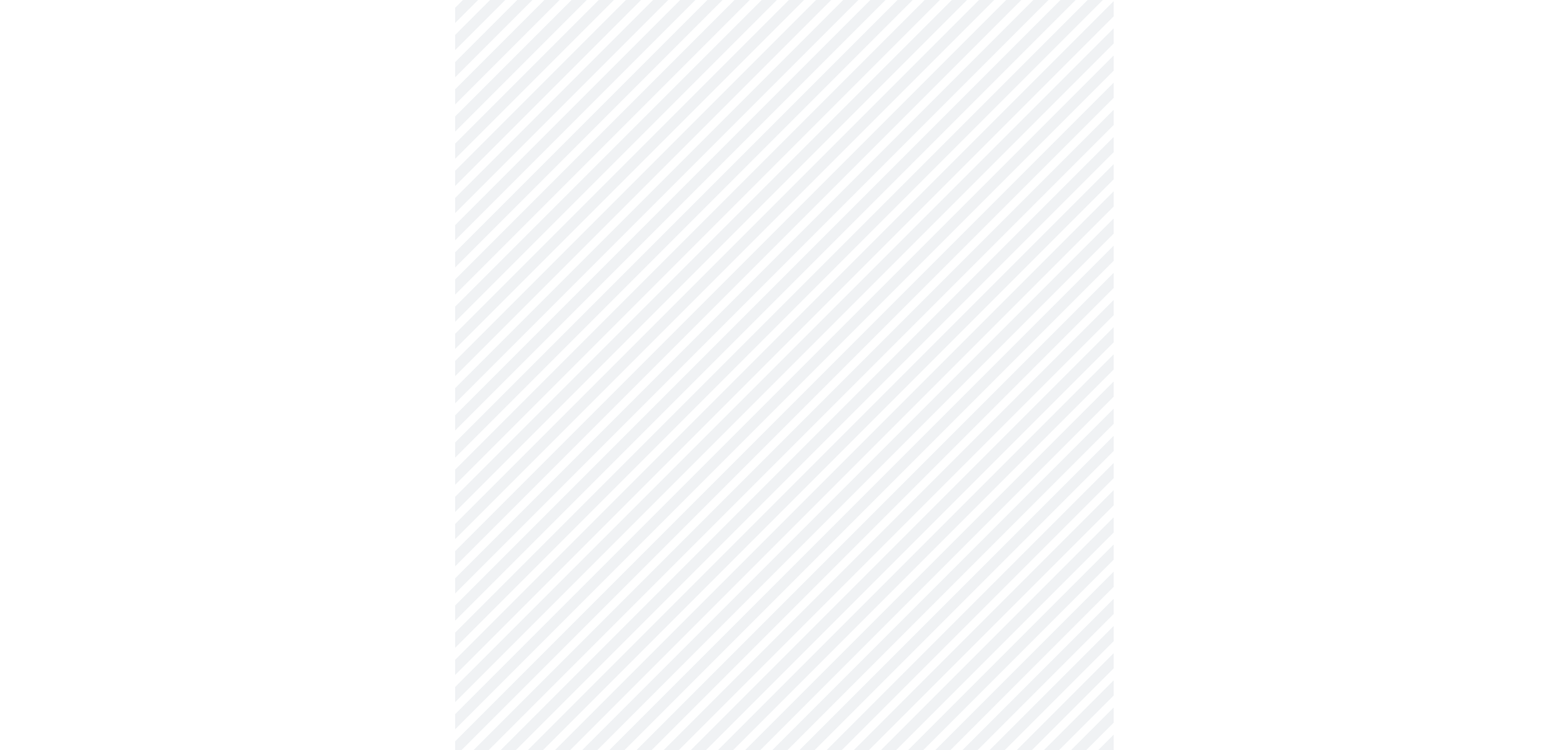
scroll to position [4196, 0]
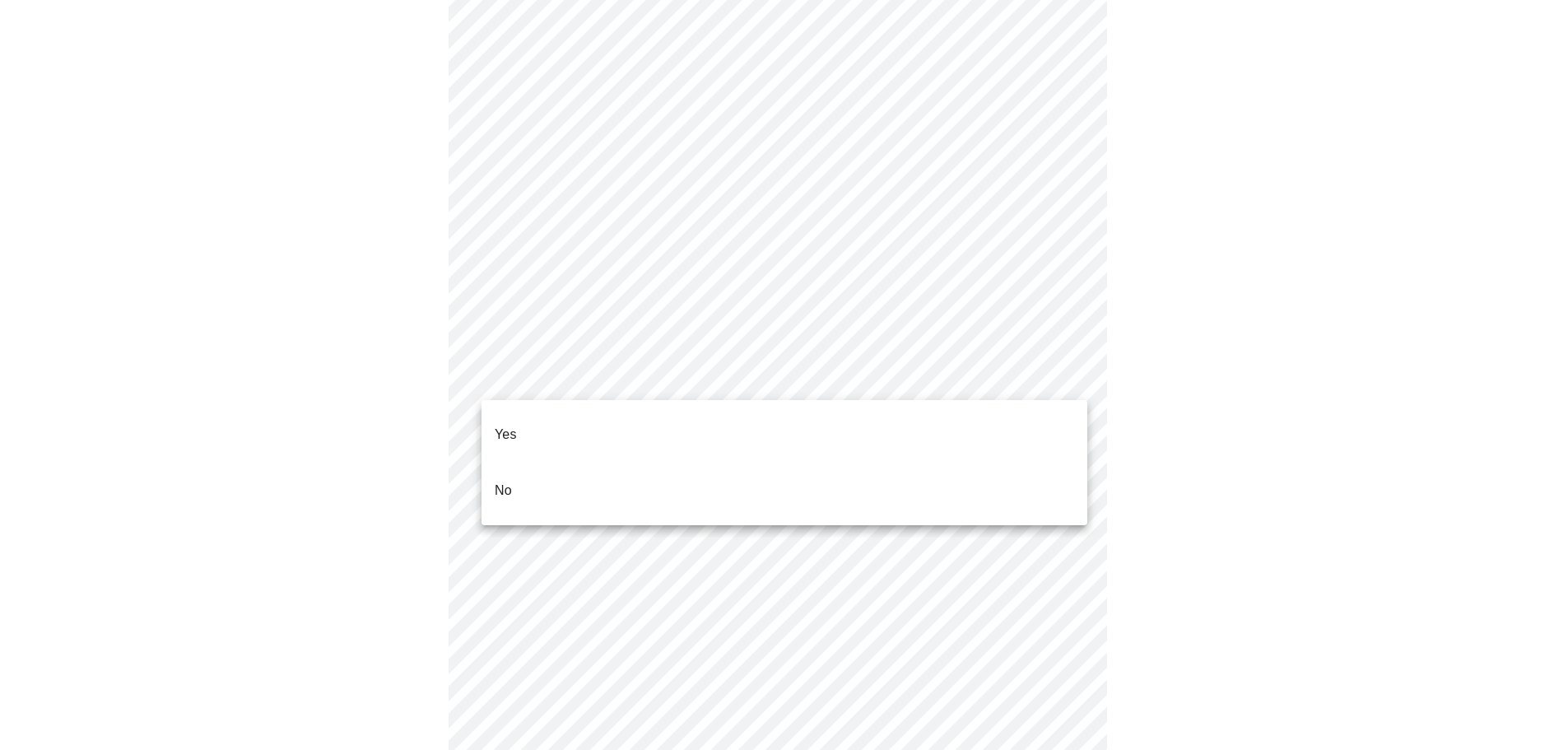
click at [576, 463] on li "No" at bounding box center [784, 491] width 606 height 56
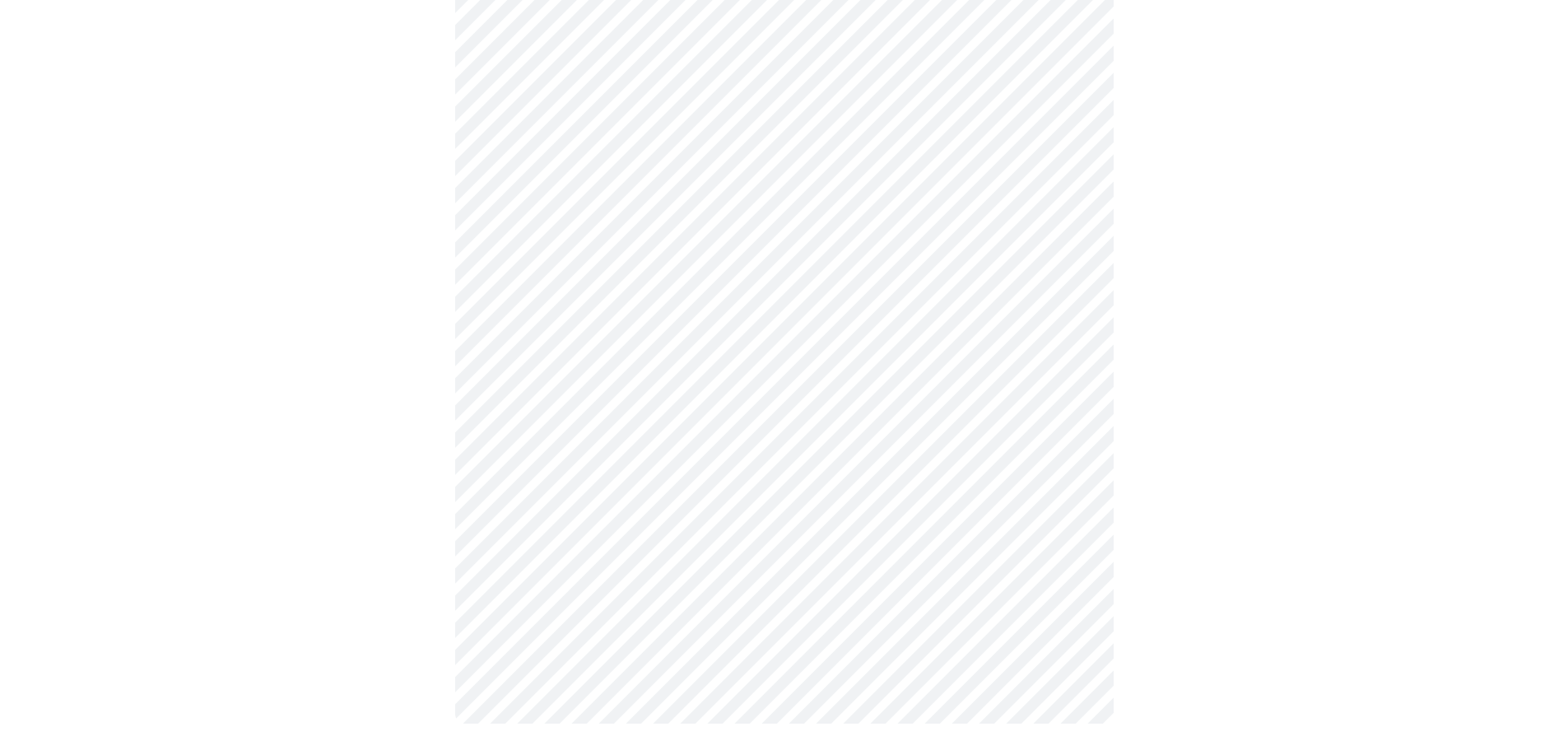
scroll to position [4414, 0]
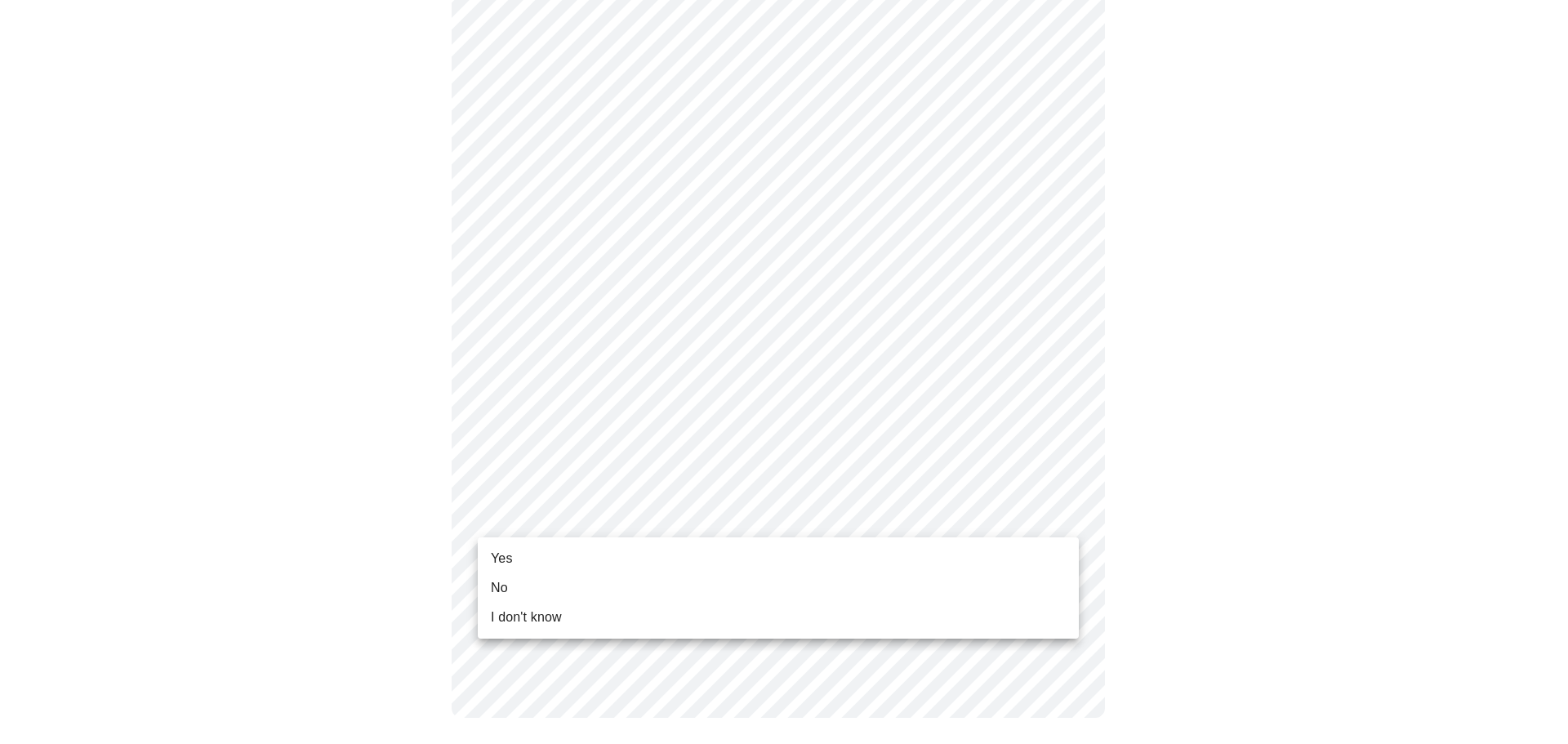
click at [576, 559] on li "Yes" at bounding box center [778, 559] width 601 height 29
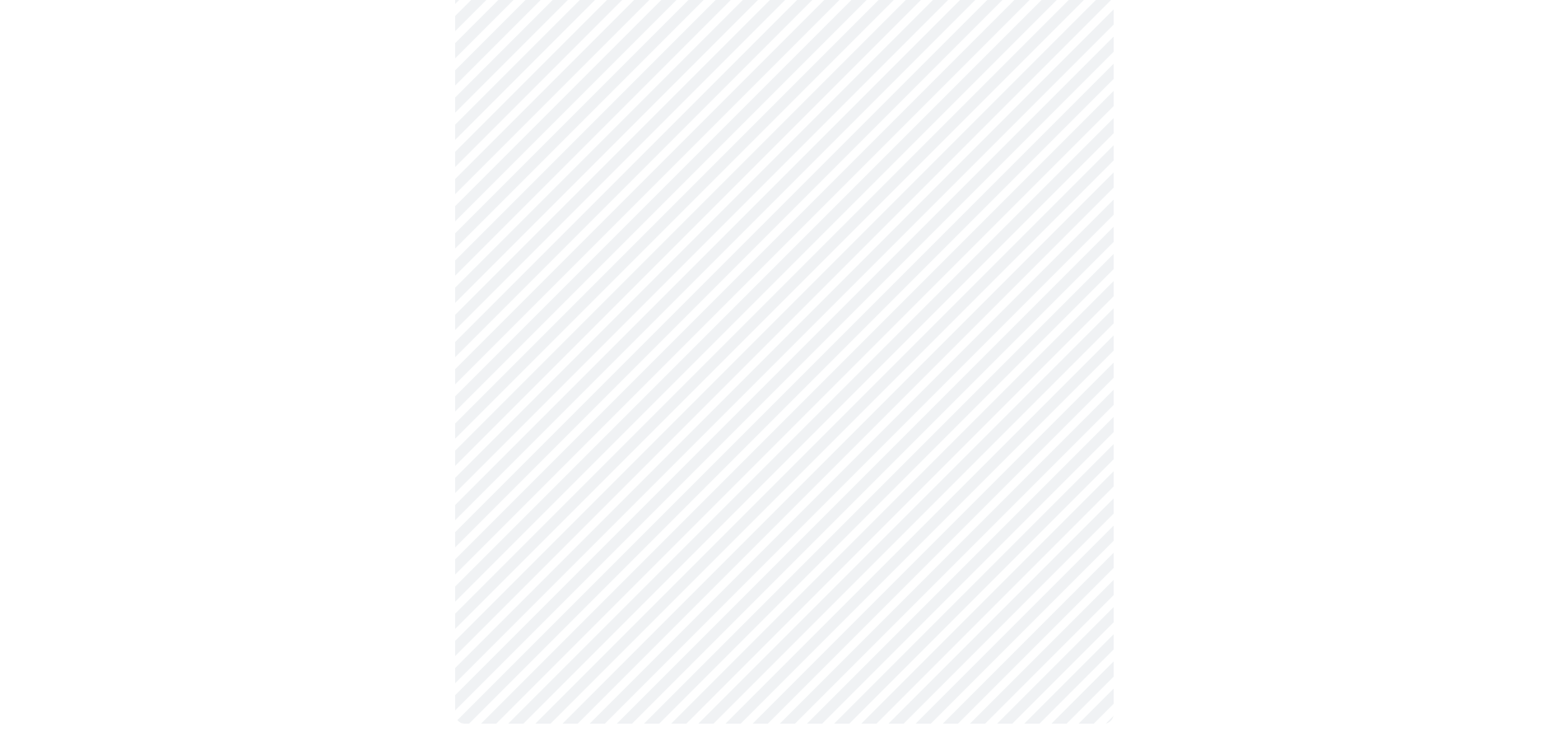
scroll to position [0, 0]
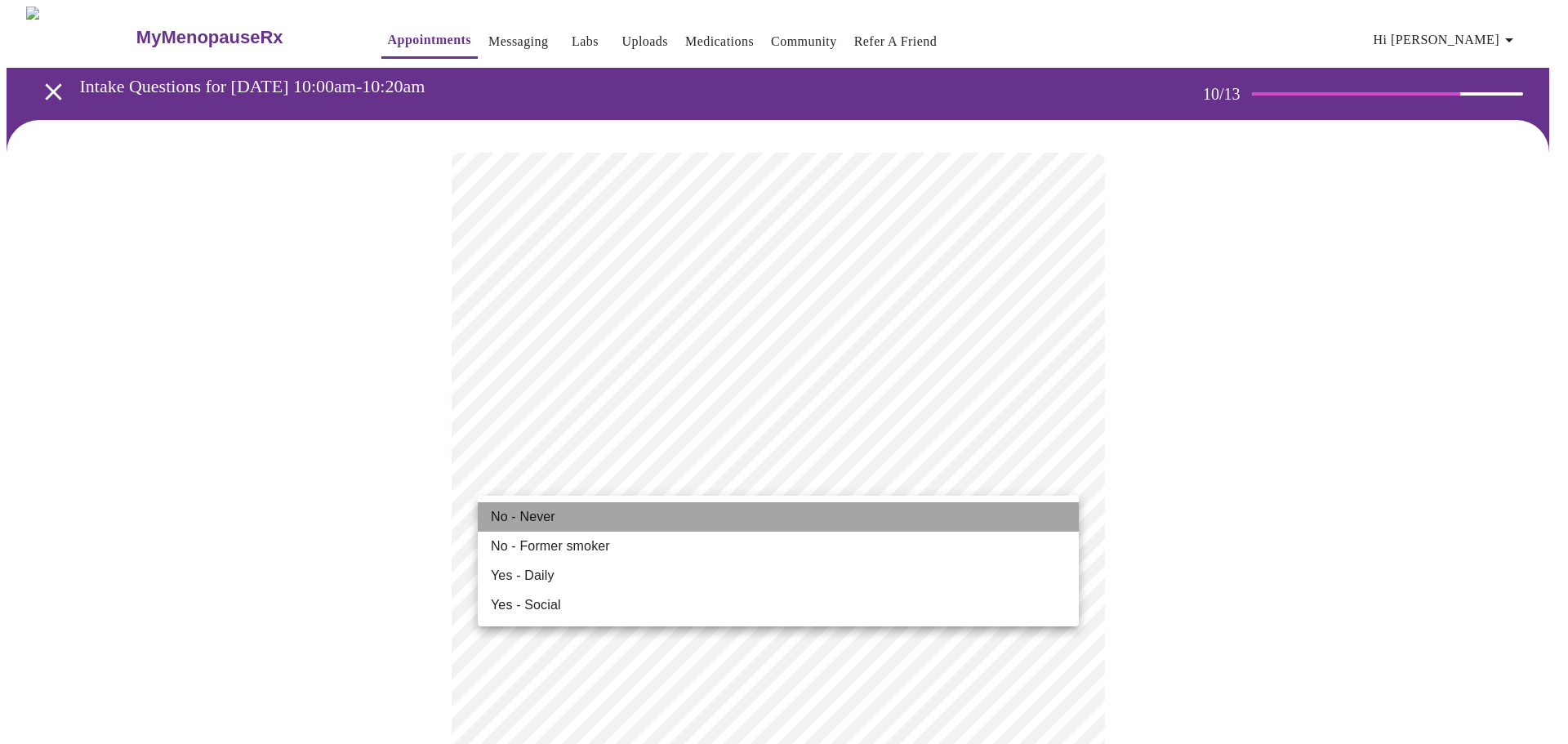
click at [708, 516] on li "No - Never" at bounding box center [778, 517] width 601 height 29
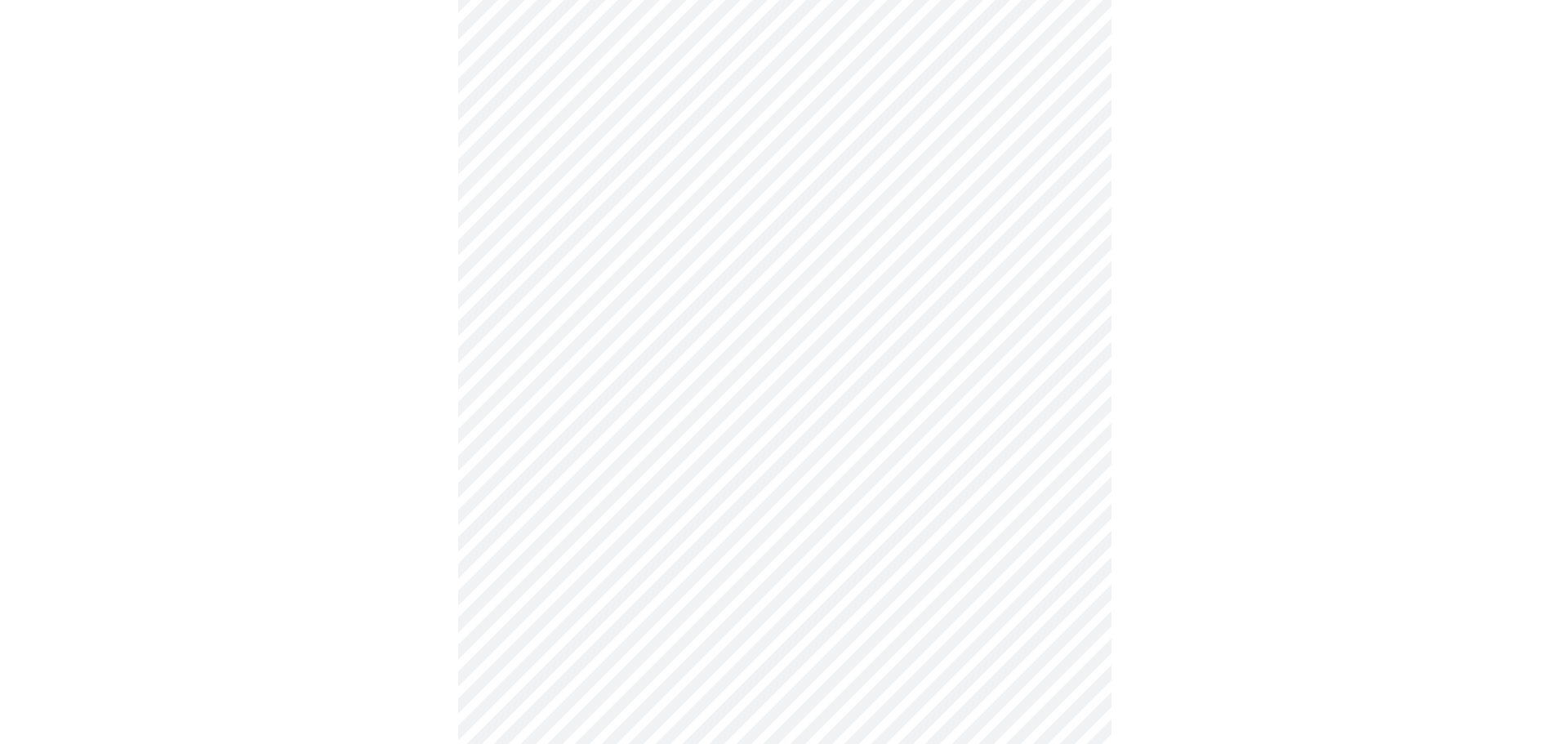
scroll to position [1395, 0]
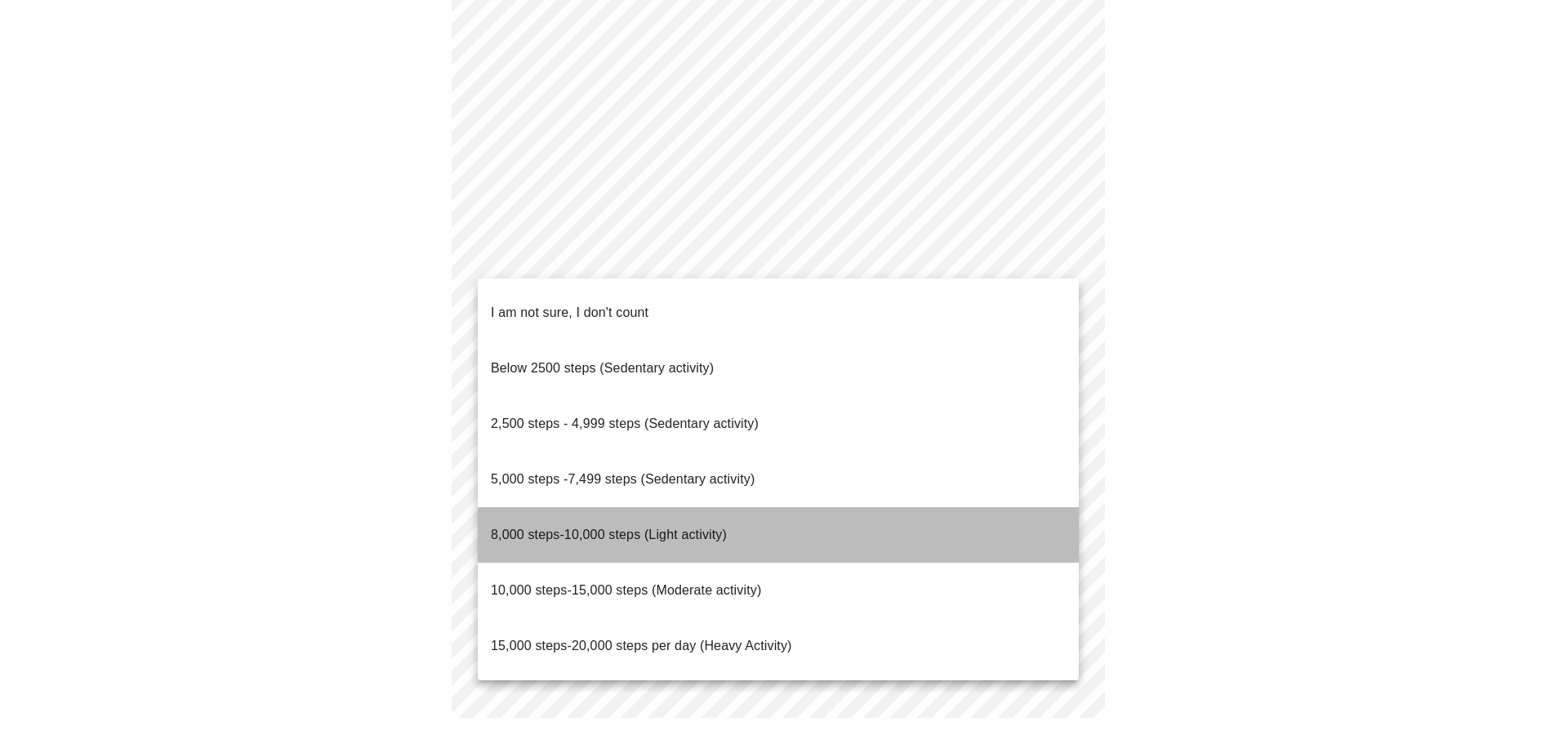
click at [742, 507] on li "8,000 steps-10,000 steps (Light activity)" at bounding box center [778, 535] width 601 height 55
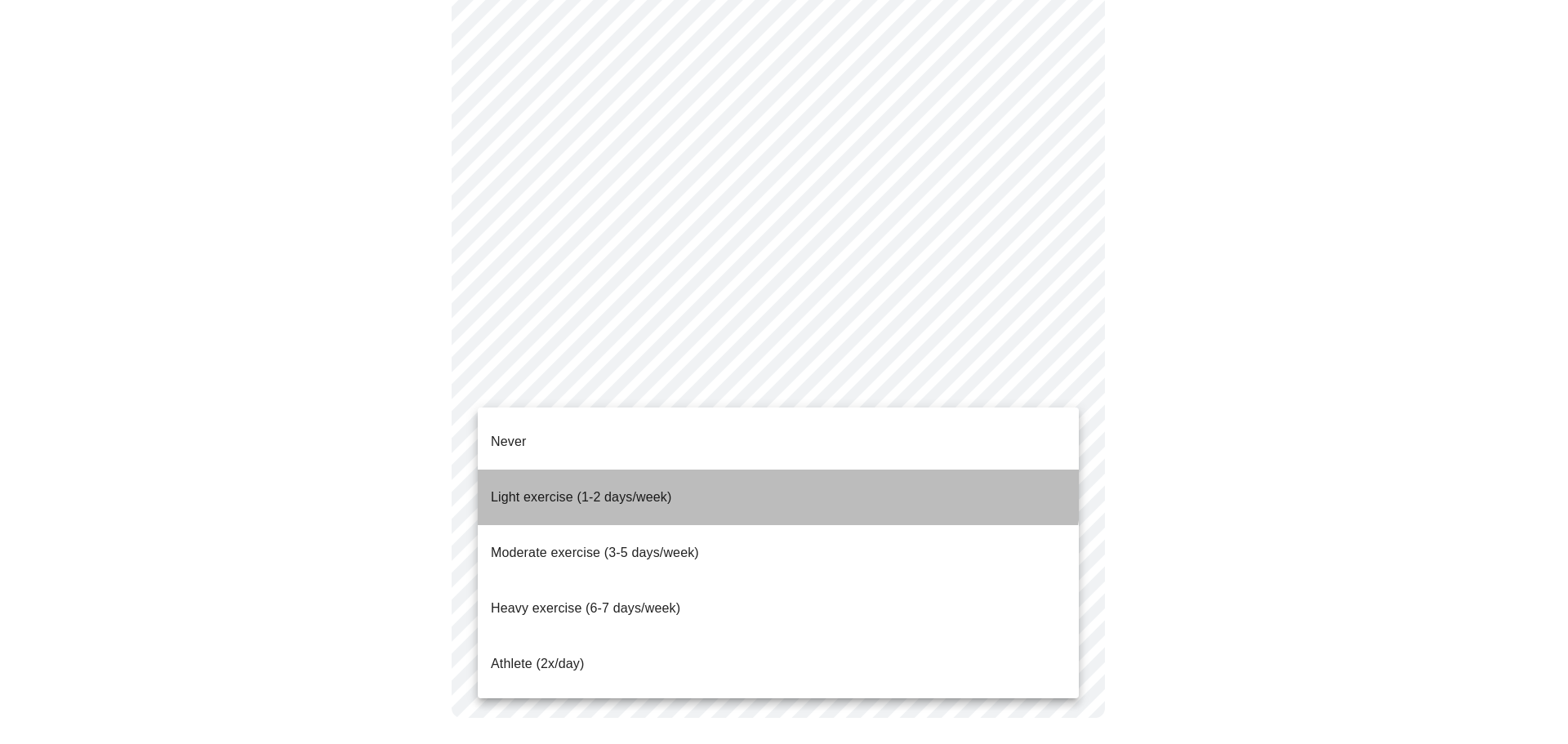
click at [715, 470] on li "Light exercise (1-2 days/week)" at bounding box center [778, 497] width 601 height 55
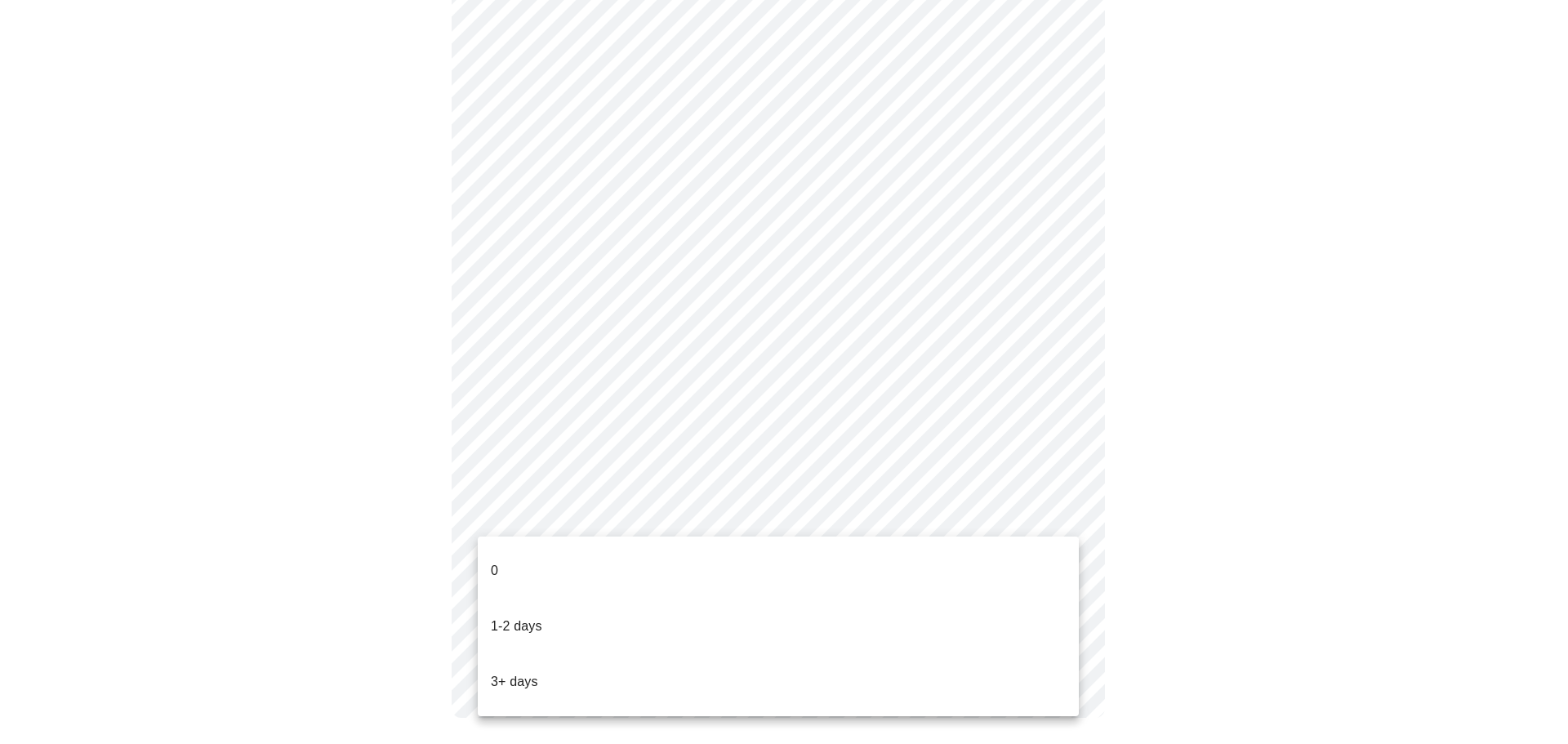
click at [879, 559] on li "0" at bounding box center [778, 571] width 601 height 55
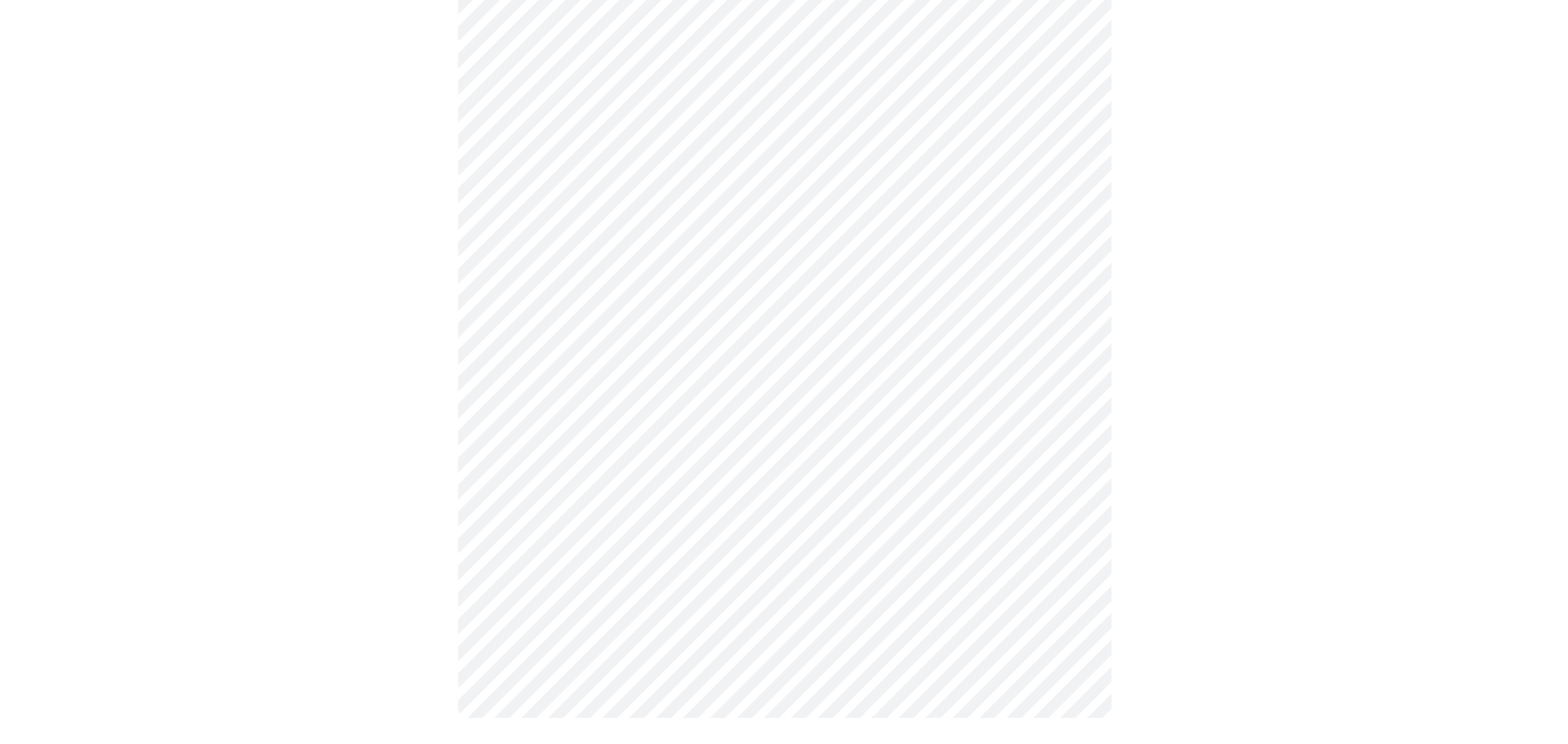
scroll to position [0, 0]
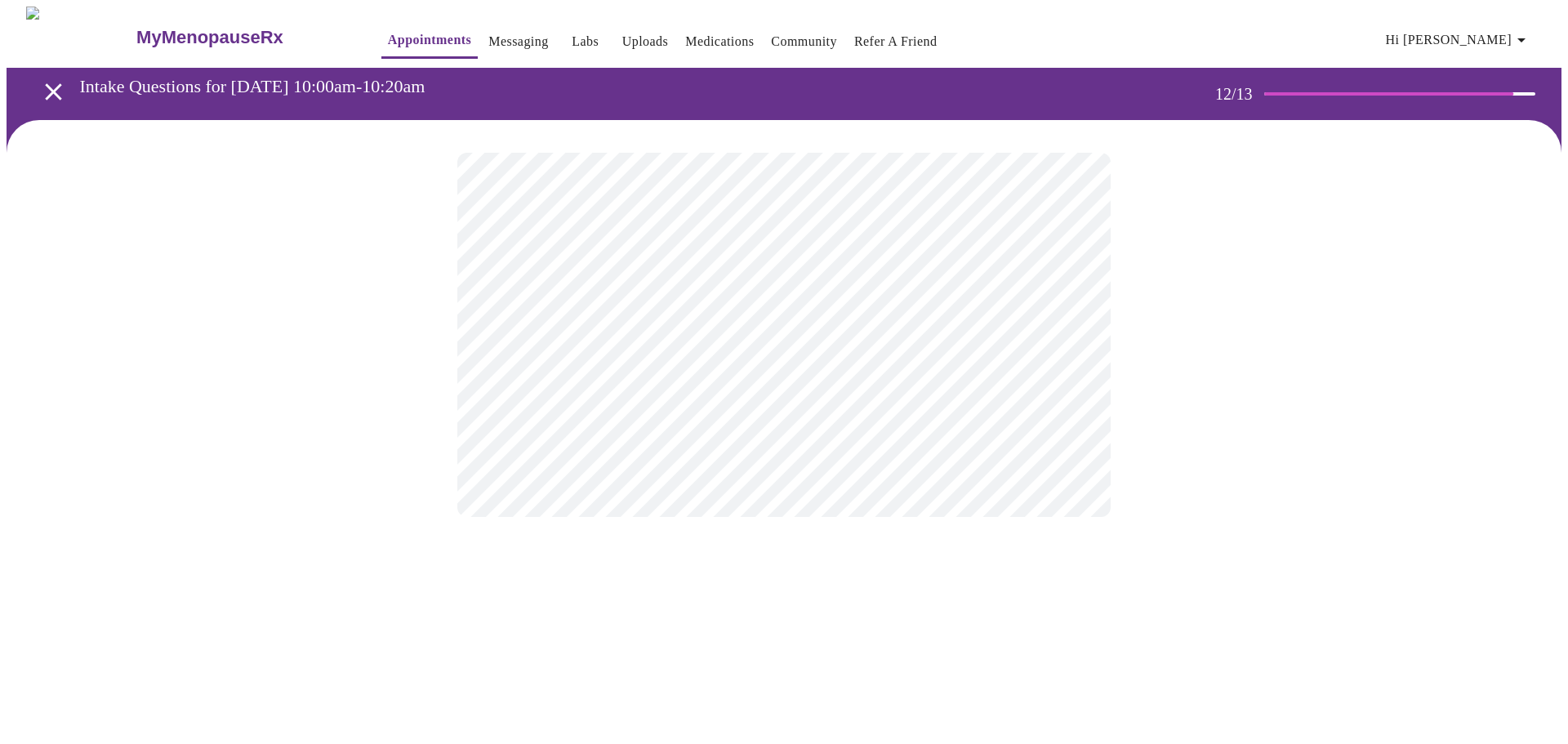
click at [757, 330] on body "MyMenopauseRx Appointments Messaging Labs Uploads Medications Community Refer a…" at bounding box center [784, 279] width 1555 height 543
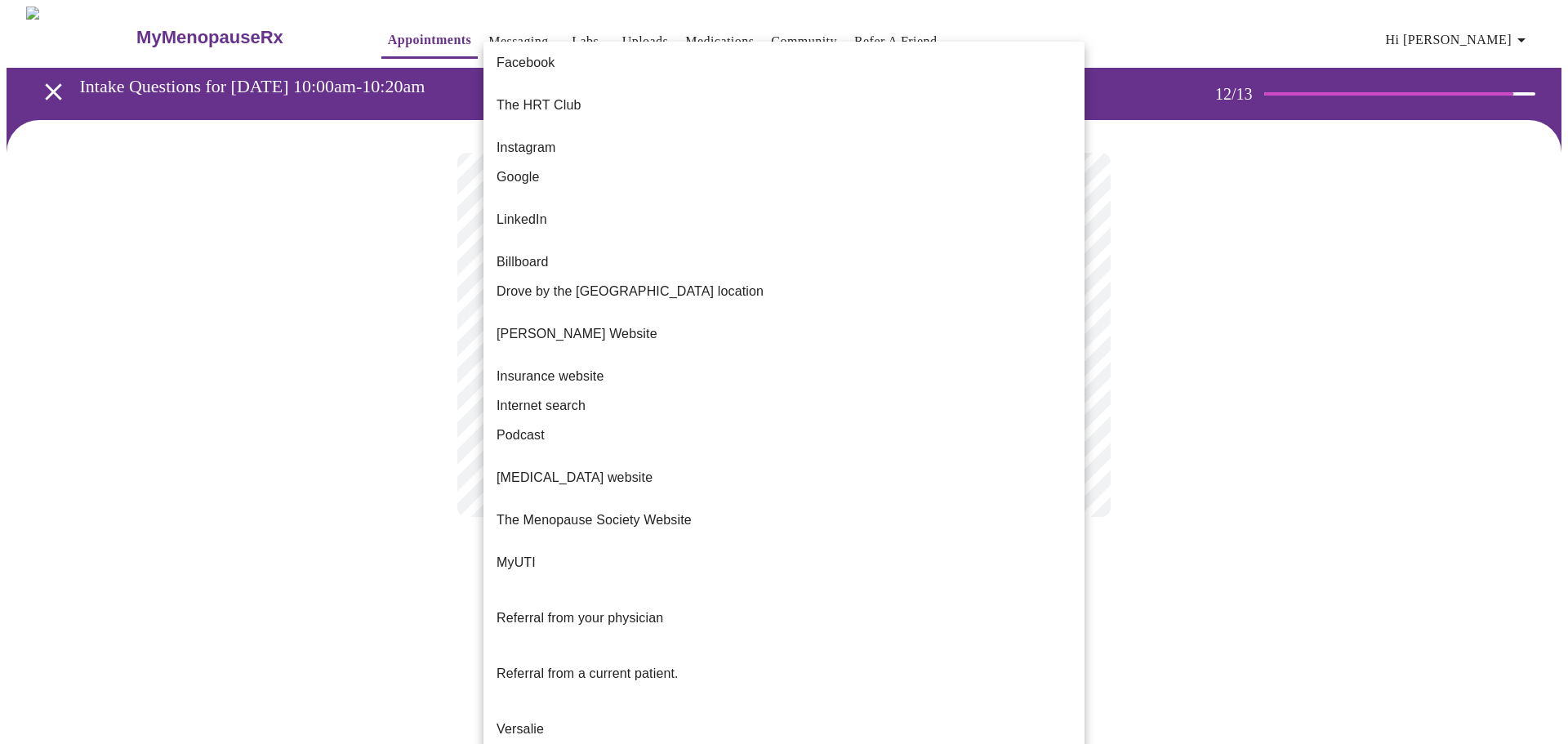
click at [662, 163] on li "Google" at bounding box center [784, 177] width 601 height 29
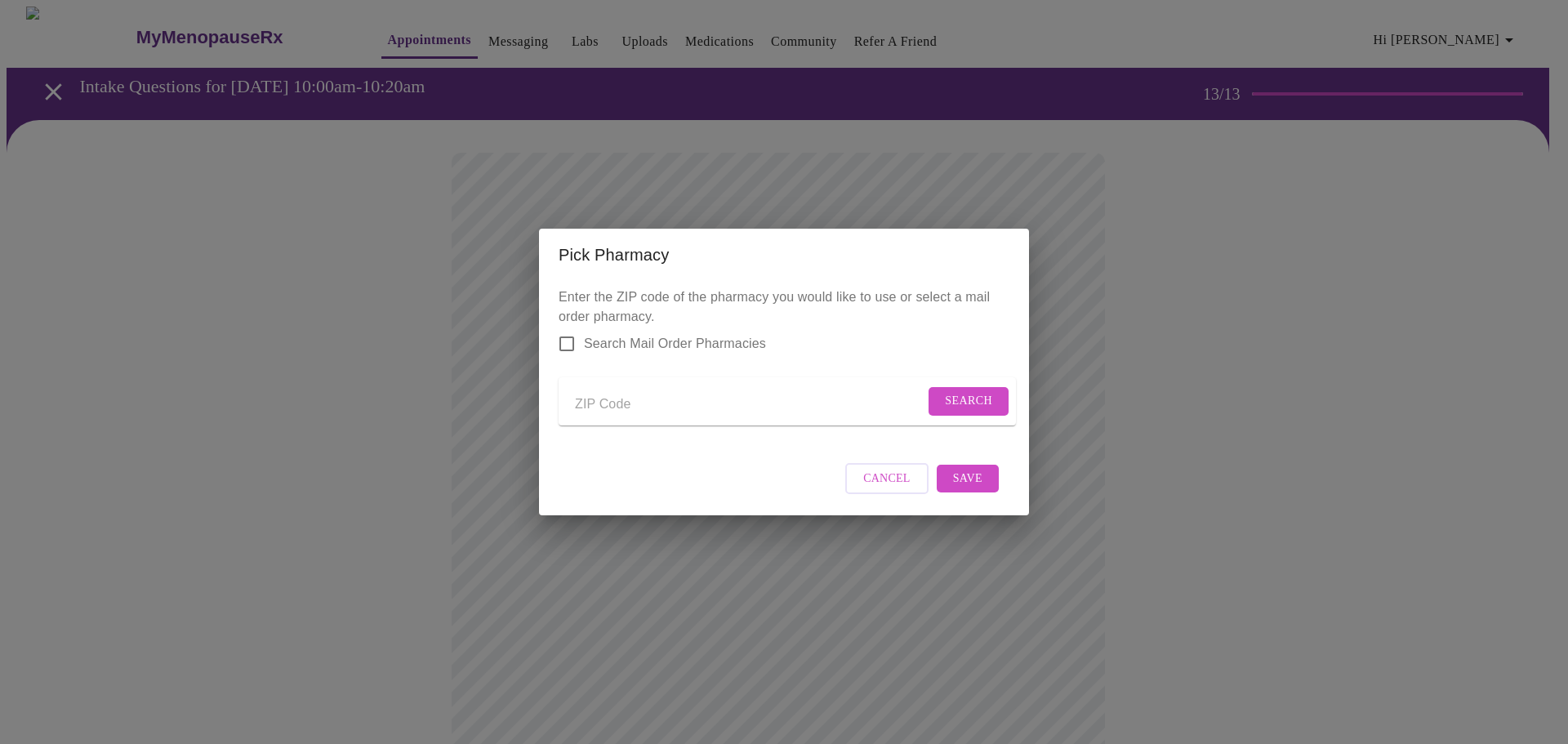
click at [737, 399] on input "Send a message to your care team" at bounding box center [750, 404] width 350 height 26
type input "04901"
click at [1014, 395] on div "Enter the ZIP code of the pharmacy you would like to use or select a mail order…" at bounding box center [784, 398] width 490 height 234
click at [980, 392] on span "Search" at bounding box center [968, 401] width 48 height 21
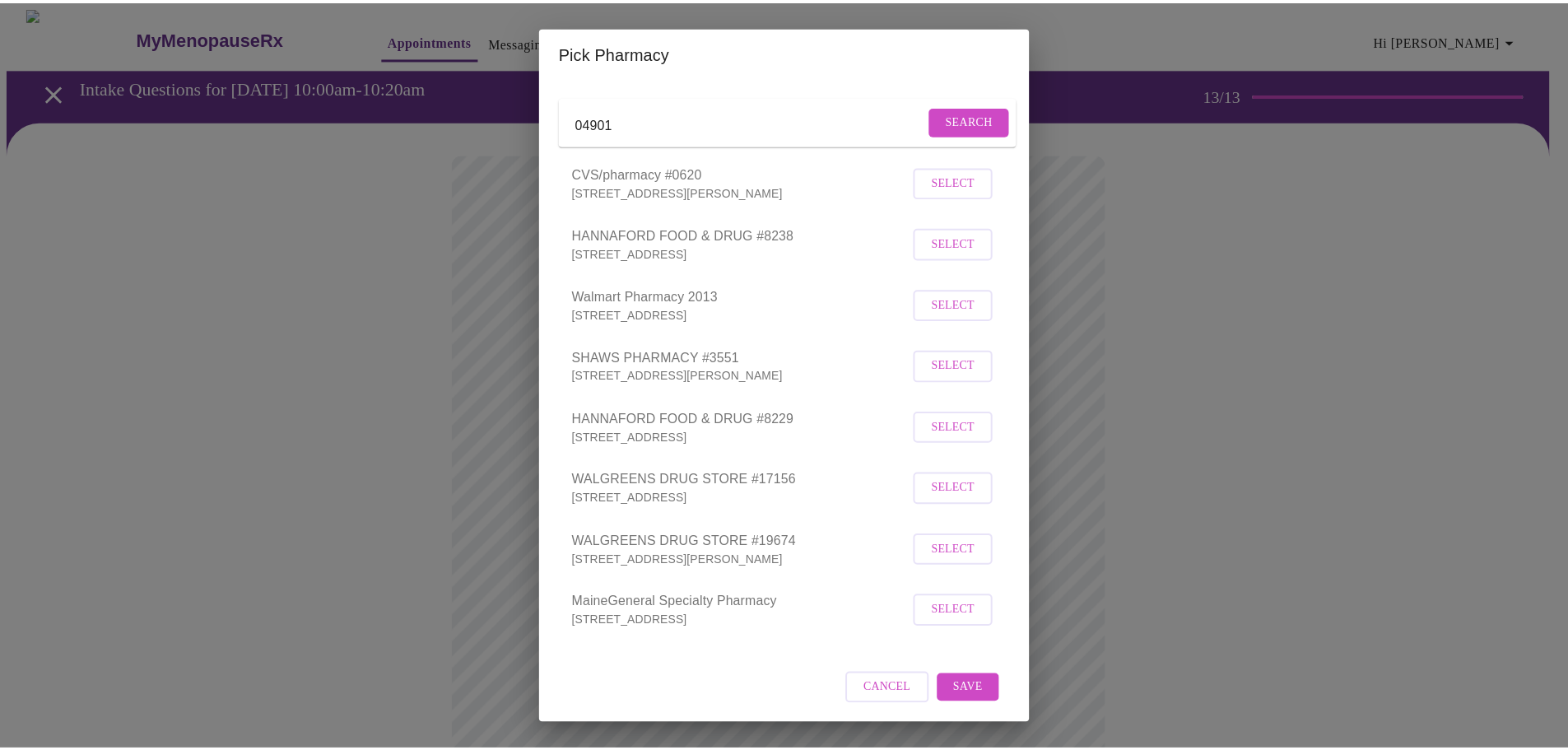
scroll to position [81, 0]
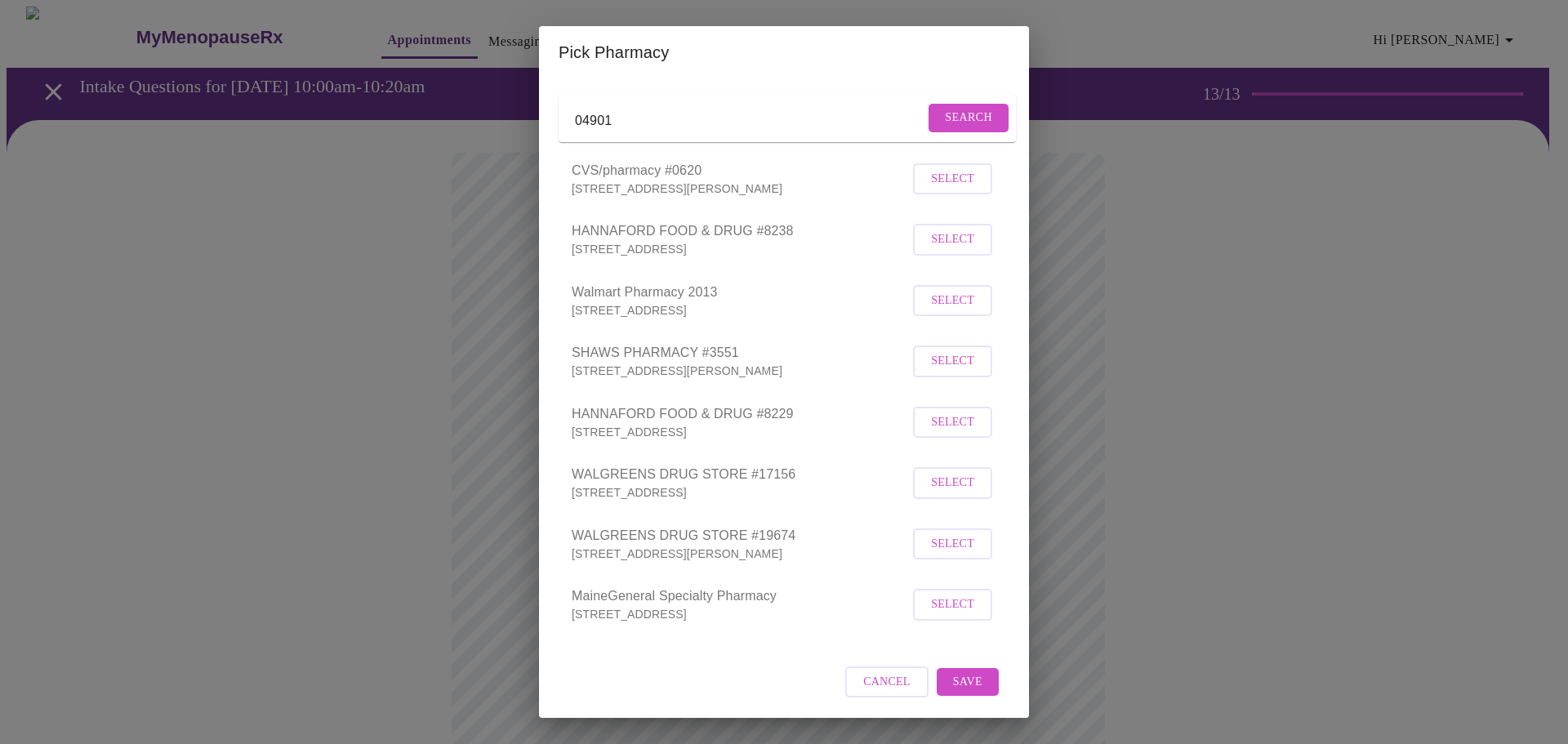
click at [948, 555] on span "Select" at bounding box center [953, 544] width 43 height 21
click at [966, 691] on span "Save" at bounding box center [968, 681] width 29 height 21
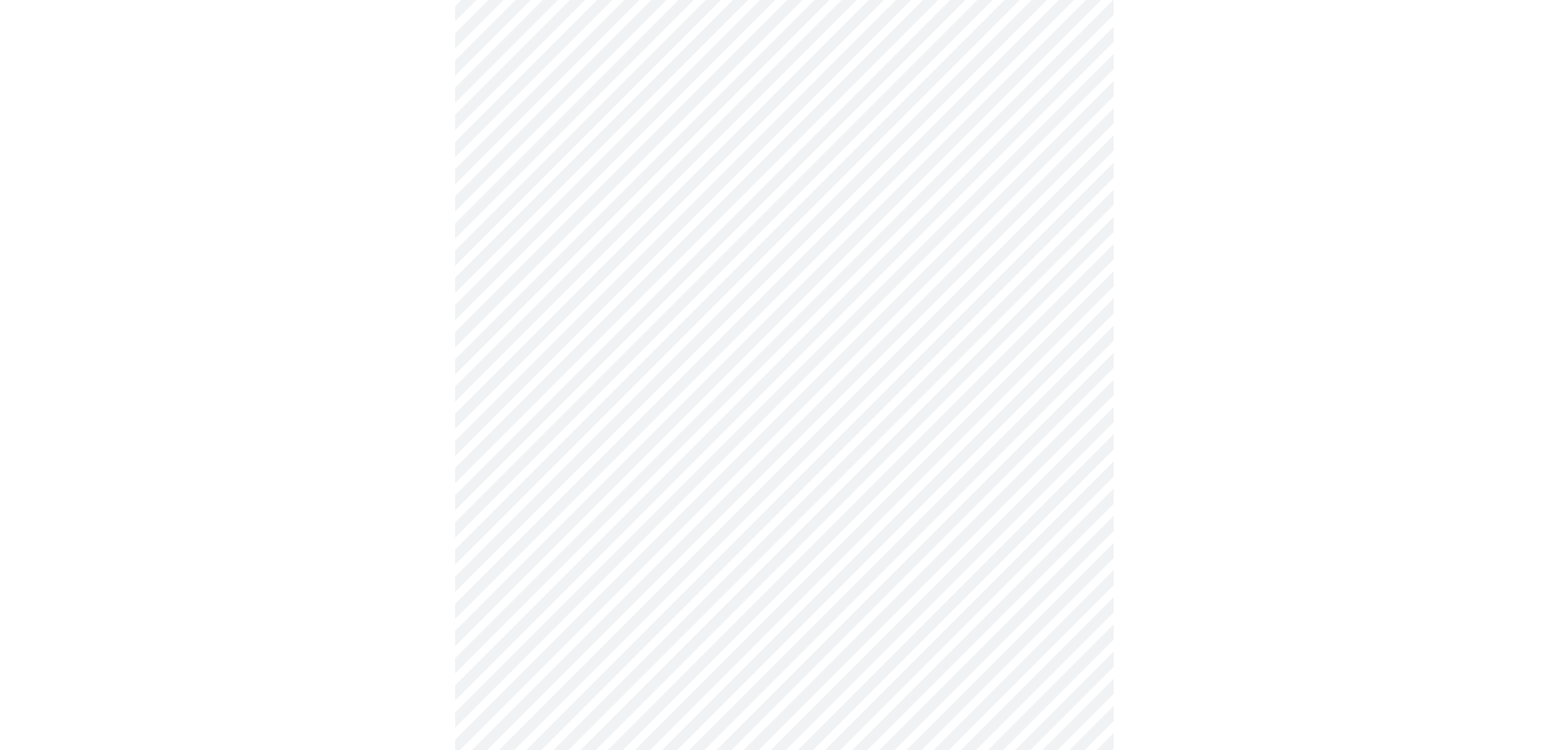
scroll to position [488, 0]
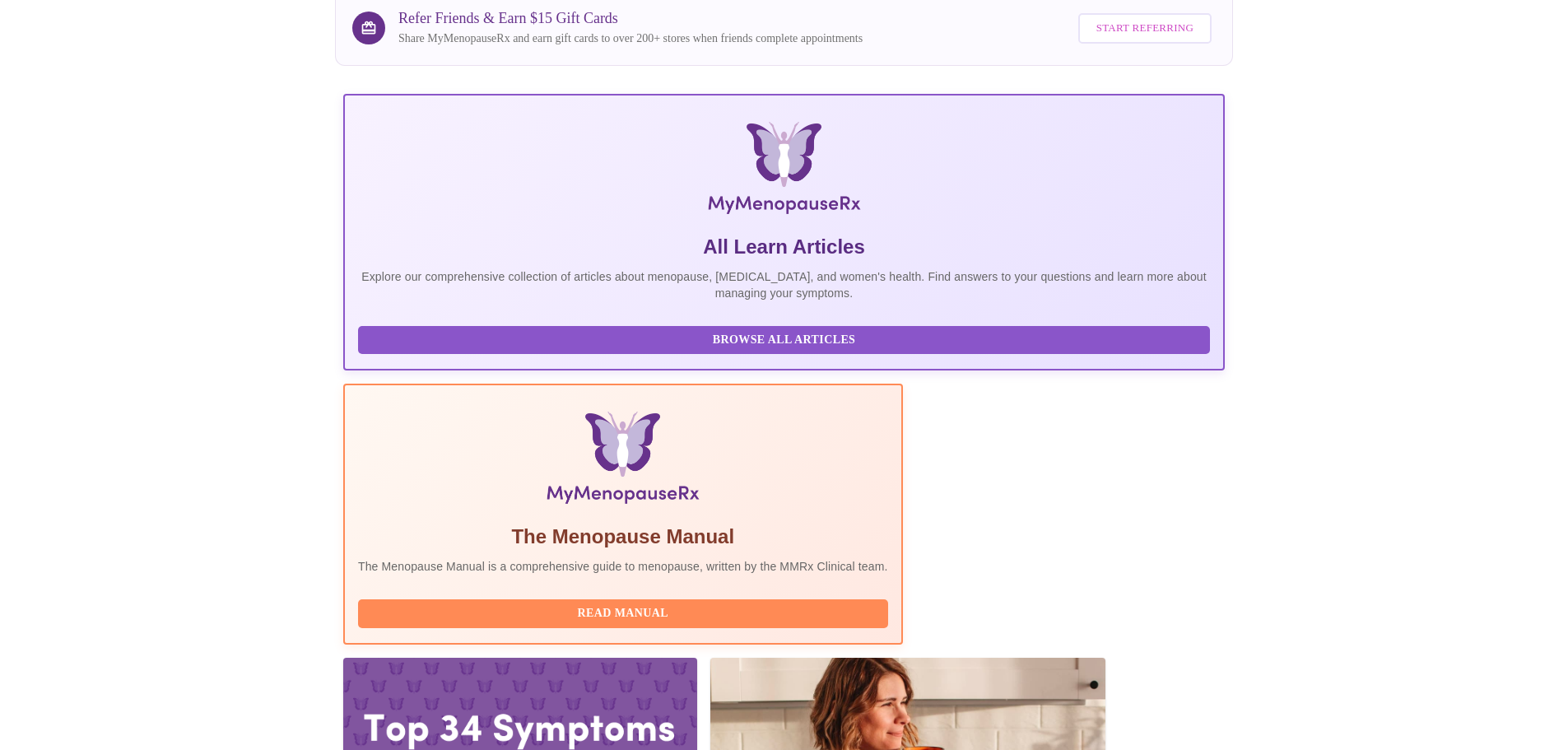
scroll to position [152, 0]
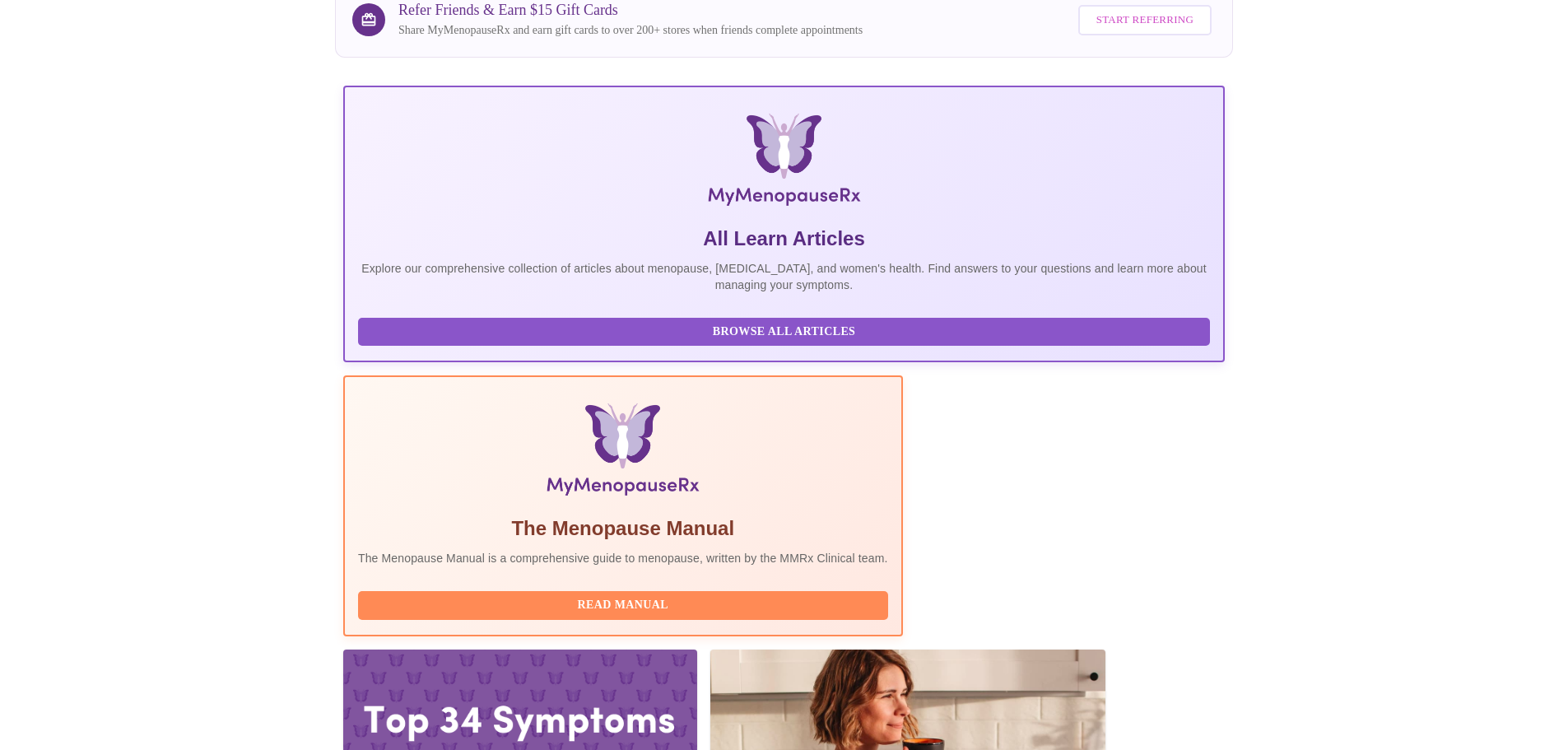
click at [698, 650] on div at bounding box center [521, 749] width 354 height 199
click at [443, 343] on span "Browse All Articles" at bounding box center [784, 332] width 819 height 21
